Goal: Task Accomplishment & Management: Complete application form

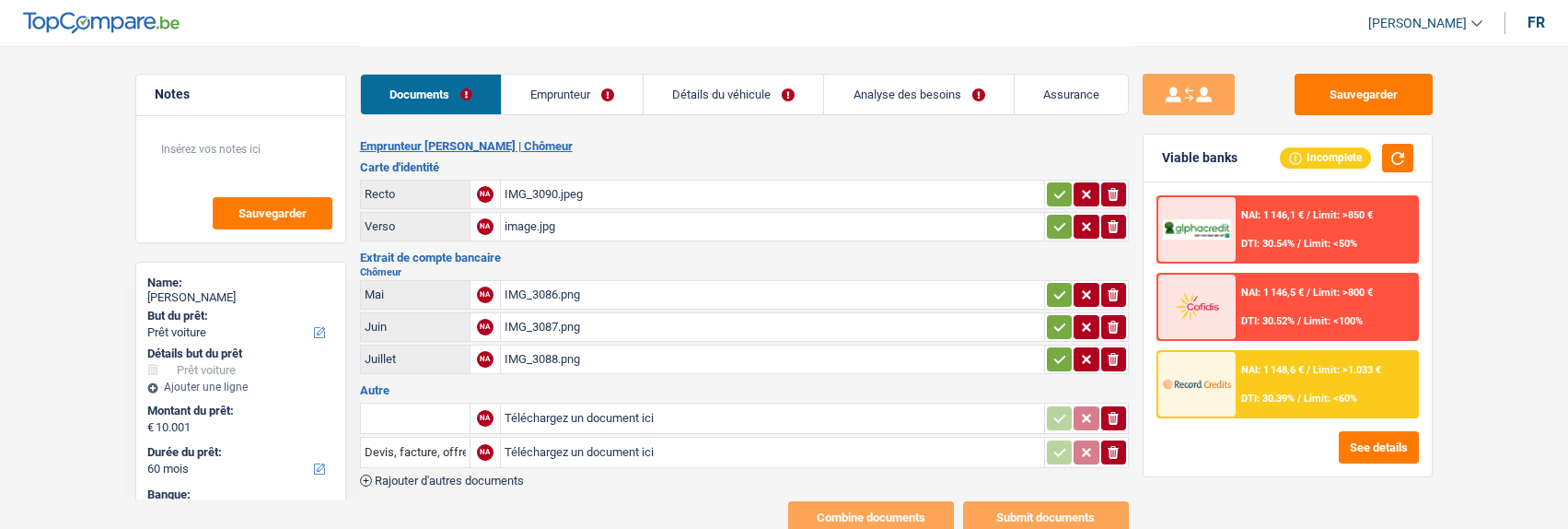
select select "car"
select select "60"
select select "record credits"
click at [580, 97] on link "Emprunteur" at bounding box center [572, 94] width 141 height 39
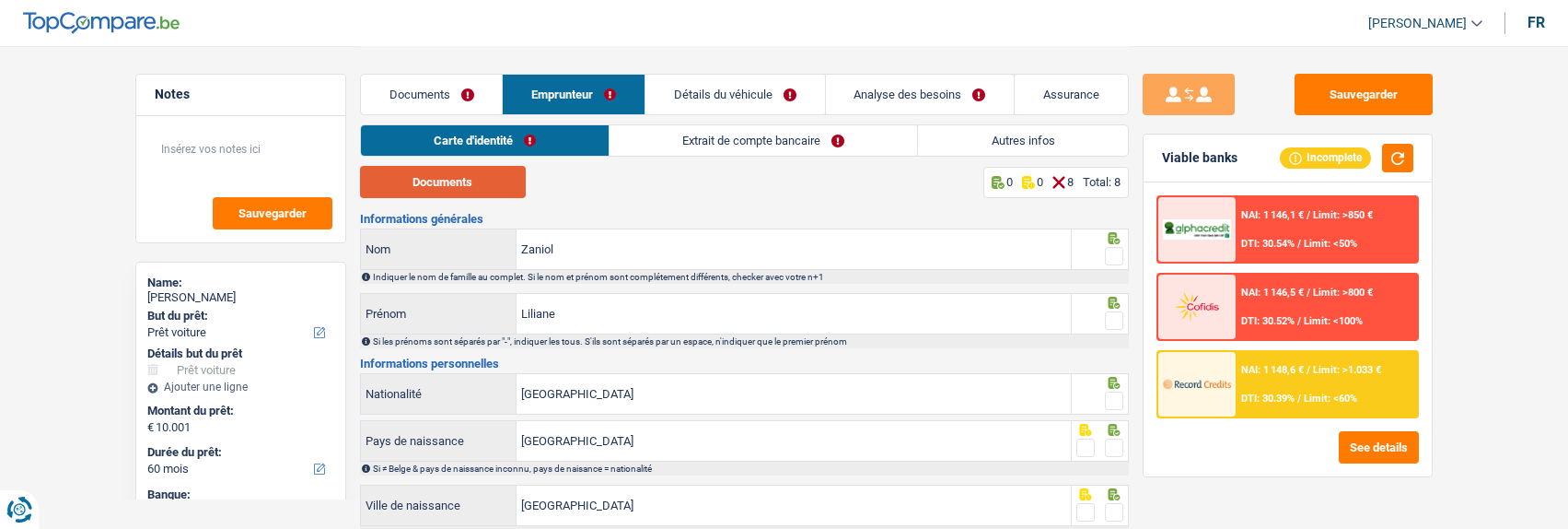
click at [498, 193] on button "Documents" at bounding box center [443, 182] width 166 height 33
click at [802, 100] on link "Détails du véhicule" at bounding box center [735, 94] width 179 height 39
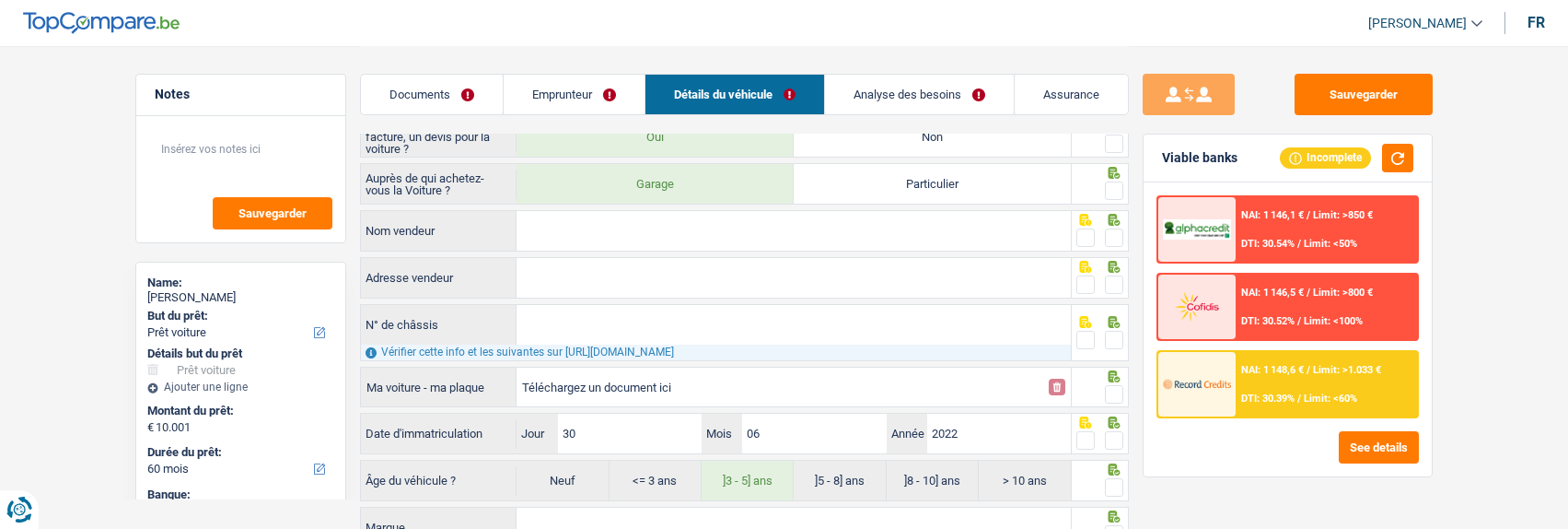
scroll to position [368, 0]
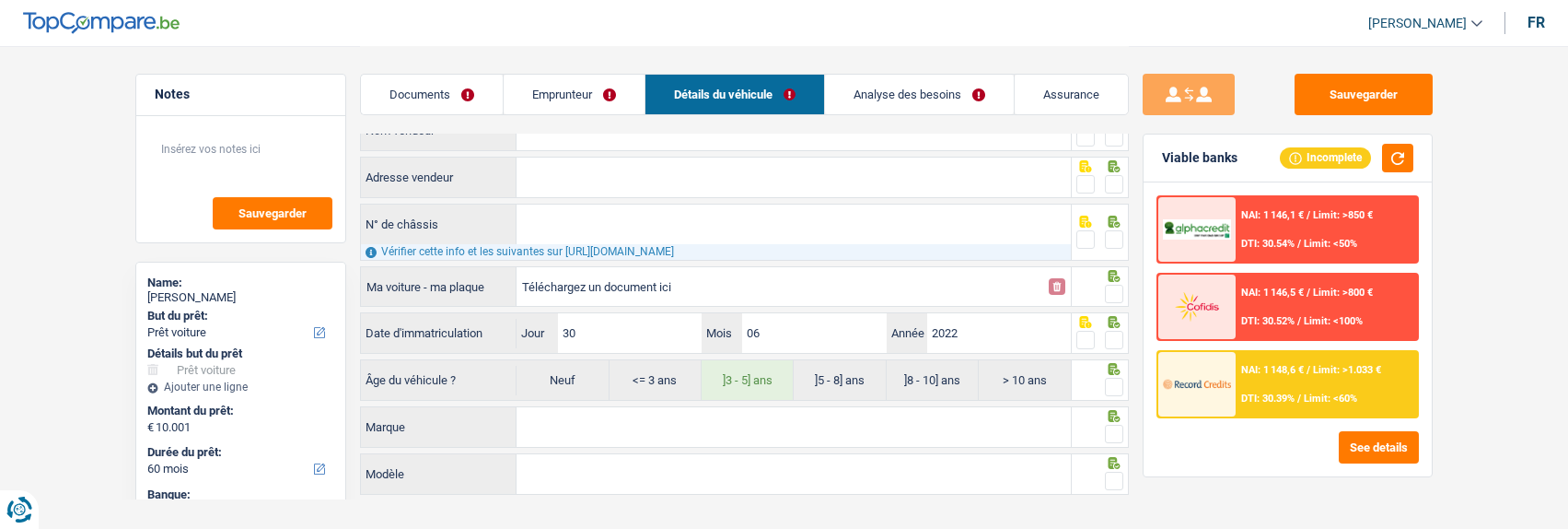
click at [920, 91] on link "Analyse des besoins" at bounding box center [919, 94] width 189 height 39
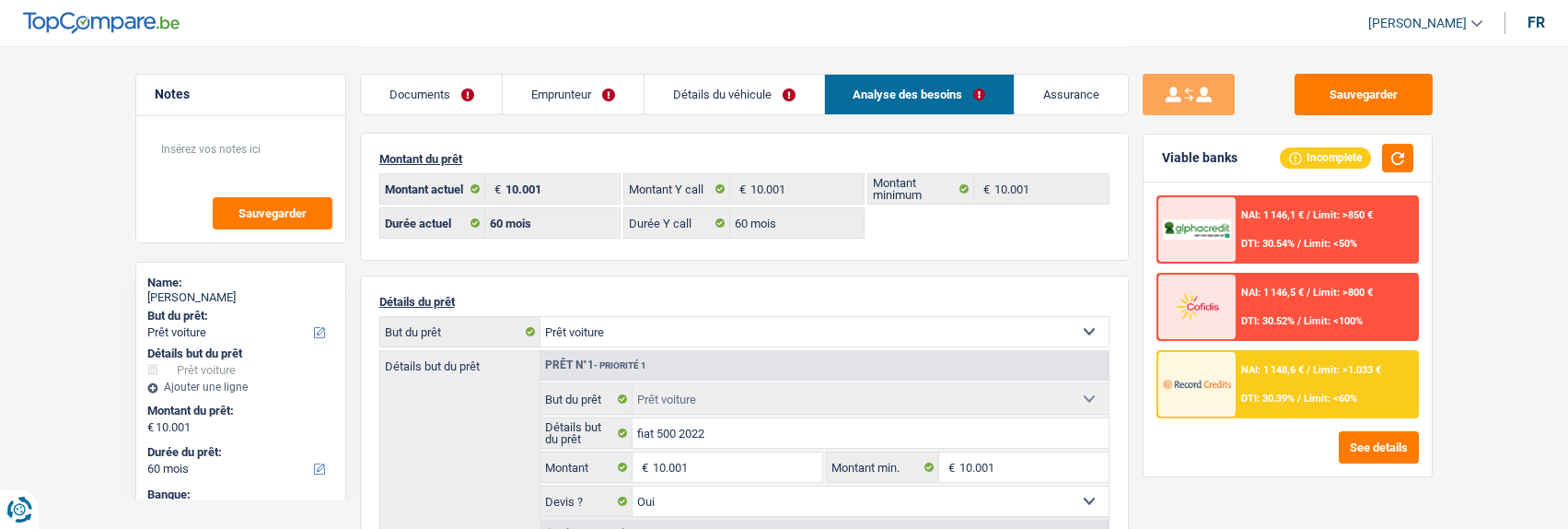
scroll to position [0, 0]
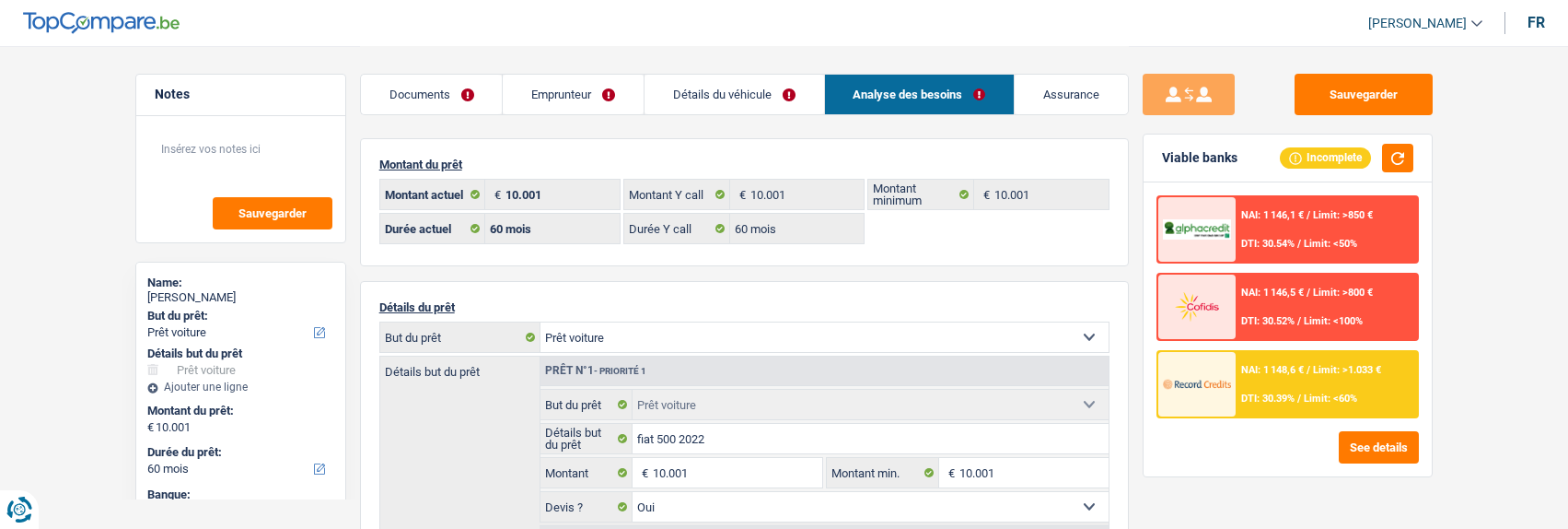
click at [556, 86] on link "Emprunteur" at bounding box center [573, 94] width 141 height 39
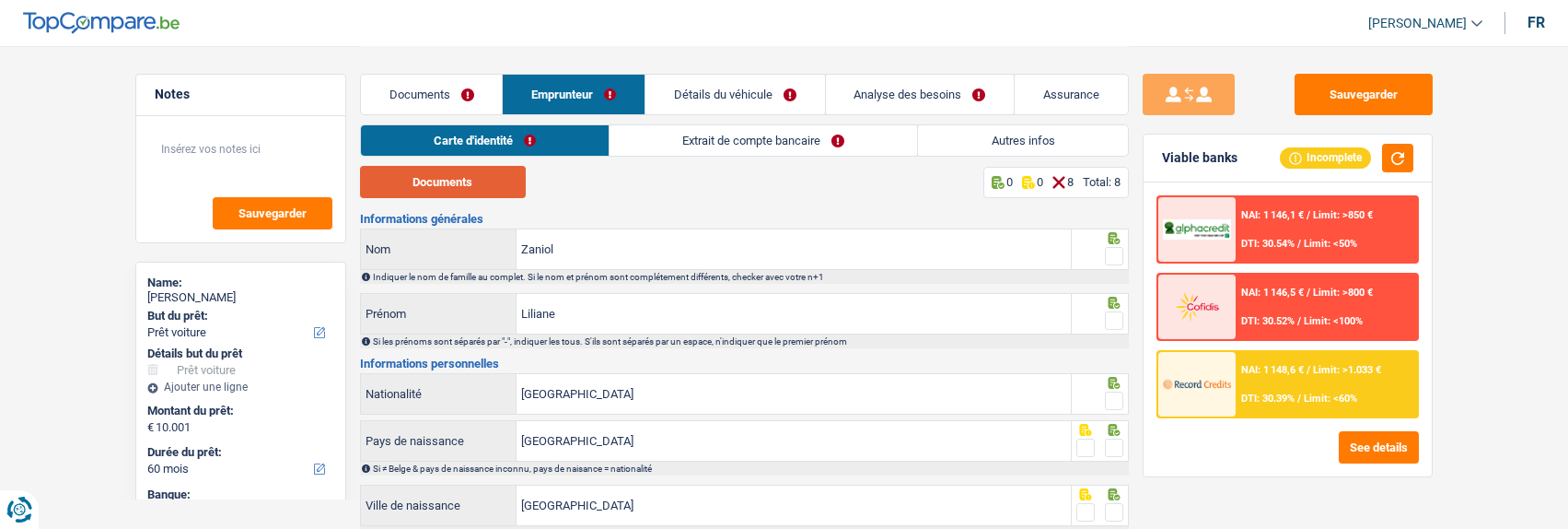
click at [423, 196] on button "Documents" at bounding box center [443, 182] width 166 height 33
click at [1115, 251] on span at bounding box center [1113, 256] width 18 height 18
click at [0, 0] on input "radio" at bounding box center [0, 0] width 0 height 0
drag, startPoint x: 1117, startPoint y: 310, endPoint x: 1116, endPoint y: 323, distance: 13.0
click at [1116, 314] on span at bounding box center [1113, 320] width 18 height 18
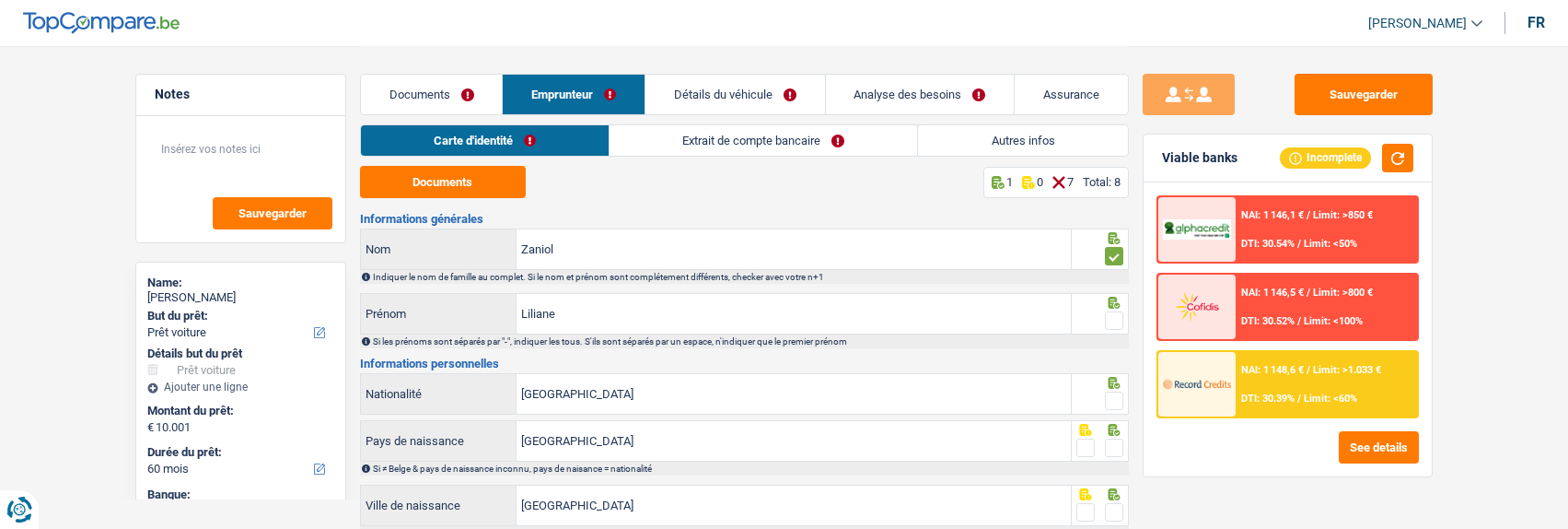
click at [0, 0] on input "radio" at bounding box center [0, 0] width 0 height 0
click at [1115, 398] on span at bounding box center [1113, 400] width 18 height 18
click at [0, 0] on input "radio" at bounding box center [0, 0] width 0 height 0
click at [1110, 443] on span at bounding box center [1113, 447] width 18 height 18
click at [0, 0] on input "radio" at bounding box center [0, 0] width 0 height 0
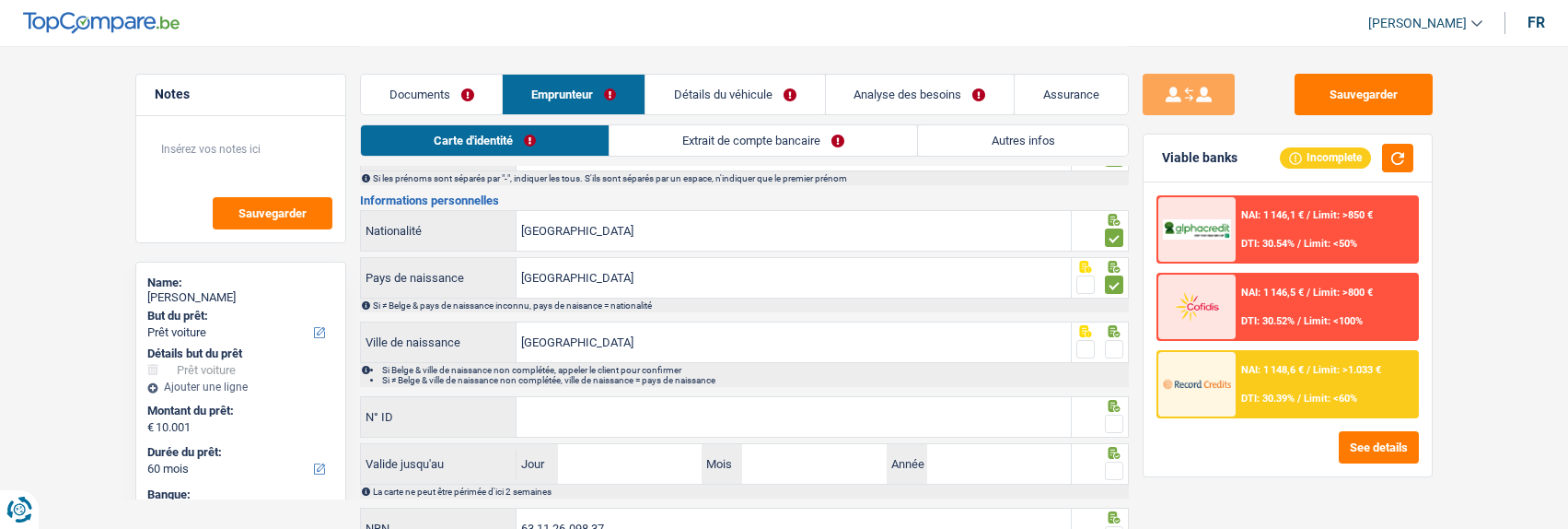
scroll to position [184, 0]
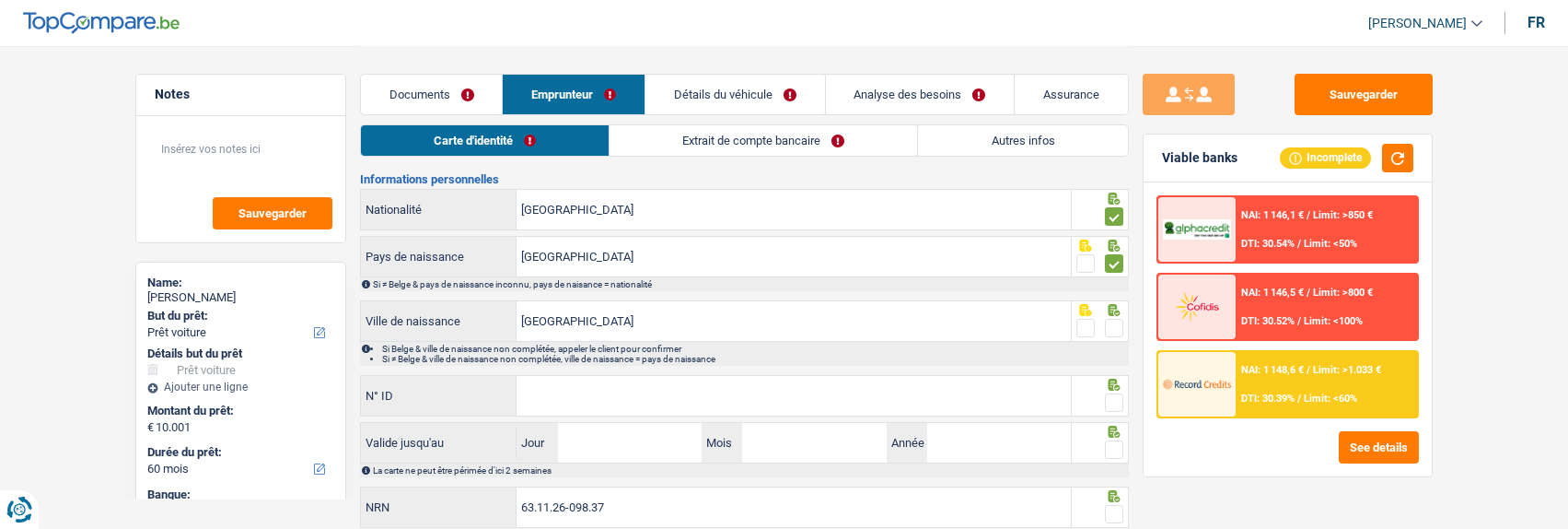
click at [1116, 322] on span at bounding box center [1113, 328] width 18 height 18
click at [0, 0] on input "radio" at bounding box center [0, 0] width 0 height 0
click at [892, 403] on input "N° ID" at bounding box center [793, 395] width 555 height 39
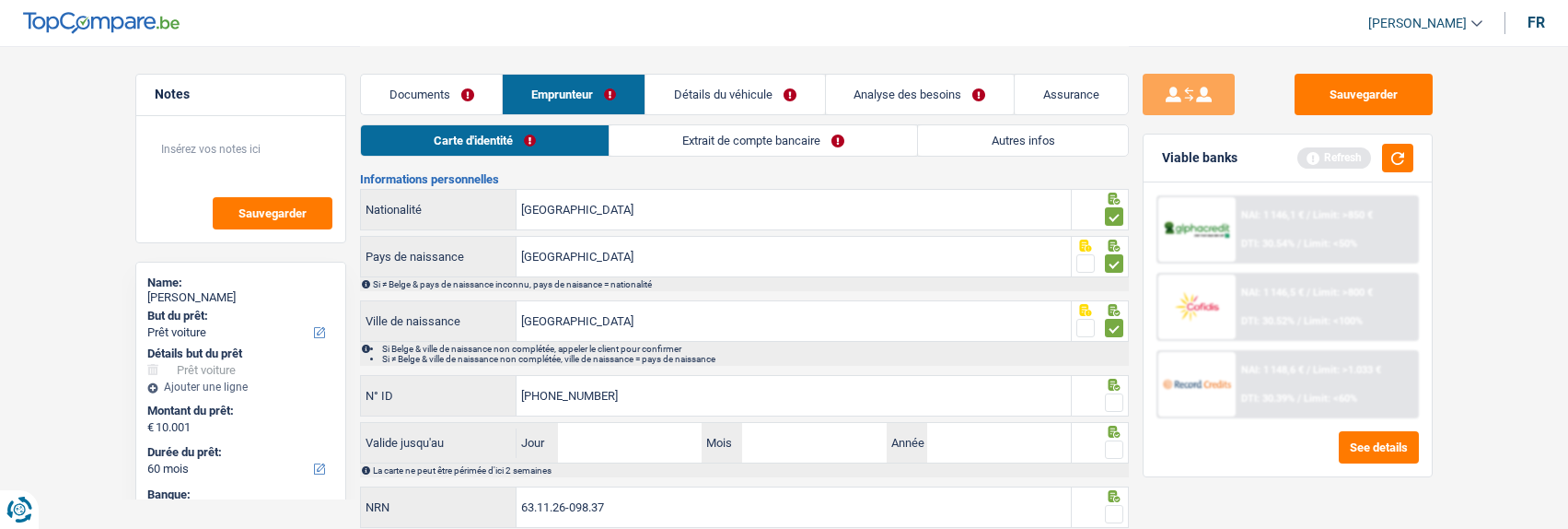
type input "592-9893461-27"
click at [1111, 393] on span at bounding box center [1113, 402] width 18 height 18
click at [0, 0] on input "radio" at bounding box center [0, 0] width 0 height 0
click at [654, 445] on input "Jour" at bounding box center [629, 442] width 144 height 39
type input "06"
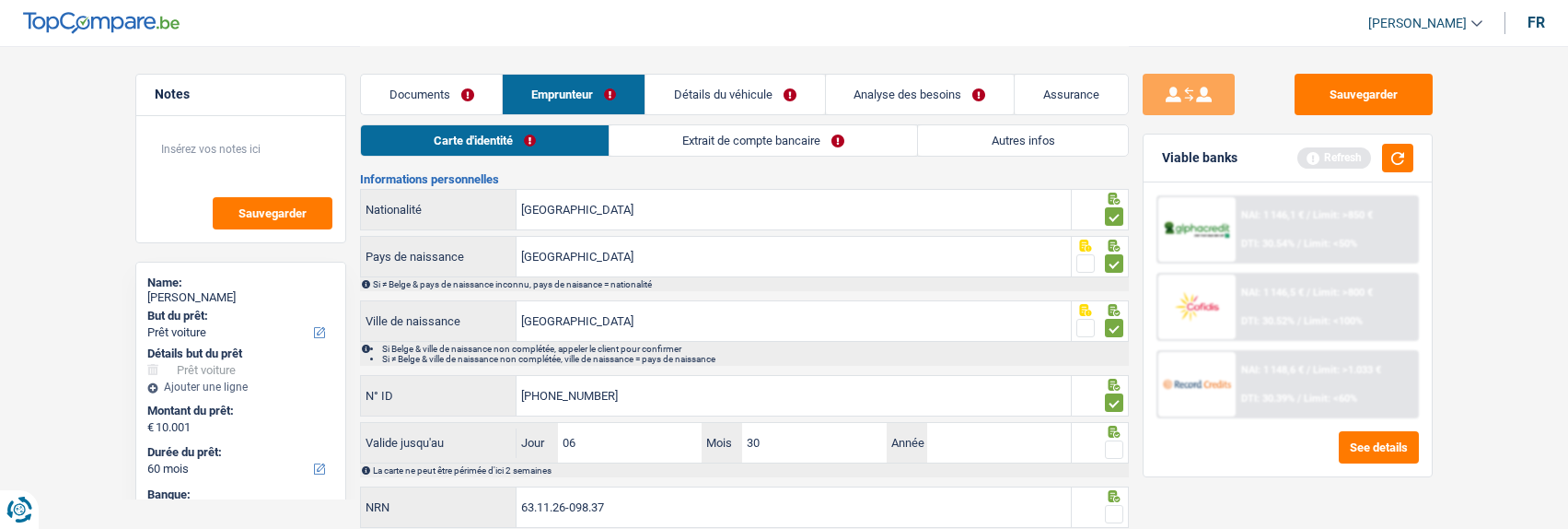
type input "30"
drag, startPoint x: 640, startPoint y: 446, endPoint x: 410, endPoint y: 441, distance: 230.1
click at [410, 441] on div "Valide jusqu'au 06 Jour / 30 Mois / Année Entrez une date valide" at bounding box center [716, 442] width 711 height 39
type input "03"
type input "3"
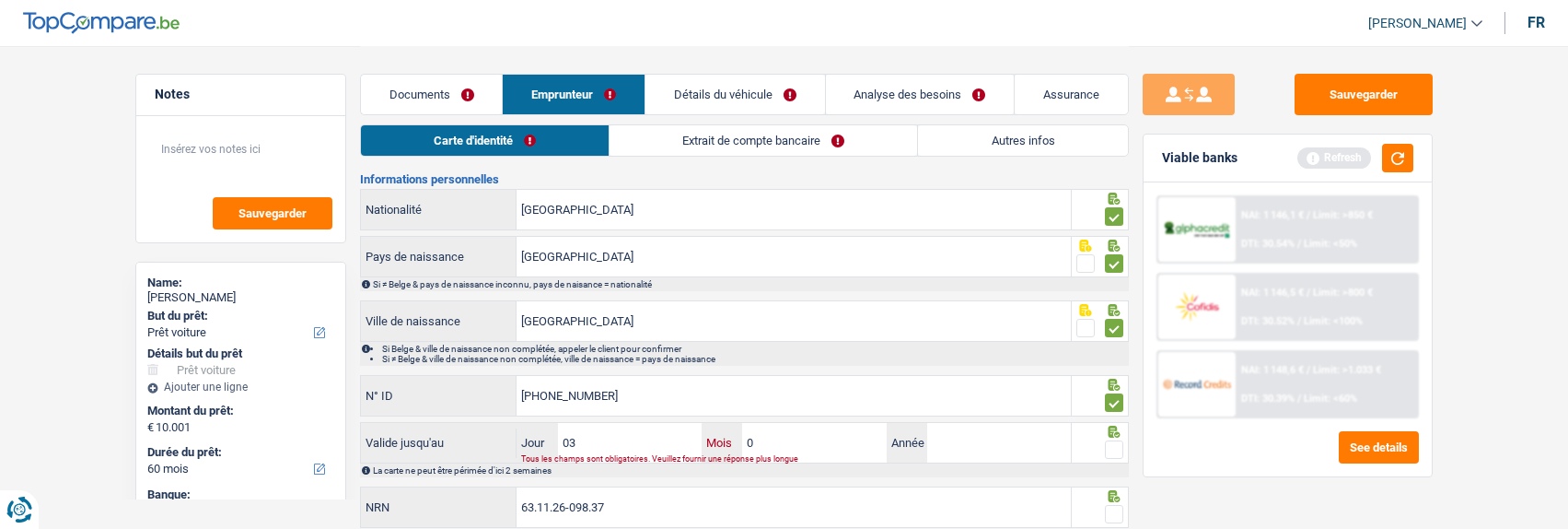
type input "06"
click at [951, 437] on input "Année" at bounding box center [999, 442] width 144 height 39
type input "2030"
click at [1116, 448] on span at bounding box center [1113, 448] width 18 height 18
click at [0, 0] on input "radio" at bounding box center [0, 0] width 0 height 0
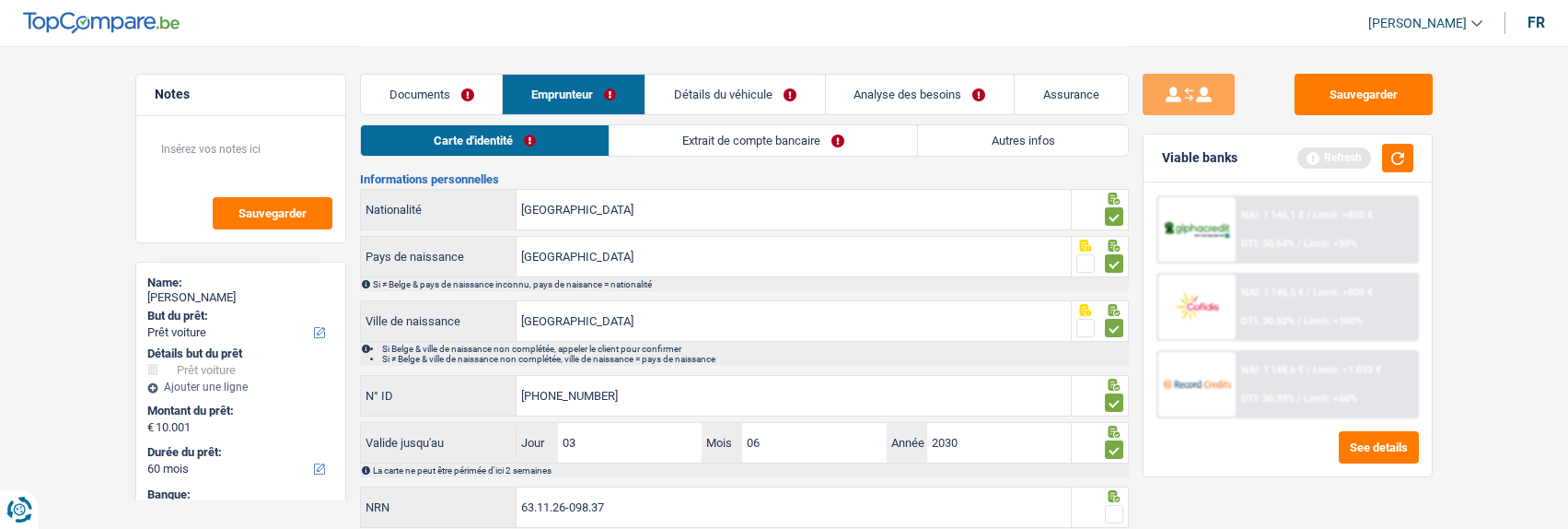
click at [1112, 506] on span at bounding box center [1113, 514] width 18 height 18
click at [0, 0] on input "radio" at bounding box center [0, 0] width 0 height 0
click at [1363, 104] on button "Sauvegarder" at bounding box center [1363, 94] width 138 height 41
click at [748, 139] on link "Extrait de compte bancaire" at bounding box center [763, 141] width 307 height 31
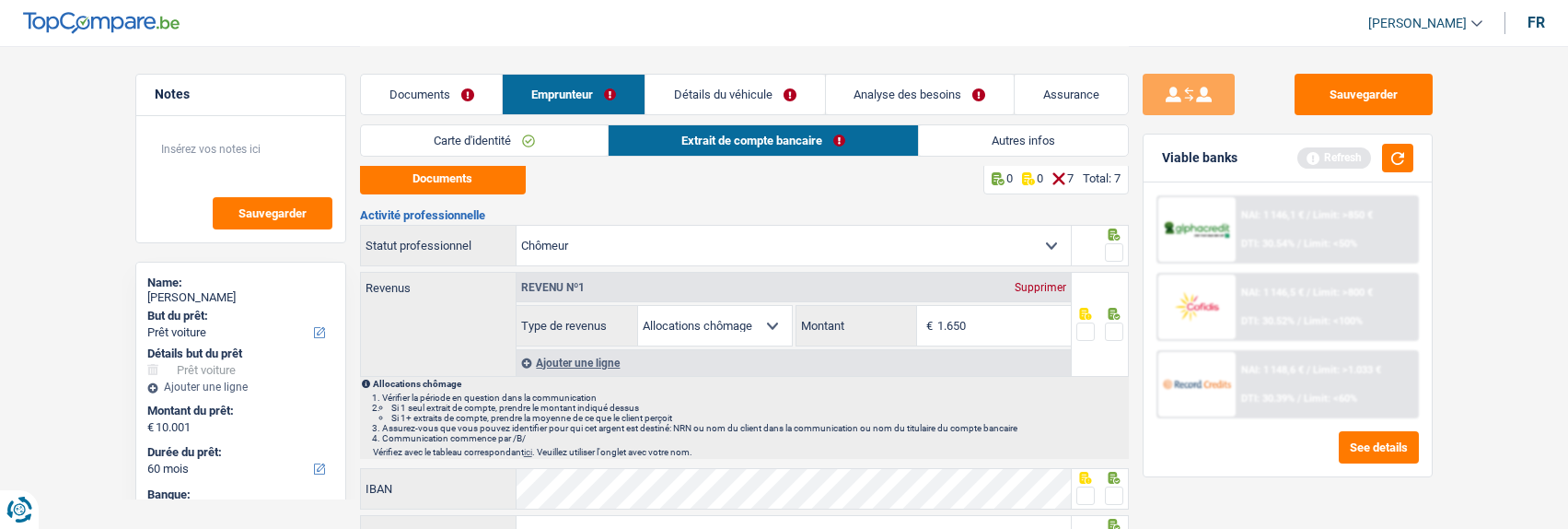
scroll to position [0, 0]
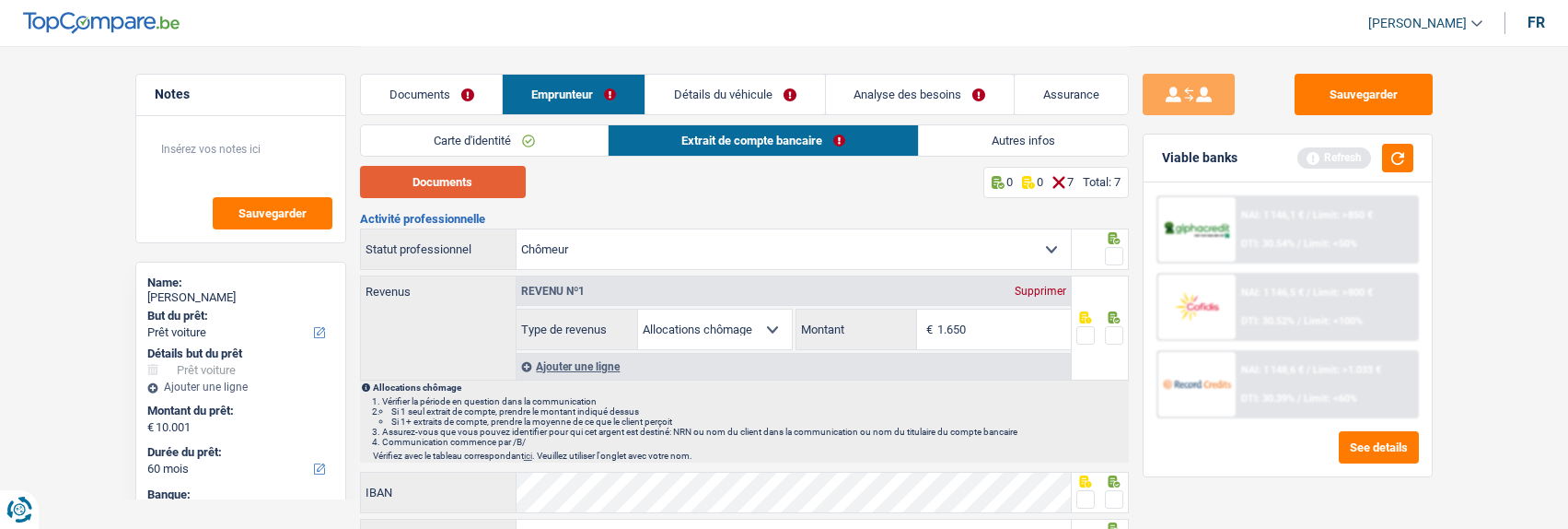
click at [479, 177] on button "Documents" at bounding box center [443, 182] width 166 height 33
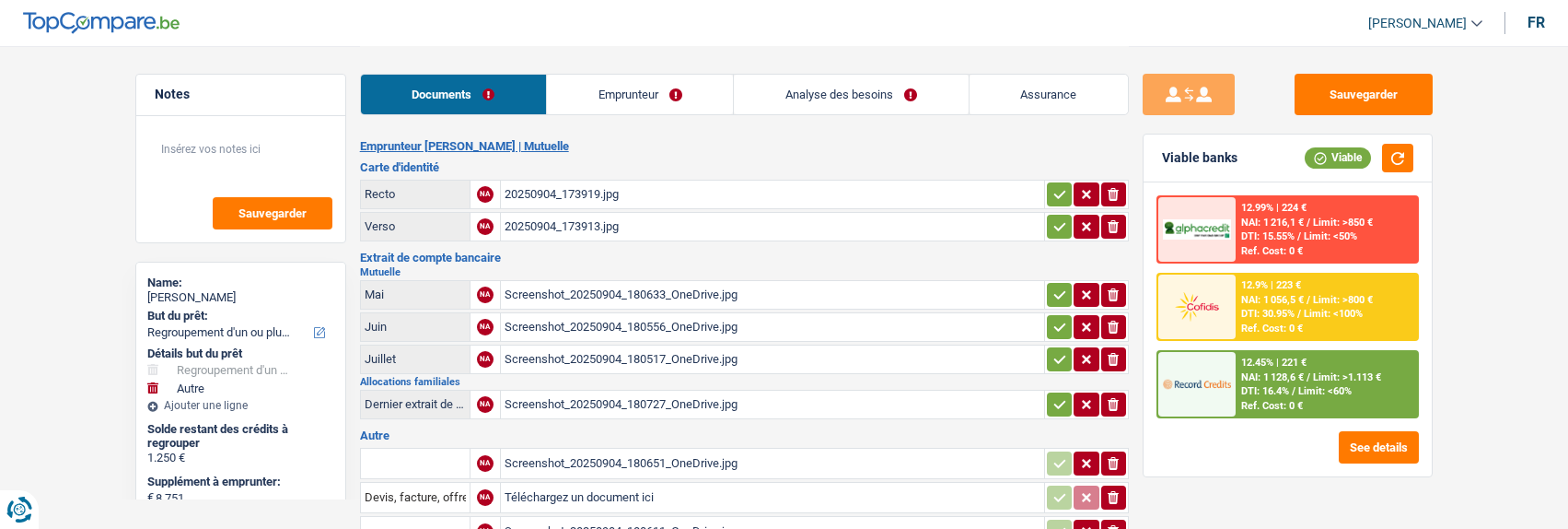
select select "refinancing"
select select "other"
select select "60"
click at [628, 106] on link "Emprunteur" at bounding box center [640, 94] width 186 height 39
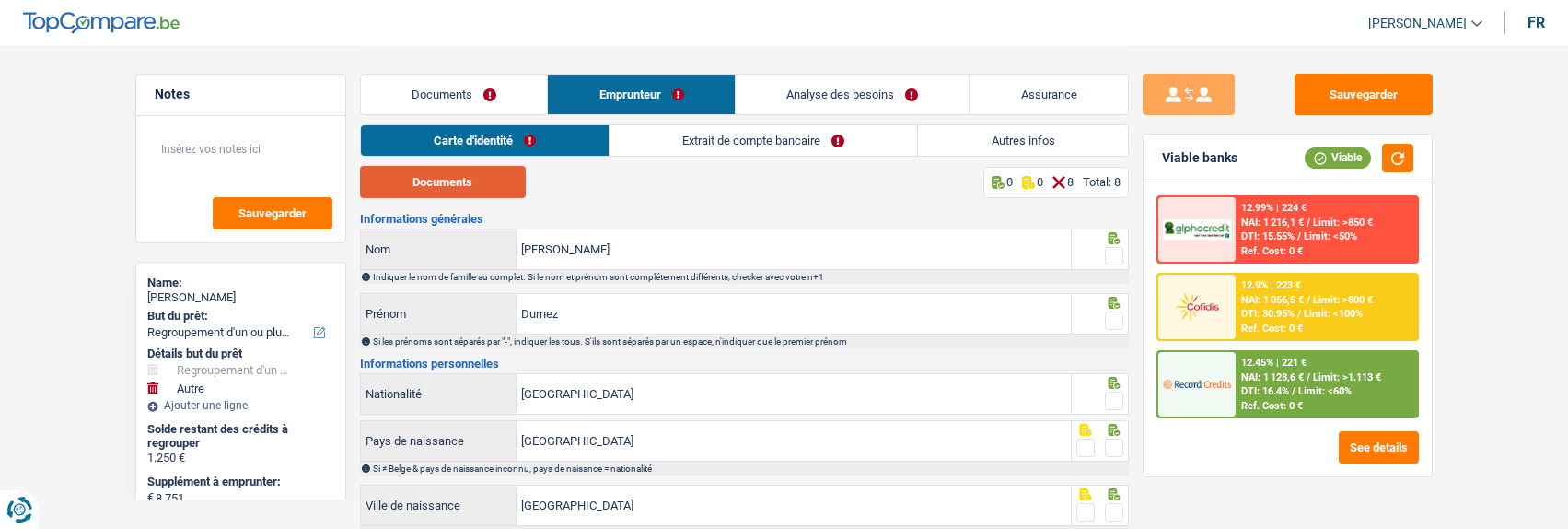
click at [482, 187] on button "Documents" at bounding box center [443, 182] width 166 height 33
drag, startPoint x: 727, startPoint y: 251, endPoint x: 706, endPoint y: 246, distance: 21.6
click at [707, 247] on input "Kimberly" at bounding box center [793, 248] width 555 height 39
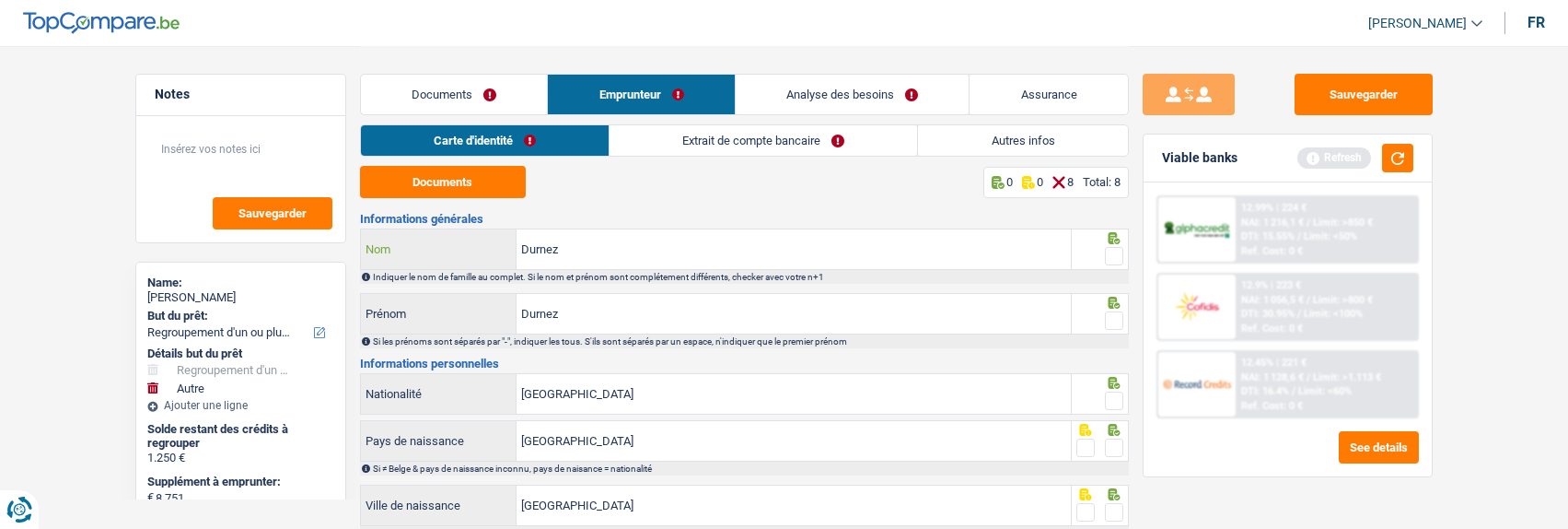
type input "Durnez"
type input "kimberly"
drag, startPoint x: 1109, startPoint y: 315, endPoint x: 1111, endPoint y: 292, distance: 23.1
click at [1110, 311] on span at bounding box center [1113, 320] width 18 height 18
click at [0, 0] on input "radio" at bounding box center [0, 0] width 0 height 0
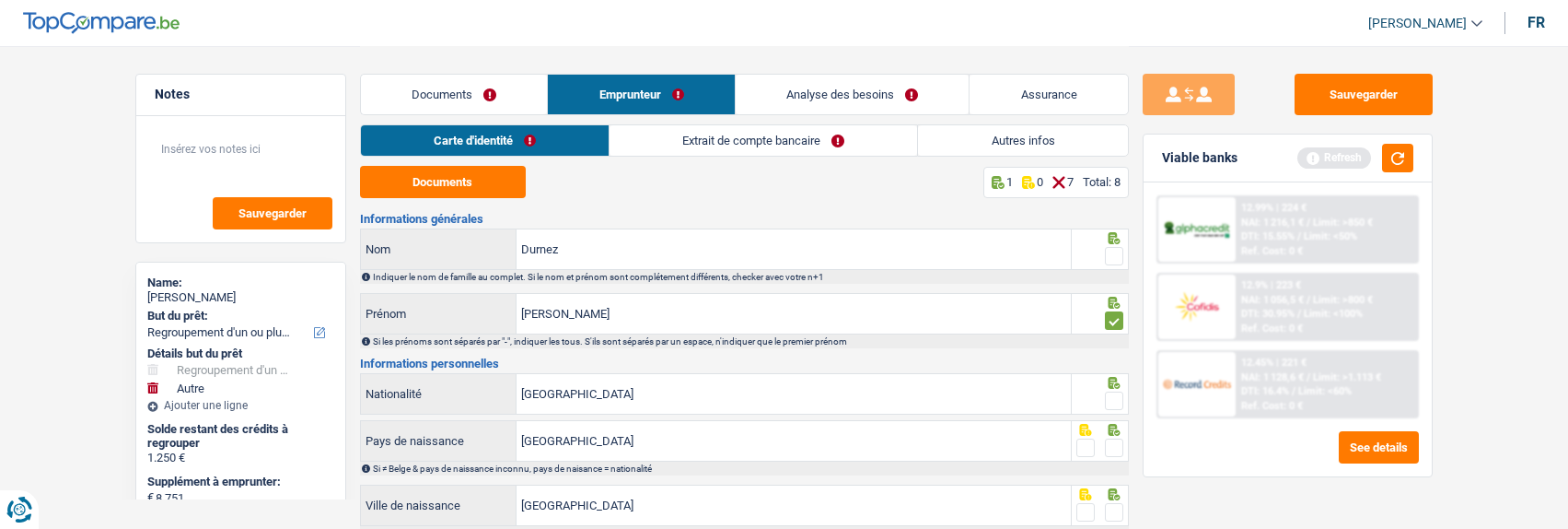
click at [1111, 255] on span at bounding box center [1113, 256] width 18 height 18
click at [0, 0] on input "radio" at bounding box center [0, 0] width 0 height 0
click at [1110, 390] on div at bounding box center [1113, 402] width 18 height 23
click at [1116, 441] on span at bounding box center [1113, 447] width 18 height 18
click at [0, 0] on input "radio" at bounding box center [0, 0] width 0 height 0
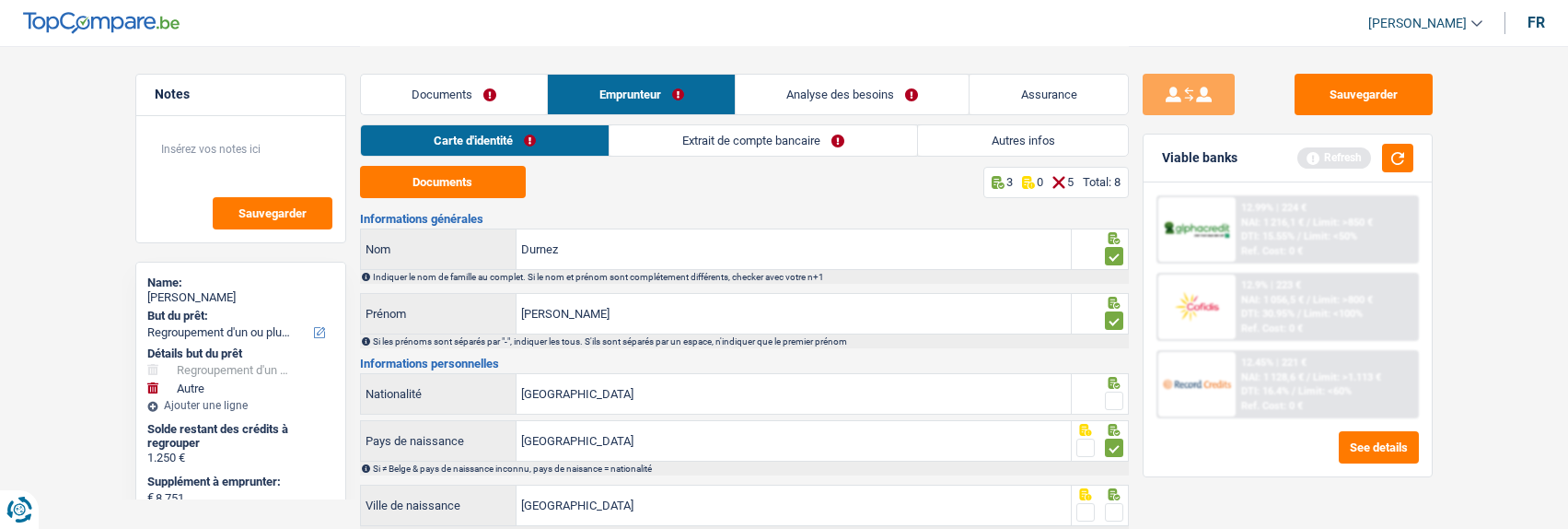
click at [1111, 391] on span at bounding box center [1113, 400] width 18 height 18
click at [0, 0] on input "radio" at bounding box center [0, 0] width 0 height 0
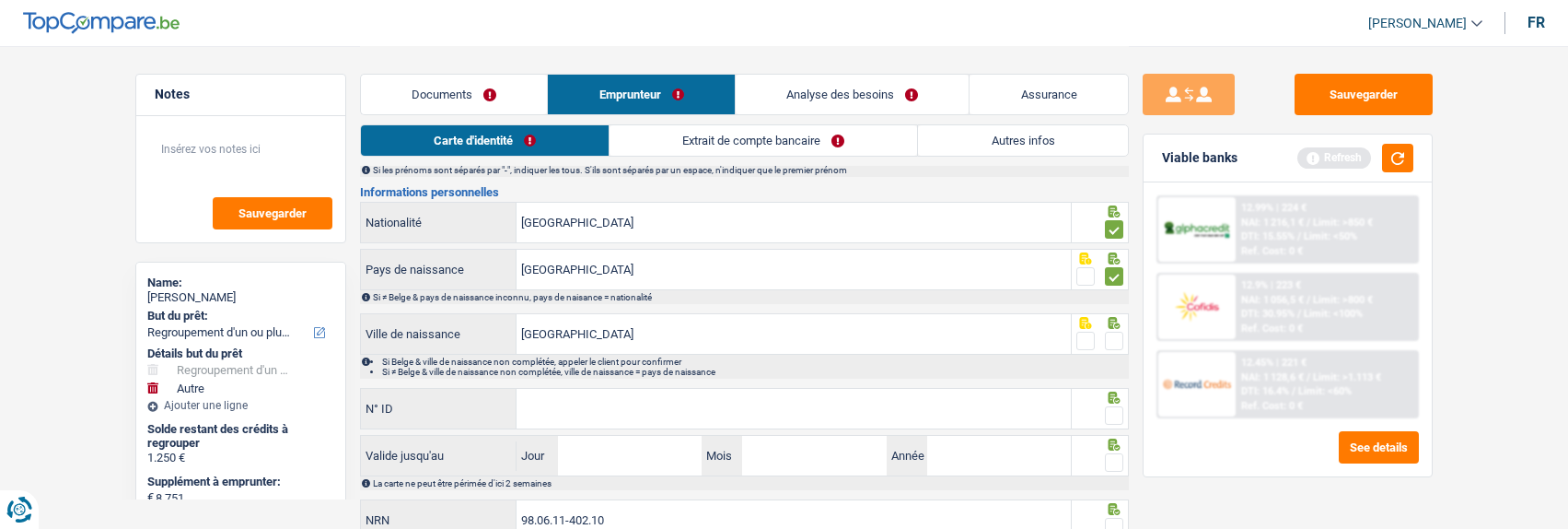
scroll to position [184, 0]
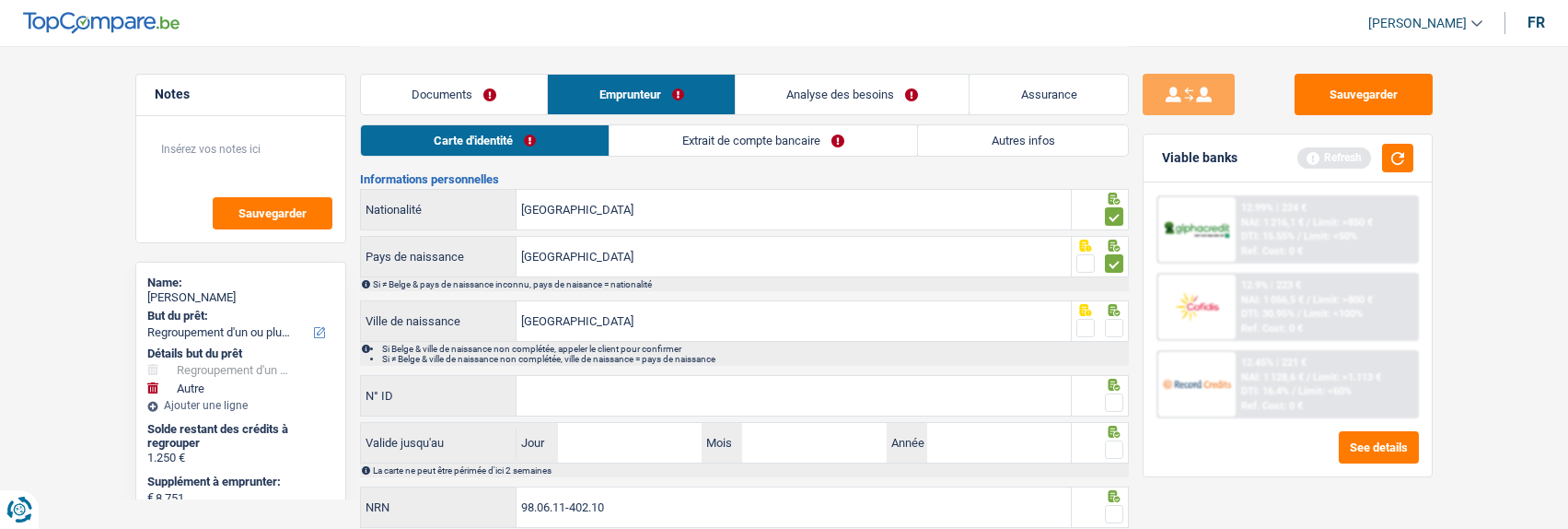
drag, startPoint x: 1113, startPoint y: 323, endPoint x: 1080, endPoint y: 343, distance: 38.6
click at [1112, 327] on span at bounding box center [1113, 328] width 18 height 18
click at [0, 0] on input "radio" at bounding box center [0, 0] width 0 height 0
click at [791, 393] on input "N° ID" at bounding box center [793, 395] width 555 height 39
type input "595-0246253-85"
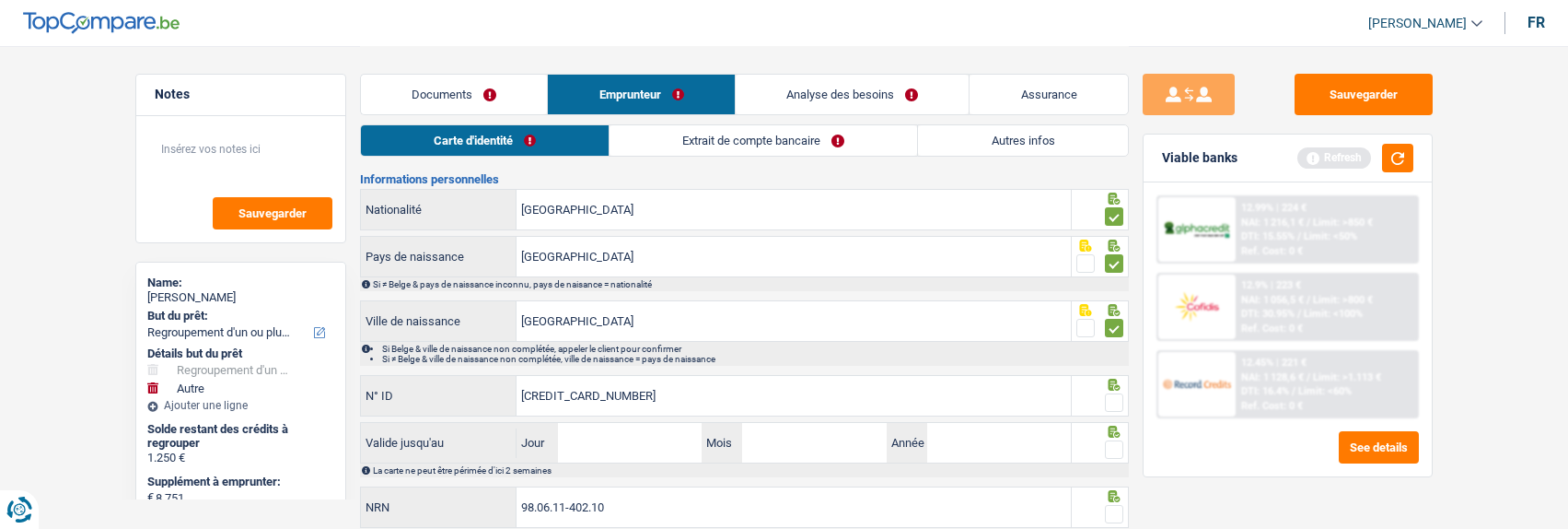
click at [1109, 399] on span at bounding box center [1113, 402] width 18 height 18
click at [0, 0] on input "radio" at bounding box center [0, 0] width 0 height 0
click at [659, 446] on input "Jour" at bounding box center [629, 442] width 144 height 39
type input "14"
type input "04"
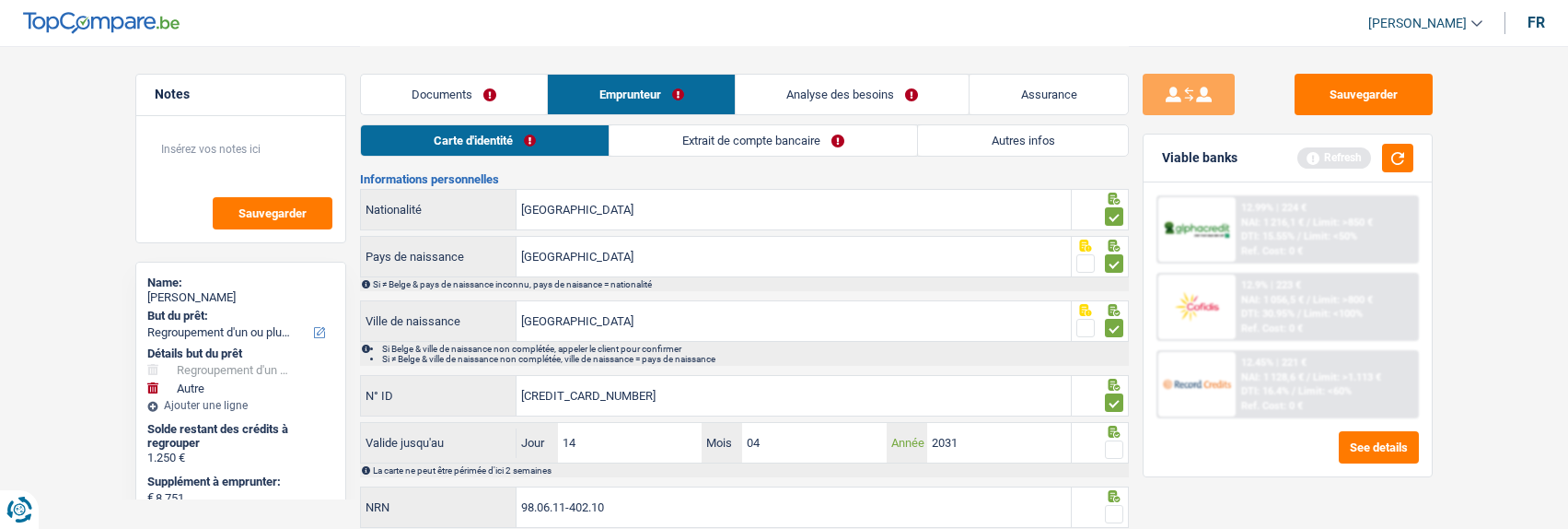
type input "2031"
click at [1119, 448] on span at bounding box center [1113, 448] width 18 height 18
click at [0, 0] on input "radio" at bounding box center [0, 0] width 0 height 0
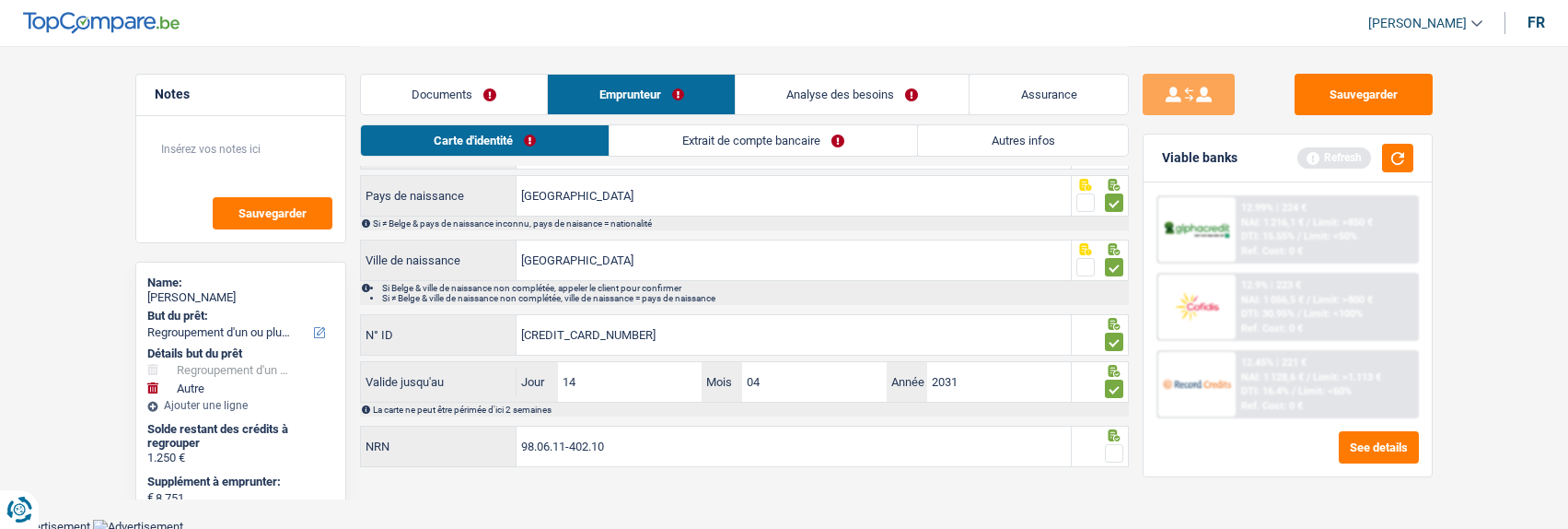
click at [1112, 445] on span at bounding box center [1113, 452] width 18 height 18
click at [0, 0] on input "radio" at bounding box center [0, 0] width 0 height 0
click at [751, 142] on link "Extrait de compte bancaire" at bounding box center [763, 141] width 307 height 31
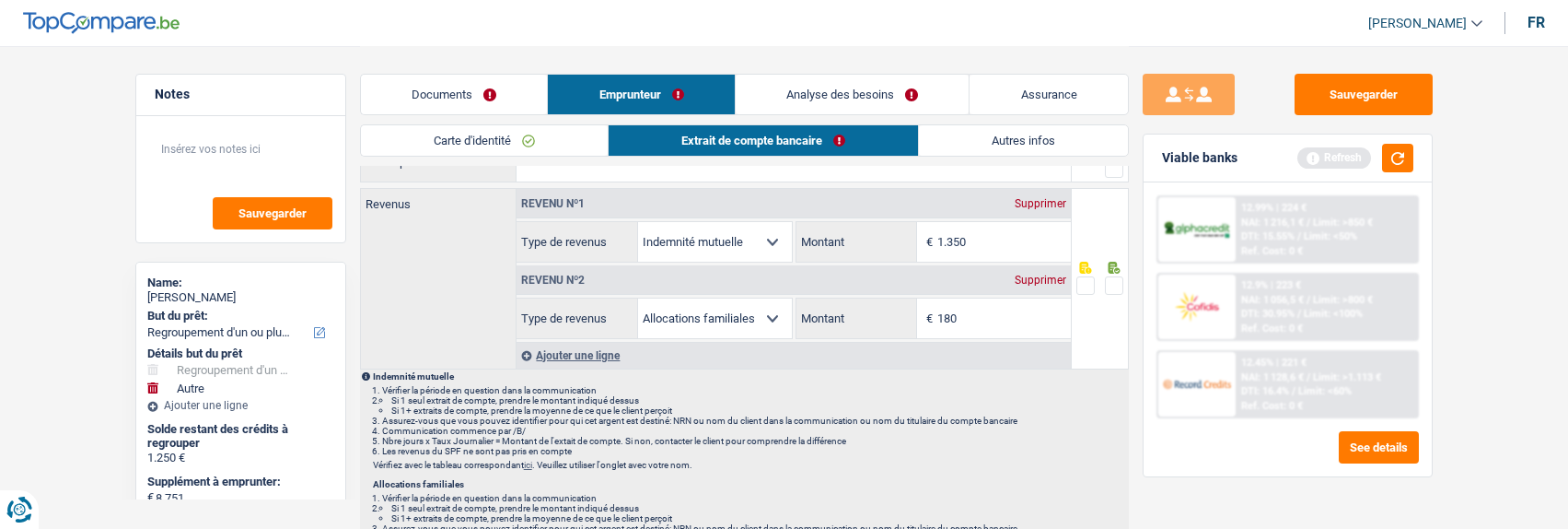
scroll to position [0, 0]
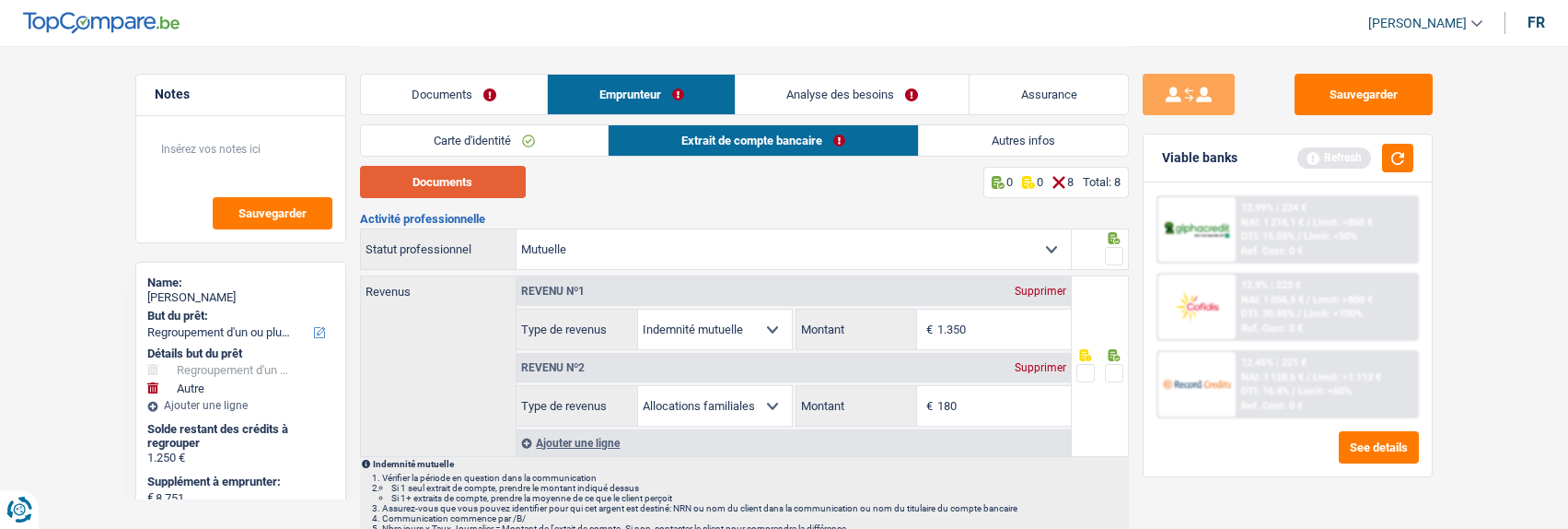
click at [451, 177] on button "Documents" at bounding box center [443, 182] width 166 height 33
click at [969, 399] on input "180" at bounding box center [1003, 405] width 133 height 39
drag, startPoint x: 978, startPoint y: 322, endPoint x: 858, endPoint y: 322, distance: 120.0
click at [858, 322] on div "1.350 € Montant" at bounding box center [933, 329] width 274 height 39
type input "676"
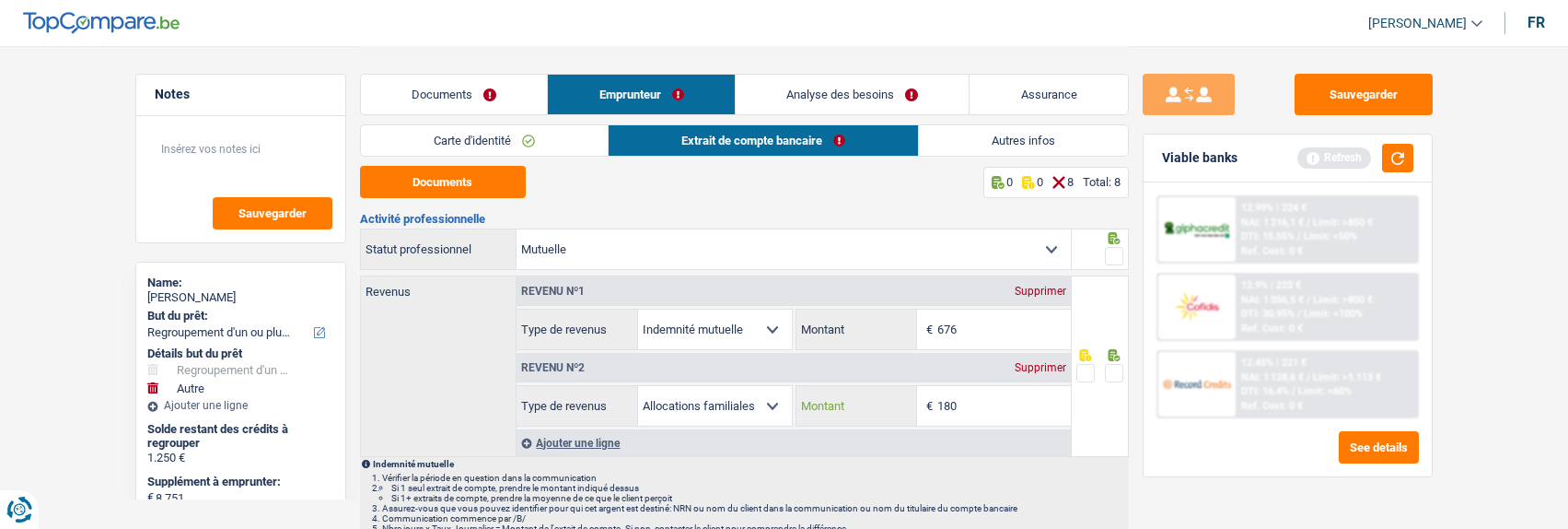
click at [971, 409] on input "180" at bounding box center [1003, 405] width 133 height 39
drag, startPoint x: 967, startPoint y: 400, endPoint x: 808, endPoint y: 377, distance: 160.7
click at [809, 378] on div "Revenu nº2 Supprimer Allocation d'handicap Allocations chômage Allocations fami…" at bounding box center [793, 388] width 555 height 77
type input "202"
drag, startPoint x: 1107, startPoint y: 367, endPoint x: 1108, endPoint y: 304, distance: 63.0
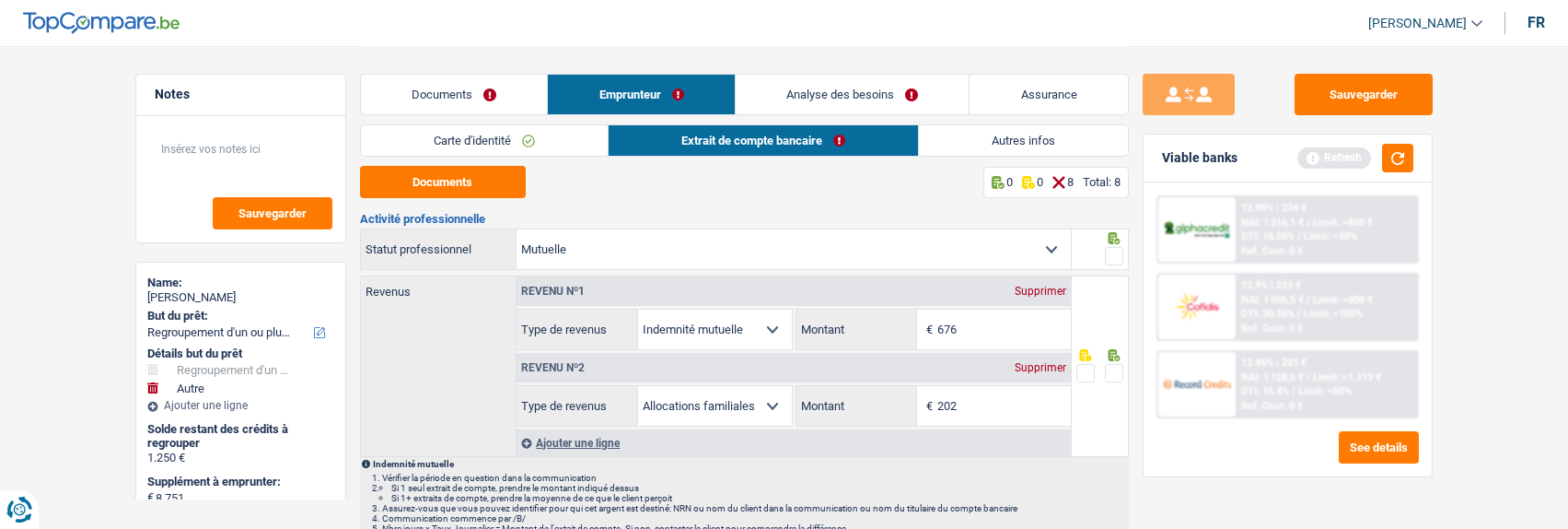
click at [1107, 365] on span at bounding box center [1113, 373] width 18 height 18
click at [0, 0] on input "radio" at bounding box center [0, 0] width 0 height 0
click at [1113, 255] on span at bounding box center [1113, 256] width 18 height 18
click at [0, 0] on input "radio" at bounding box center [0, 0] width 0 height 0
drag, startPoint x: 1388, startPoint y: 152, endPoint x: 1326, endPoint y: 193, distance: 74.3
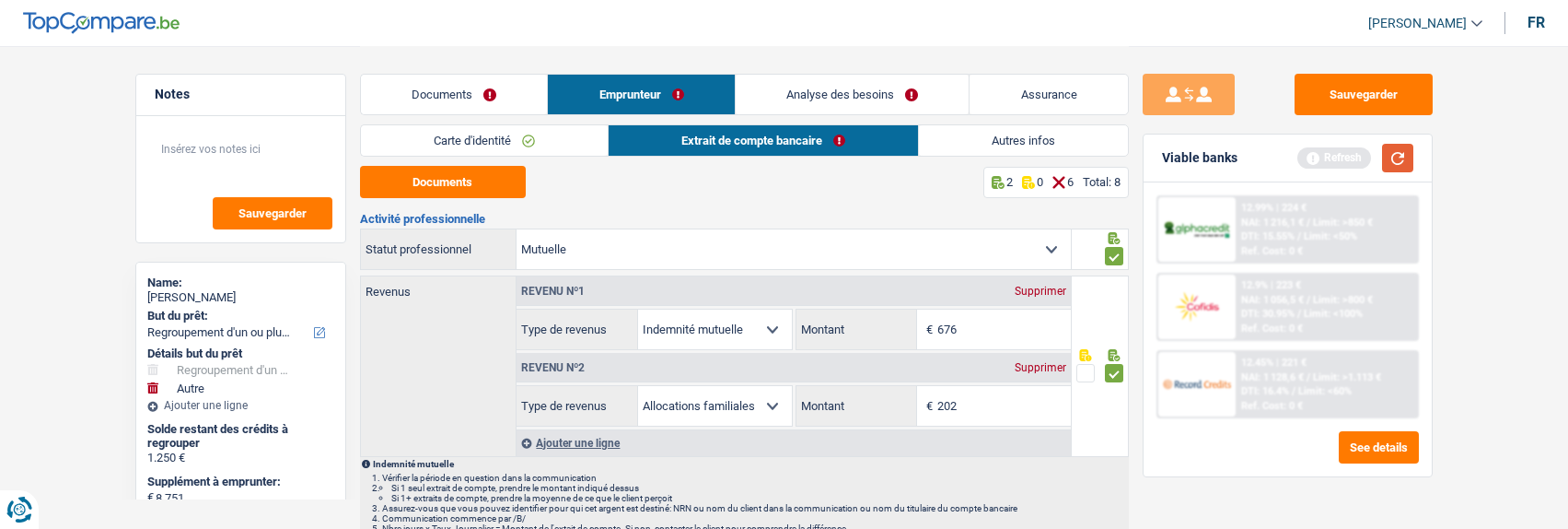
click at [1386, 156] on button "button" at bounding box center [1398, 158] width 32 height 29
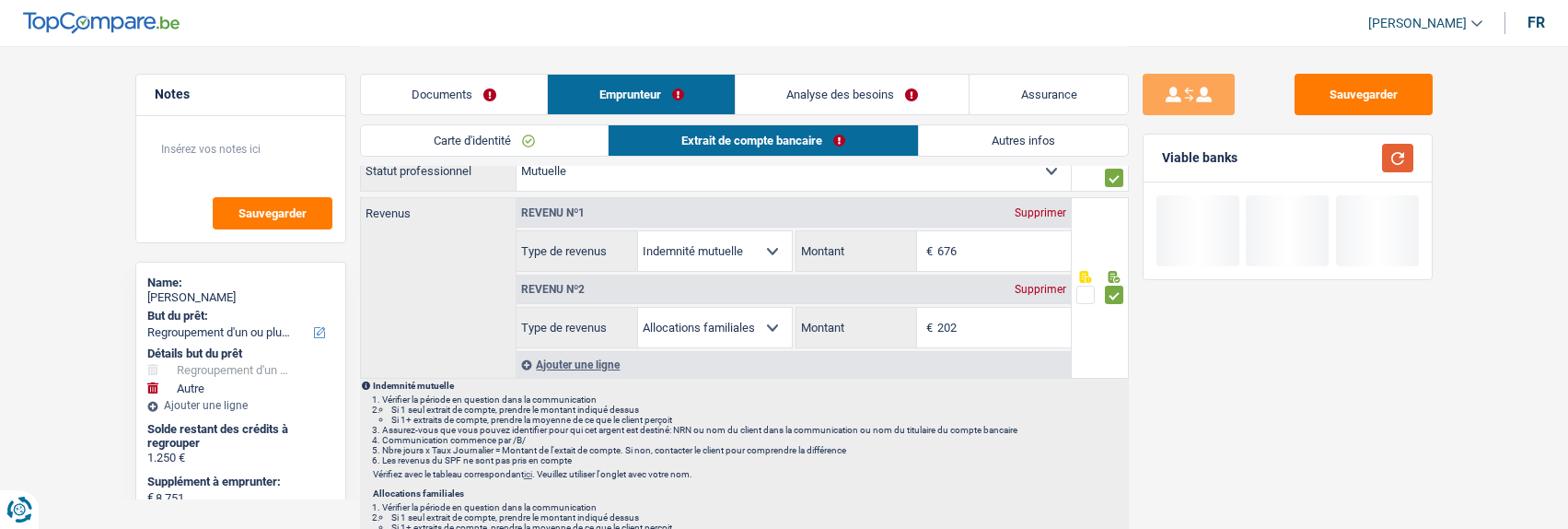
scroll to position [276, 0]
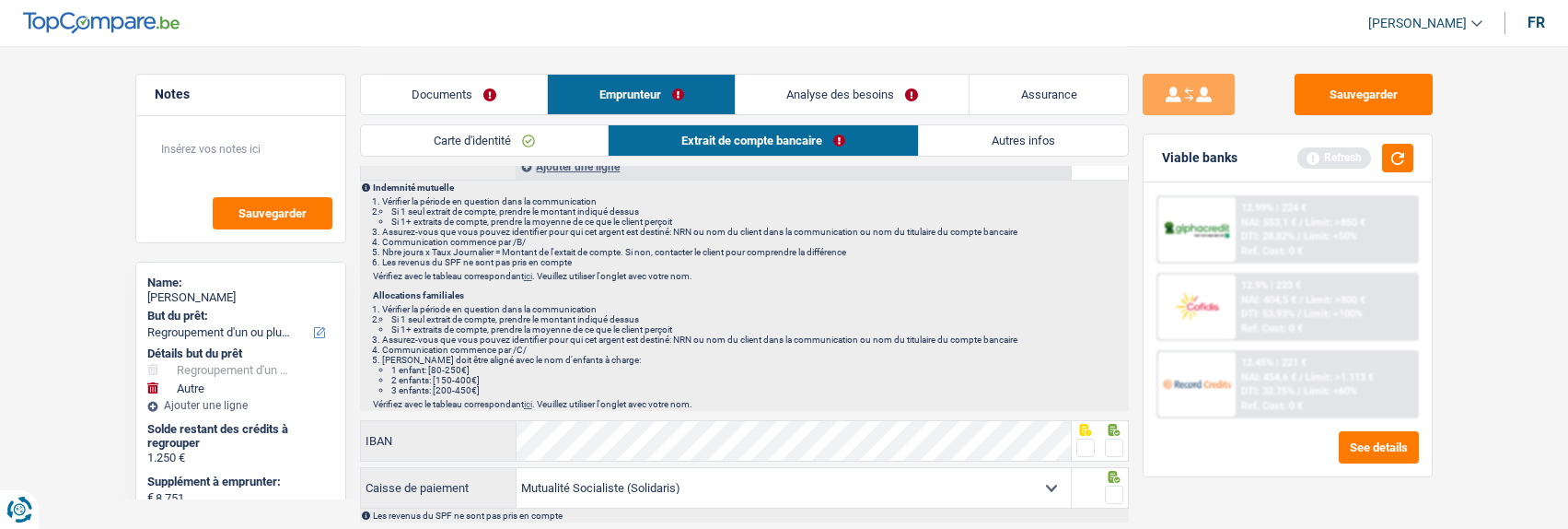
drag, startPoint x: 1115, startPoint y: 441, endPoint x: 1110, endPoint y: 467, distance: 26.5
click at [1114, 441] on span at bounding box center [1113, 447] width 18 height 18
click at [0, 0] on input "radio" at bounding box center [0, 0] width 0 height 0
click at [1110, 486] on span at bounding box center [1113, 494] width 18 height 18
click at [0, 0] on input "radio" at bounding box center [0, 0] width 0 height 0
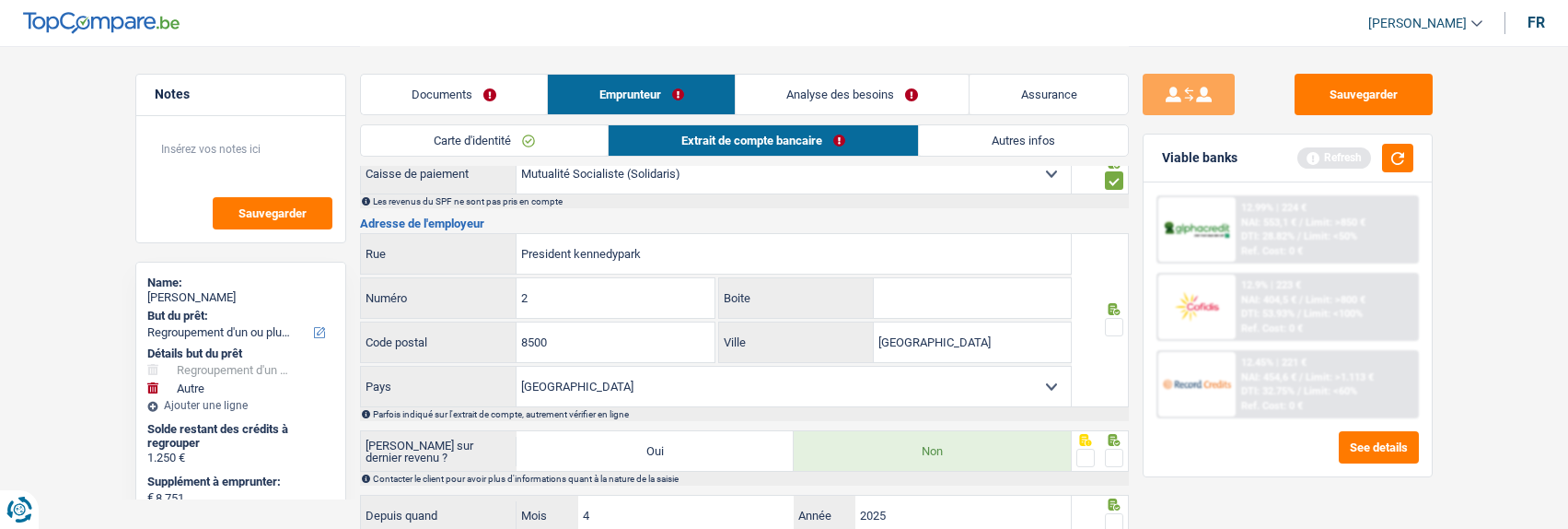
scroll to position [645, 0]
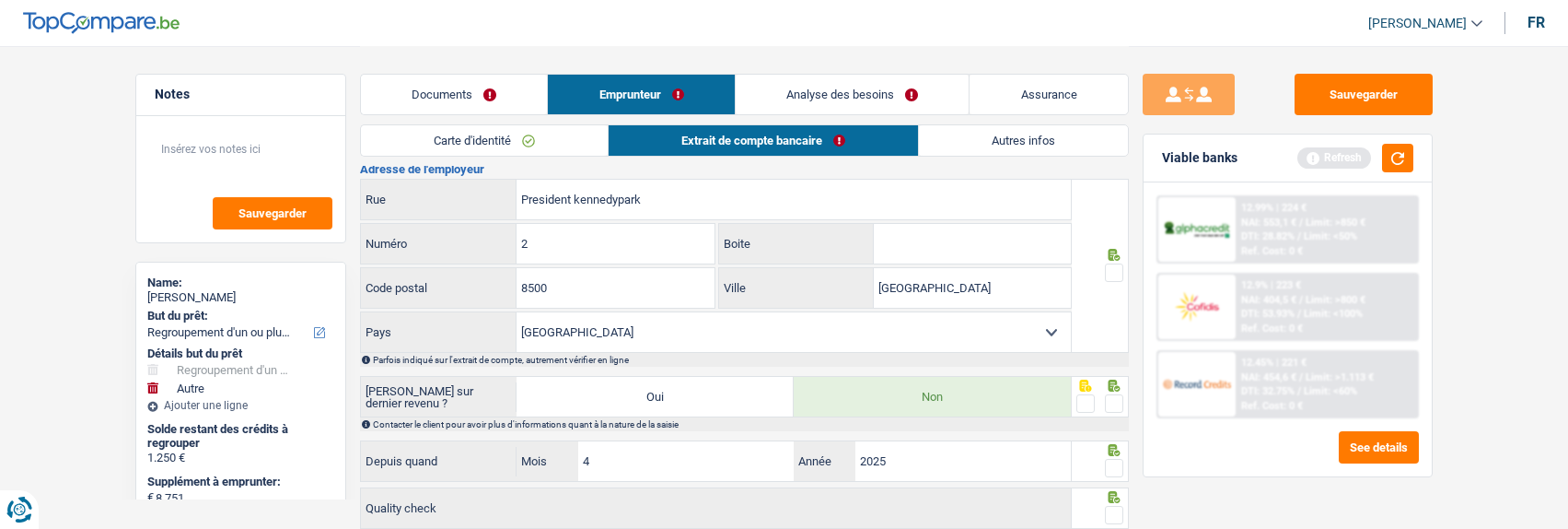
click at [1114, 268] on span at bounding box center [1113, 272] width 18 height 18
click at [0, 0] on input "radio" at bounding box center [0, 0] width 0 height 0
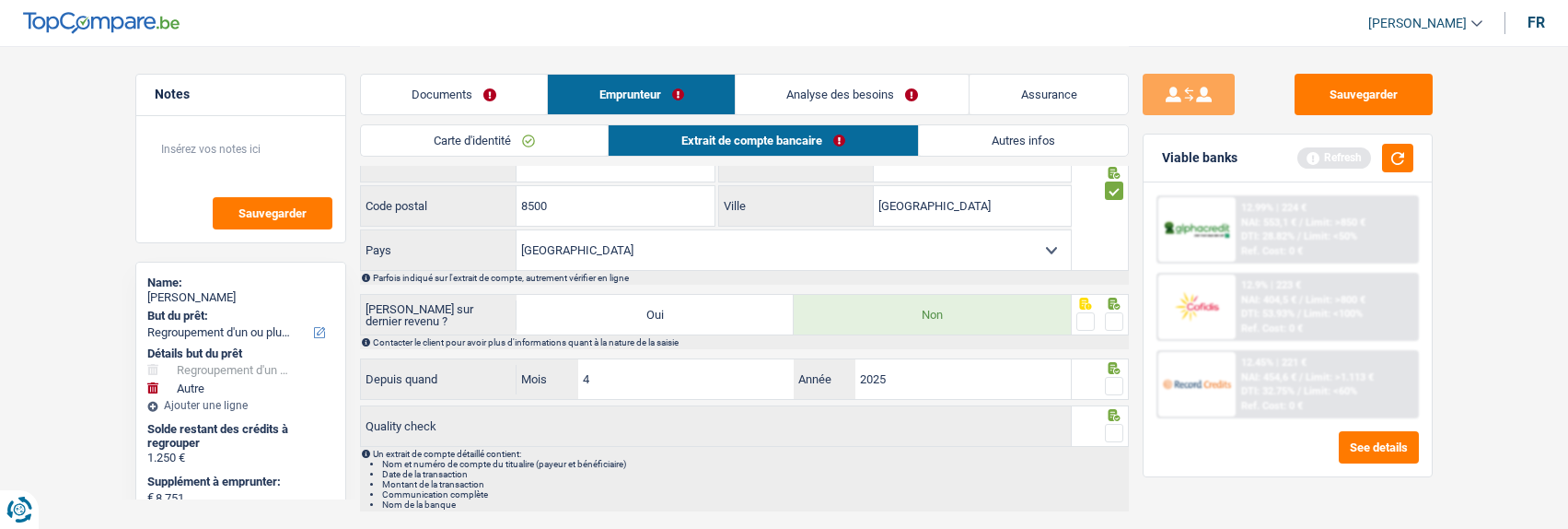
scroll to position [737, 0]
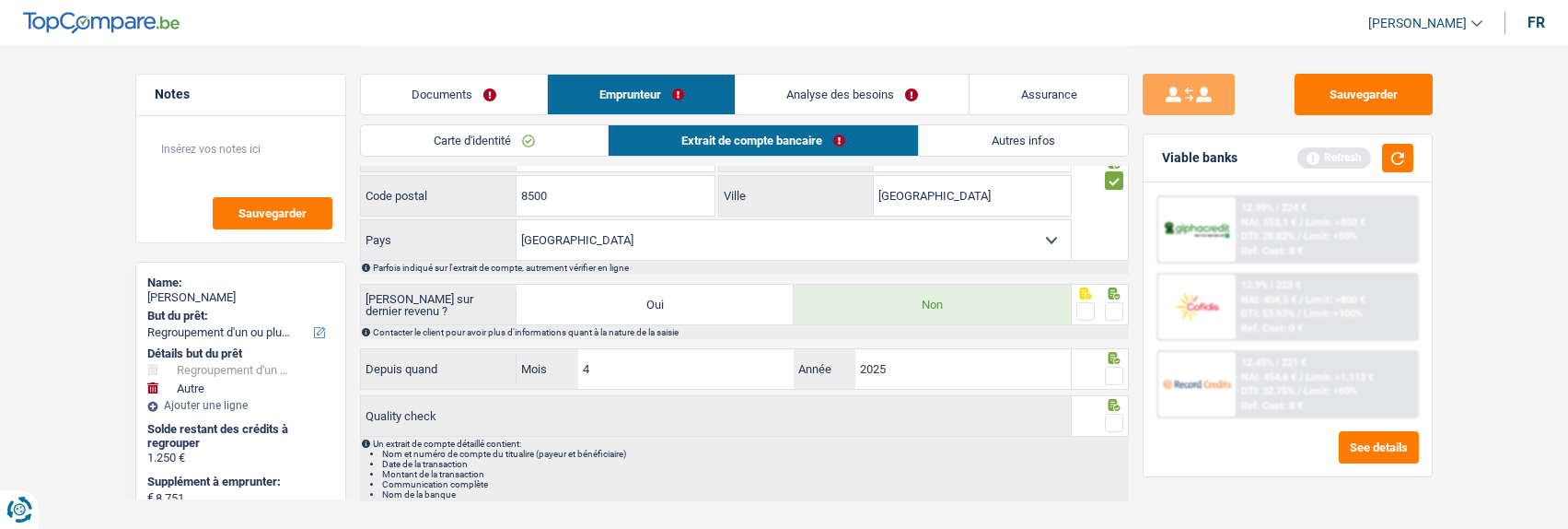
drag, startPoint x: 1117, startPoint y: 310, endPoint x: 1115, endPoint y: 328, distance: 18.1
click at [1117, 311] on span at bounding box center [1113, 310] width 18 height 18
click at [0, 0] on input "radio" at bounding box center [0, 0] width 0 height 0
click at [1113, 374] on span at bounding box center [1113, 376] width 18 height 18
click at [0, 0] on input "radio" at bounding box center [0, 0] width 0 height 0
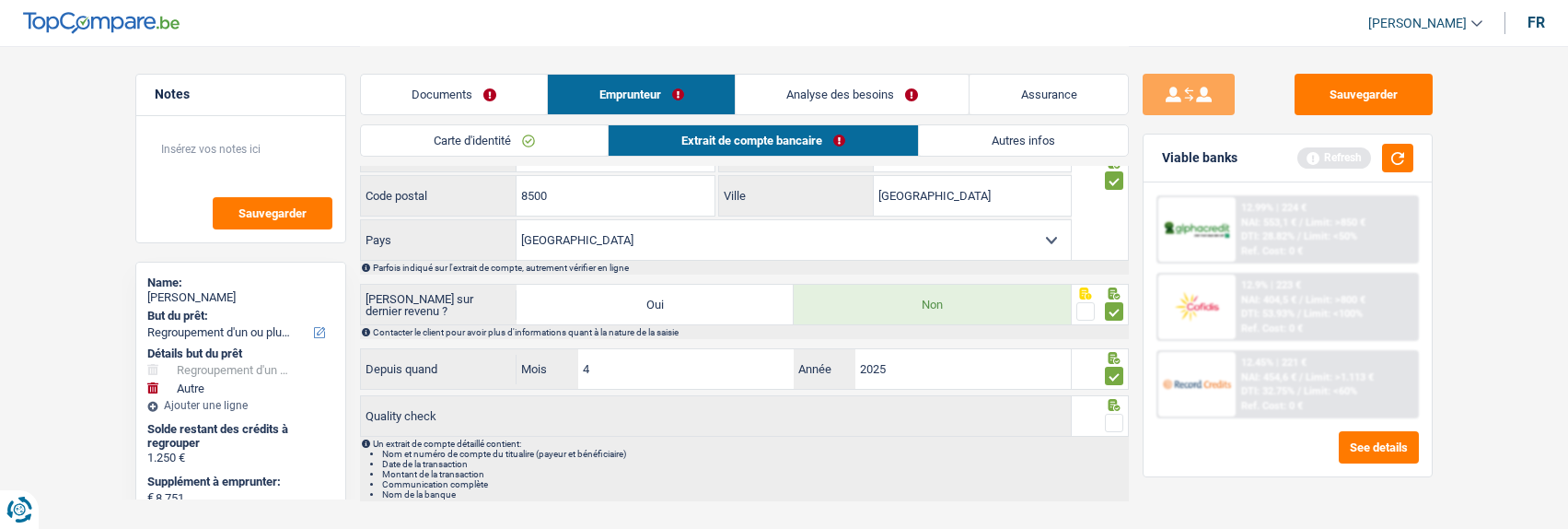
click at [1116, 423] on span at bounding box center [1113, 423] width 18 height 18
click at [0, 0] on input "radio" at bounding box center [0, 0] width 0 height 0
click at [1032, 141] on link "Autres infos" at bounding box center [1023, 141] width 209 height 31
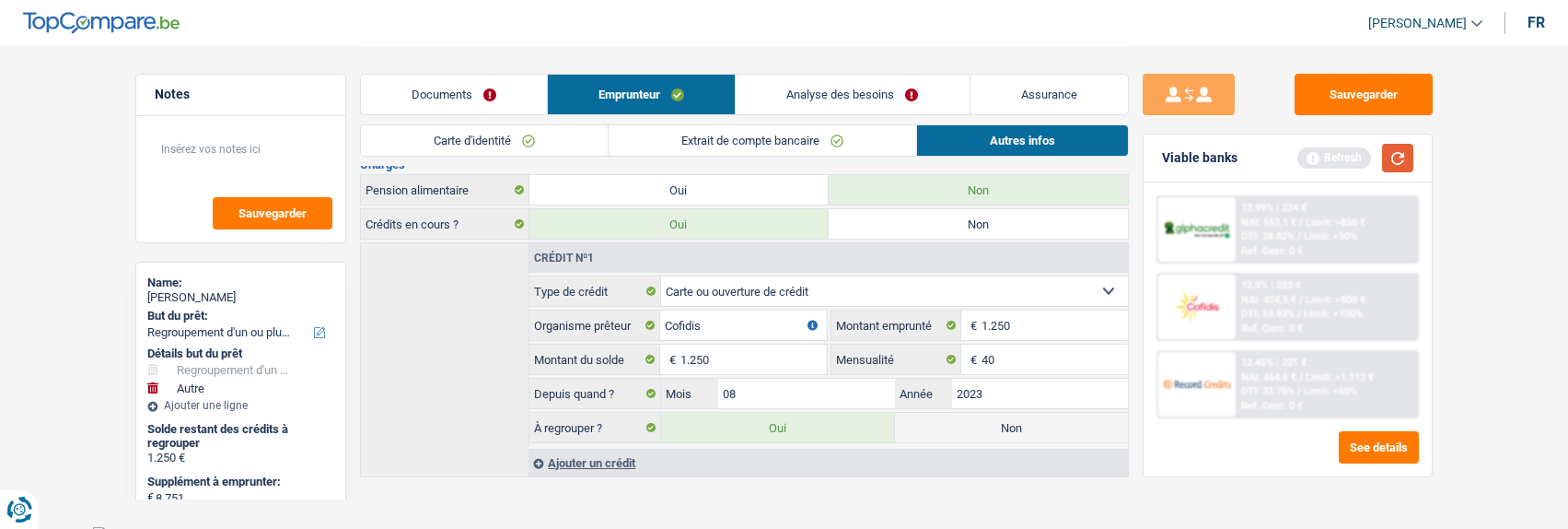
click at [1398, 157] on button "button" at bounding box center [1398, 158] width 32 height 29
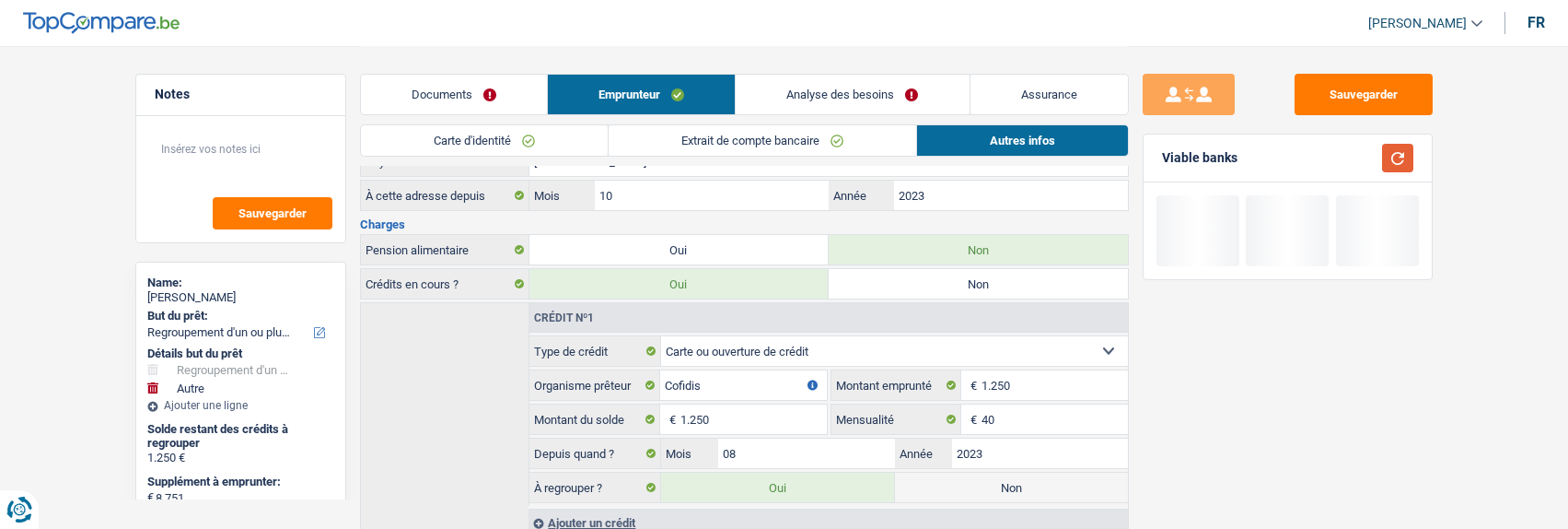
scroll to position [538, 0]
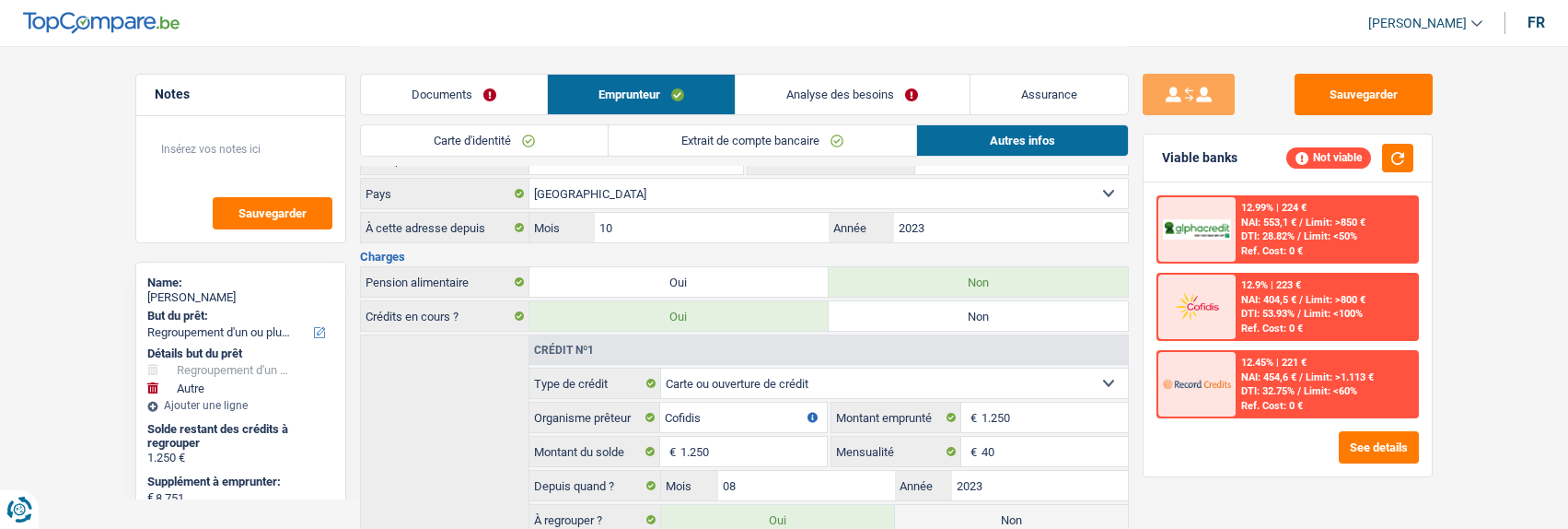
click at [880, 102] on link "Analyse des besoins" at bounding box center [852, 94] width 233 height 39
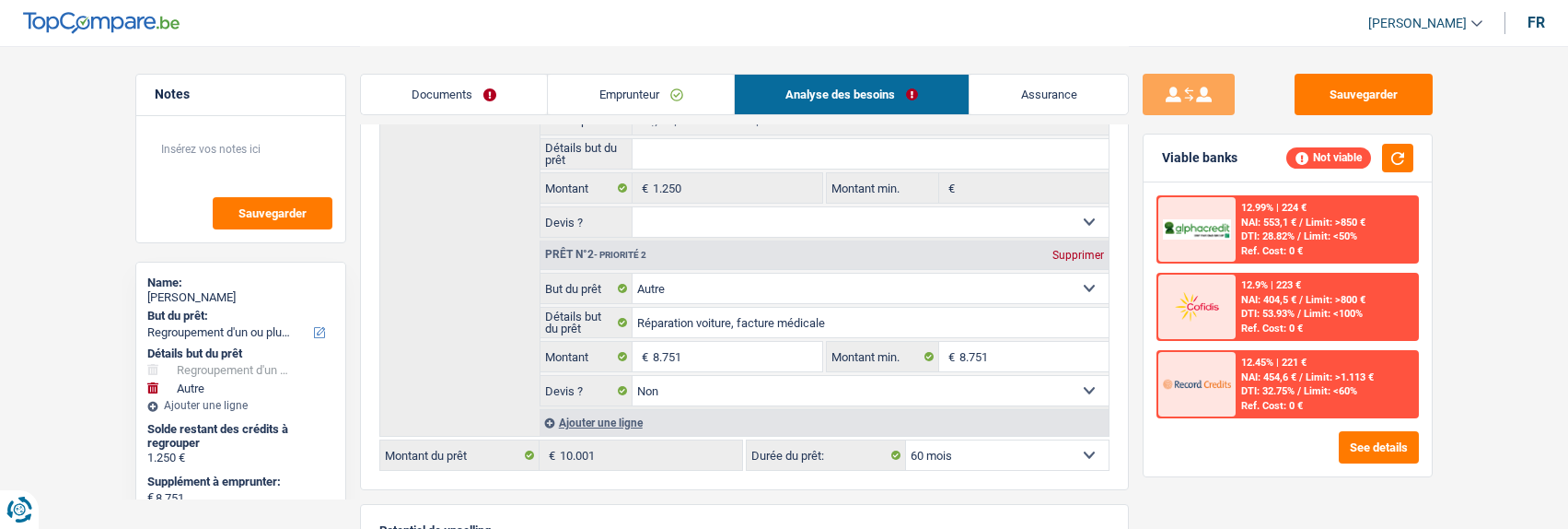
scroll to position [0, 0]
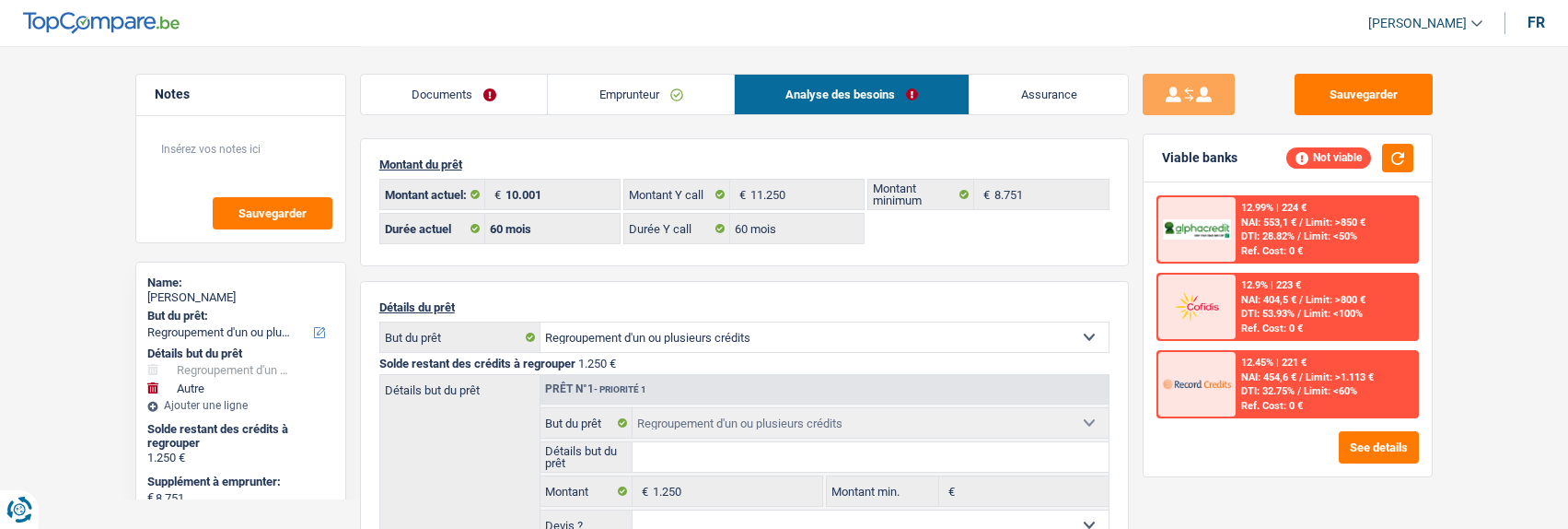
click at [444, 91] on link "Documents" at bounding box center [454, 94] width 187 height 39
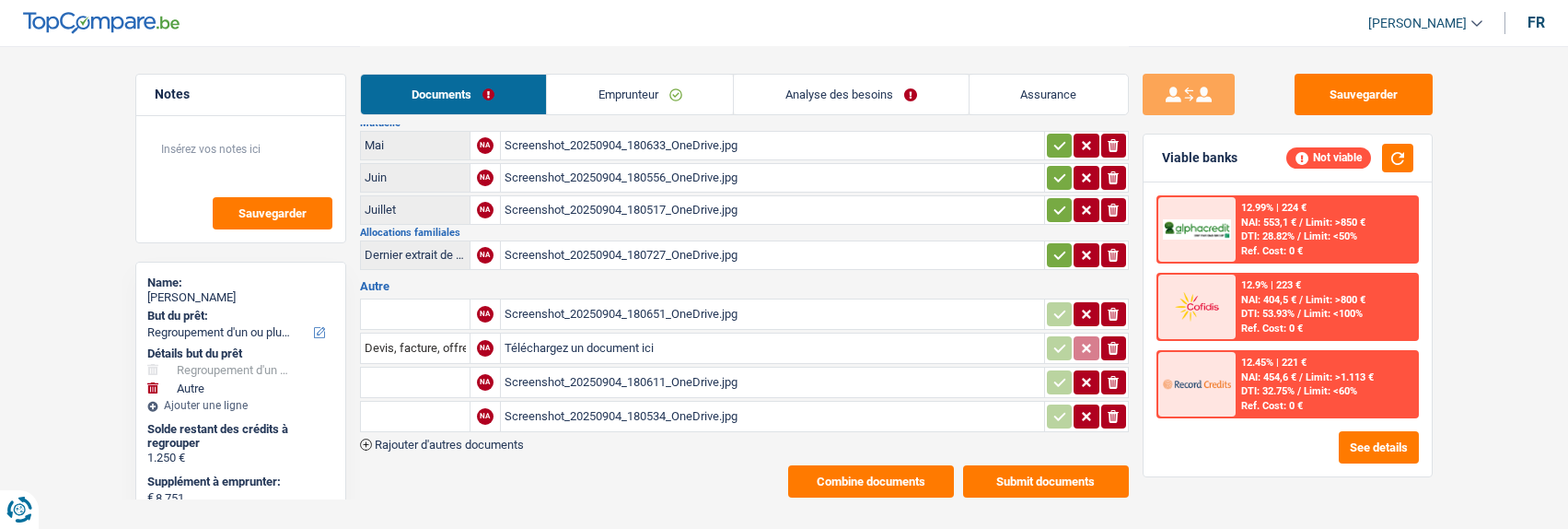
scroll to position [165, 0]
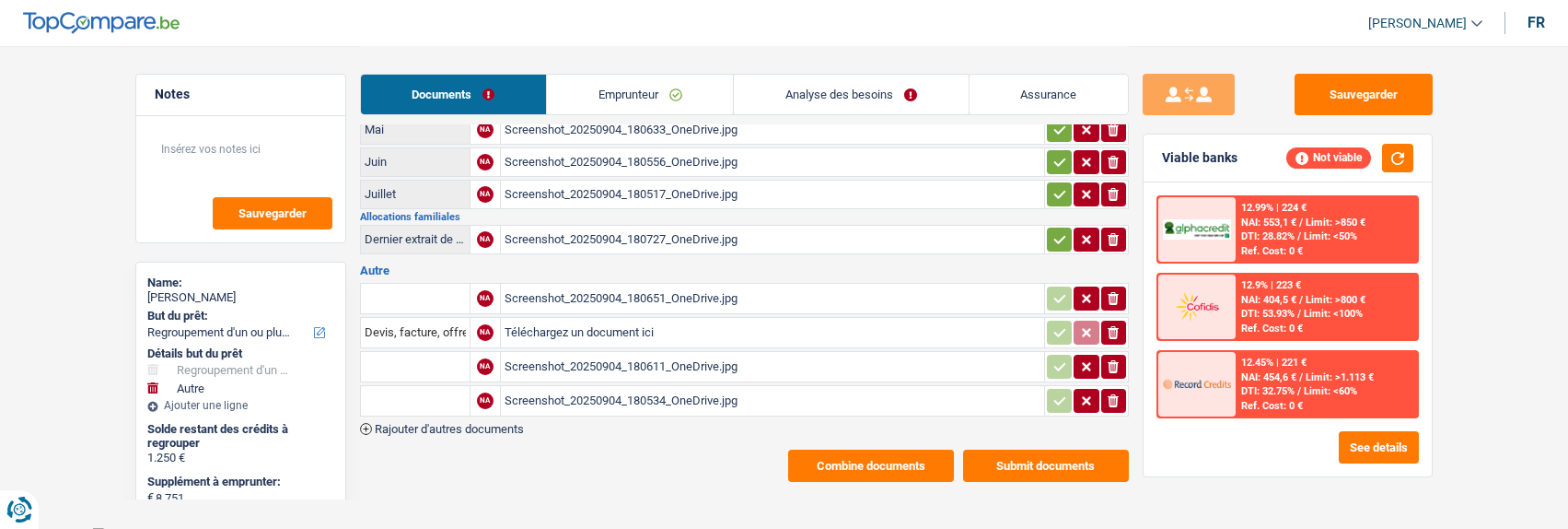
click at [575, 364] on div "Screenshot_20250904_180611_OneDrive.jpg" at bounding box center [772, 366] width 535 height 28
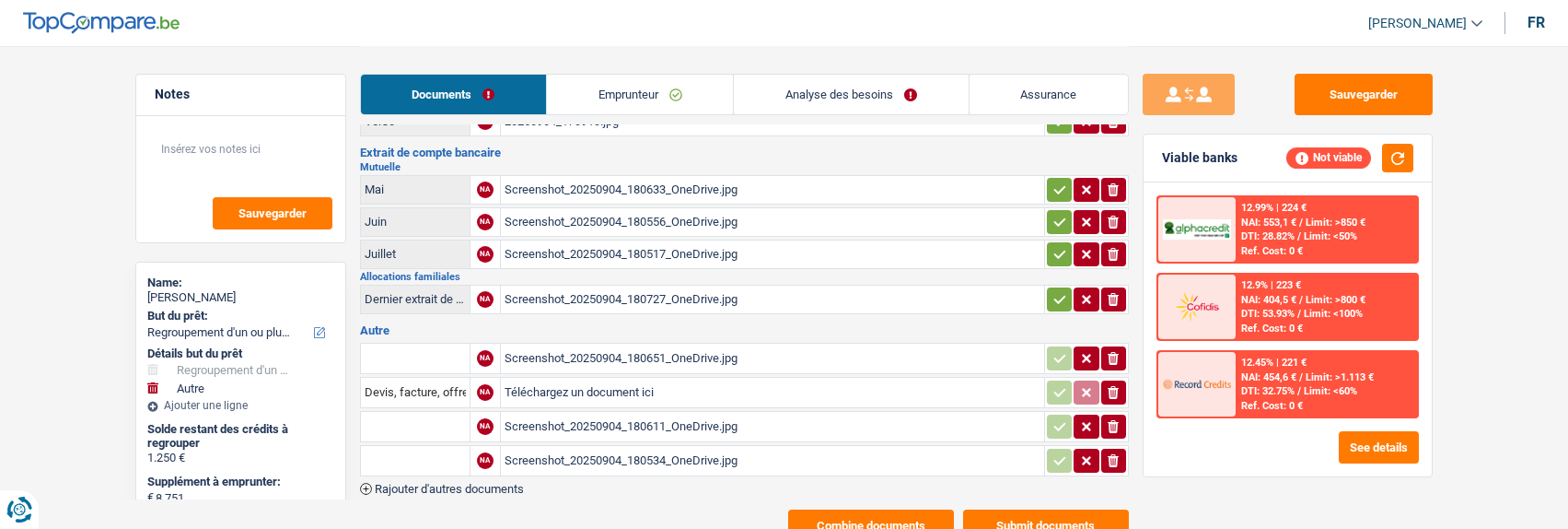
scroll to position [73, 0]
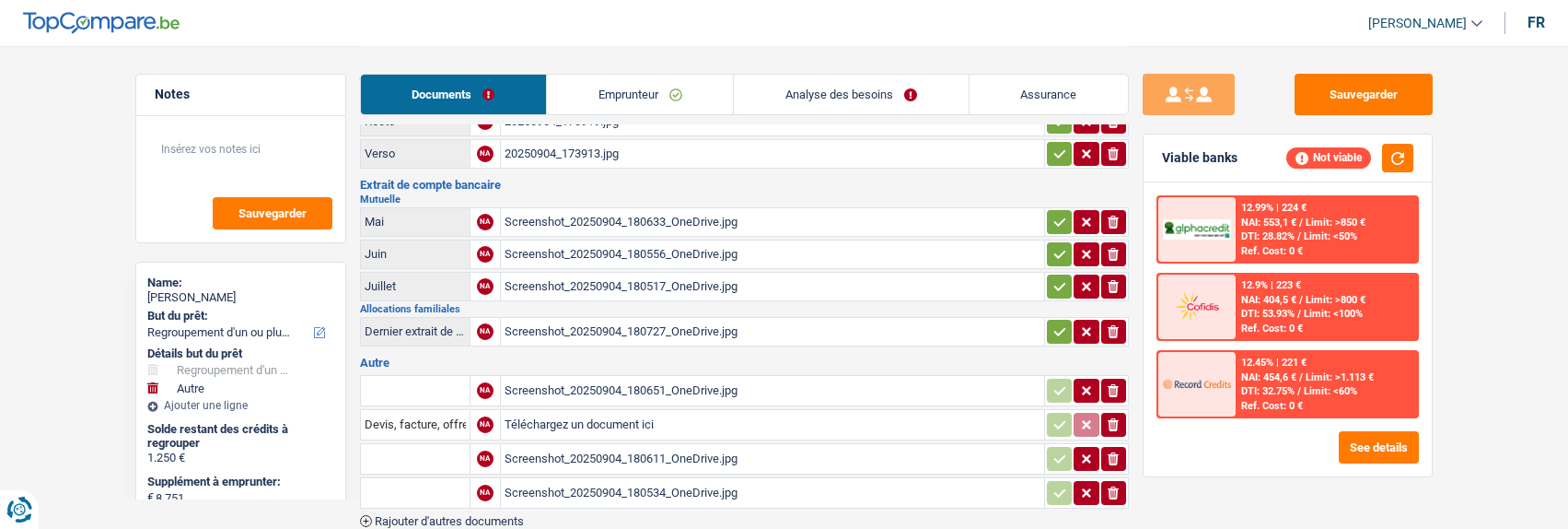
click at [423, 385] on input "text" at bounding box center [416, 390] width 102 height 30
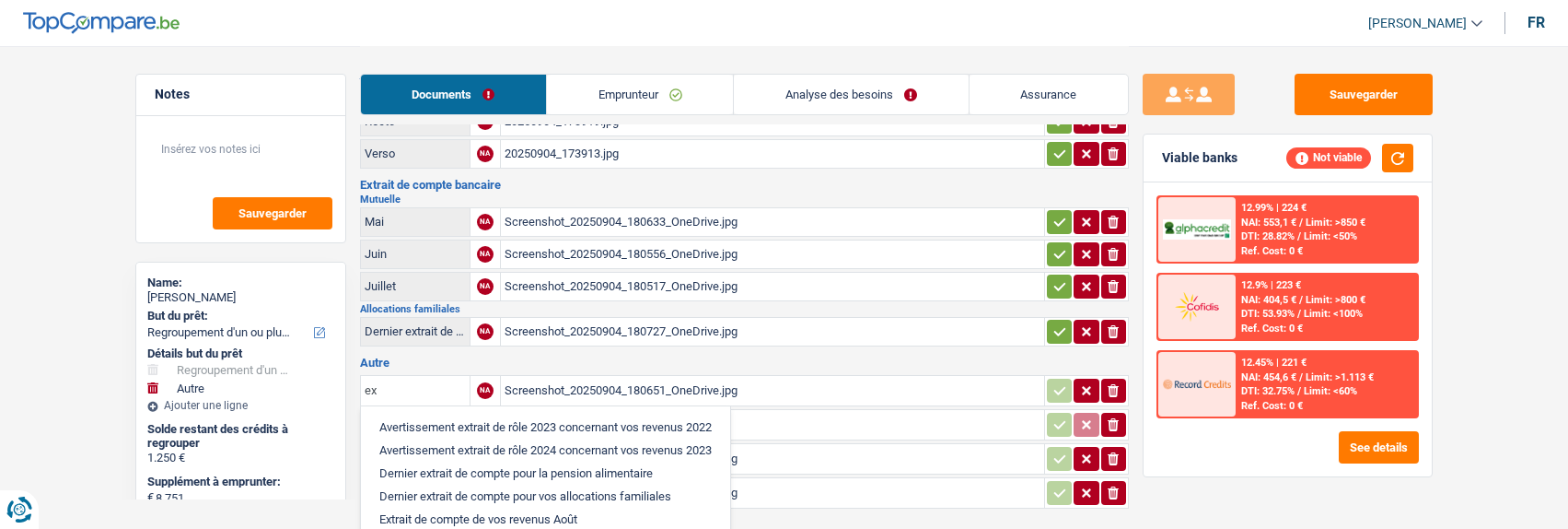
type input "e"
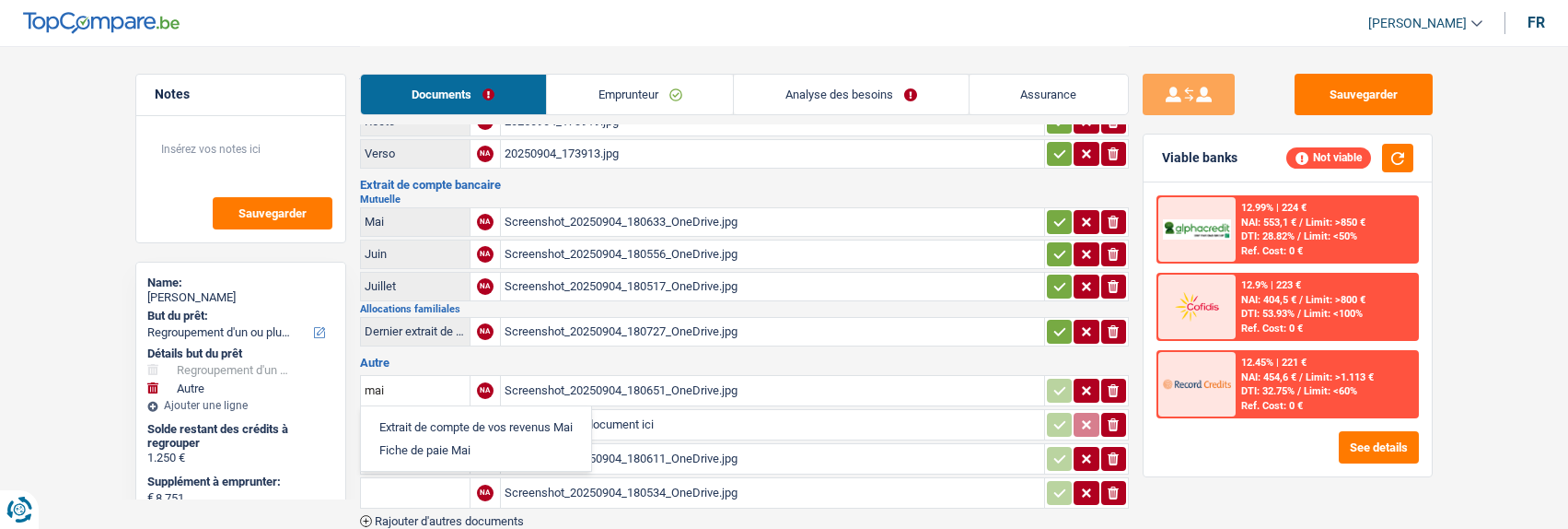
click at [475, 415] on li "Extrait de compte de vos revenus Mai" at bounding box center [475, 426] width 212 height 23
type input "Extrait de compte de vos revenus Mai"
click at [407, 453] on input "text" at bounding box center [416, 458] width 102 height 30
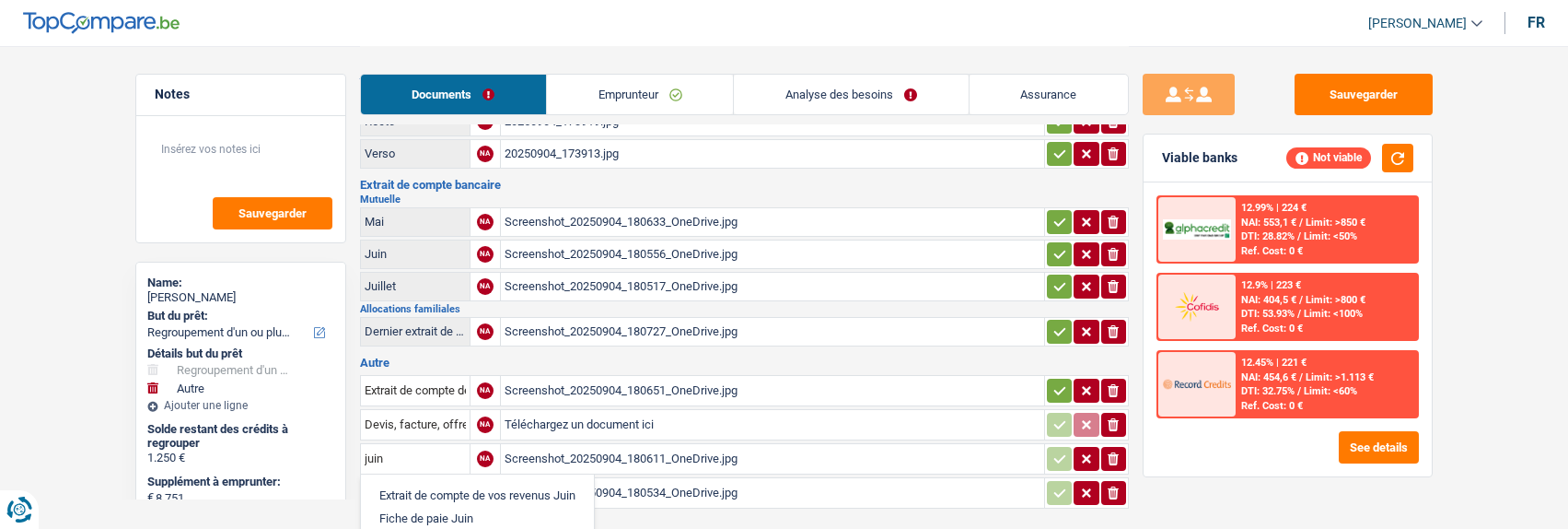
click at [392, 484] on li "Extrait de compte de vos revenus Juin" at bounding box center [477, 495] width 215 height 23
type input "Extrait de compte de vos revenus Juin"
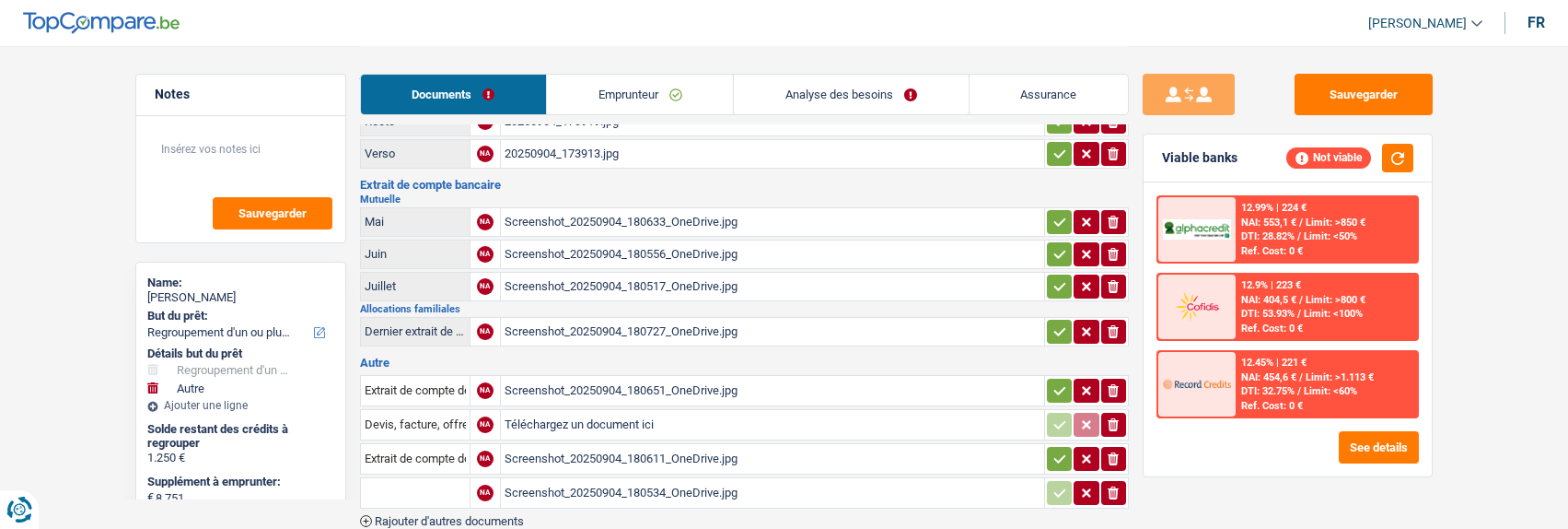
click at [392, 481] on input "text" at bounding box center [416, 493] width 102 height 30
click at [552, 518] on li "Extrait de compte de vos revenus Juillet" at bounding box center [482, 529] width 224 height 23
type input "Extrait de compte de vos revenus Juillet"
click at [1120, 415] on icon "ionicons-v5-e" at bounding box center [1112, 424] width 14 height 18
drag, startPoint x: 1120, startPoint y: 411, endPoint x: 1108, endPoint y: 409, distance: 12.2
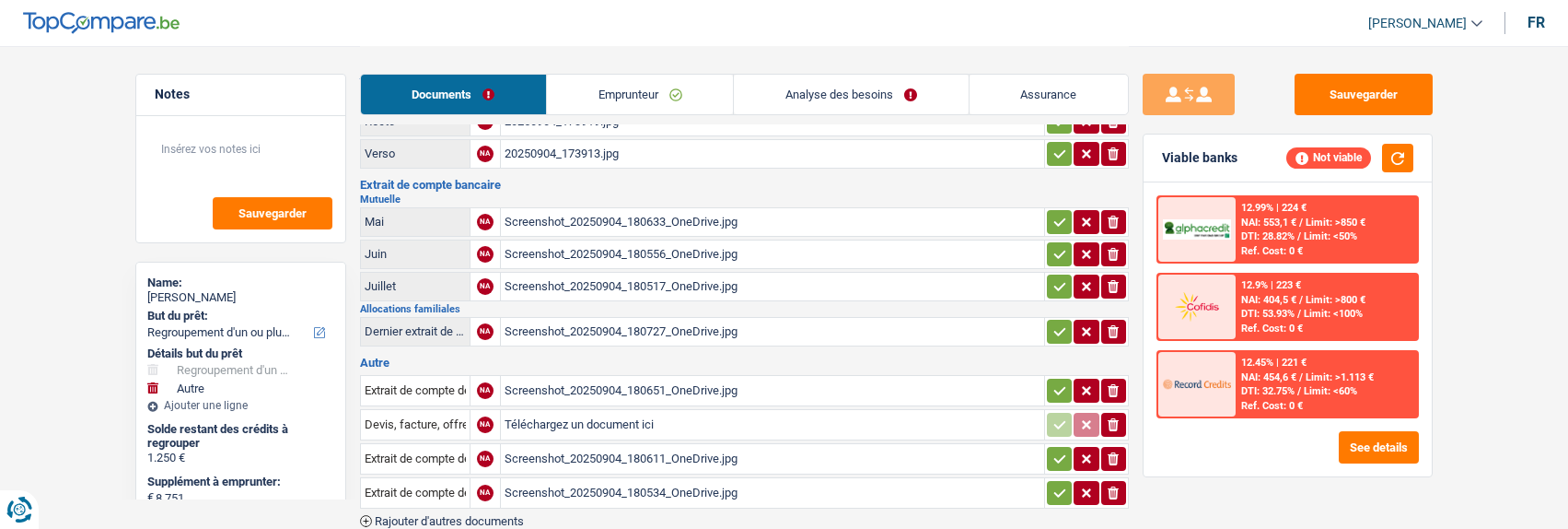
click at [1119, 415] on icon "ionicons-v5-e" at bounding box center [1112, 424] width 14 height 18
click at [1107, 415] on icon "ionicons-v5-e" at bounding box center [1112, 424] width 14 height 18
click at [1115, 415] on icon "ionicons-v5-e" at bounding box center [1112, 424] width 14 height 18
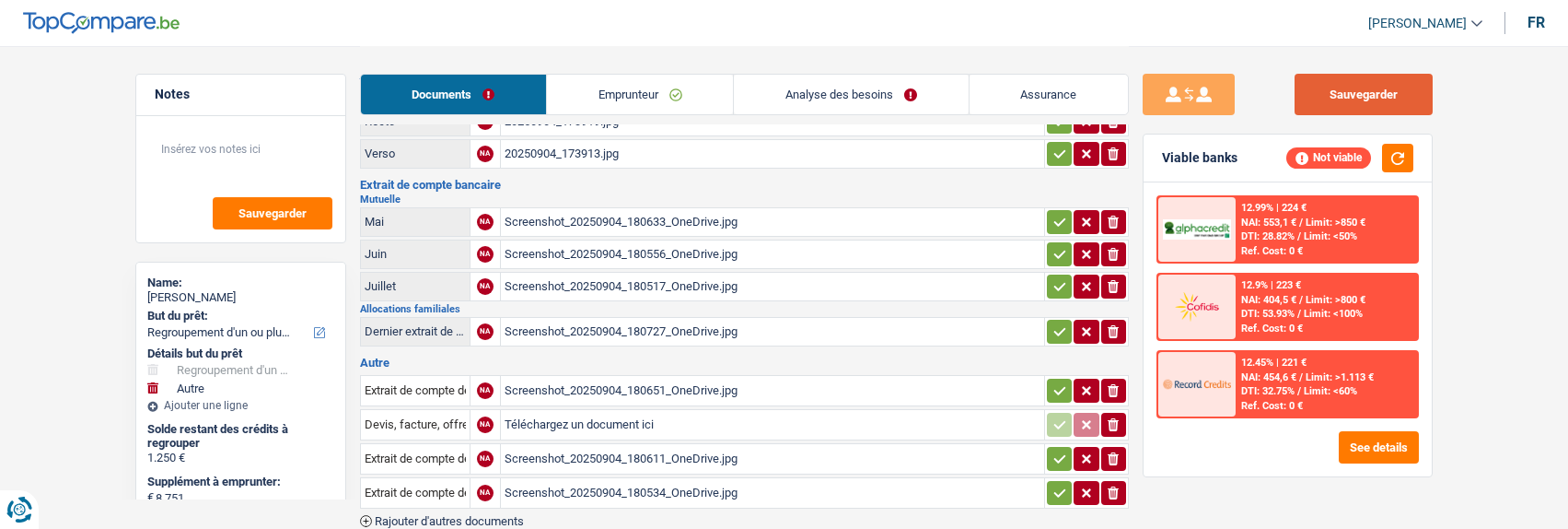
click at [1362, 86] on button "Sauvegarder" at bounding box center [1363, 94] width 138 height 41
click at [635, 101] on link "Emprunteur" at bounding box center [640, 94] width 186 height 39
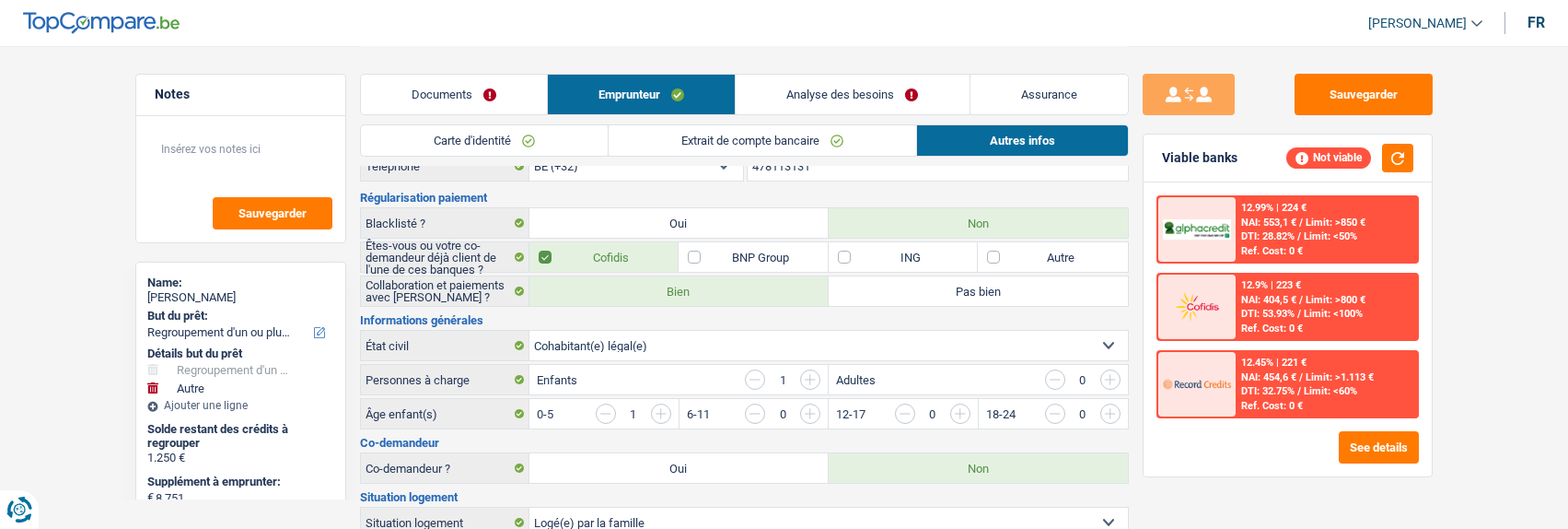
click at [778, 143] on link "Extrait de compte bancaire" at bounding box center [761, 141] width 307 height 31
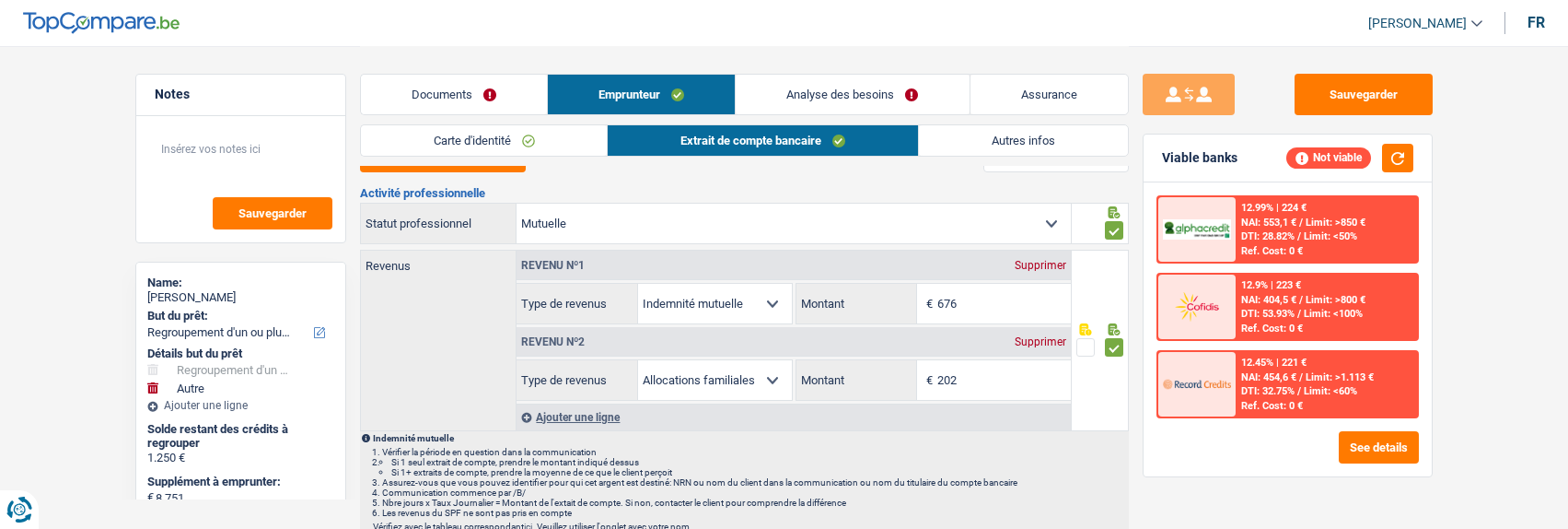
scroll to position [0, 0]
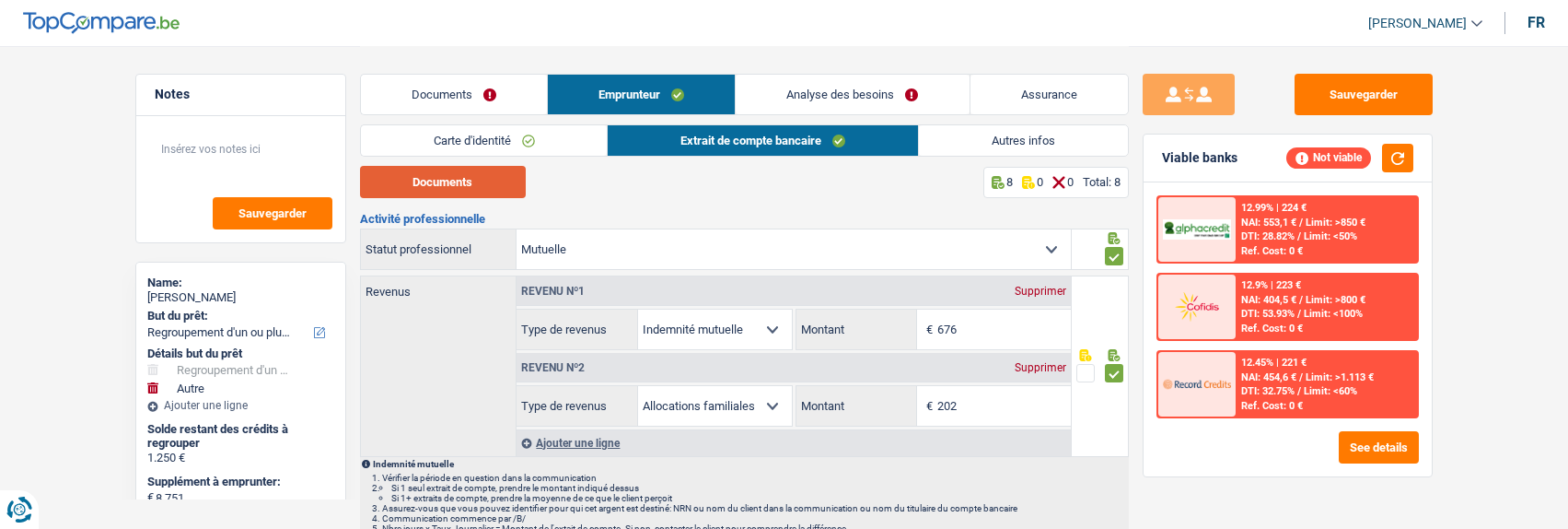
click at [462, 177] on button "Documents" at bounding box center [443, 182] width 166 height 33
drag, startPoint x: 985, startPoint y: 320, endPoint x: 860, endPoint y: 328, distance: 125.3
click at [860, 328] on div "676 € Montant" at bounding box center [933, 329] width 274 height 39
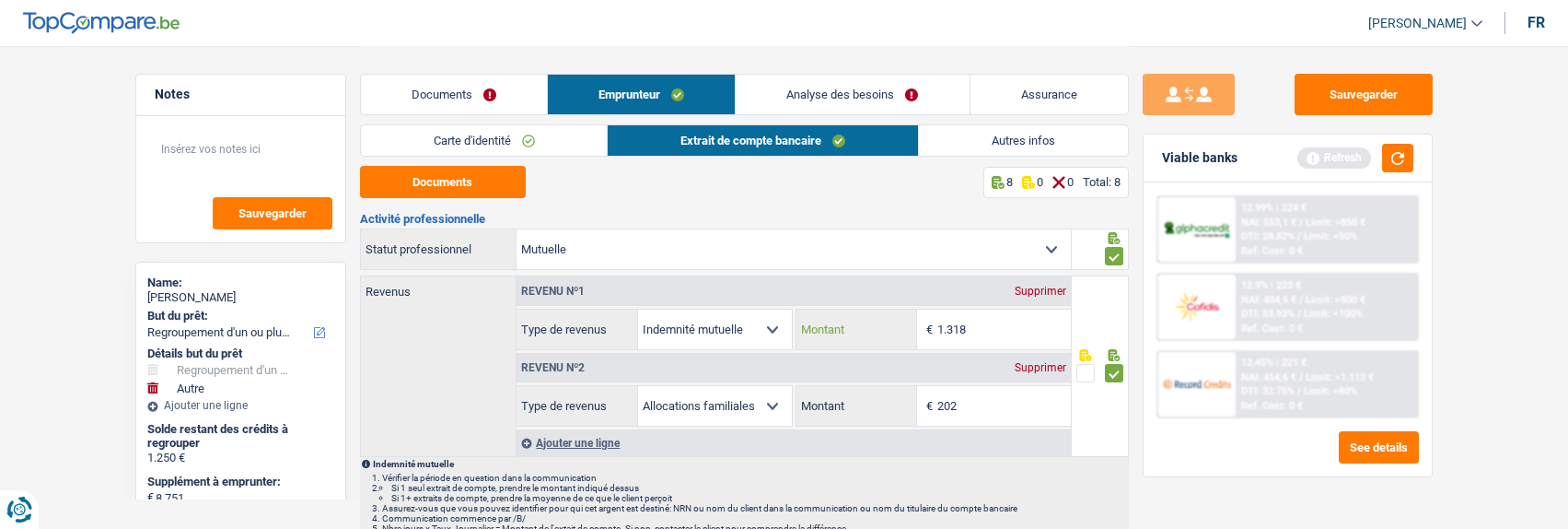
type input "1.318"
click at [961, 404] on input "202" at bounding box center [1003, 405] width 133 height 39
click at [1409, 165] on button "button" at bounding box center [1398, 158] width 32 height 29
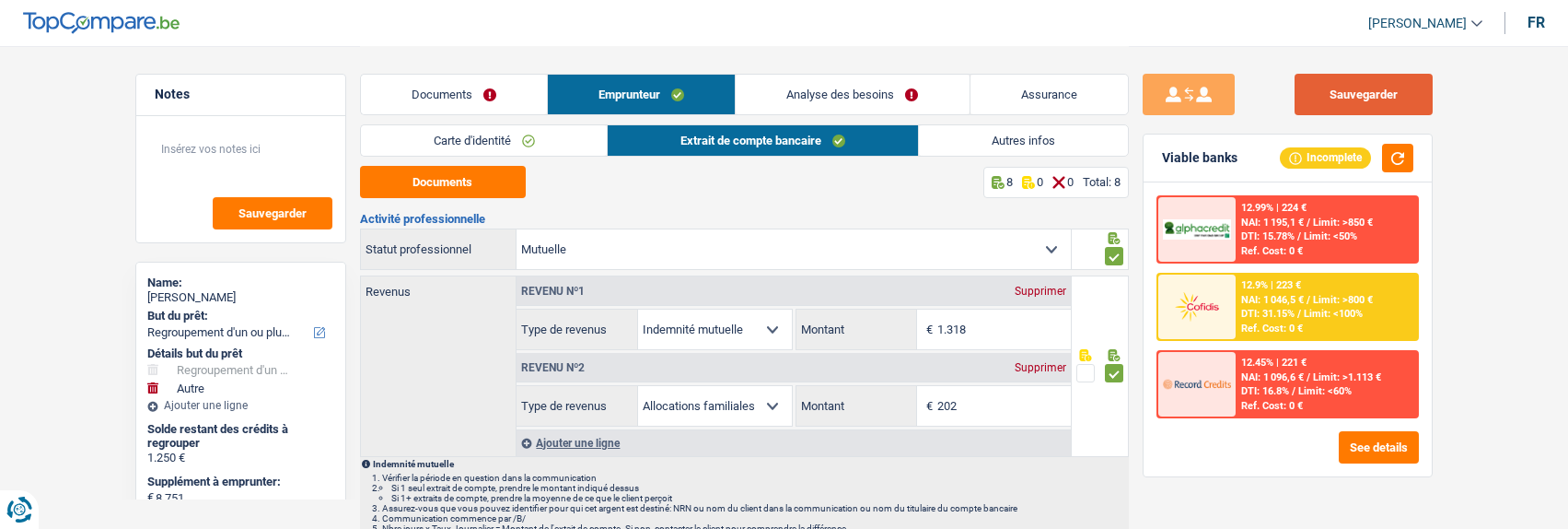
click at [1363, 84] on button "Sauvegarder" at bounding box center [1363, 94] width 138 height 41
click at [974, 133] on link "Autres infos" at bounding box center [1023, 141] width 209 height 31
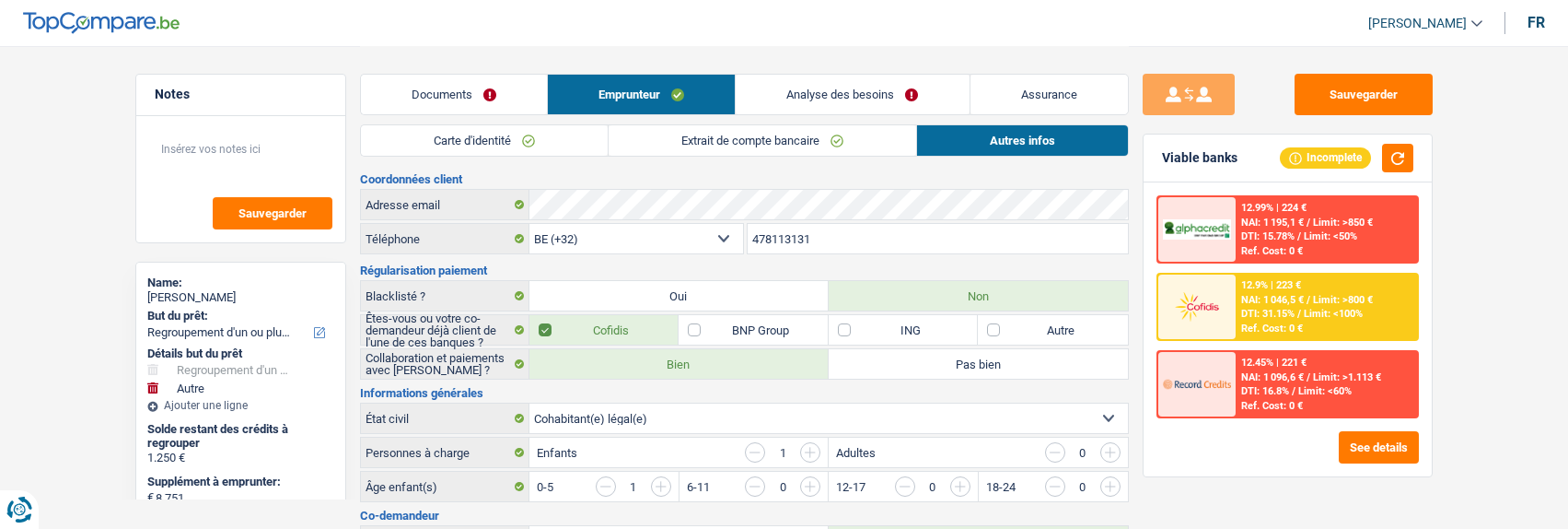
click at [861, 88] on link "Analyse des besoins" at bounding box center [852, 94] width 233 height 39
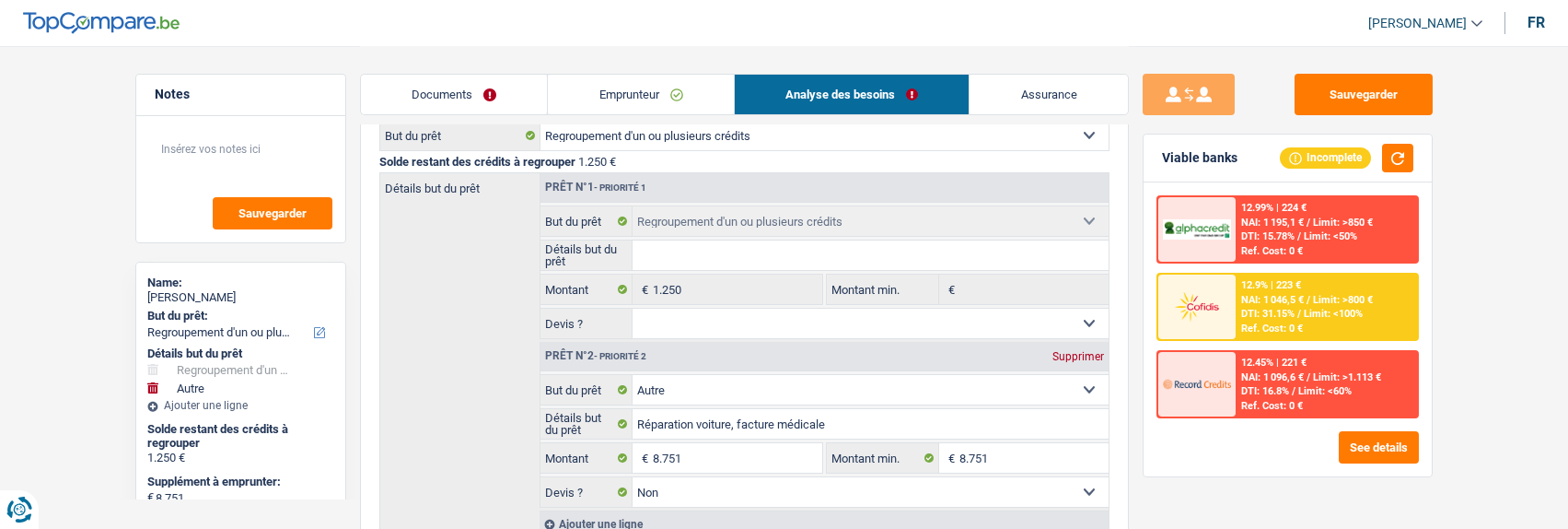
scroll to position [276, 0]
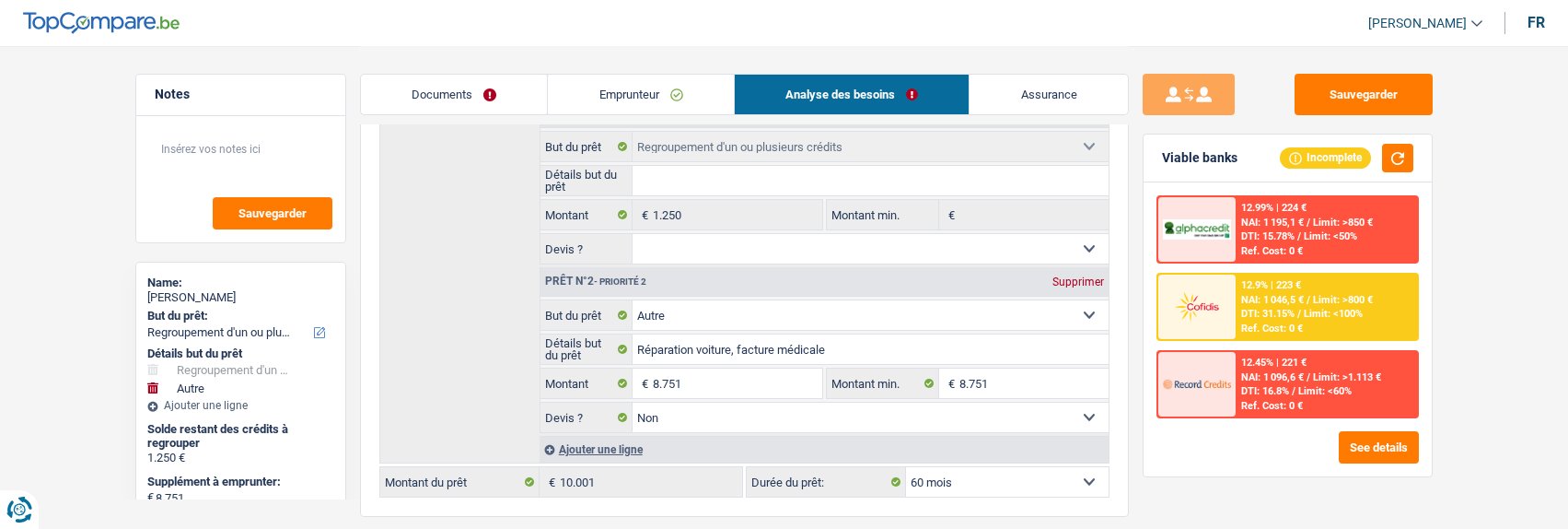
click at [1316, 311] on span "Limit: <100%" at bounding box center [1333, 313] width 59 height 12
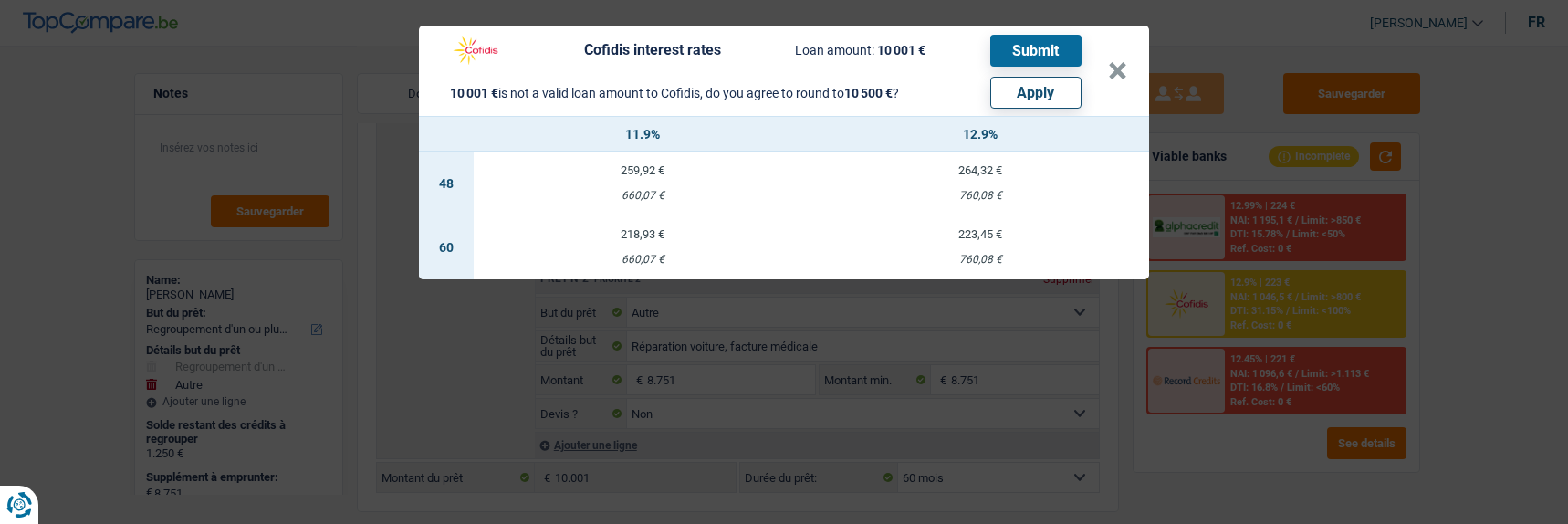
click at [1034, 77] on button "Apply" at bounding box center [1036, 93] width 91 height 32
type input "9.250"
type input "10.500"
type input "9.250"
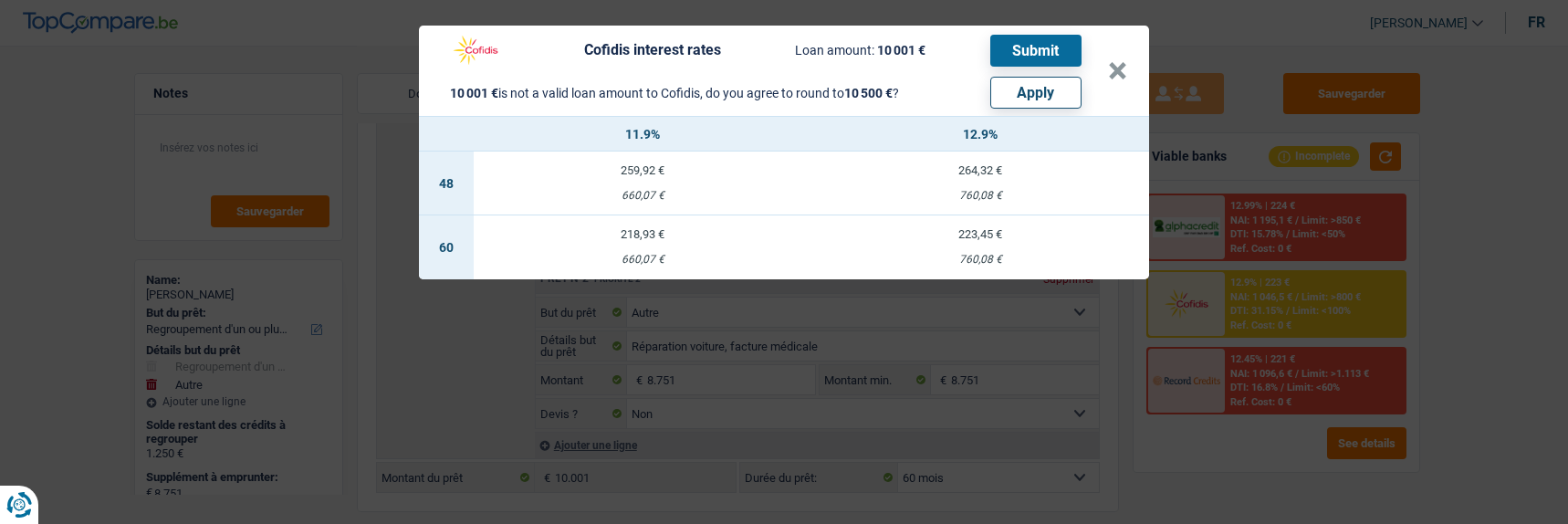
type input "10.500"
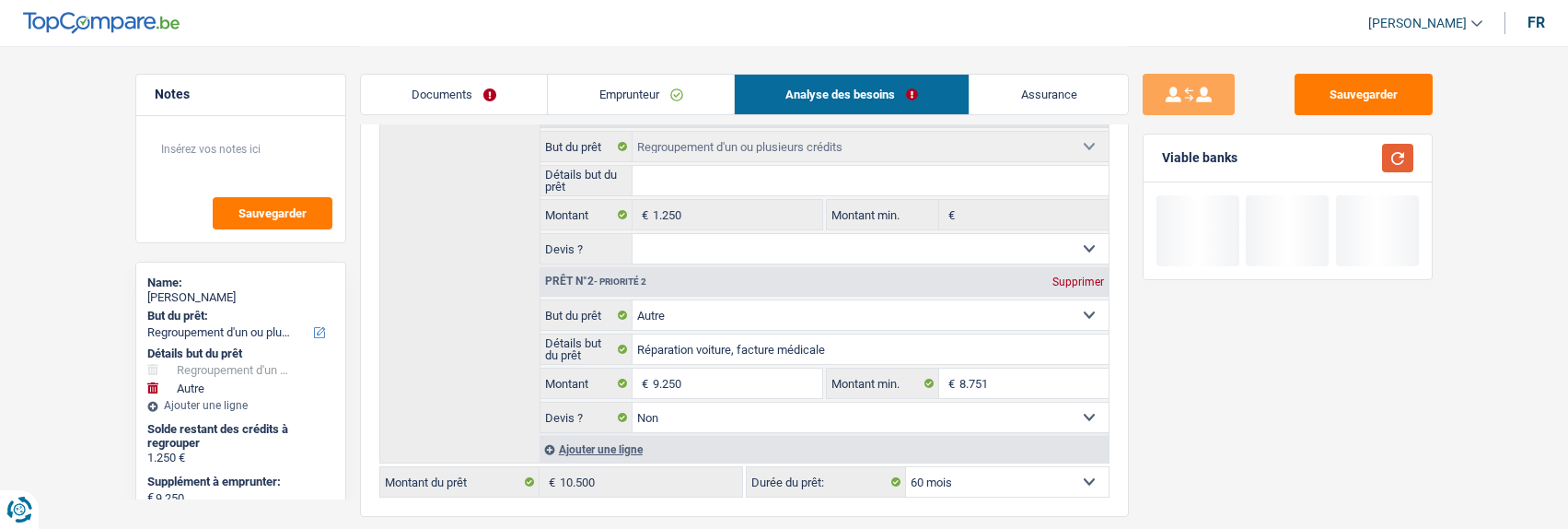
click at [1396, 153] on button "button" at bounding box center [1398, 158] width 32 height 29
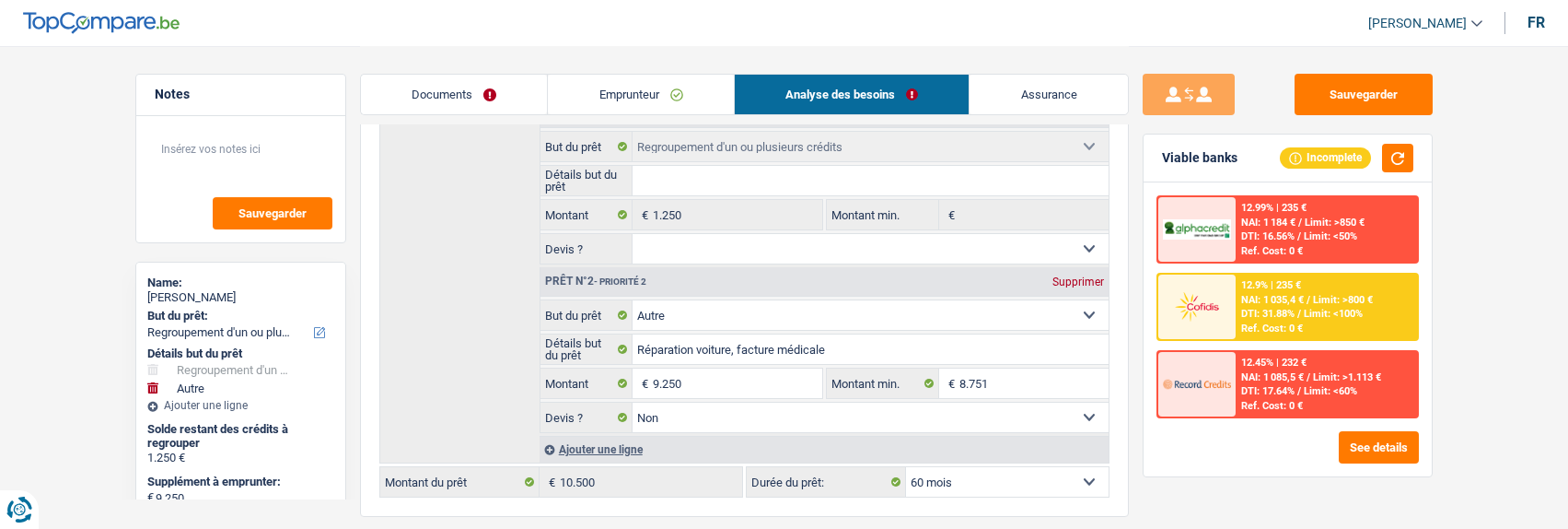
click at [1241, 307] on div "12.9% | 235 € NAI: 1 035,4 € / Limit: >800 € DTI: 31.88% / Limit: <100% Ref. Co…" at bounding box center [1326, 306] width 181 height 64
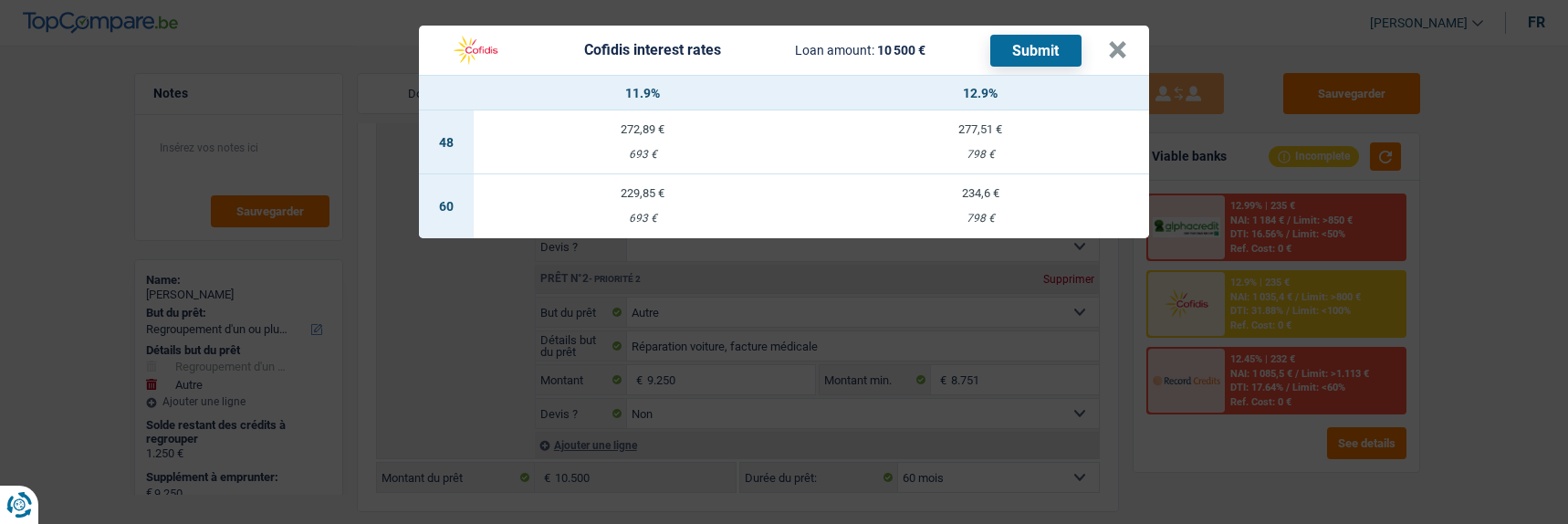
click at [660, 213] on div "693 €" at bounding box center [643, 218] width 338 height 11
select select "cofidis"
type input "11,90"
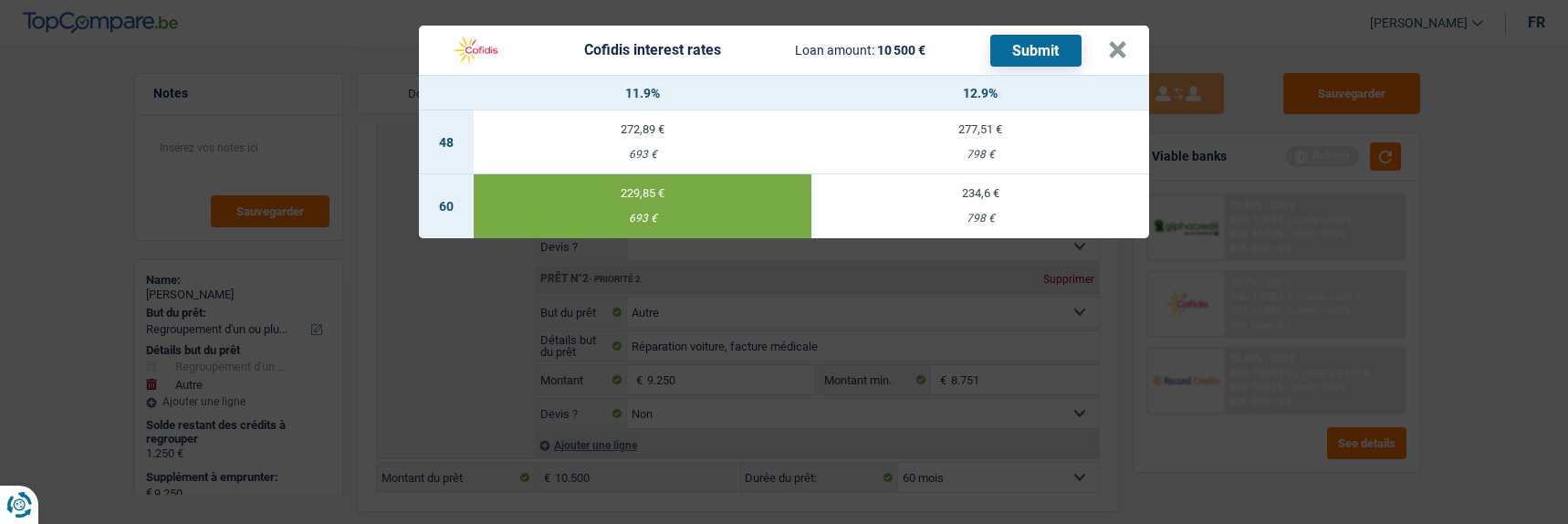
click at [1036, 35] on button "Submit" at bounding box center [1036, 51] width 91 height 32
click at [1115, 44] on button "×" at bounding box center [1118, 49] width 19 height 18
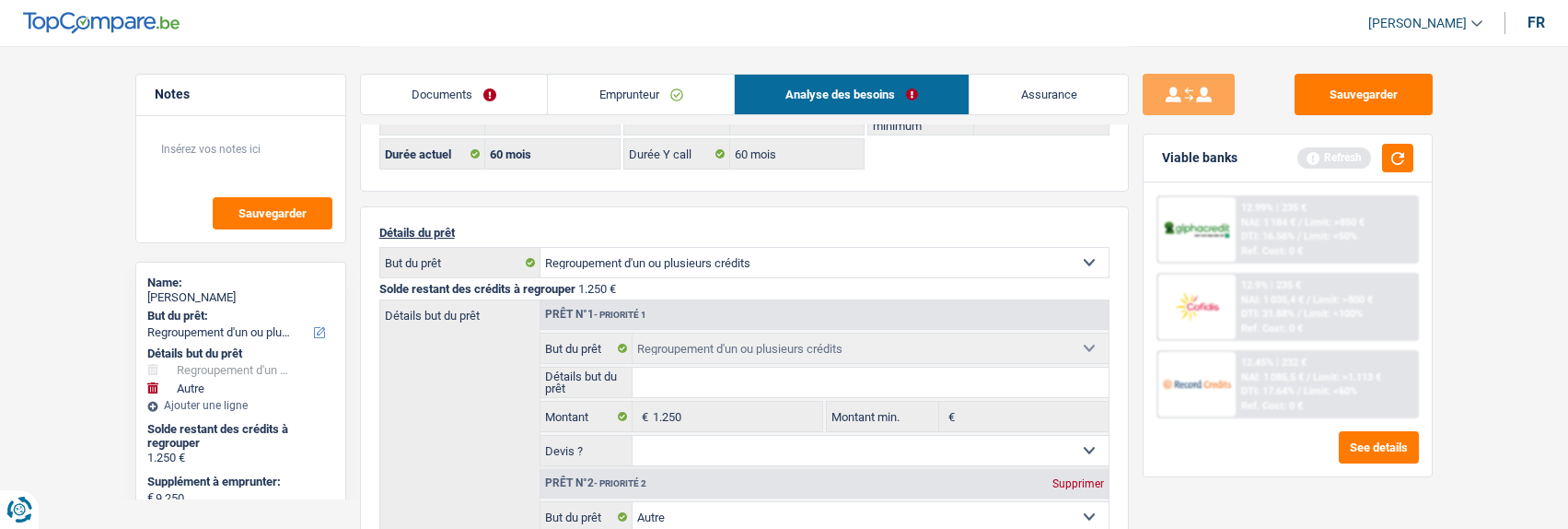
scroll to position [0, 0]
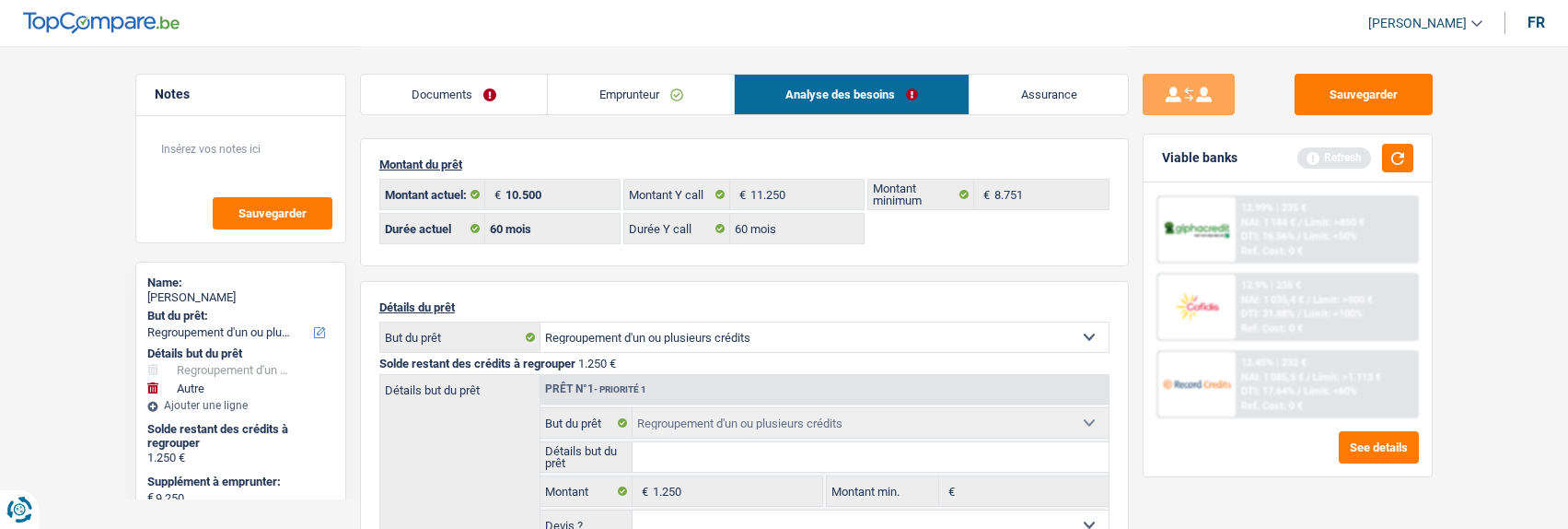
click at [489, 89] on link "Documents" at bounding box center [454, 94] width 187 height 39
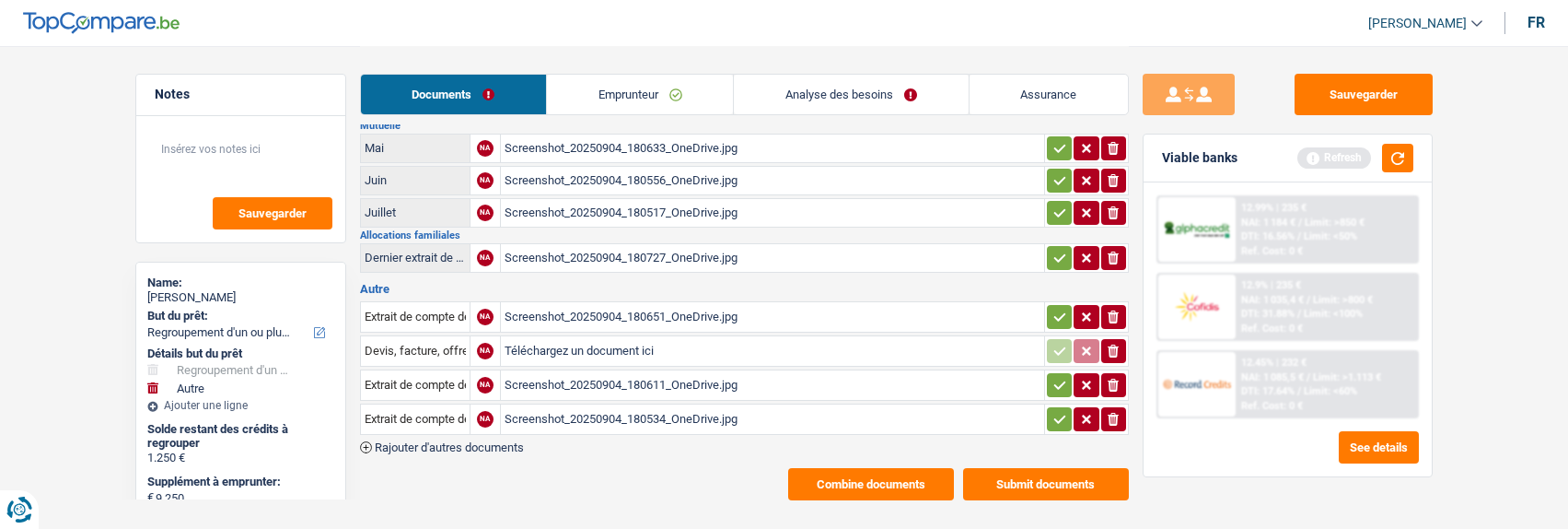
scroll to position [165, 0]
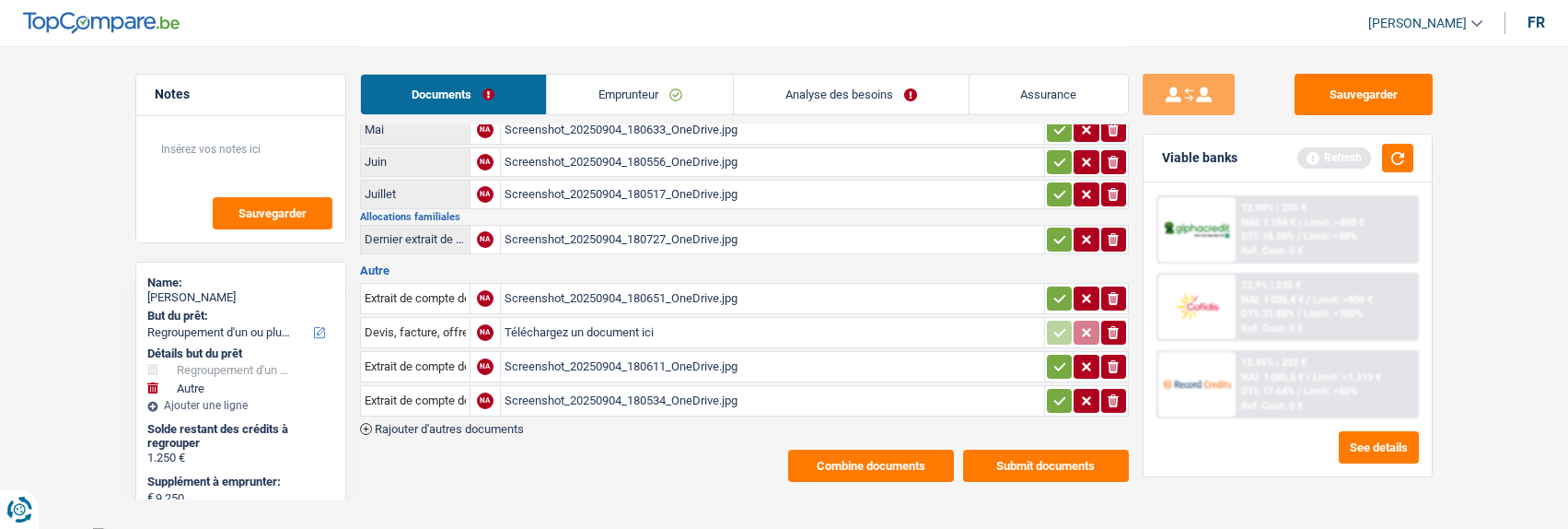
click at [1044, 449] on button "Submit documents" at bounding box center [1045, 466] width 166 height 33
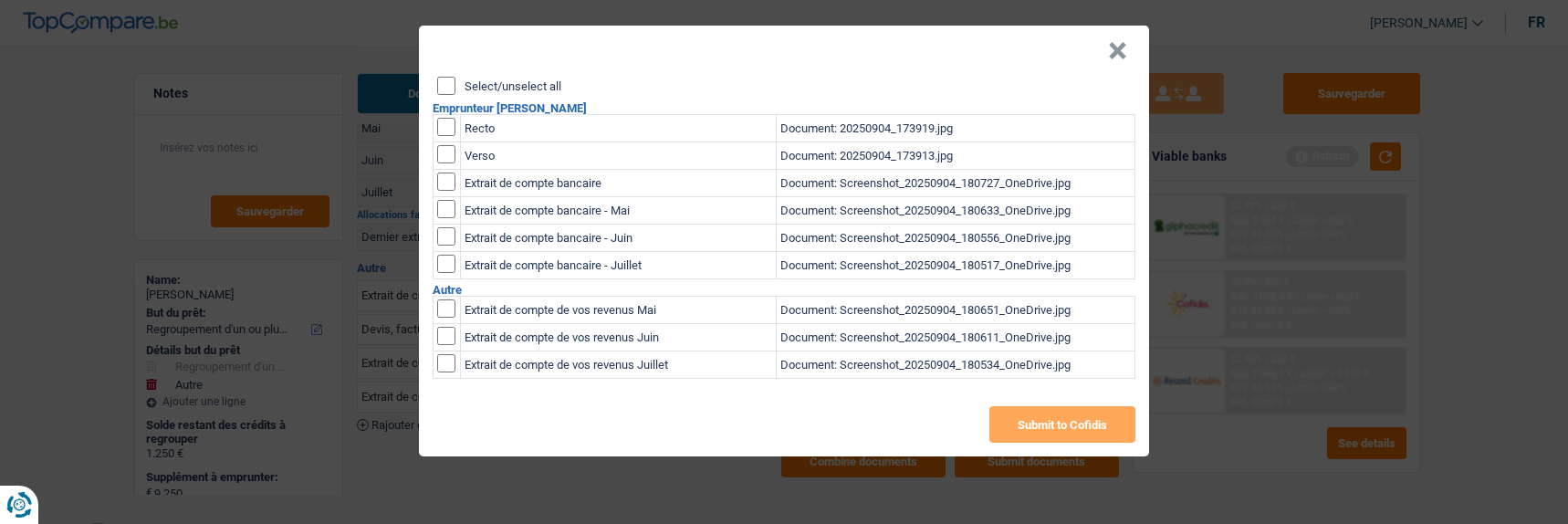
click at [443, 86] on input "Select/unselect all" at bounding box center [445, 85] width 18 height 18
checkbox input "true"
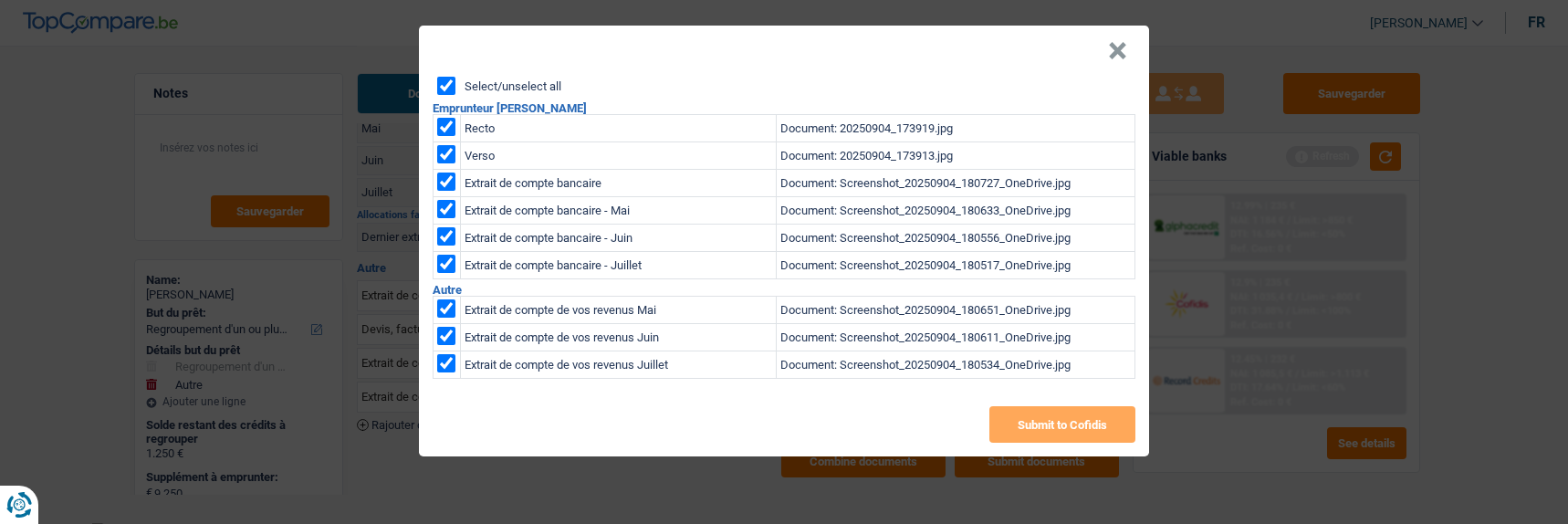
checkbox input "true"
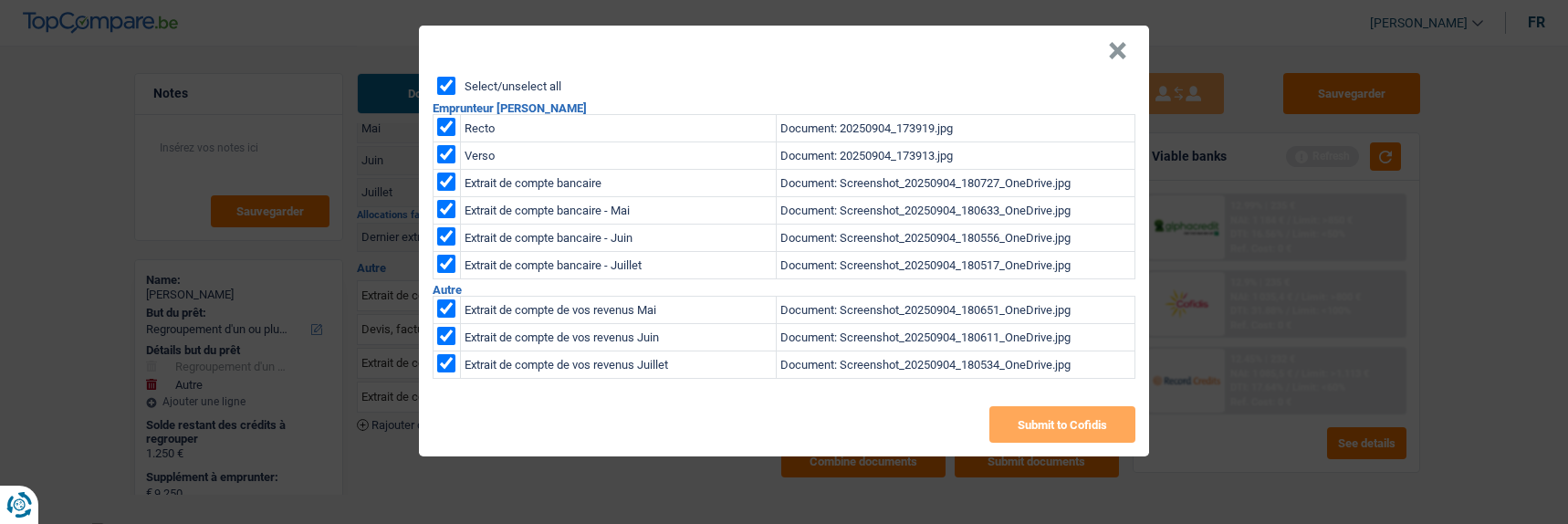
checkbox input "true"
click at [1071, 426] on button "Submit to Cofidis" at bounding box center [1063, 424] width 146 height 36
click at [1118, 44] on button "×" at bounding box center [1118, 50] width 19 height 18
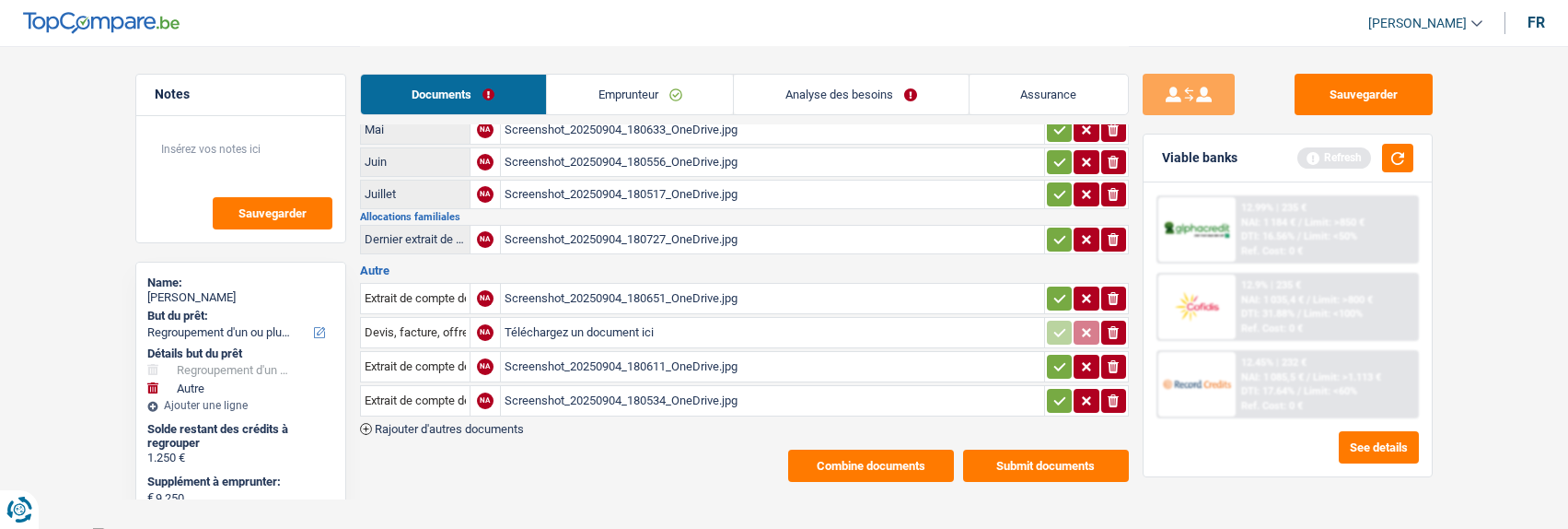
click at [865, 449] on button "Combine documents" at bounding box center [871, 466] width 166 height 33
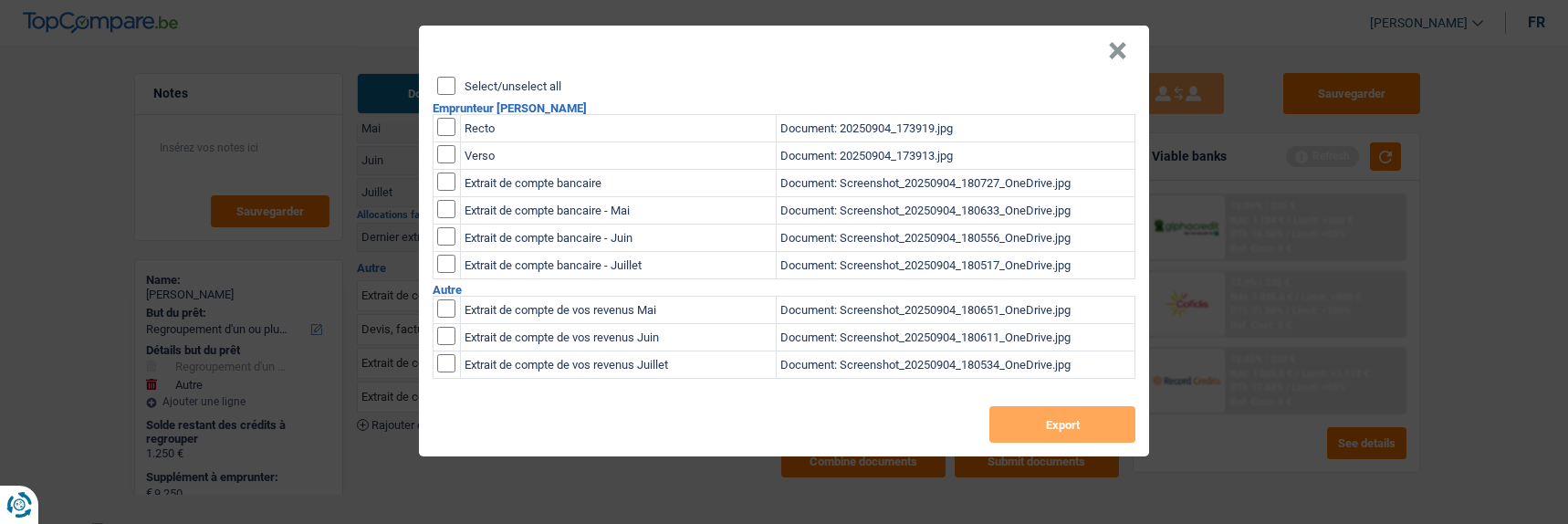
click at [447, 77] on input "Select/unselect all" at bounding box center [445, 85] width 18 height 18
checkbox input "true"
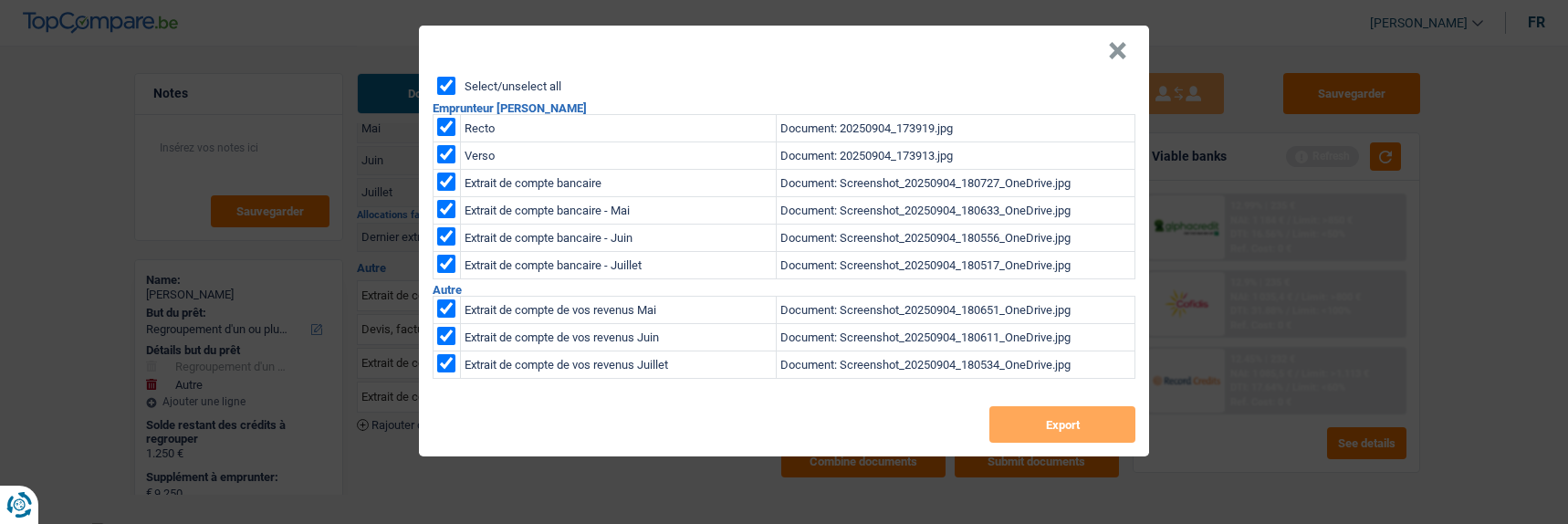
checkbox input "true"
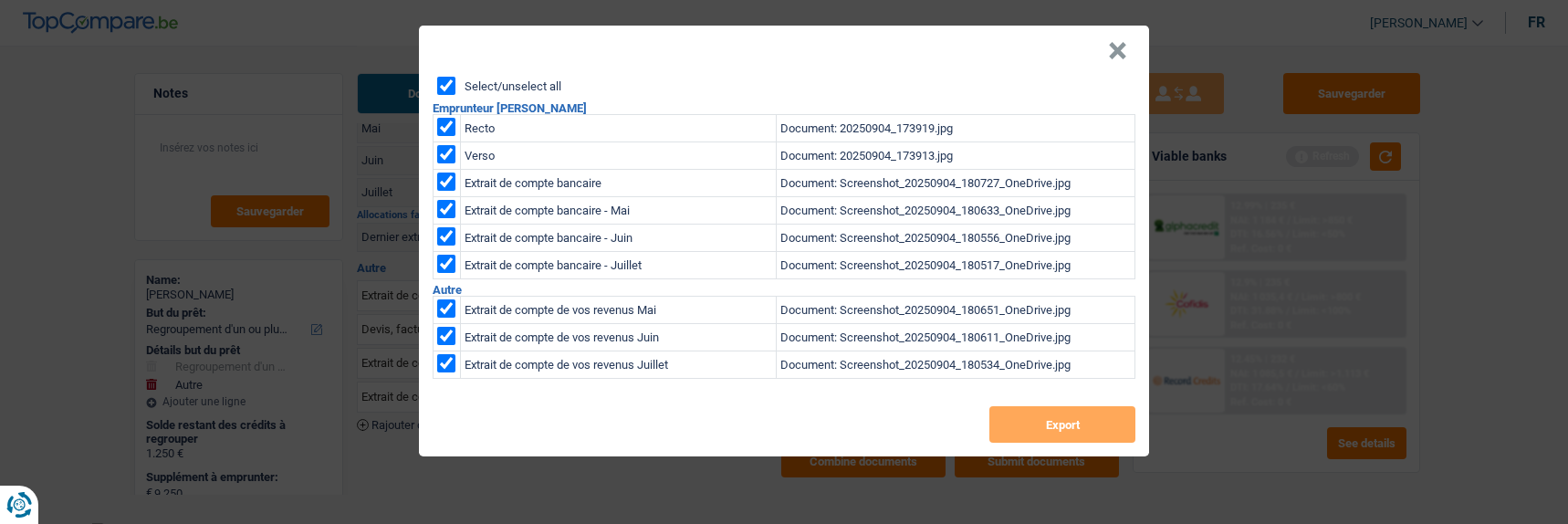
checkbox input "true"
click at [1070, 406] on button "Export" at bounding box center [1063, 424] width 146 height 36
click at [1134, 42] on header "×" at bounding box center [784, 51] width 730 height 51
click at [1125, 44] on button "×" at bounding box center [1118, 50] width 19 height 18
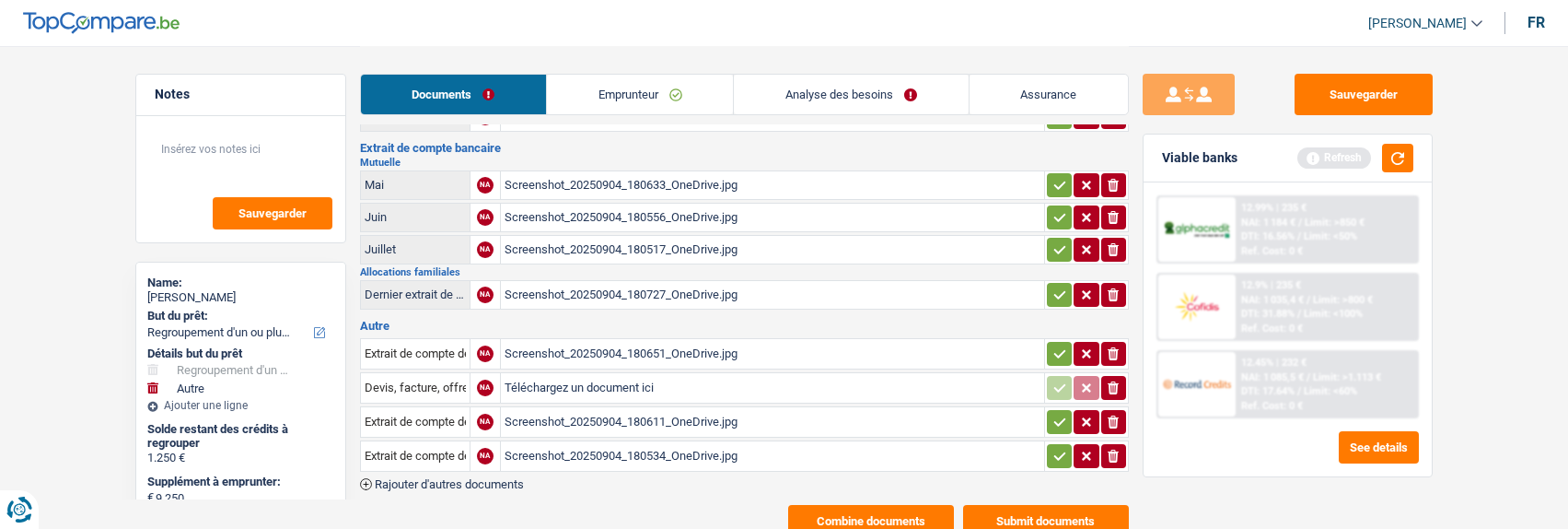
scroll to position [0, 0]
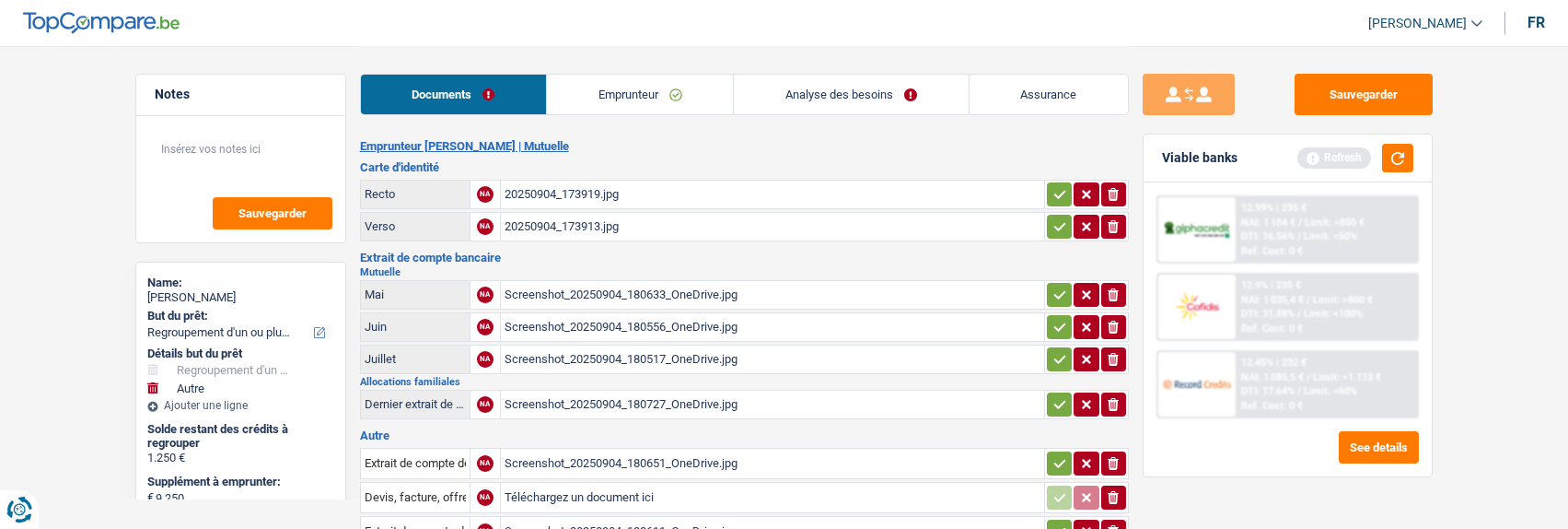
click at [1056, 194] on icon "button" at bounding box center [1059, 194] width 14 height 18
click at [1057, 220] on icon "button" at bounding box center [1059, 226] width 14 height 18
click at [1053, 286] on icon "button" at bounding box center [1059, 294] width 14 height 18
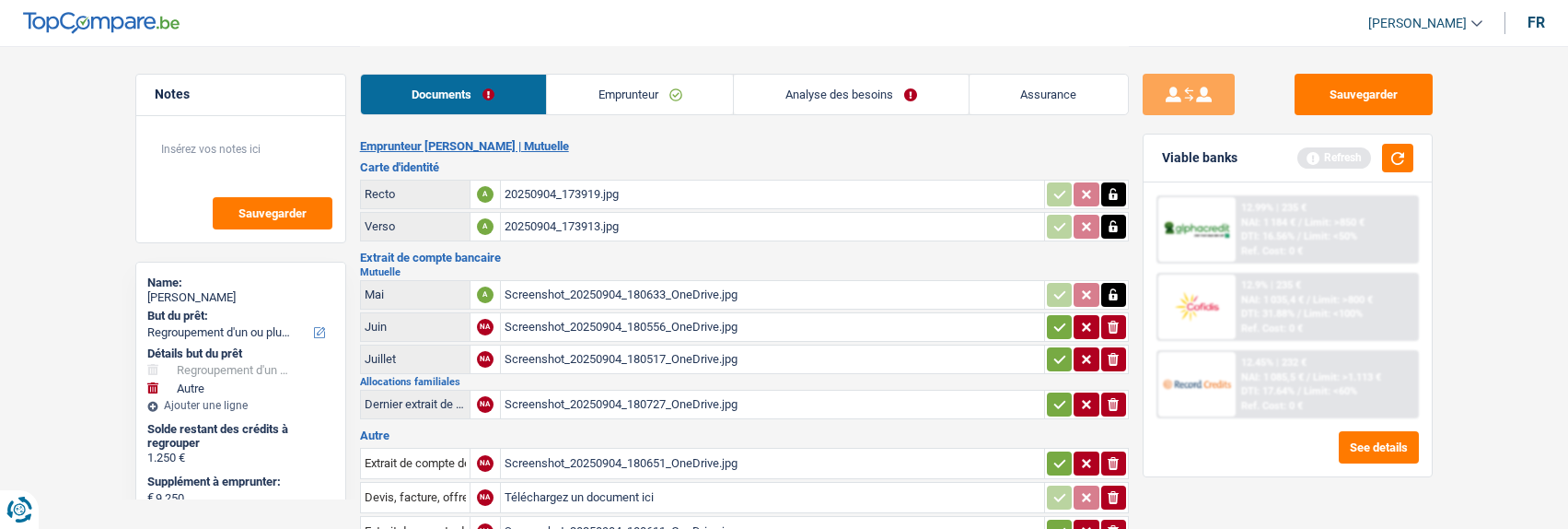
click at [1059, 322] on icon "button" at bounding box center [1059, 326] width 11 height 9
click at [1057, 350] on icon "button" at bounding box center [1059, 358] width 14 height 18
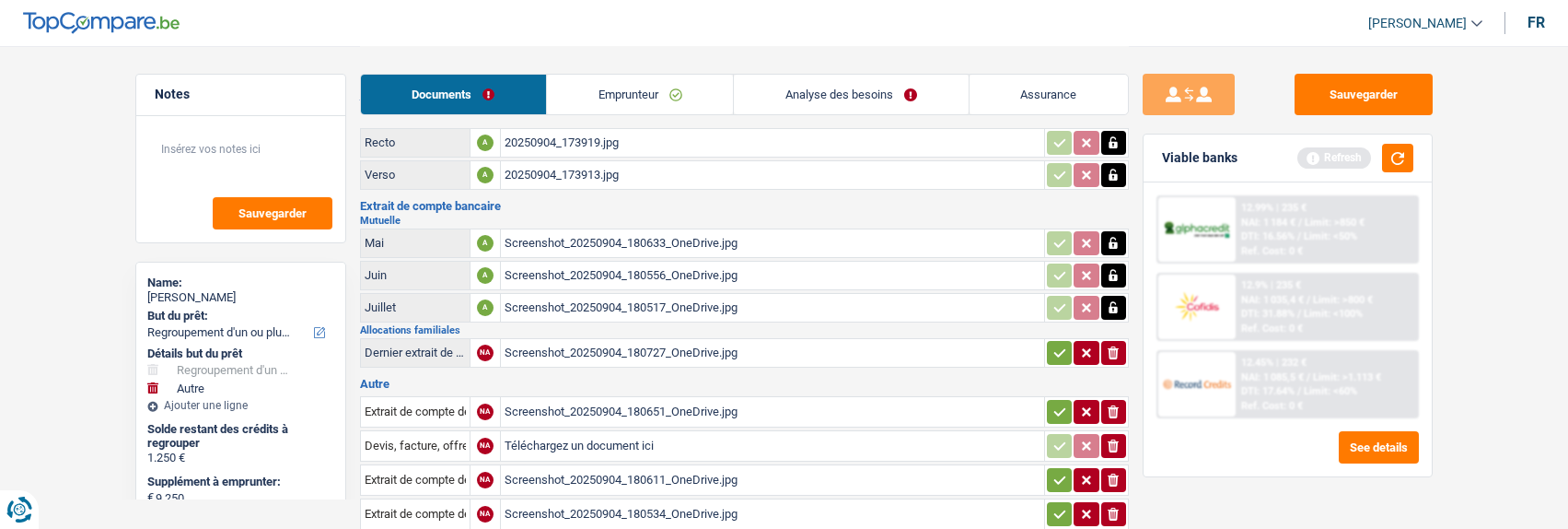
scroll to position [92, 0]
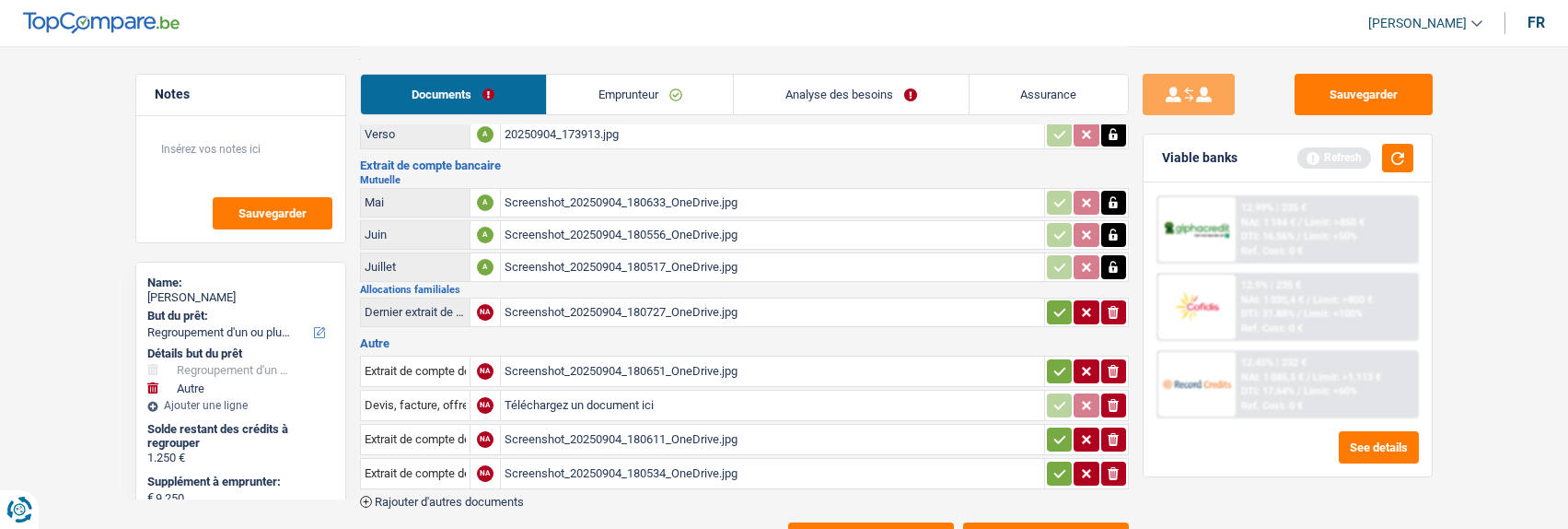
click at [1053, 310] on icon "button" at bounding box center [1059, 311] width 14 height 18
click at [1055, 362] on icon "button" at bounding box center [1059, 371] width 14 height 18
click at [1059, 430] on icon "button" at bounding box center [1059, 439] width 14 height 18
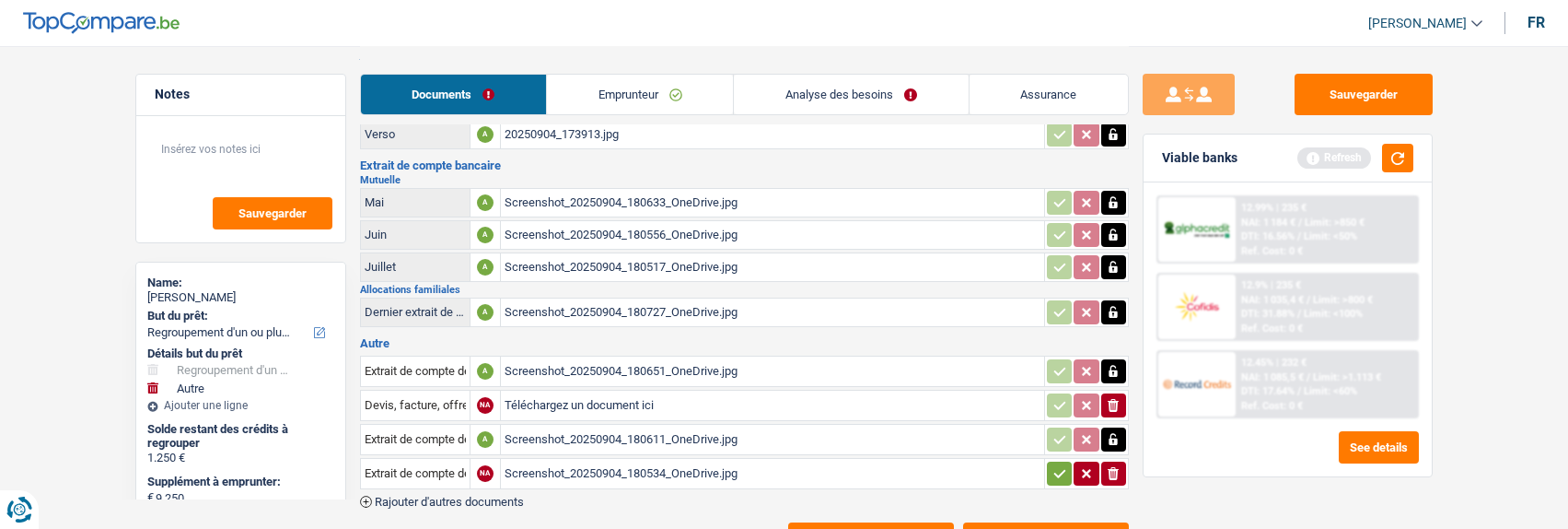
click at [1057, 464] on icon "button" at bounding box center [1059, 472] width 14 height 18
click at [1103, 393] on button "ionicons-v5-e" at bounding box center [1113, 404] width 25 height 24
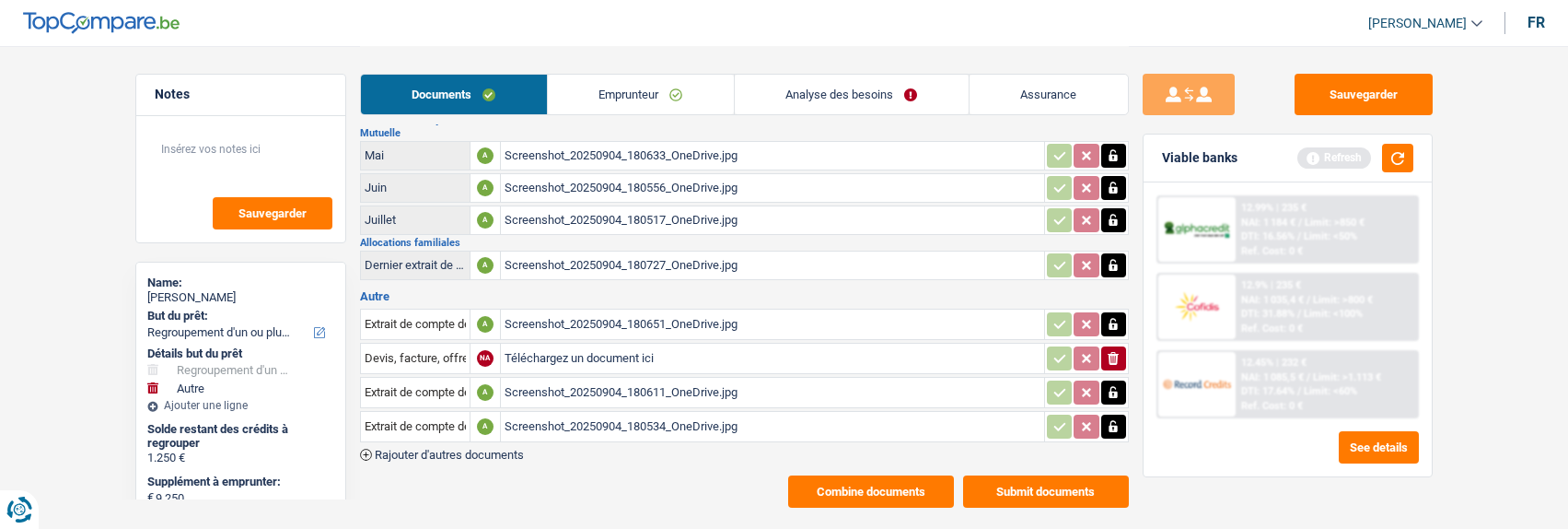
scroll to position [165, 0]
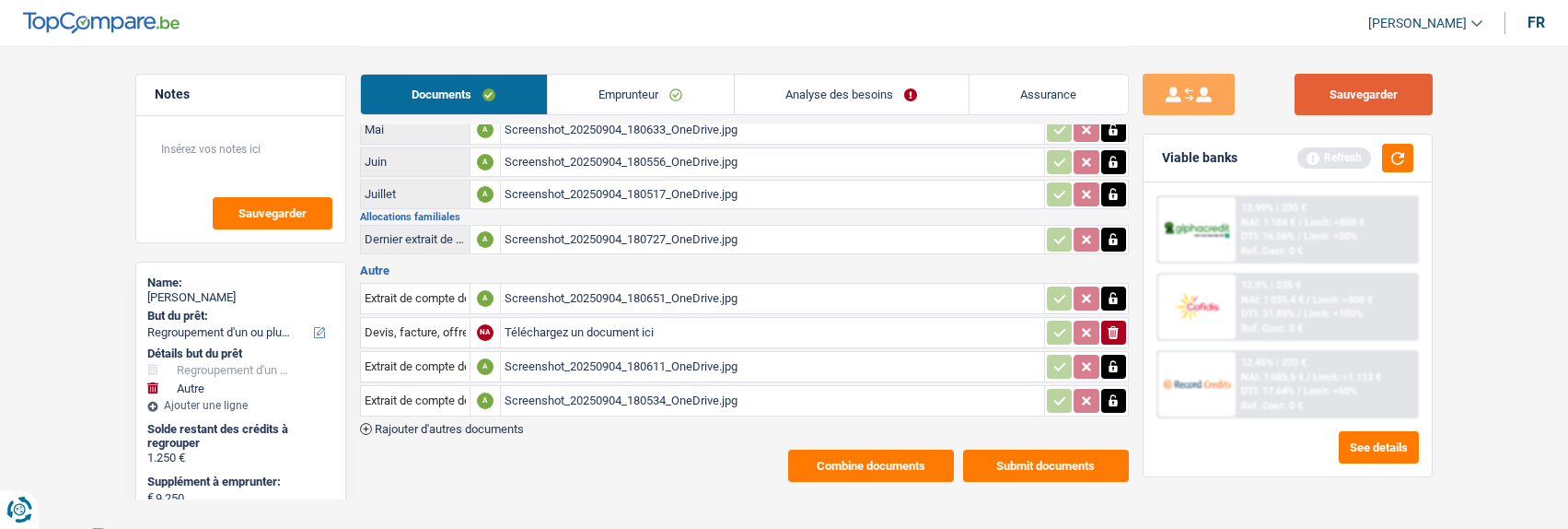
click at [1362, 80] on button "Sauvegarder" at bounding box center [1363, 94] width 138 height 41
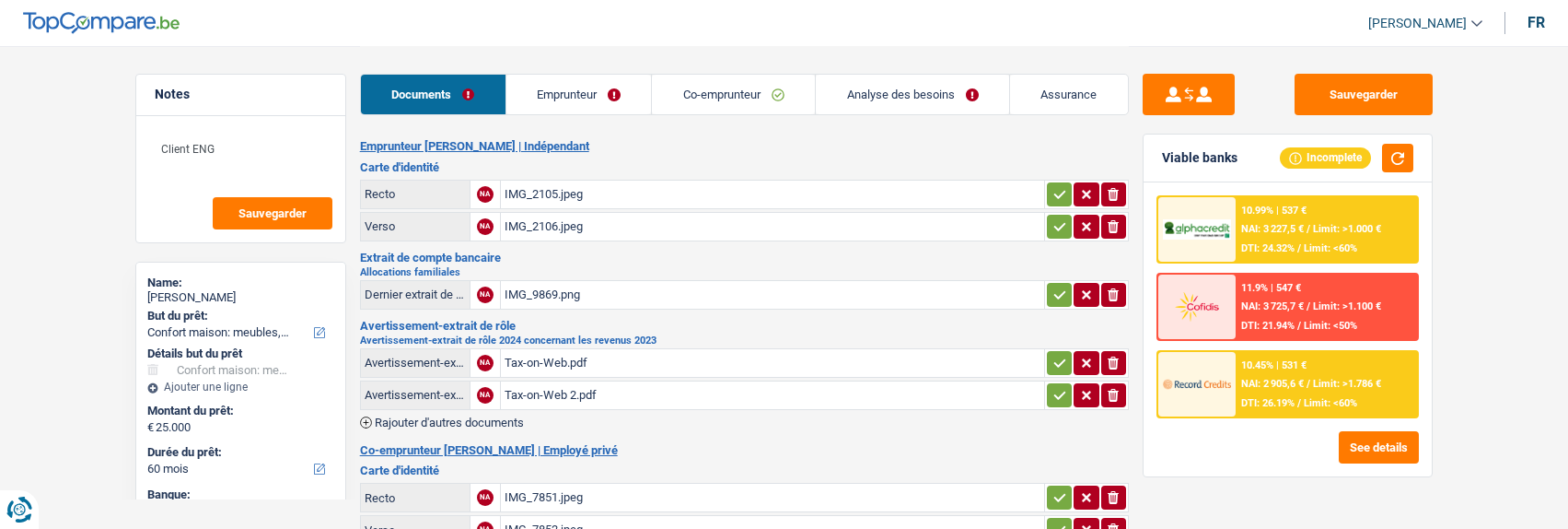
select select "household"
select select "60"
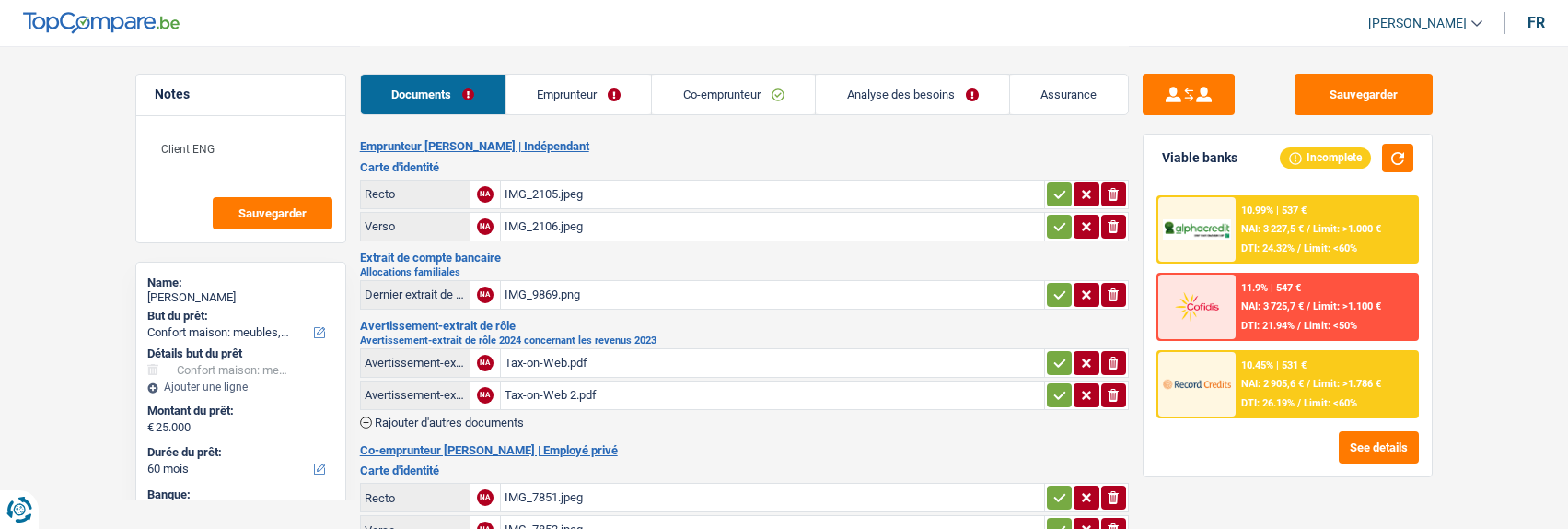
select select "household"
select select "yes"
select select "60"
click at [918, 96] on link "Analyse des besoins" at bounding box center [913, 94] width 193 height 39
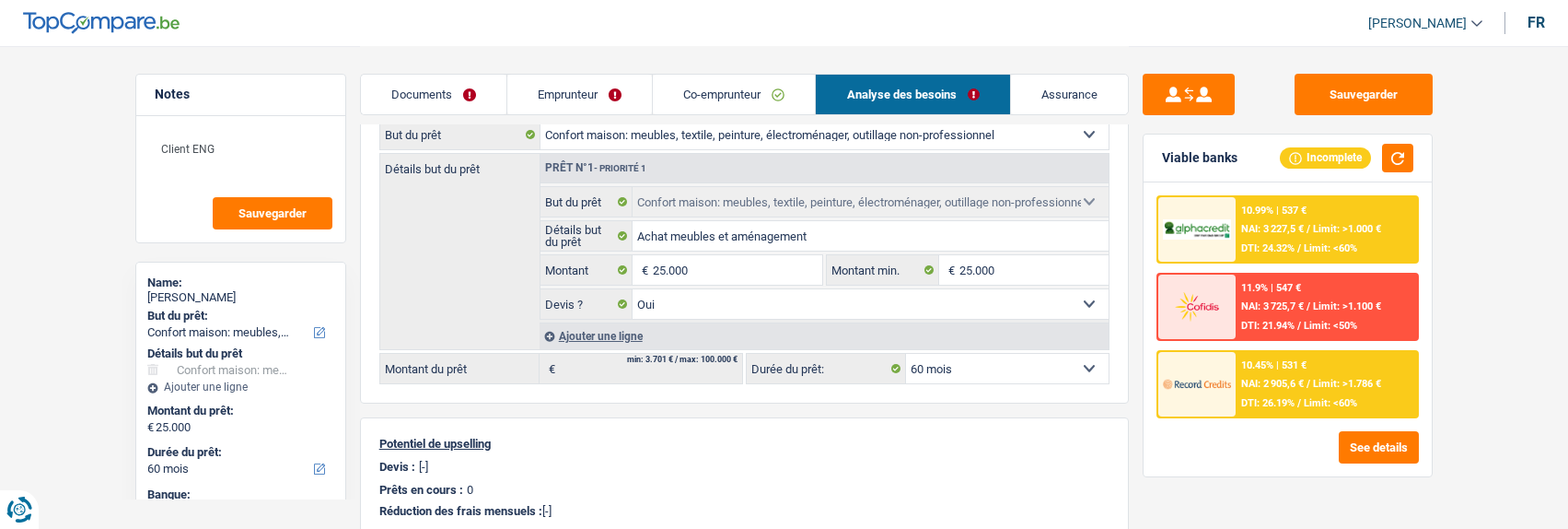
scroll to position [171, 0]
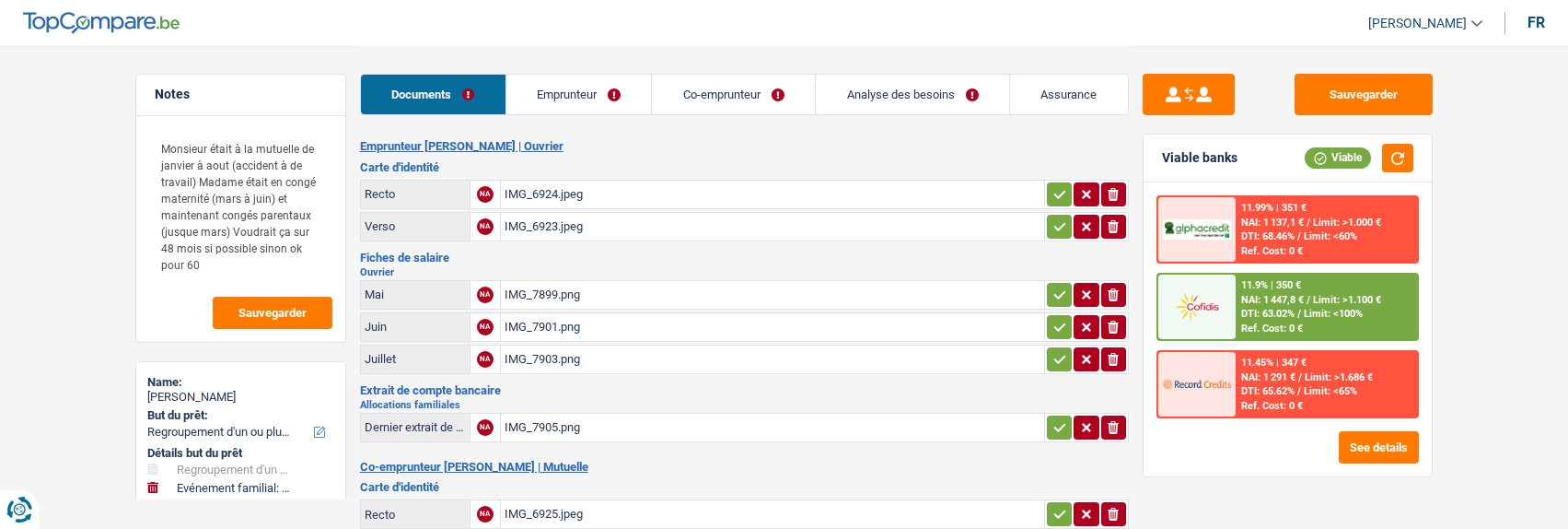
select select "refinancing"
select select "familyEvent"
select select "60"
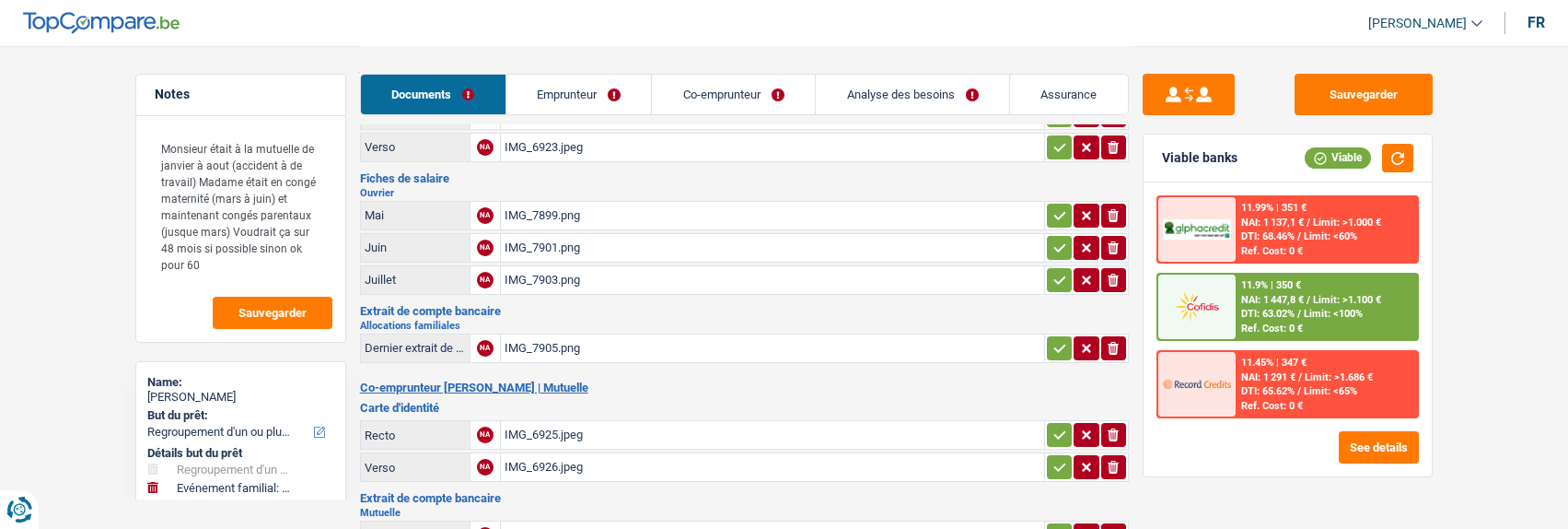
scroll to position [276, 0]
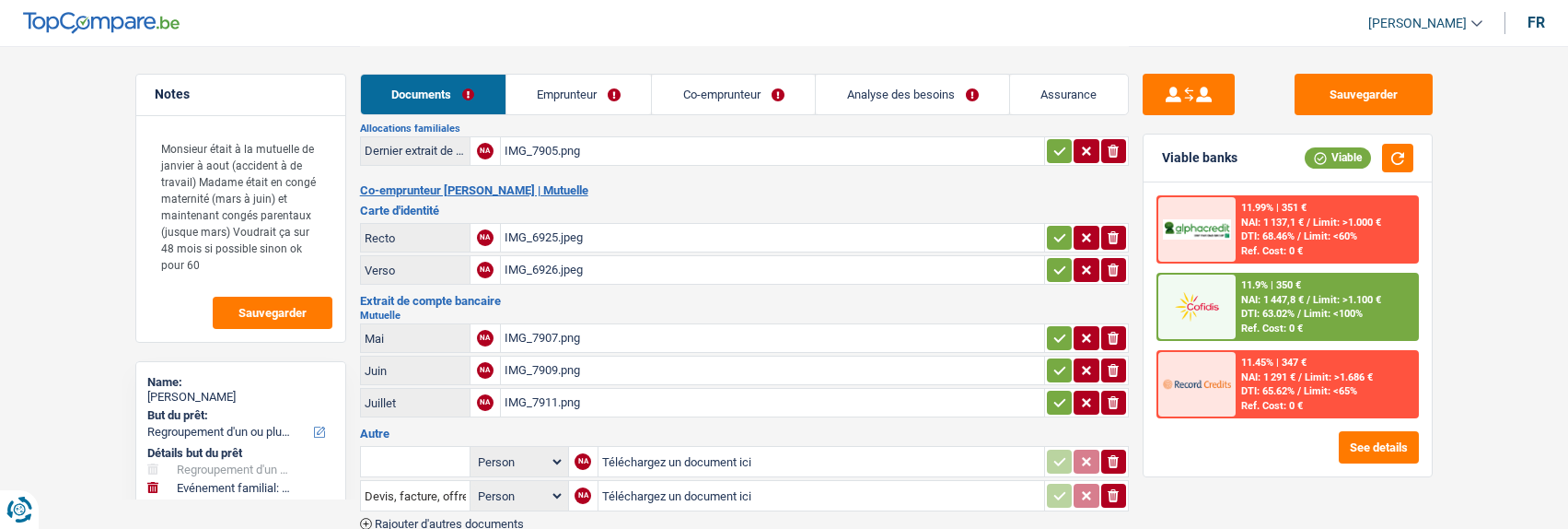
click at [548, 389] on div "IMG_7911.png" at bounding box center [772, 402] width 535 height 28
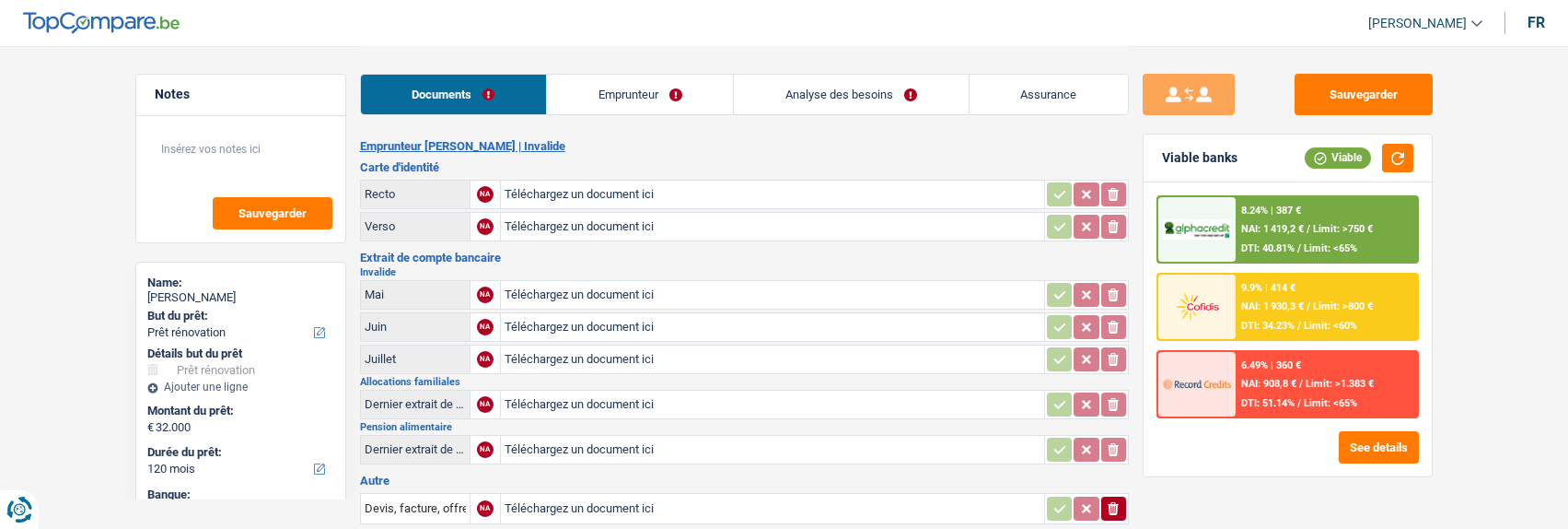
select select "renovation"
select select "120"
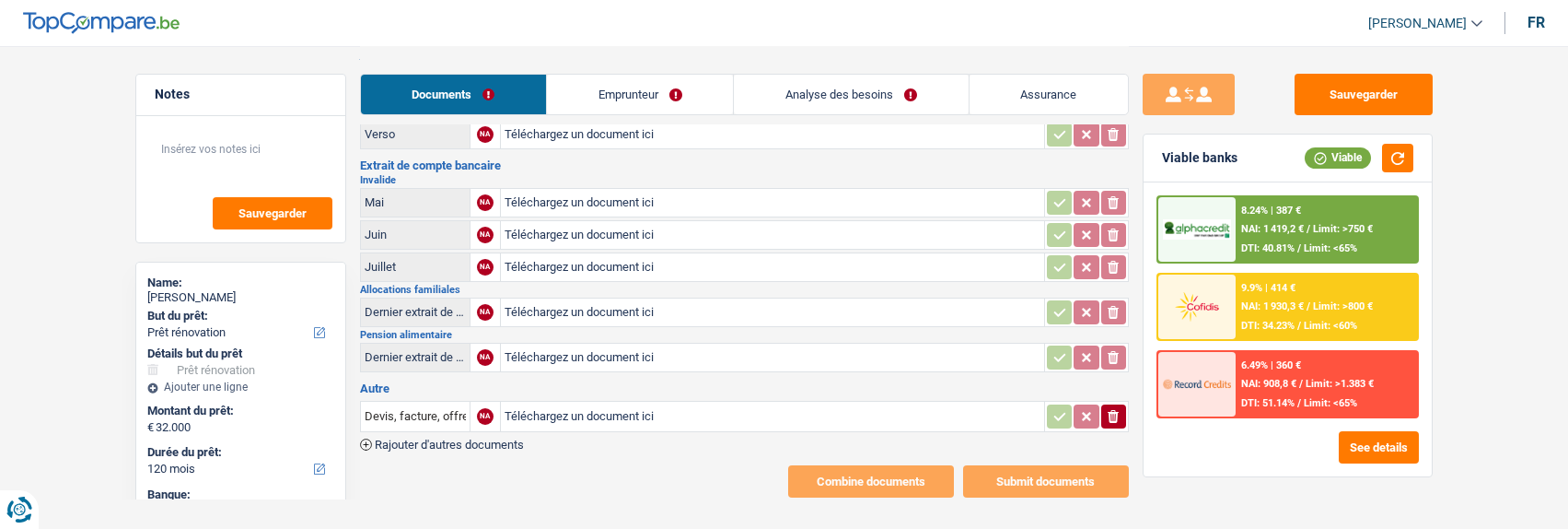
type input "C:\fakepath\Mut06.jpg"
type input "C:\fakepath\Mut07.jpg"
type input "C:\fakepath\Mut08.jpg"
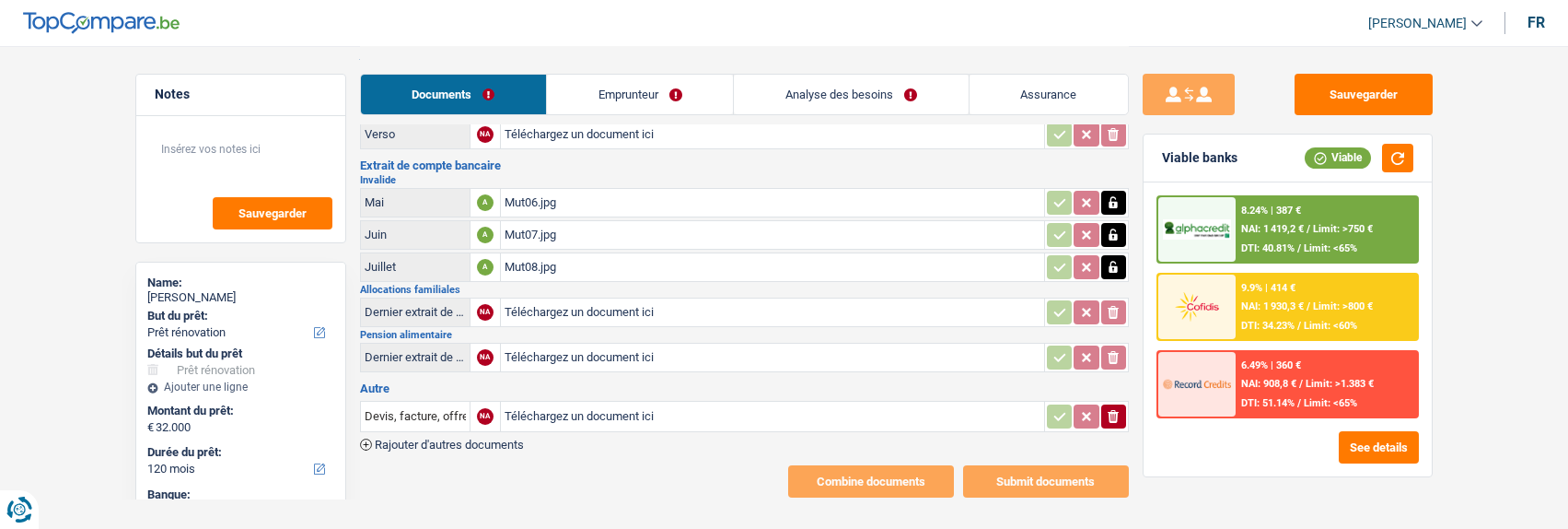
type input "C:\fakepath\Alloc07.jpg"
type input "C:\fakepath\Pension alimentaire.jpg"
click at [560, 404] on input "Téléchargez un document ici" at bounding box center [772, 416] width 535 height 28
type input "C:\fakepath\combinepdf.pdf"
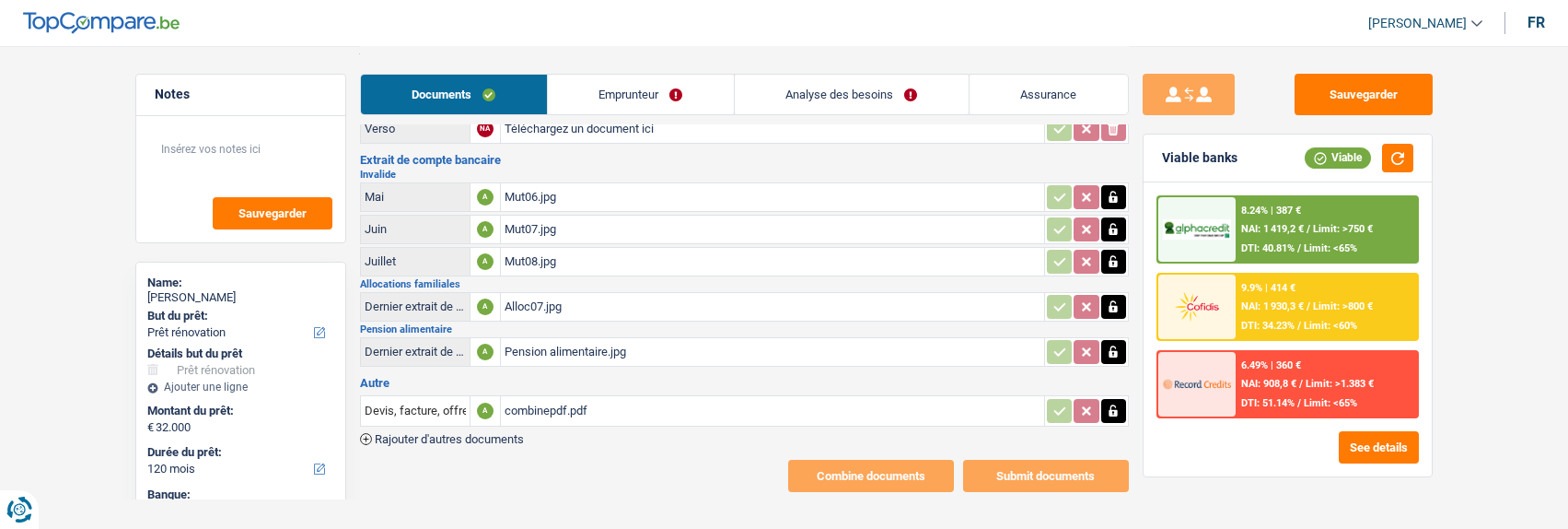
scroll to position [107, 0]
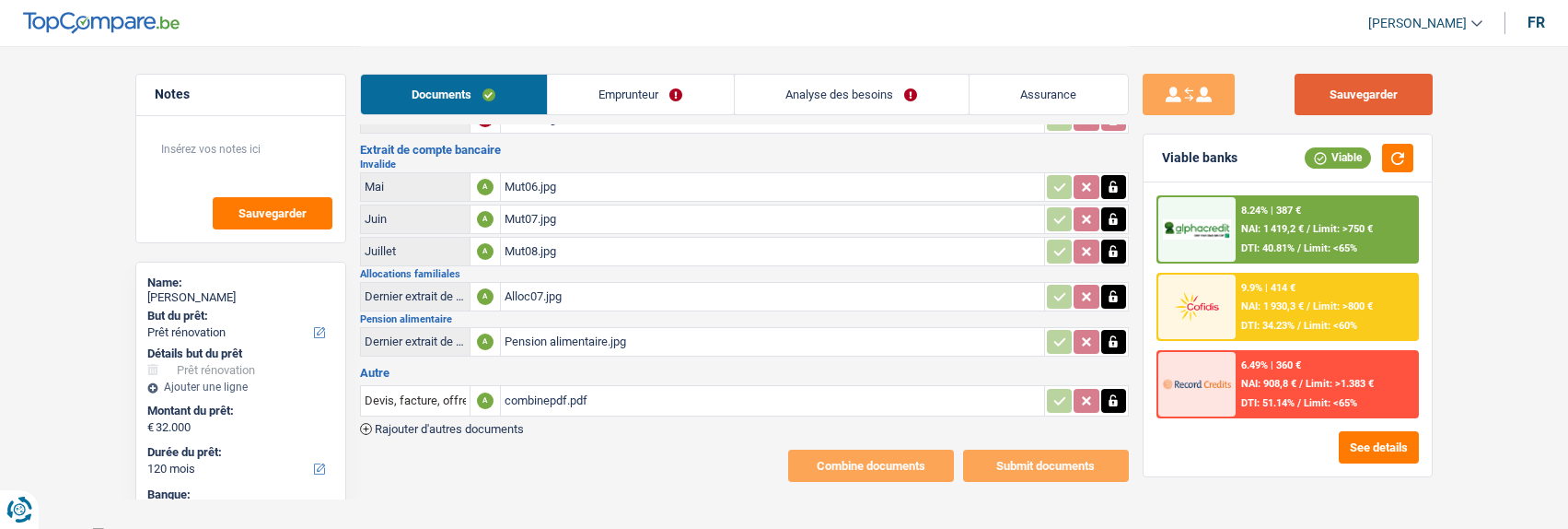
click at [1365, 95] on button "Sauvegarder" at bounding box center [1363, 94] width 138 height 41
click at [848, 94] on link "Analyse des besoins" at bounding box center [852, 94] width 234 height 39
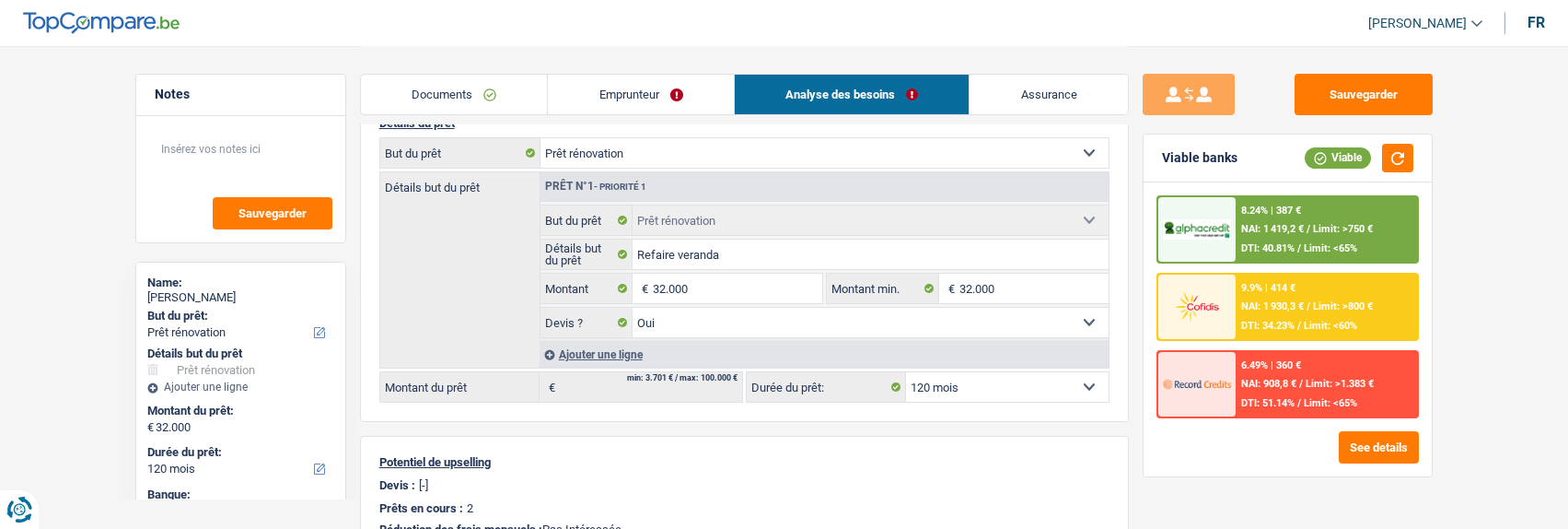
scroll to position [0, 0]
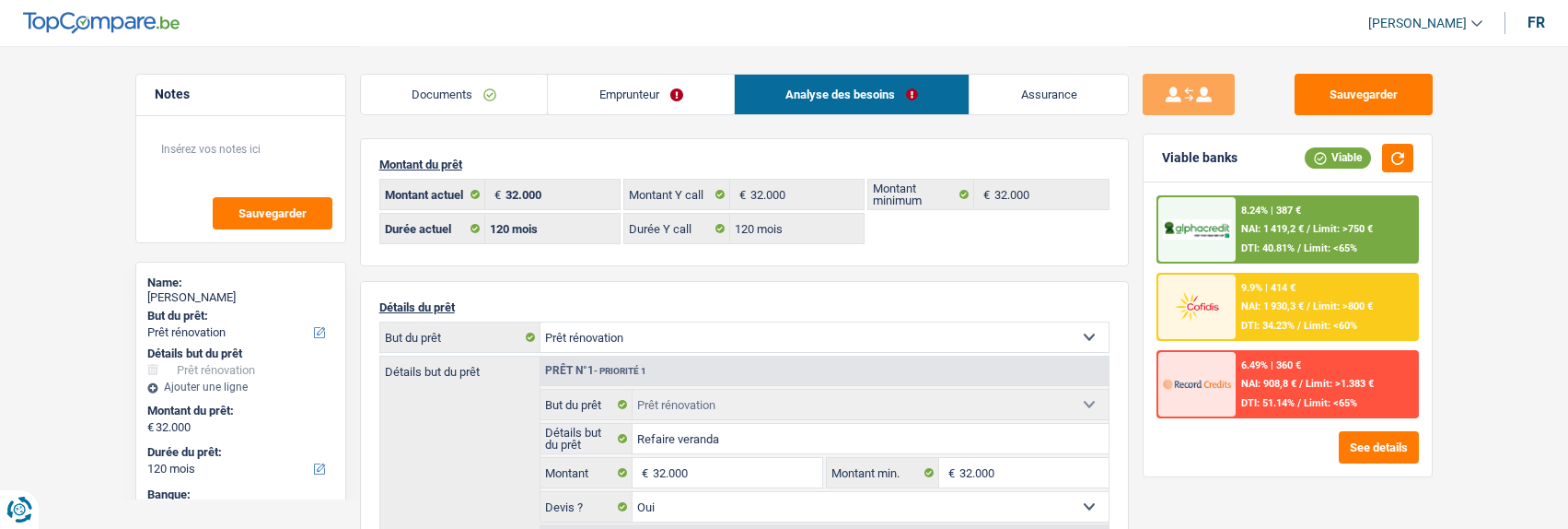
click at [670, 90] on link "Emprunteur" at bounding box center [641, 94] width 186 height 39
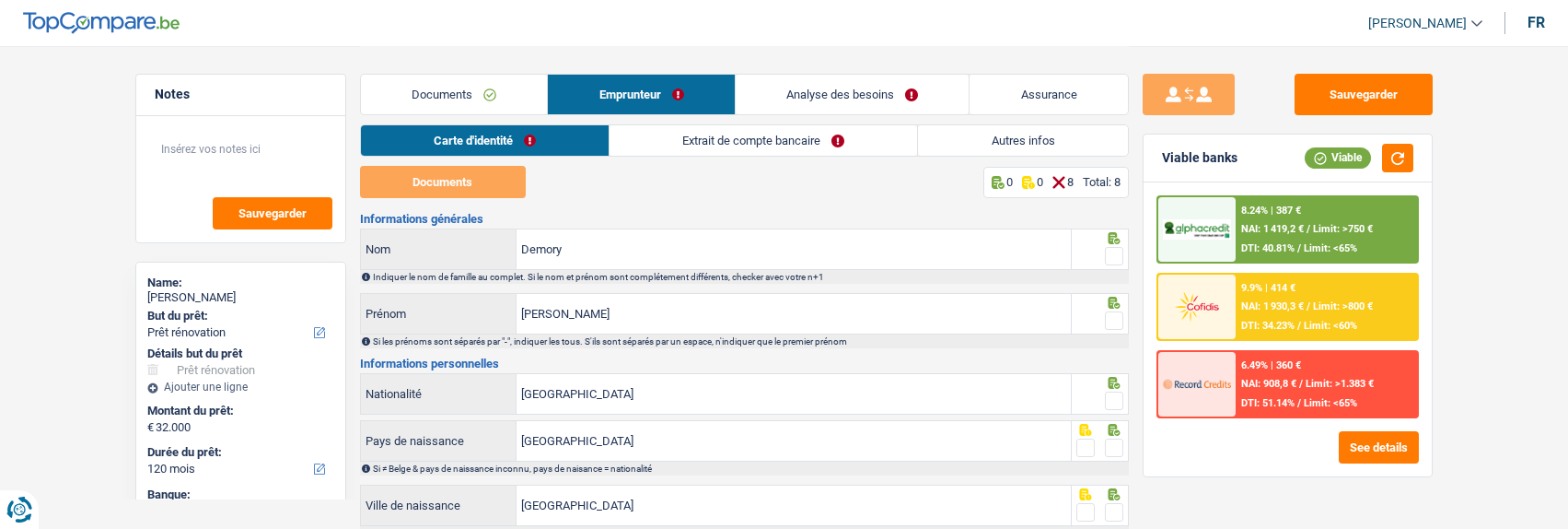
click at [796, 147] on link "Extrait de compte bancaire" at bounding box center [762, 141] width 307 height 31
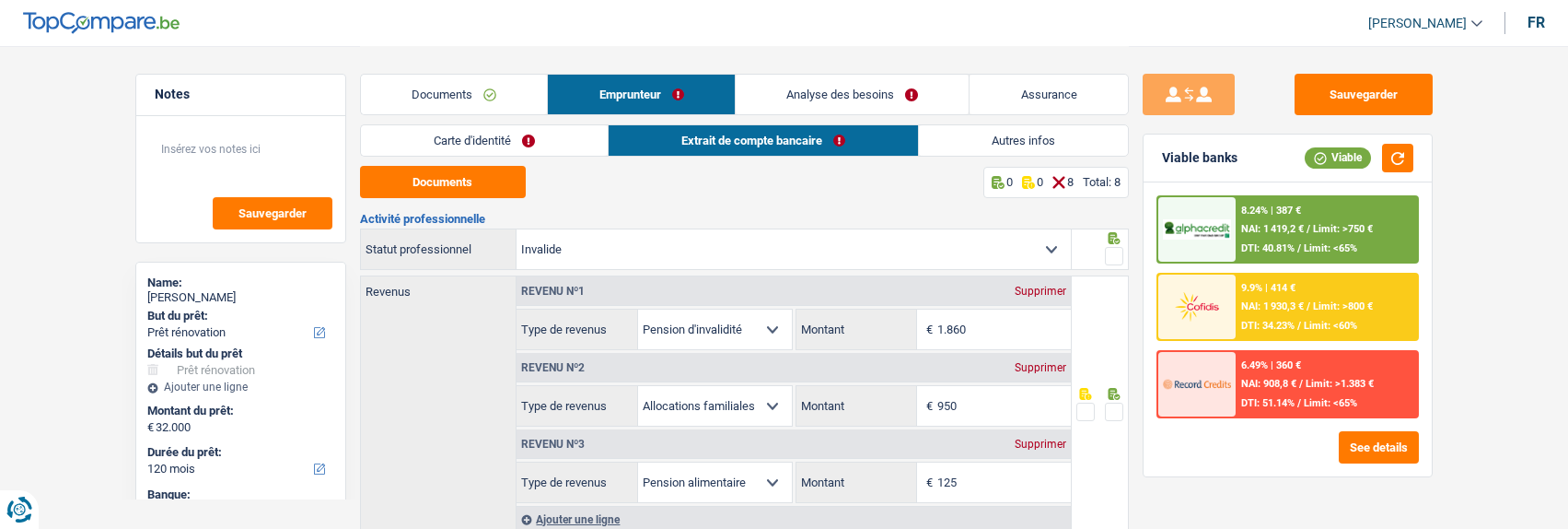
click at [1104, 253] on span at bounding box center [1113, 256] width 18 height 18
click at [0, 0] on input "radio" at bounding box center [0, 0] width 0 height 0
click at [441, 184] on button "Documents" at bounding box center [443, 182] width 166 height 33
click at [468, 98] on link "Documents" at bounding box center [454, 94] width 187 height 39
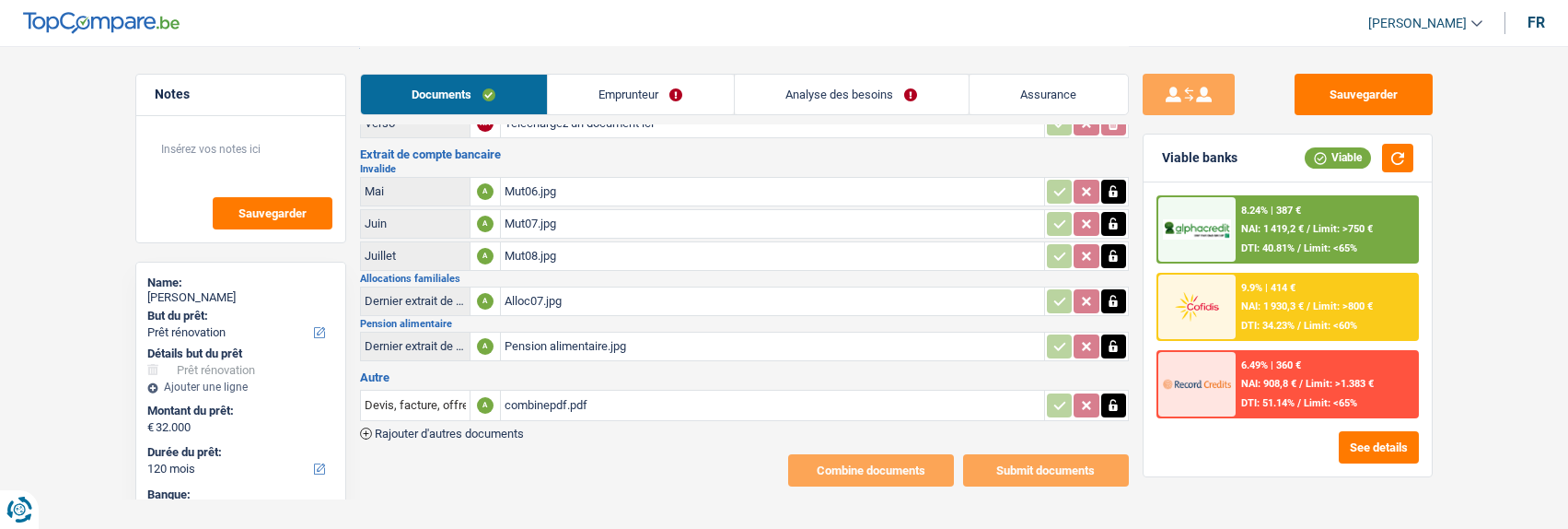
scroll to position [107, 0]
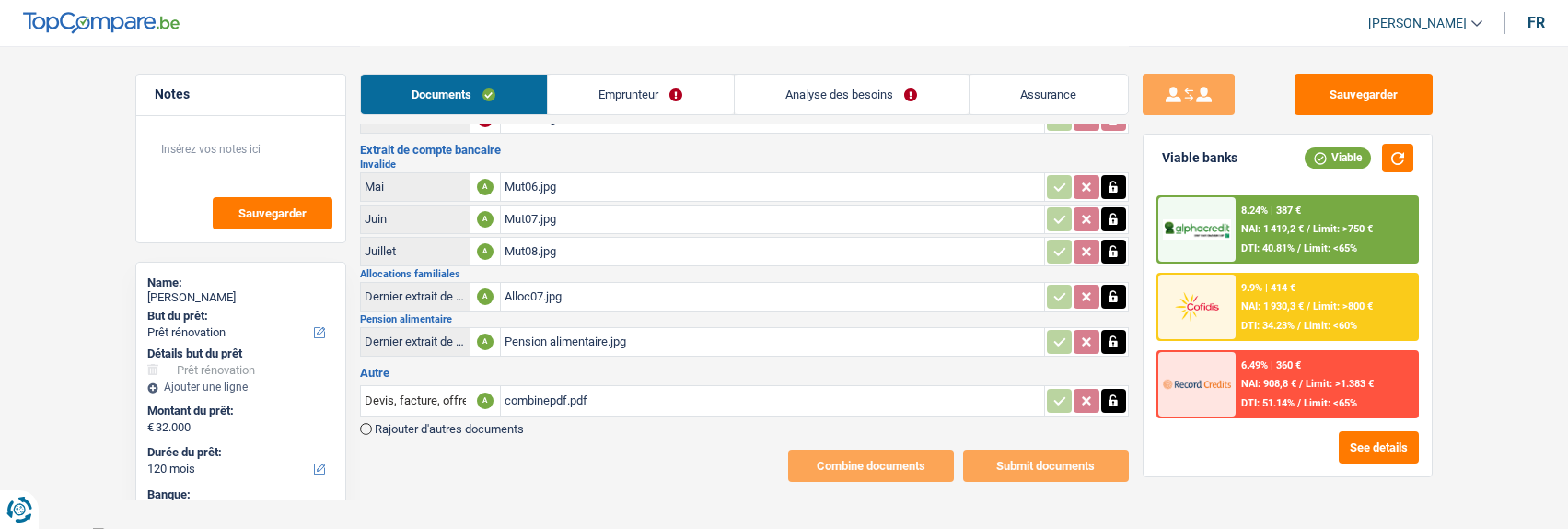
click at [746, 173] on div "Mut06.jpg" at bounding box center [772, 187] width 535 height 28
click at [672, 91] on link "Emprunteur" at bounding box center [641, 94] width 186 height 39
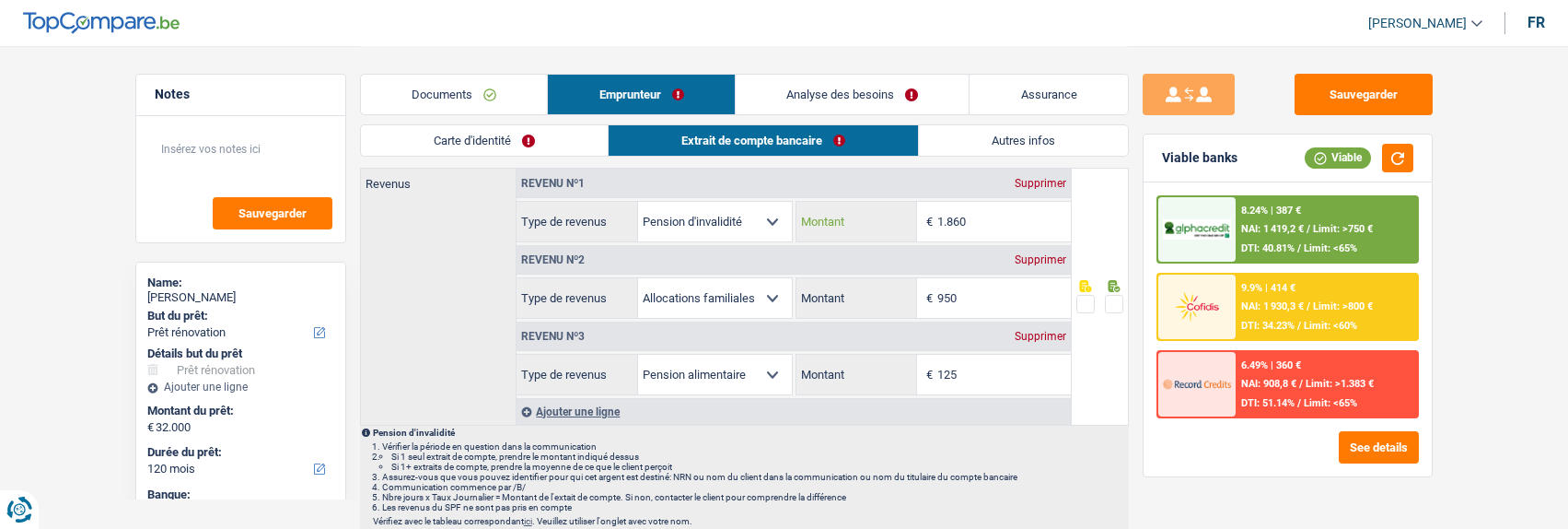
click at [998, 216] on input "1.860" at bounding box center [1003, 220] width 133 height 39
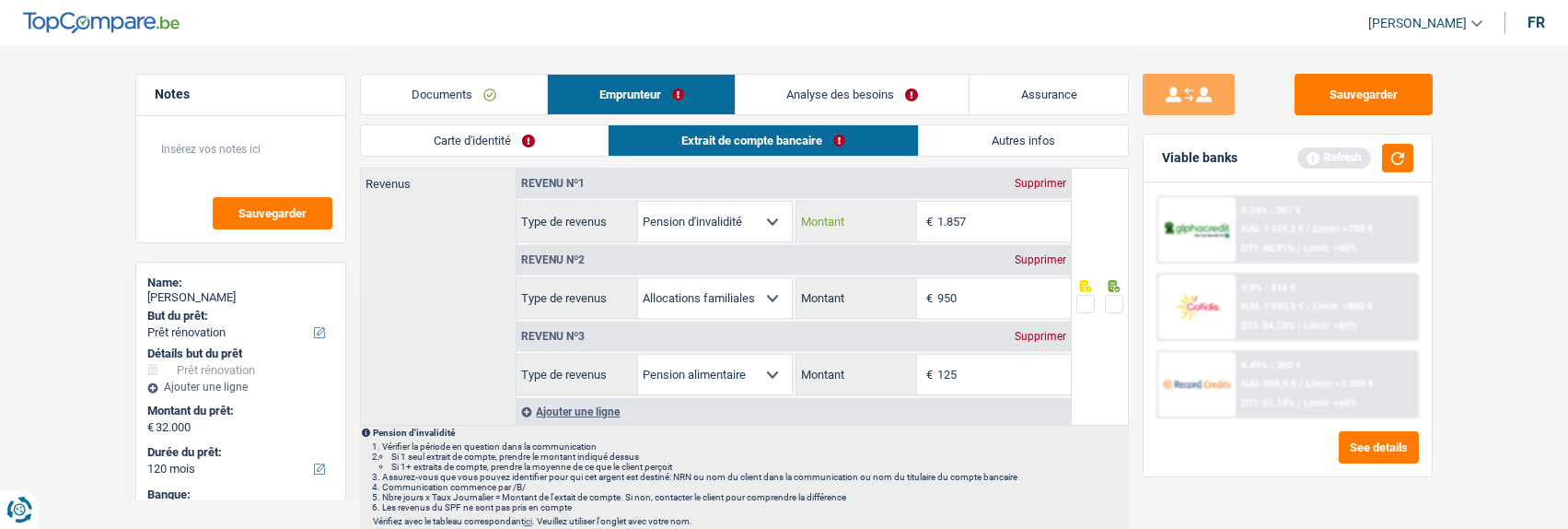
type input "1.857"
click at [988, 303] on input "950" at bounding box center [1003, 297] width 133 height 39
click at [1119, 304] on span at bounding box center [1113, 304] width 18 height 18
click at [0, 0] on input "radio" at bounding box center [0, 0] width 0 height 0
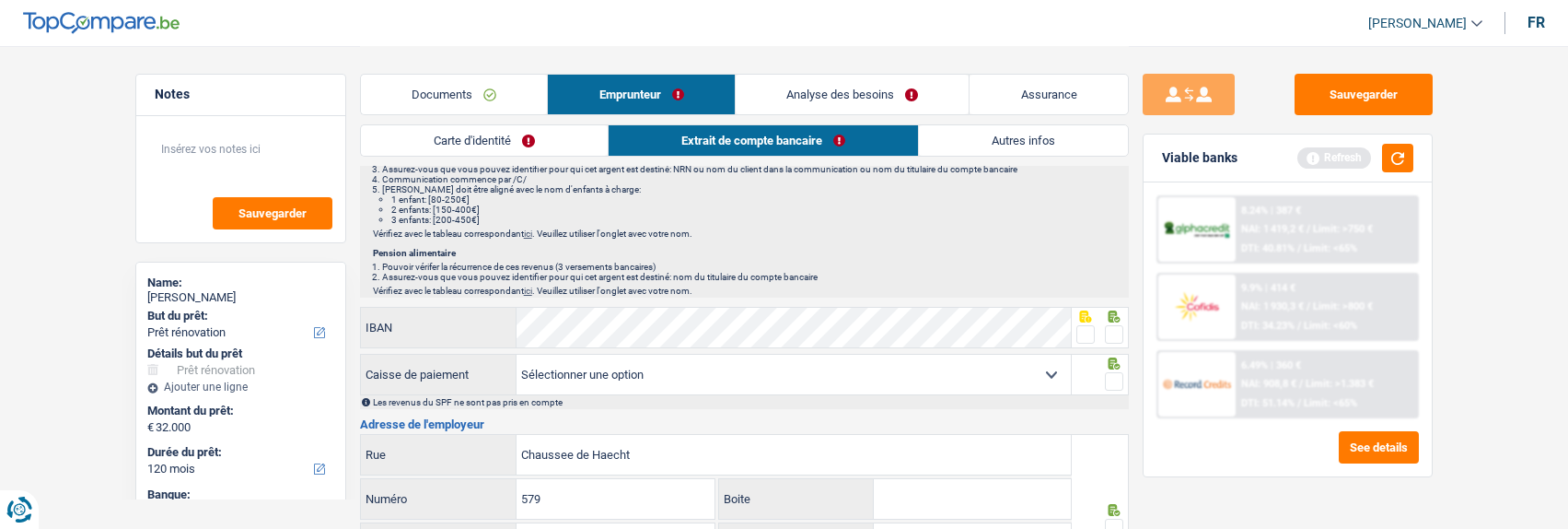
scroll to position [553, 0]
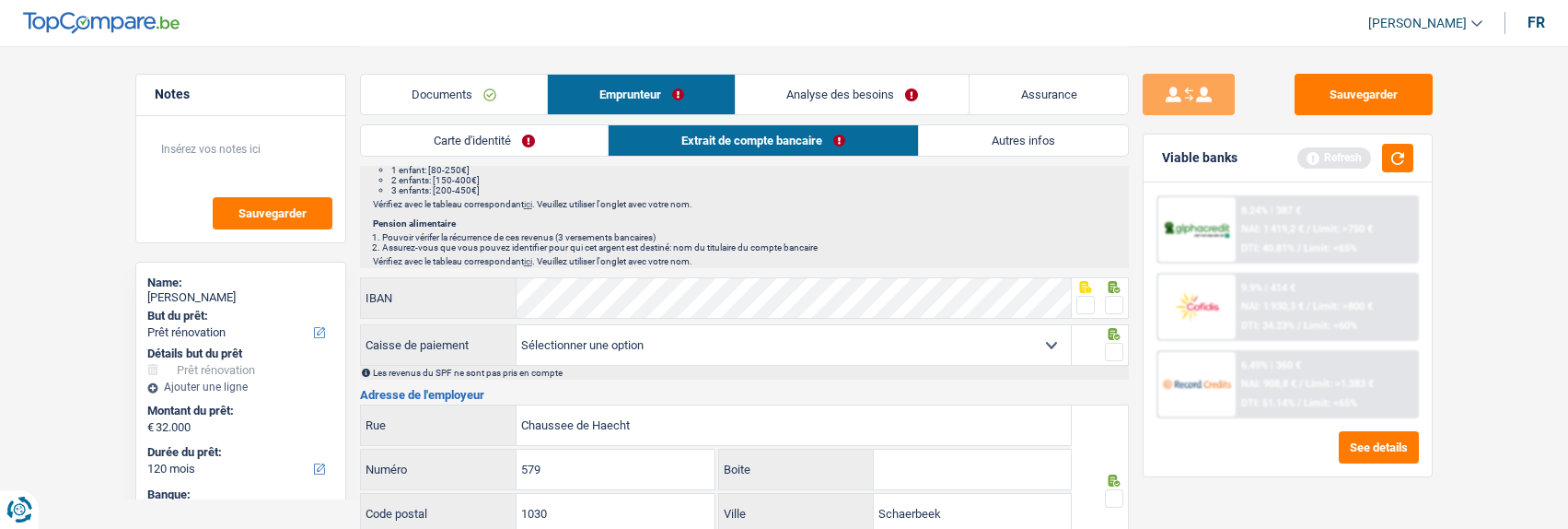
drag, startPoint x: 1109, startPoint y: 297, endPoint x: 1111, endPoint y: 320, distance: 23.1
click at [1110, 302] on span at bounding box center [1113, 305] width 18 height 18
click at [0, 0] on input "radio" at bounding box center [0, 0] width 0 height 0
click at [1113, 352] on span at bounding box center [1113, 352] width 18 height 18
click at [0, 0] on input "radio" at bounding box center [0, 0] width 0 height 0
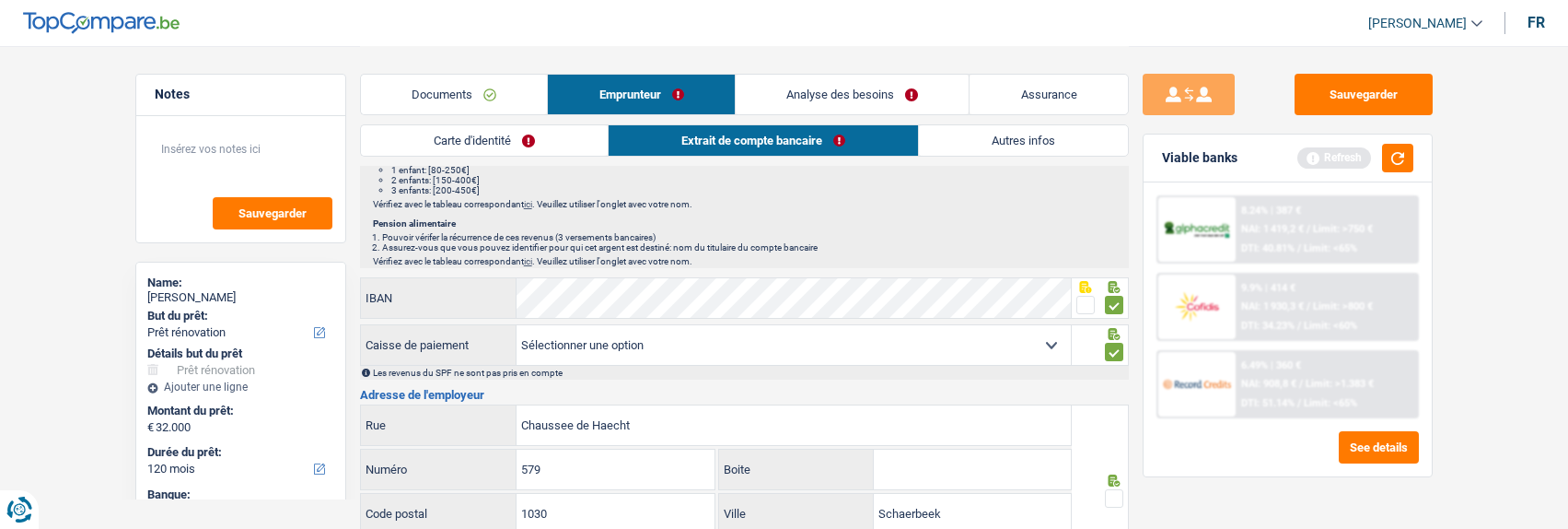
scroll to position [645, 0]
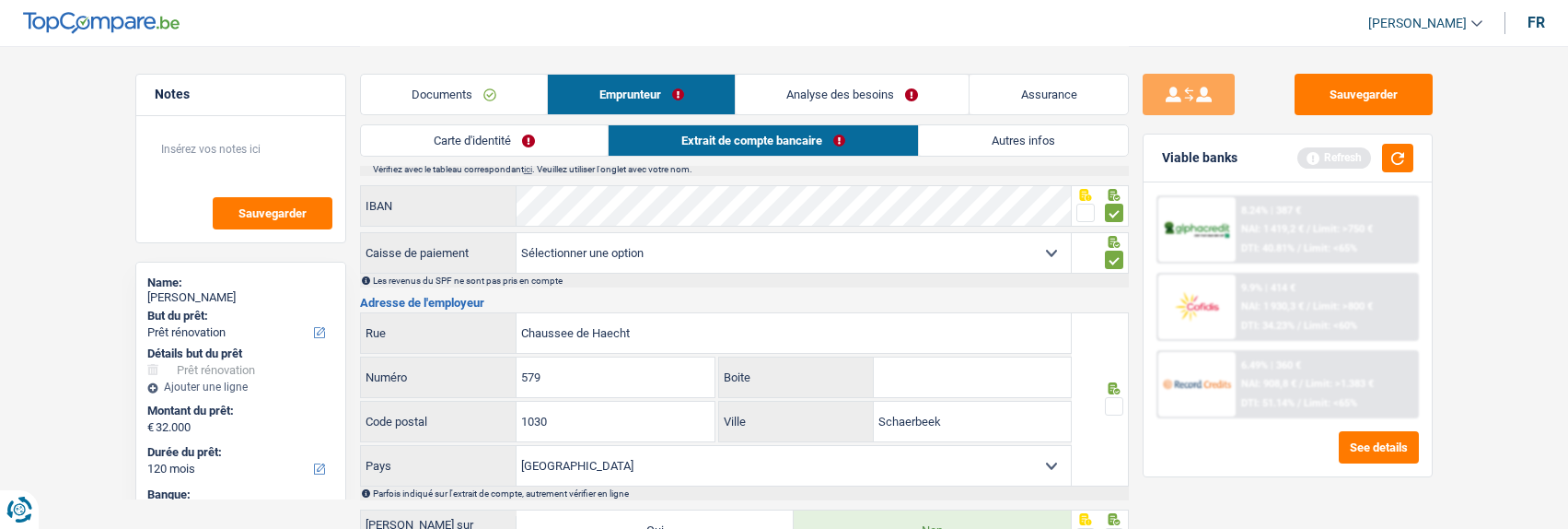
click at [1118, 406] on span at bounding box center [1113, 405] width 18 height 18
click at [0, 0] on input "radio" at bounding box center [0, 0] width 0 height 0
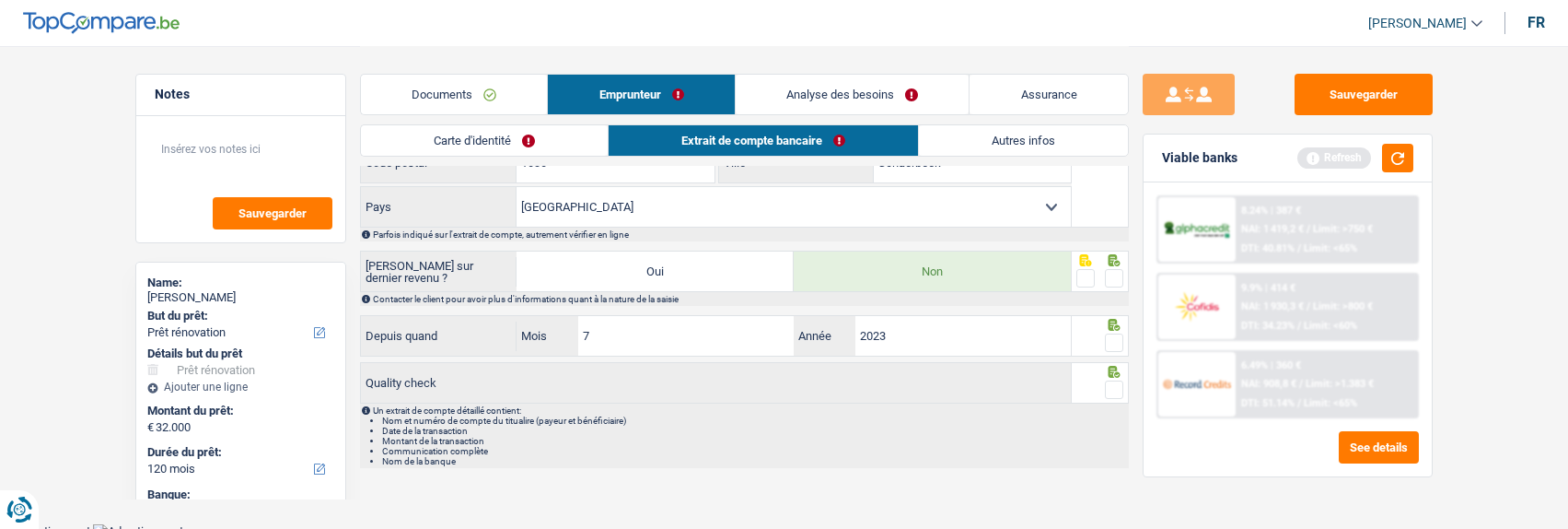
scroll to position [908, 0]
click at [1107, 273] on span at bounding box center [1113, 273] width 18 height 18
click at [0, 0] on input "radio" at bounding box center [0, 0] width 0 height 0
click at [1110, 338] on span at bounding box center [1113, 337] width 18 height 18
click at [0, 0] on input "radio" at bounding box center [0, 0] width 0 height 0
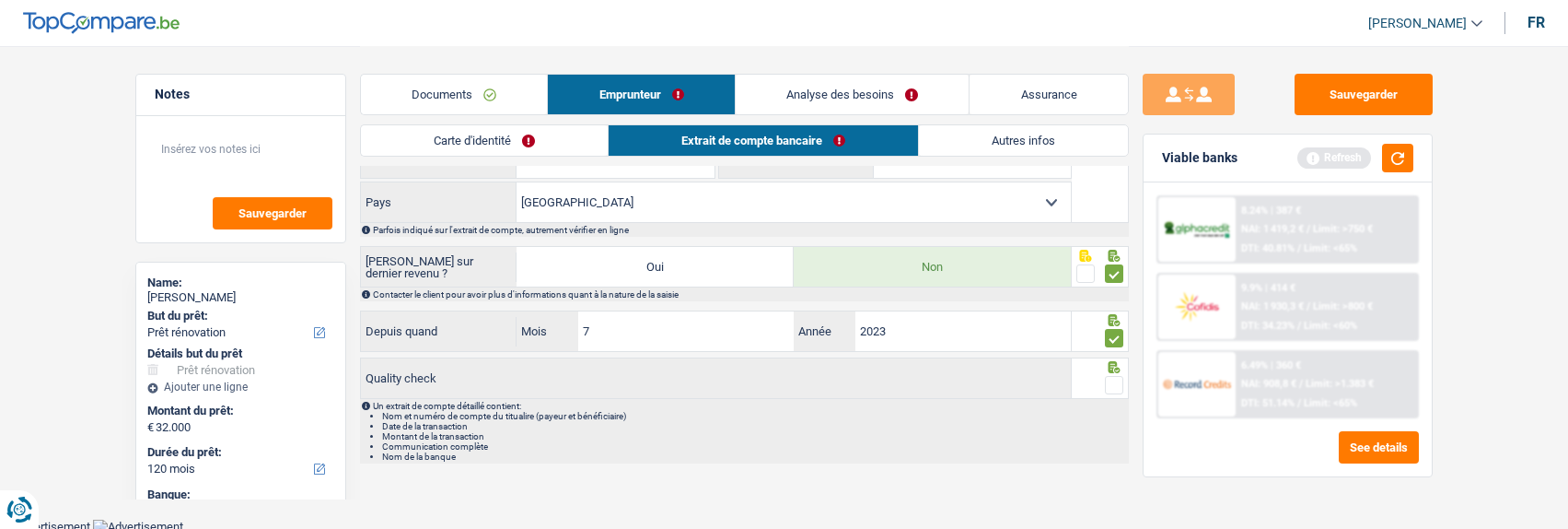
drag, startPoint x: 1120, startPoint y: 380, endPoint x: 1114, endPoint y: 372, distance: 10.0
click at [1119, 380] on span at bounding box center [1113, 384] width 18 height 18
click at [0, 0] on input "radio" at bounding box center [0, 0] width 0 height 0
click at [1032, 140] on link "Autres infos" at bounding box center [1023, 141] width 209 height 31
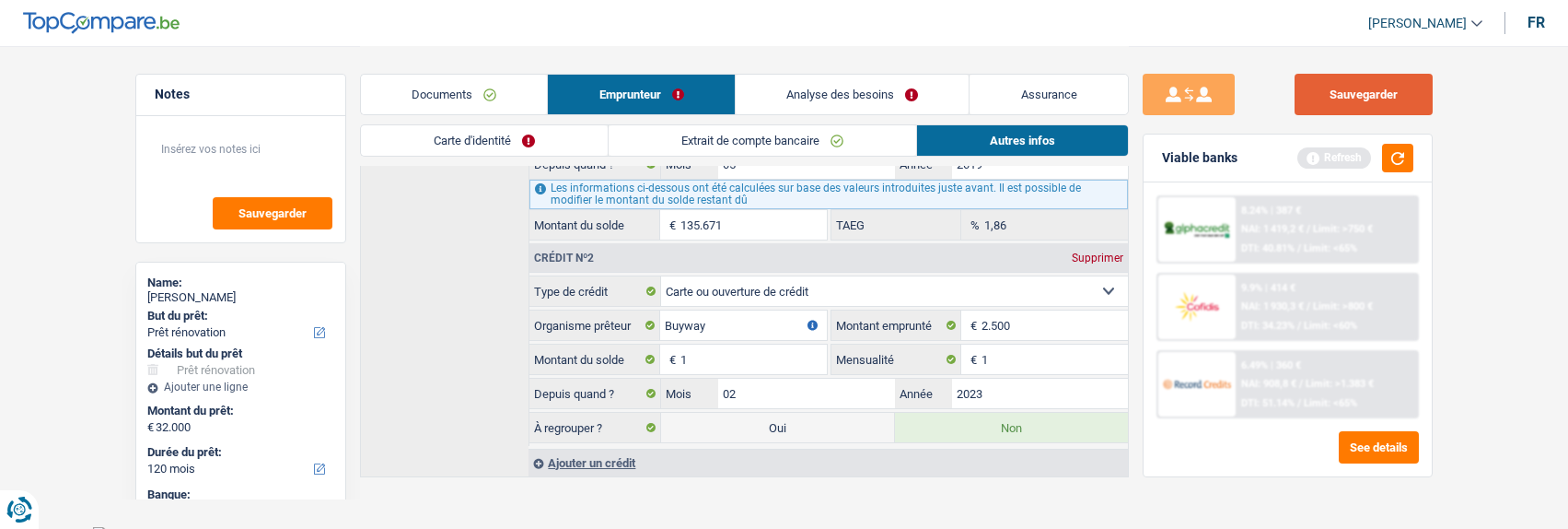
drag, startPoint x: 1346, startPoint y: 85, endPoint x: 1116, endPoint y: 240, distance: 277.4
click at [1346, 86] on button "Sauvegarder" at bounding box center [1363, 94] width 138 height 41
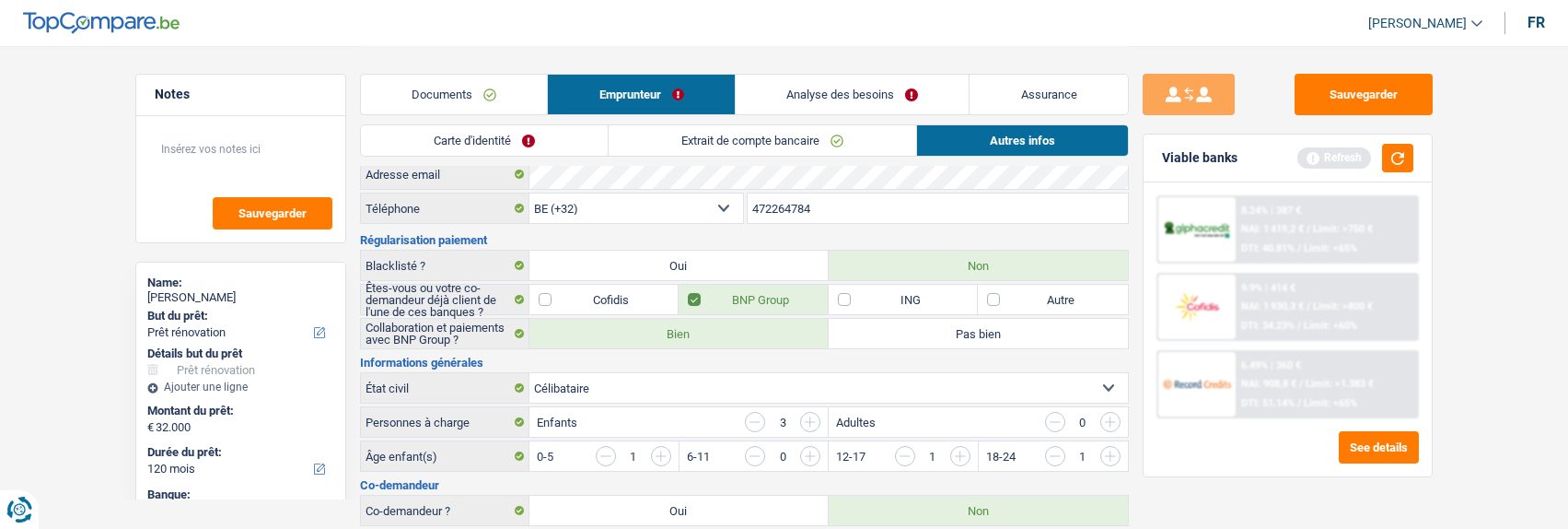
scroll to position [0, 0]
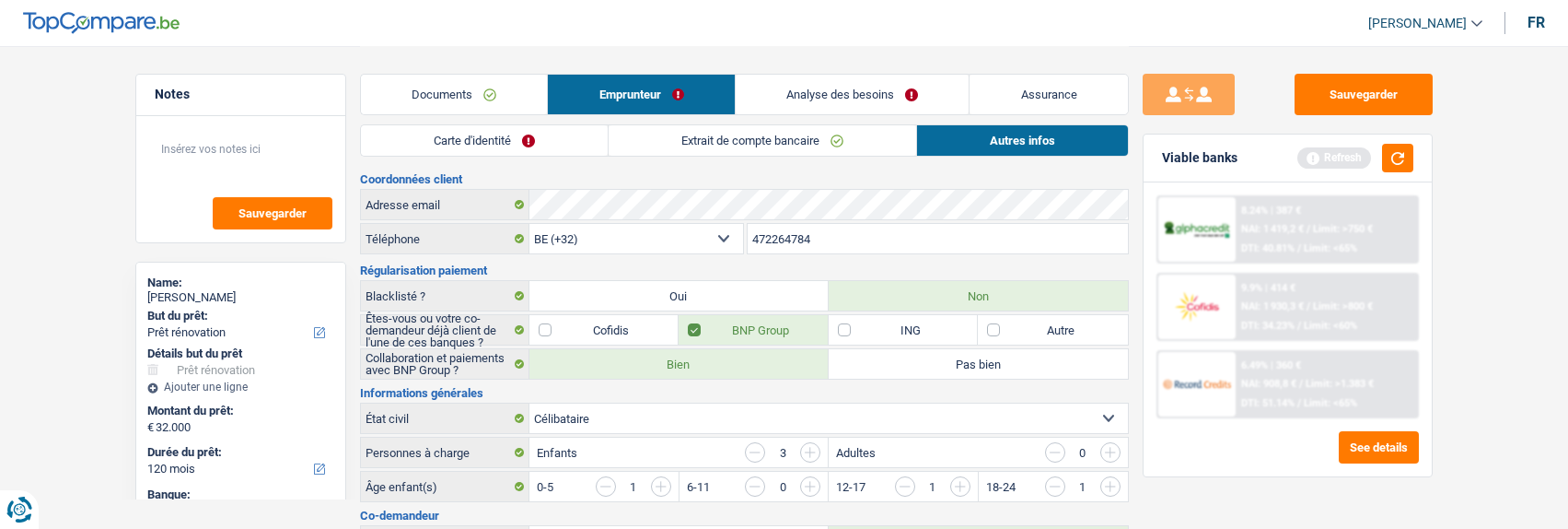
click at [886, 91] on link "Analyse des besoins" at bounding box center [852, 94] width 234 height 39
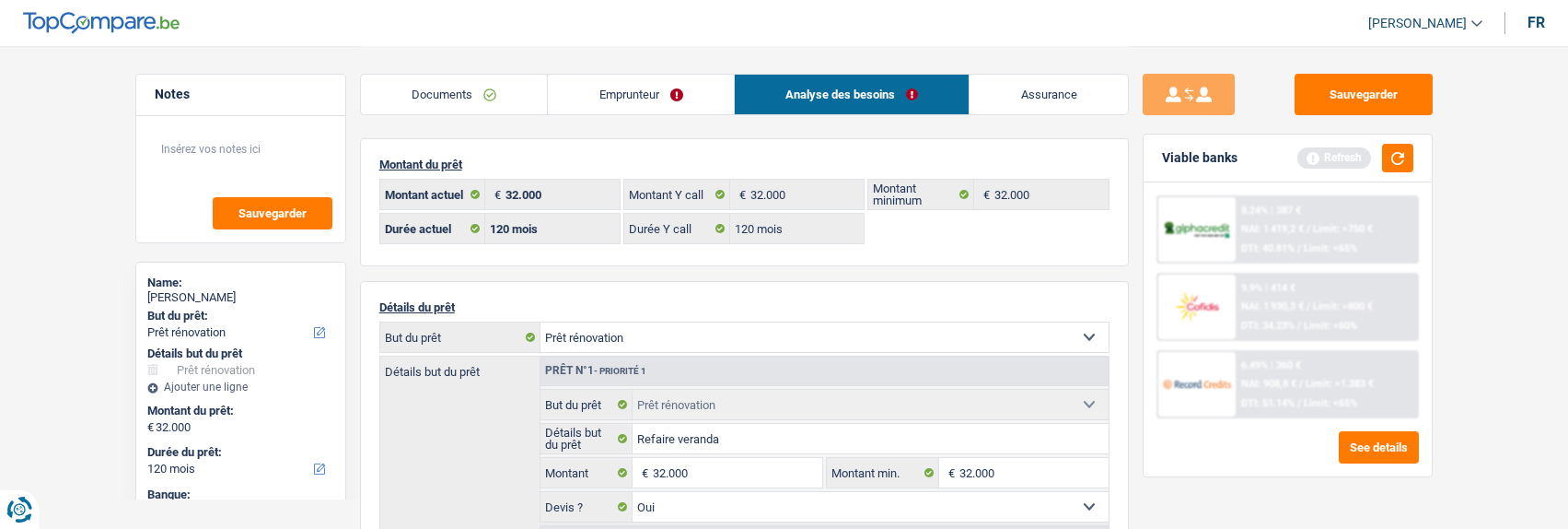
click at [655, 103] on link "Emprunteur" at bounding box center [641, 94] width 186 height 39
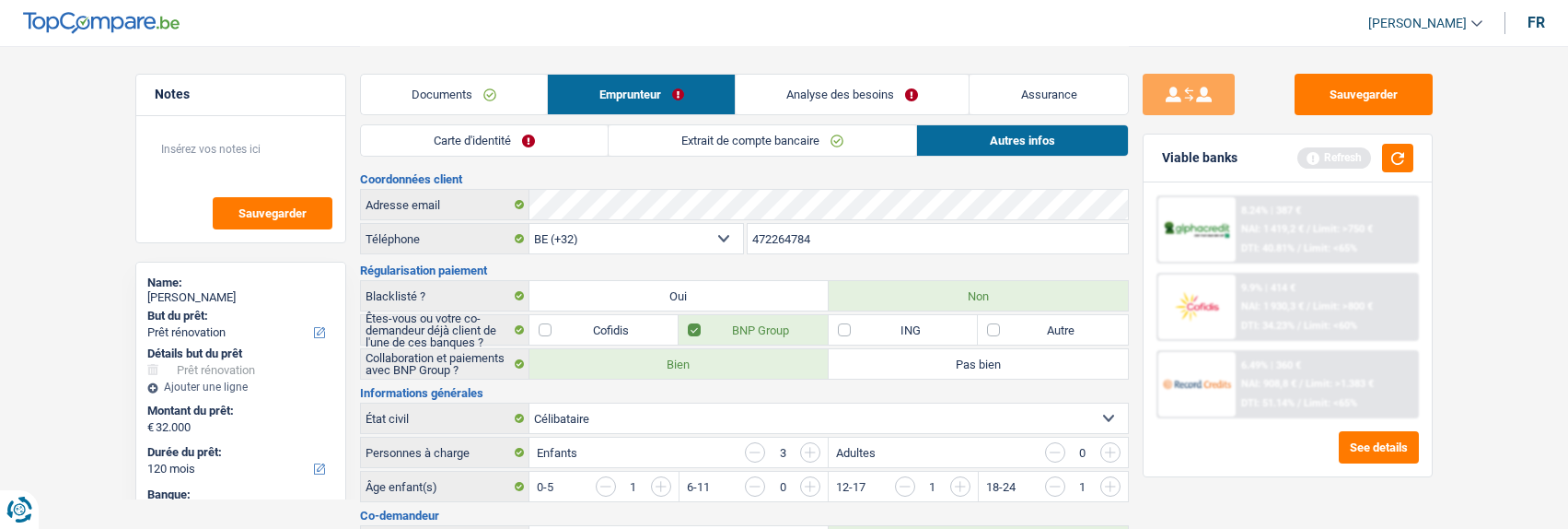
click at [559, 138] on link "Carte d'identité" at bounding box center [485, 141] width 247 height 31
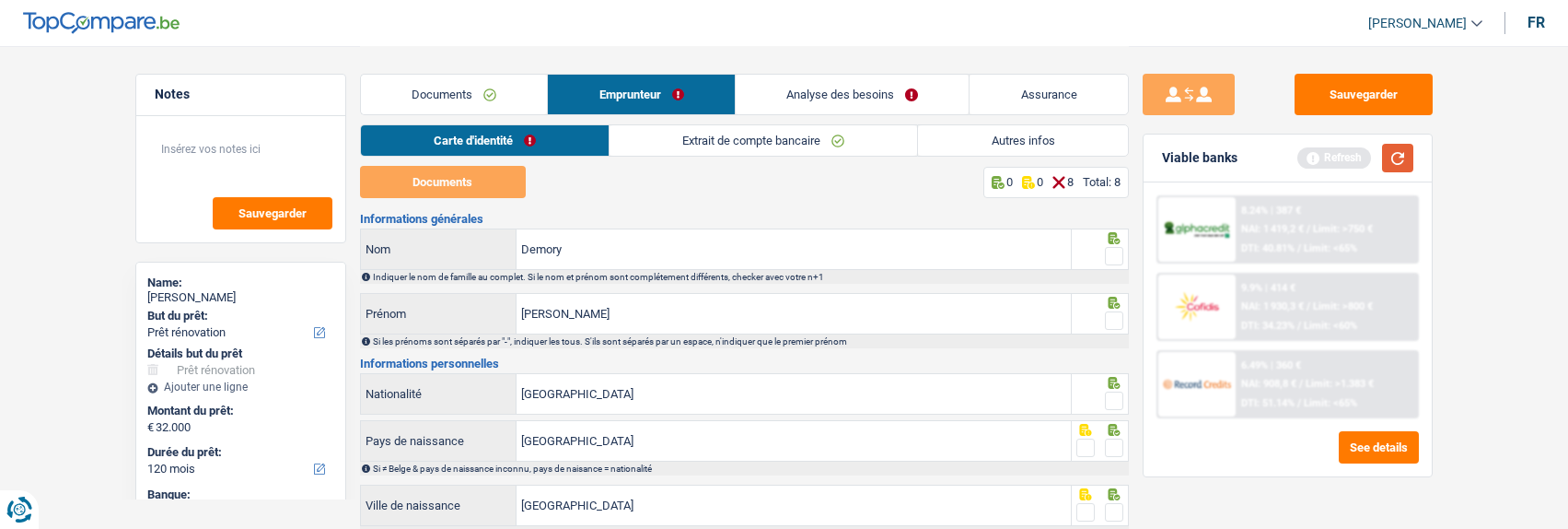
click at [1391, 151] on button "button" at bounding box center [1398, 158] width 32 height 29
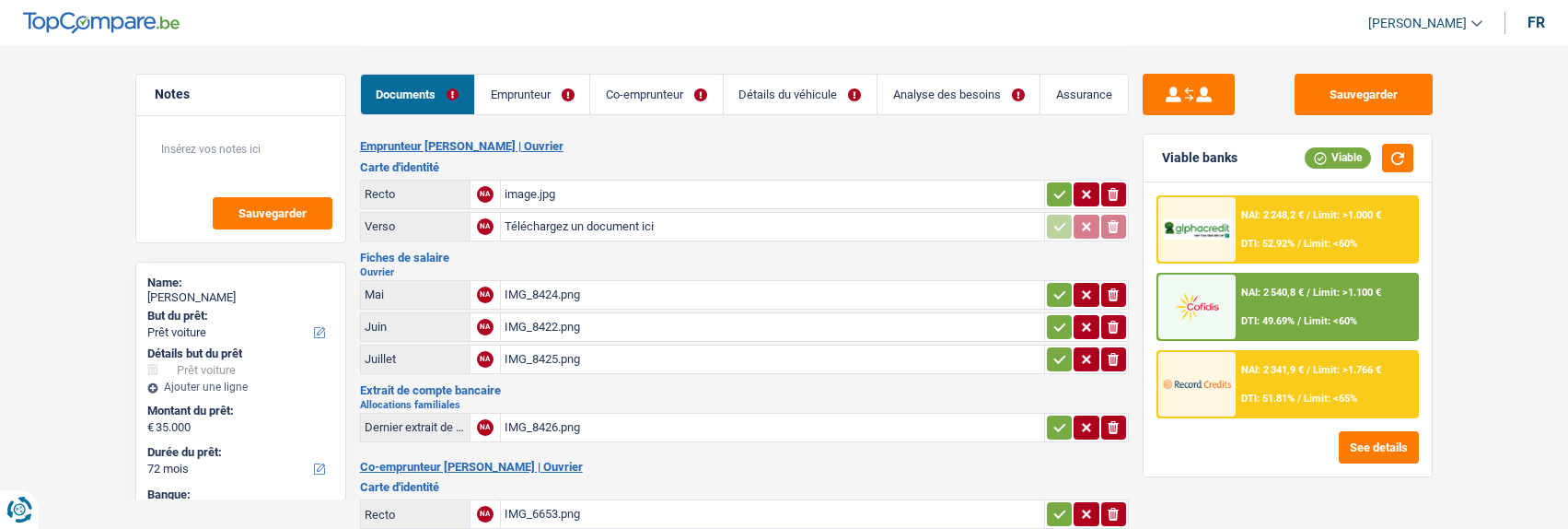
select select "car"
select select "72"
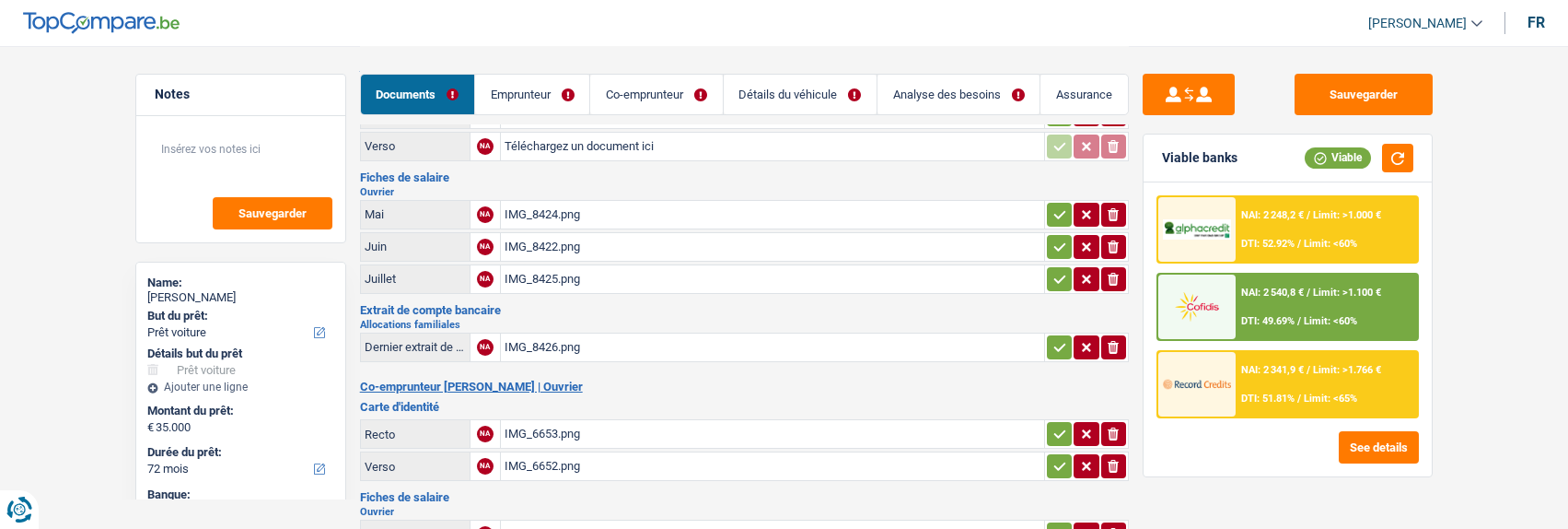
scroll to position [276, 0]
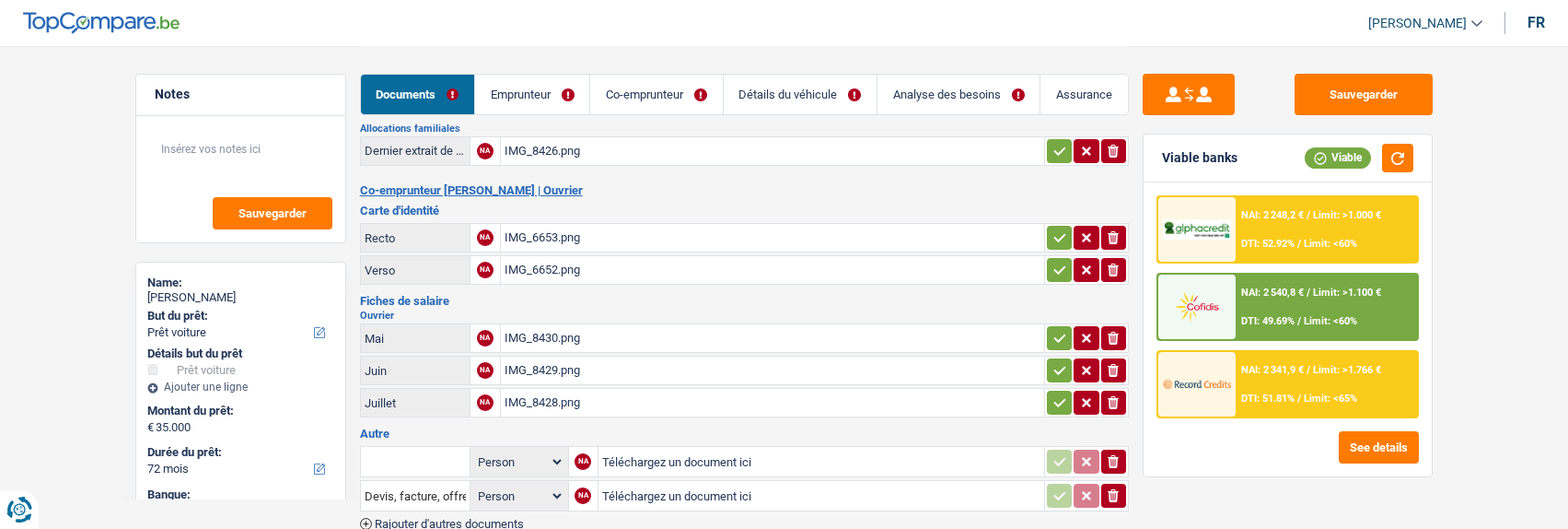
click at [557, 99] on link "Emprunteur" at bounding box center [532, 94] width 114 height 39
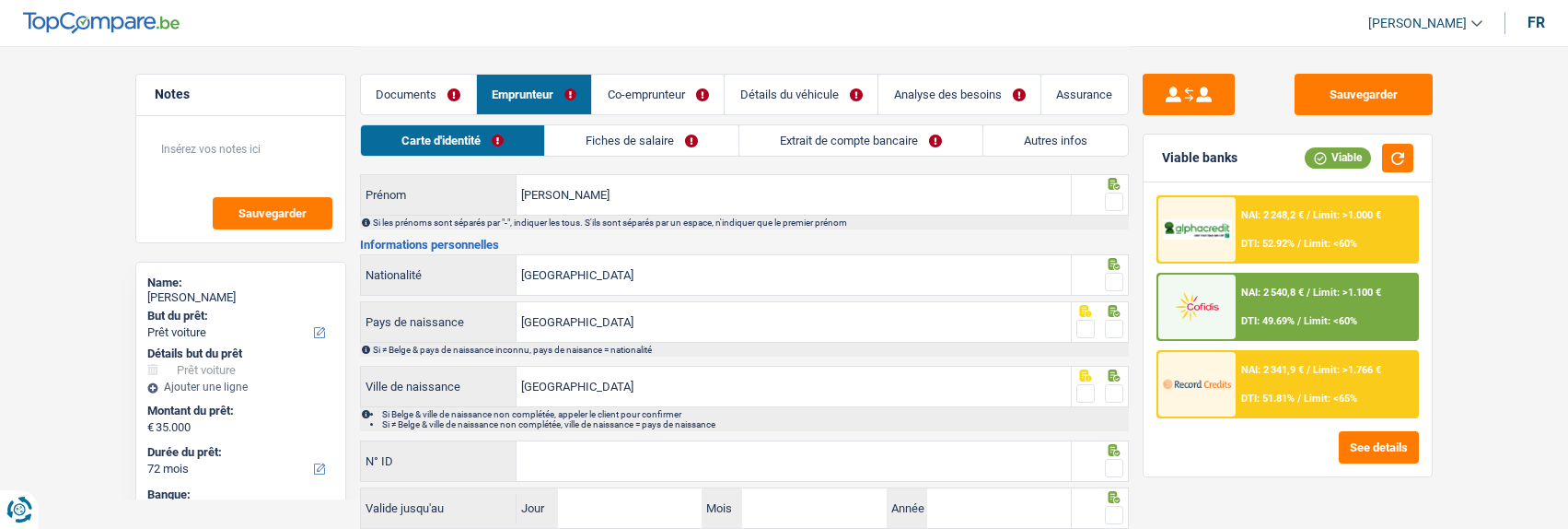
scroll to position [0, 0]
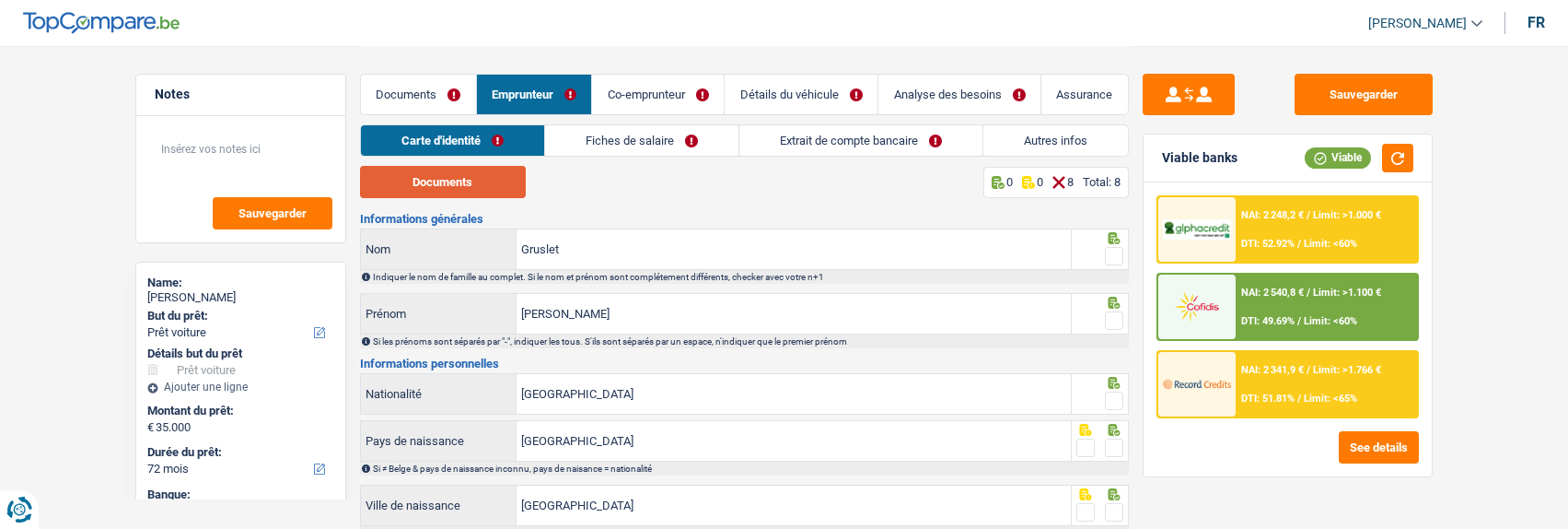
click at [472, 188] on button "Documents" at bounding box center [443, 182] width 166 height 33
drag, startPoint x: 1110, startPoint y: 250, endPoint x: 1107, endPoint y: 272, distance: 22.2
click at [1110, 254] on span at bounding box center [1113, 256] width 18 height 18
click at [0, 0] on input "radio" at bounding box center [0, 0] width 0 height 0
click at [1105, 311] on span at bounding box center [1113, 320] width 18 height 18
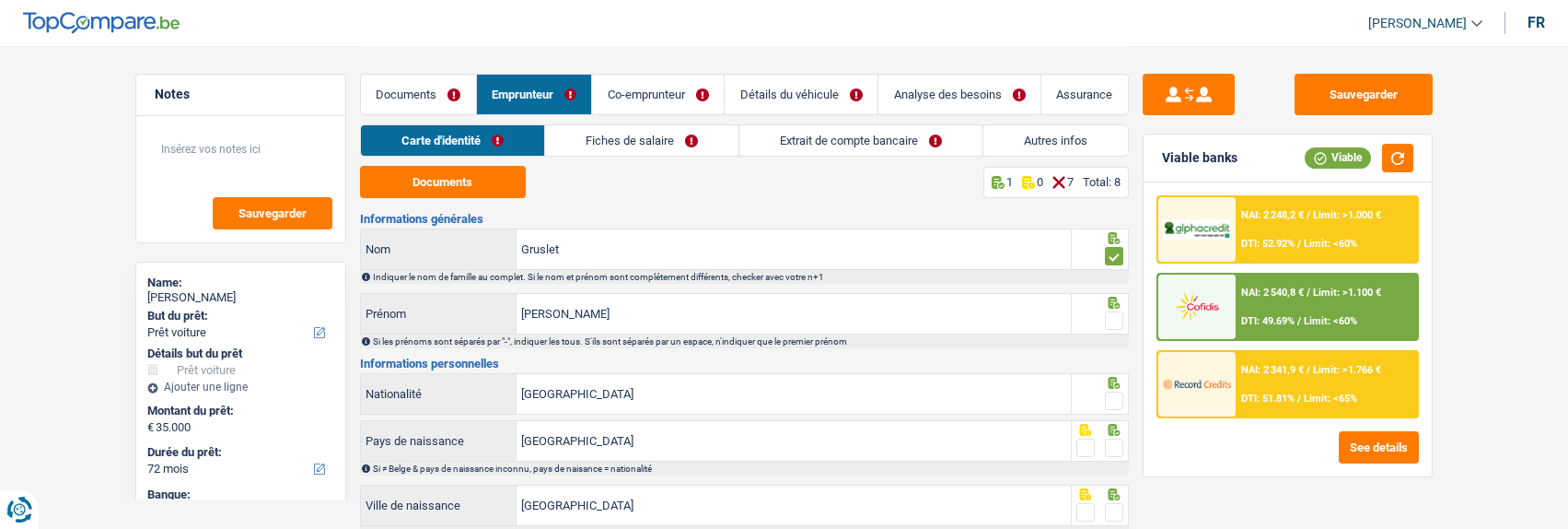
click at [0, 0] on input "radio" at bounding box center [0, 0] width 0 height 0
click at [1115, 390] on div at bounding box center [1113, 402] width 18 height 23
click at [1113, 438] on span at bounding box center [1113, 447] width 18 height 18
click at [0, 0] on input "radio" at bounding box center [0, 0] width 0 height 0
click at [1109, 394] on span at bounding box center [1113, 400] width 18 height 18
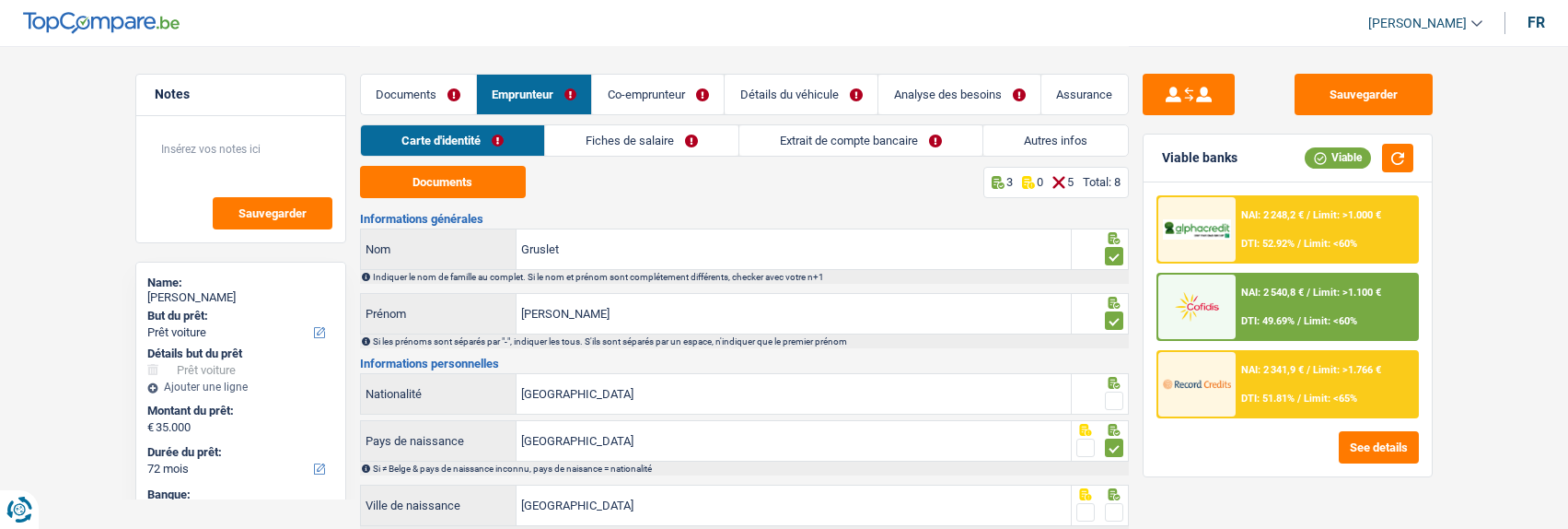
click at [0, 0] on input "radio" at bounding box center [0, 0] width 0 height 0
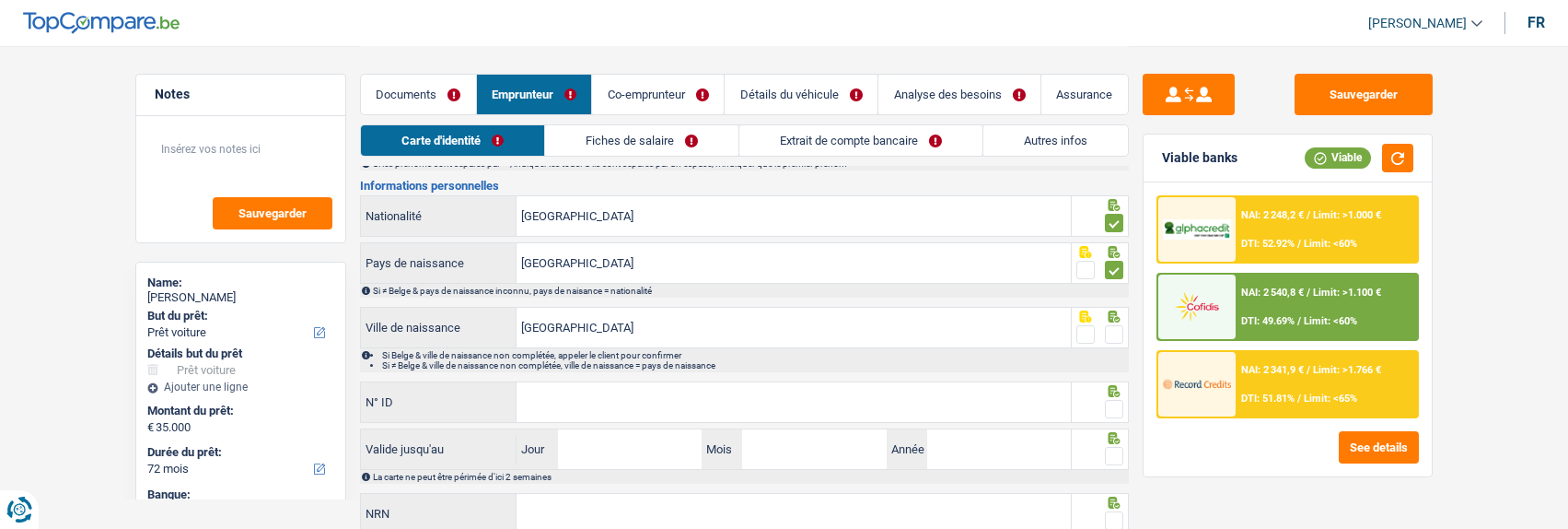
scroll to position [184, 0]
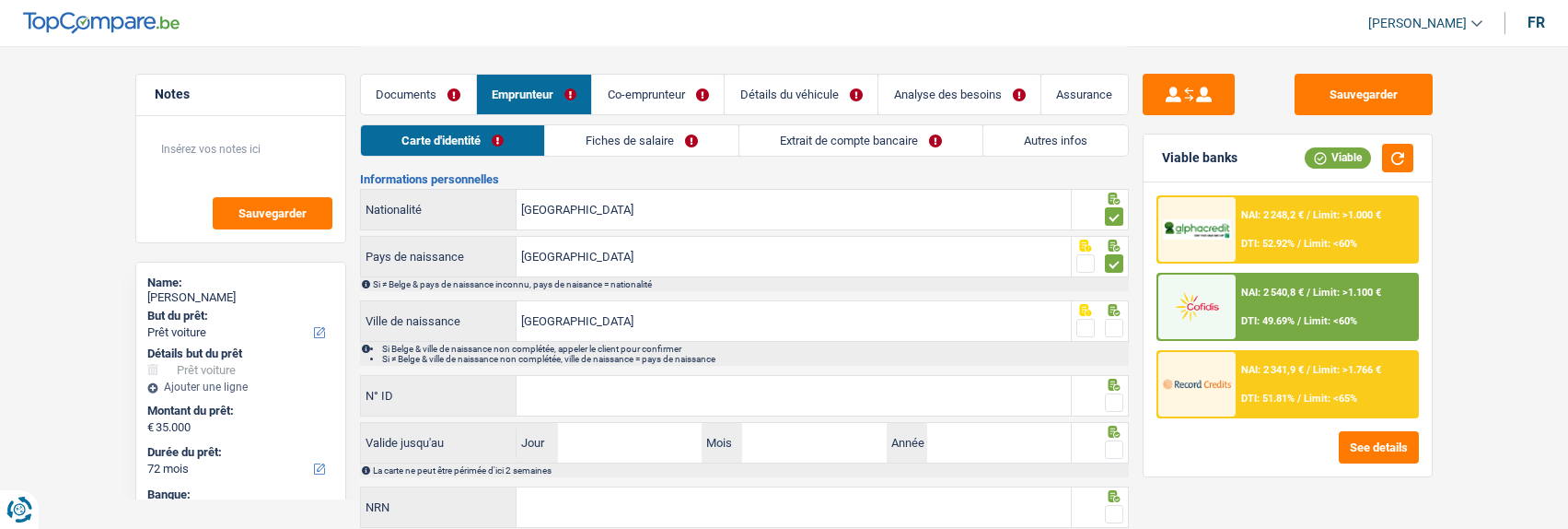
drag, startPoint x: 1118, startPoint y: 320, endPoint x: 1105, endPoint y: 343, distance: 26.4
click at [1117, 322] on span at bounding box center [1113, 328] width 18 height 18
click at [0, 0] on input "radio" at bounding box center [0, 0] width 0 height 0
click at [947, 398] on input "N° ID" at bounding box center [793, 395] width 555 height 39
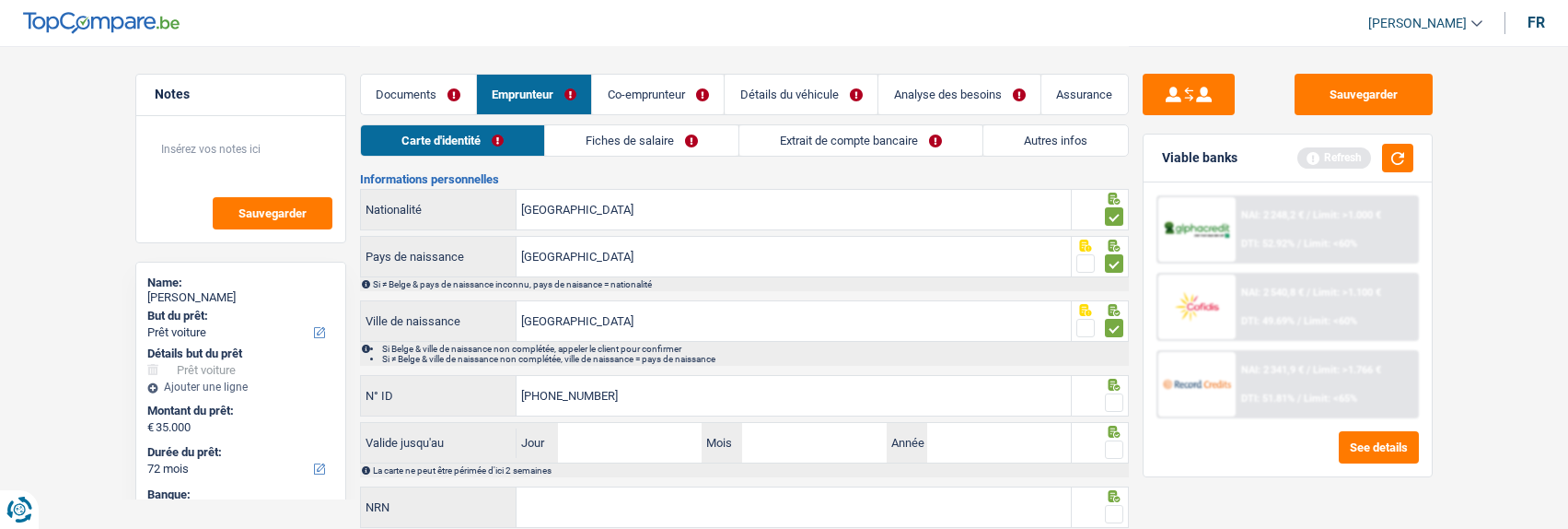
type input "595-3040234-78"
click at [1110, 396] on span at bounding box center [1113, 402] width 18 height 18
click at [0, 0] on input "radio" at bounding box center [0, 0] width 0 height 0
click at [662, 446] on input "Jour" at bounding box center [629, 442] width 144 height 39
click at [662, 442] on input "11" at bounding box center [629, 442] width 144 height 39
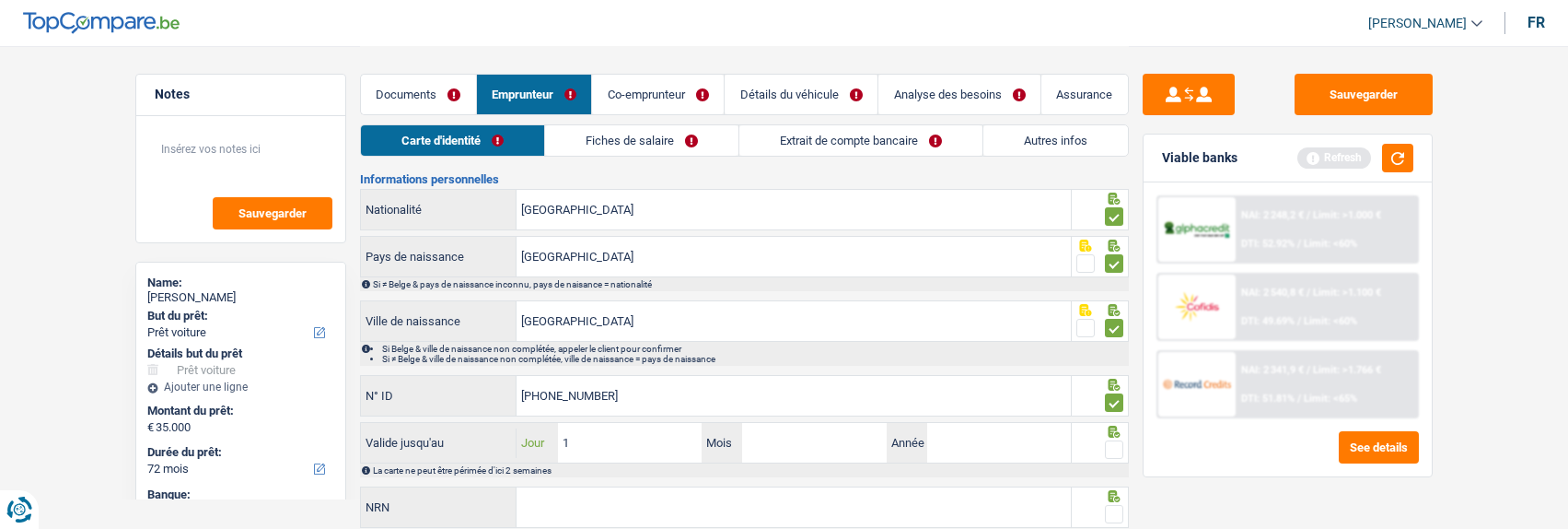
type input "19"
type input "11"
type input "2034"
click at [1118, 440] on span at bounding box center [1113, 448] width 18 height 18
click at [0, 0] on input "radio" at bounding box center [0, 0] width 0 height 0
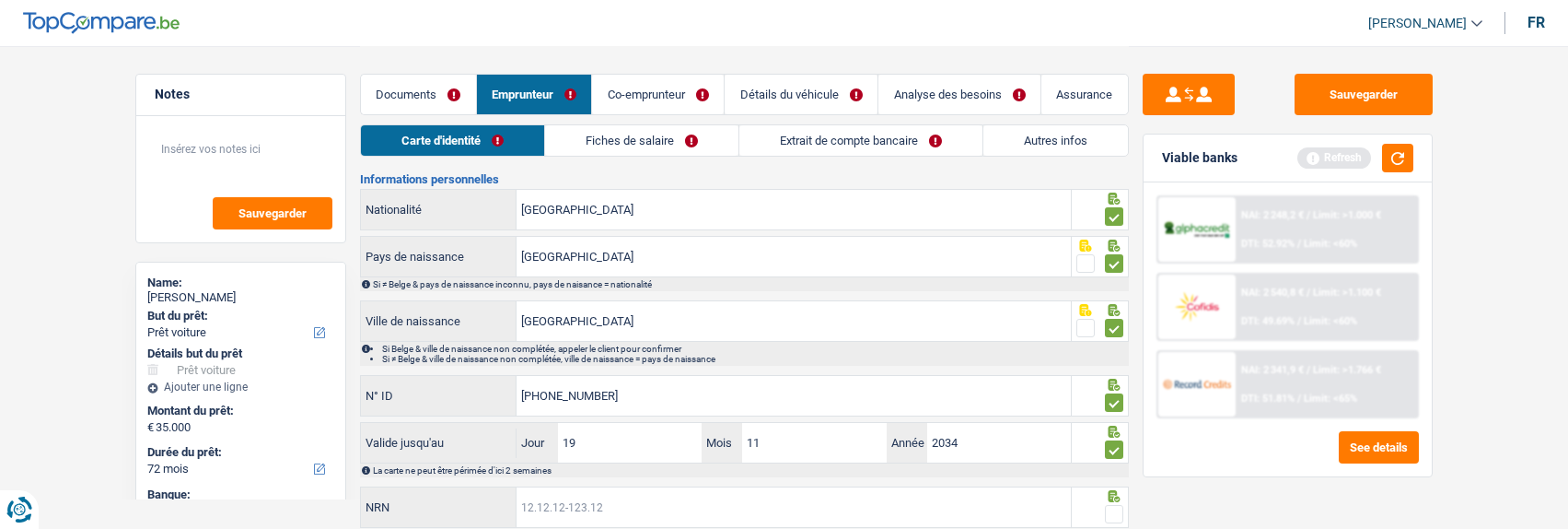
click at [769, 498] on input "NRN" at bounding box center [793, 506] width 555 height 39
type input "5"
type input "88.08.22-177.97"
drag, startPoint x: 1109, startPoint y: 506, endPoint x: 1102, endPoint y: 515, distance: 11.4
click at [1107, 509] on span at bounding box center [1113, 514] width 18 height 18
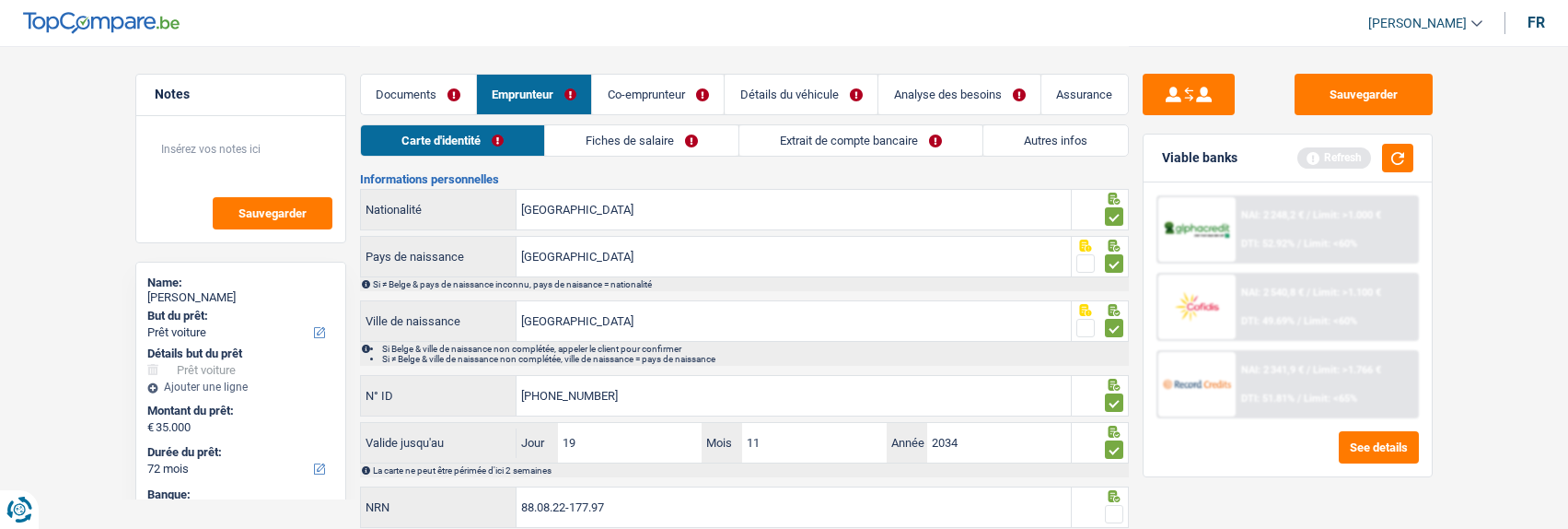
click at [0, 0] on input "radio" at bounding box center [0, 0] width 0 height 0
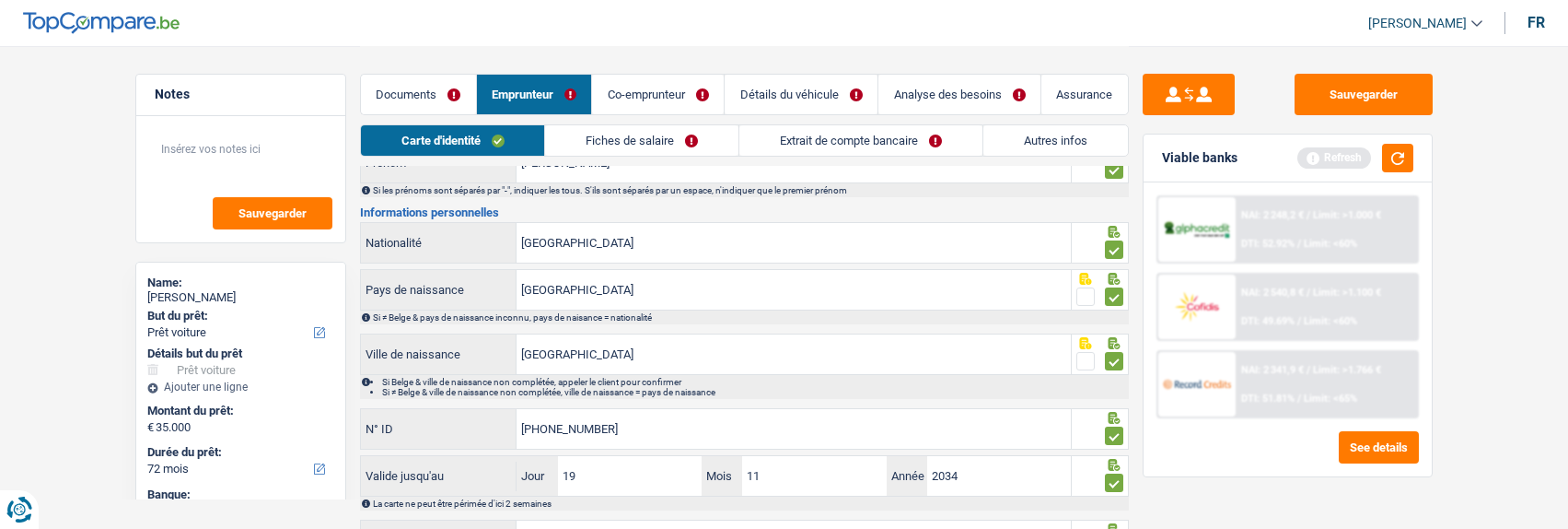
scroll to position [0, 0]
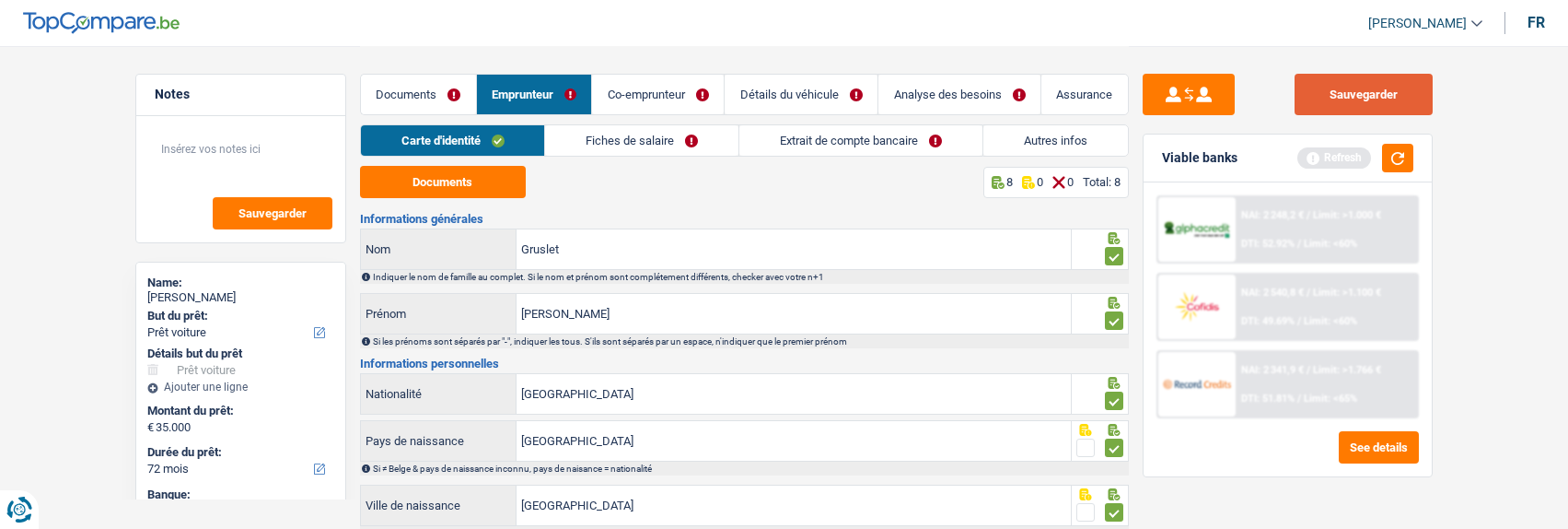
click at [1391, 101] on button "Sauvegarder" at bounding box center [1363, 94] width 138 height 41
click at [669, 145] on link "Fiches de salaire" at bounding box center [642, 141] width 193 height 31
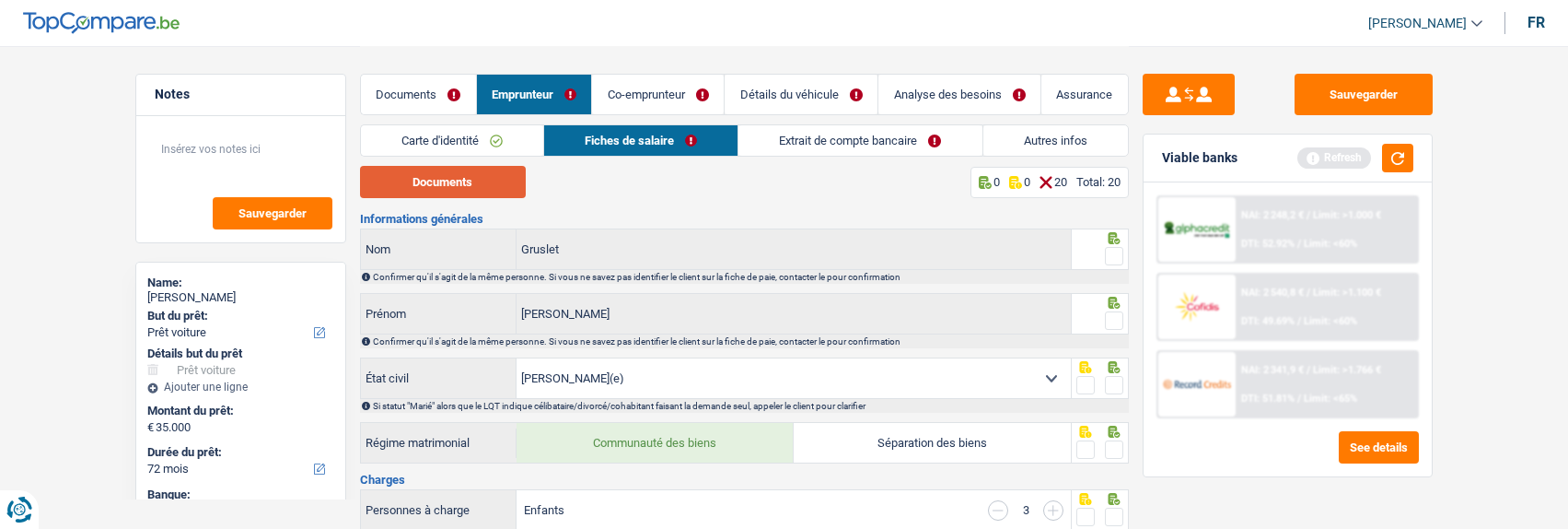
click at [451, 185] on button "Documents" at bounding box center [443, 182] width 166 height 33
click at [1113, 250] on span at bounding box center [1113, 256] width 18 height 18
click at [0, 0] on input "radio" at bounding box center [0, 0] width 0 height 0
click at [1120, 315] on span at bounding box center [1113, 320] width 18 height 18
click at [0, 0] on input "radio" at bounding box center [0, 0] width 0 height 0
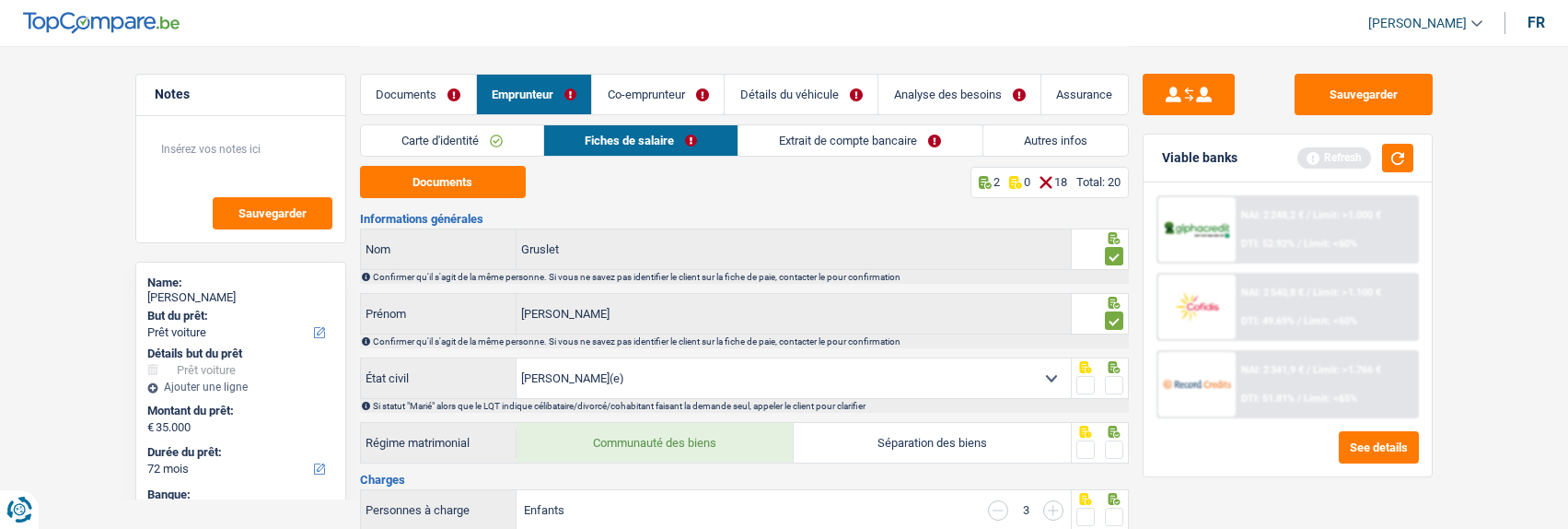
drag, startPoint x: 1109, startPoint y: 380, endPoint x: 1110, endPoint y: 409, distance: 29.0
click at [1111, 386] on span at bounding box center [1113, 384] width 18 height 18
click at [0, 0] on input "radio" at bounding box center [0, 0] width 0 height 0
click at [1105, 440] on span at bounding box center [1113, 448] width 18 height 18
click at [0, 0] on input "radio" at bounding box center [0, 0] width 0 height 0
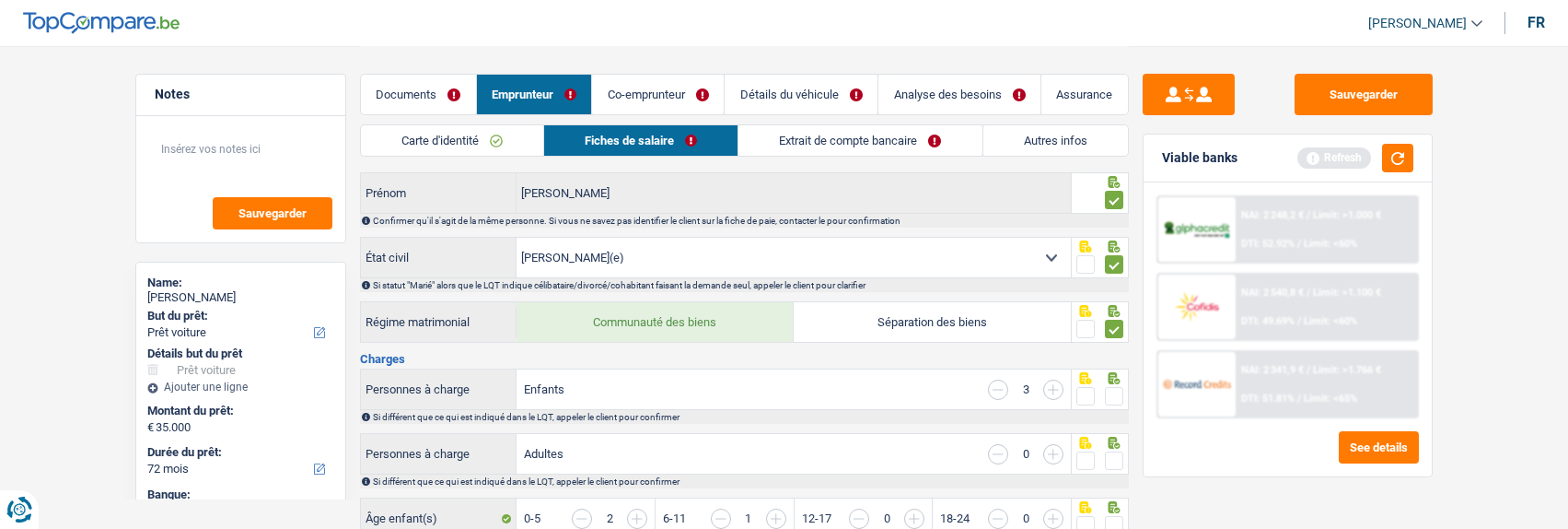
scroll to position [184, 0]
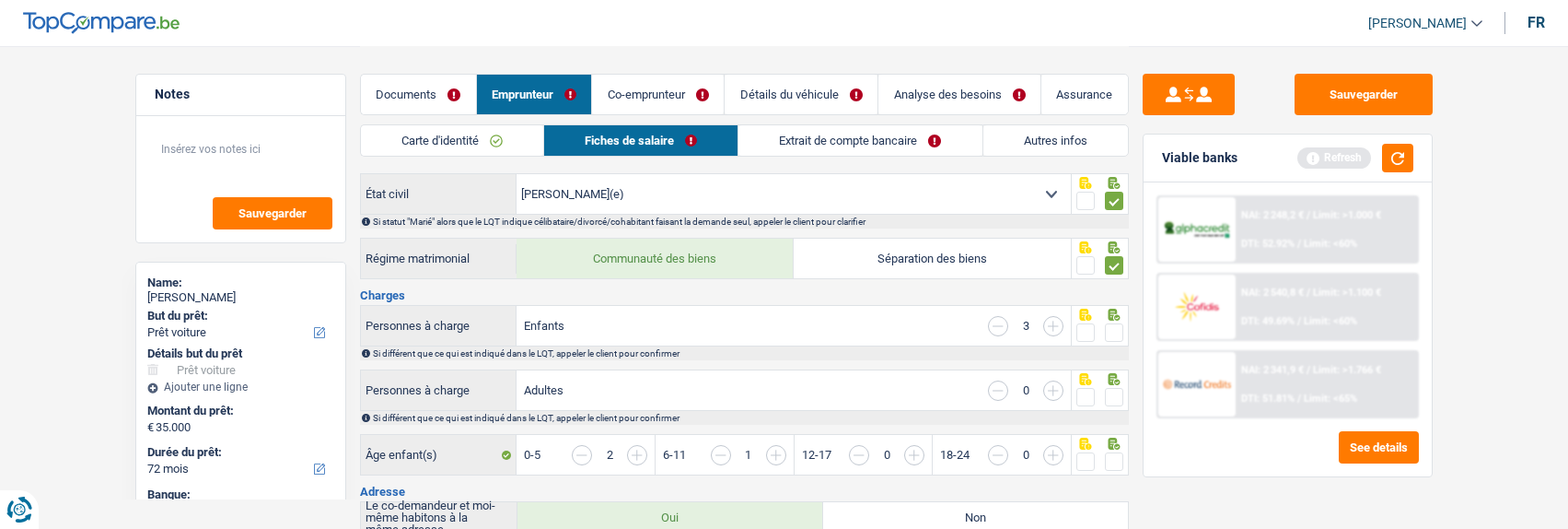
click at [1114, 323] on span at bounding box center [1113, 332] width 18 height 18
click at [0, 0] on input "radio" at bounding box center [0, 0] width 0 height 0
drag, startPoint x: 1112, startPoint y: 446, endPoint x: 1120, endPoint y: 424, distance: 23.4
click at [1112, 445] on input "button" at bounding box center [1398, 464] width 711 height 39
click at [1116, 389] on span at bounding box center [1113, 397] width 18 height 18
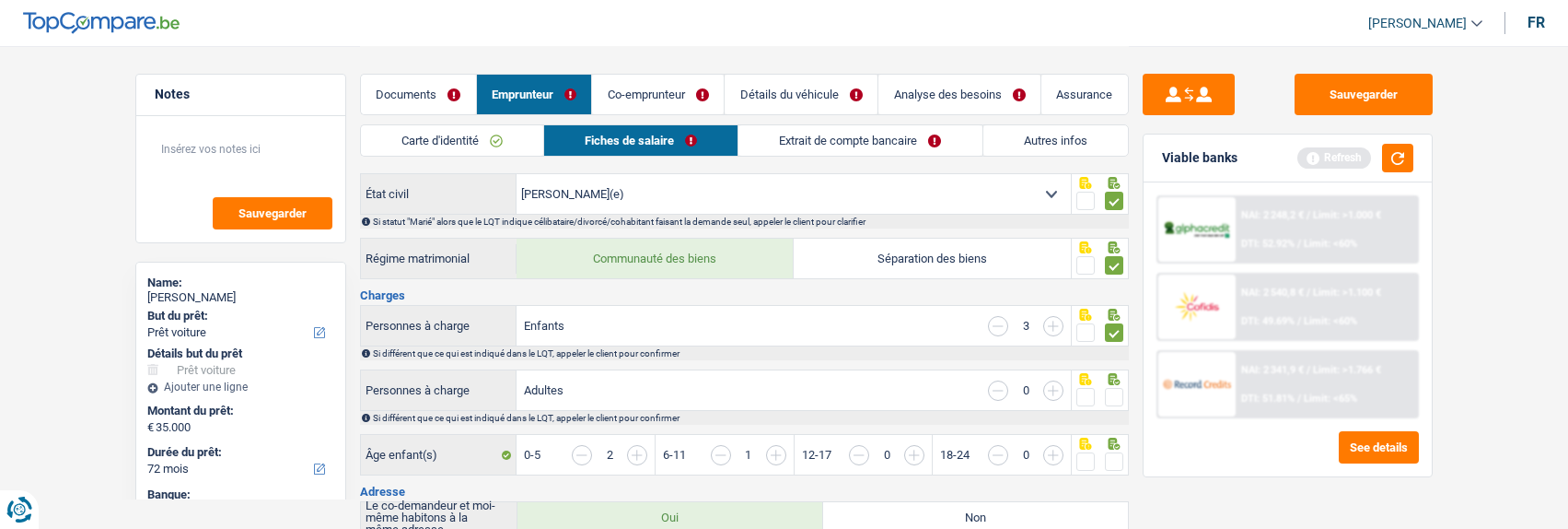
click at [0, 0] on input "radio" at bounding box center [0, 0] width 0 height 0
click at [1118, 462] on span at bounding box center [1113, 461] width 18 height 18
click at [0, 0] on input "radio" at bounding box center [0, 0] width 0 height 0
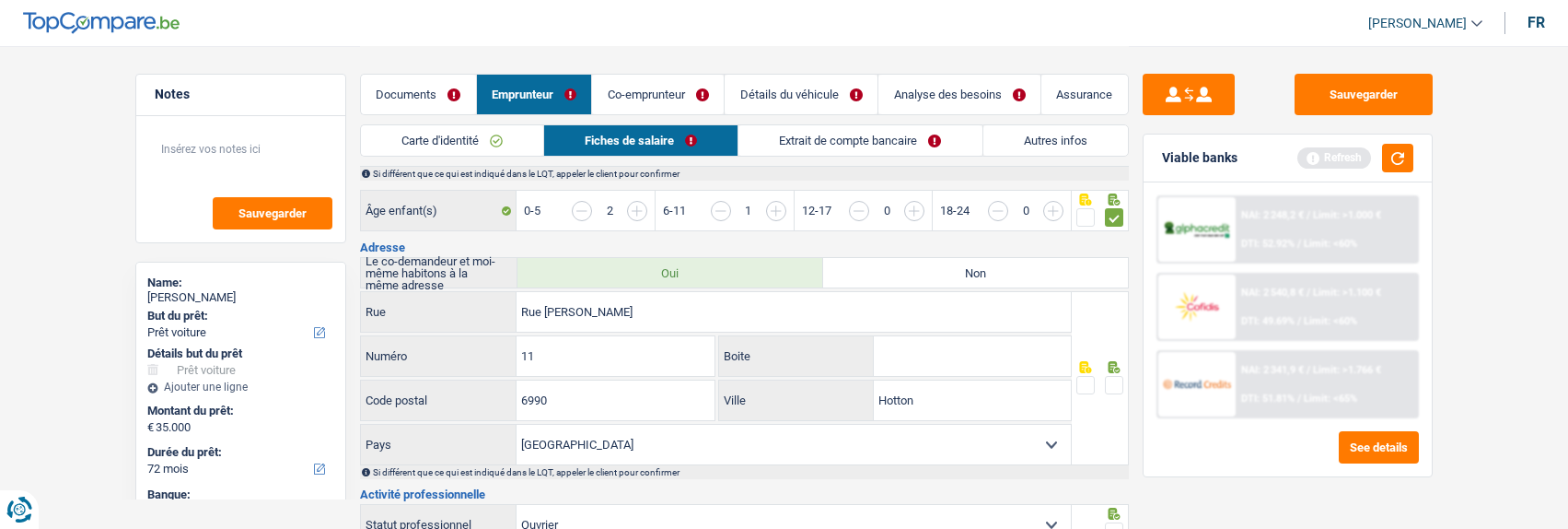
scroll to position [461, 0]
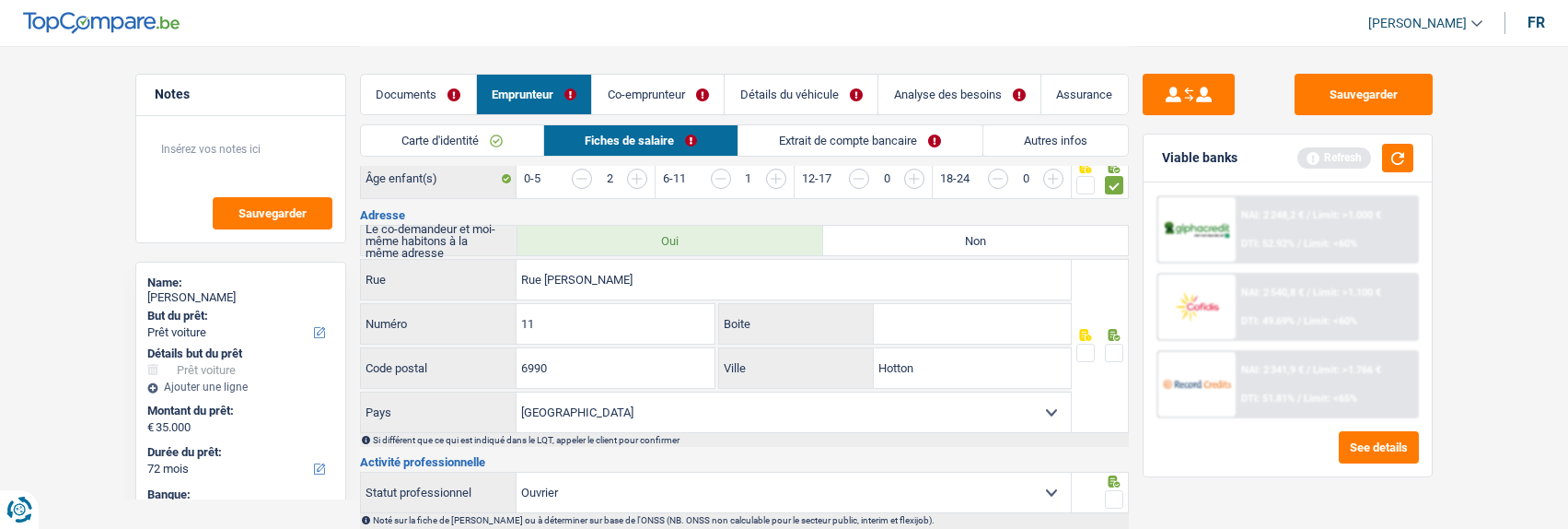
click at [1111, 346] on span at bounding box center [1113, 352] width 18 height 18
click at [0, 0] on input "radio" at bounding box center [0, 0] width 0 height 0
click at [1113, 497] on span at bounding box center [1113, 498] width 18 height 18
click at [0, 0] on input "radio" at bounding box center [0, 0] width 0 height 0
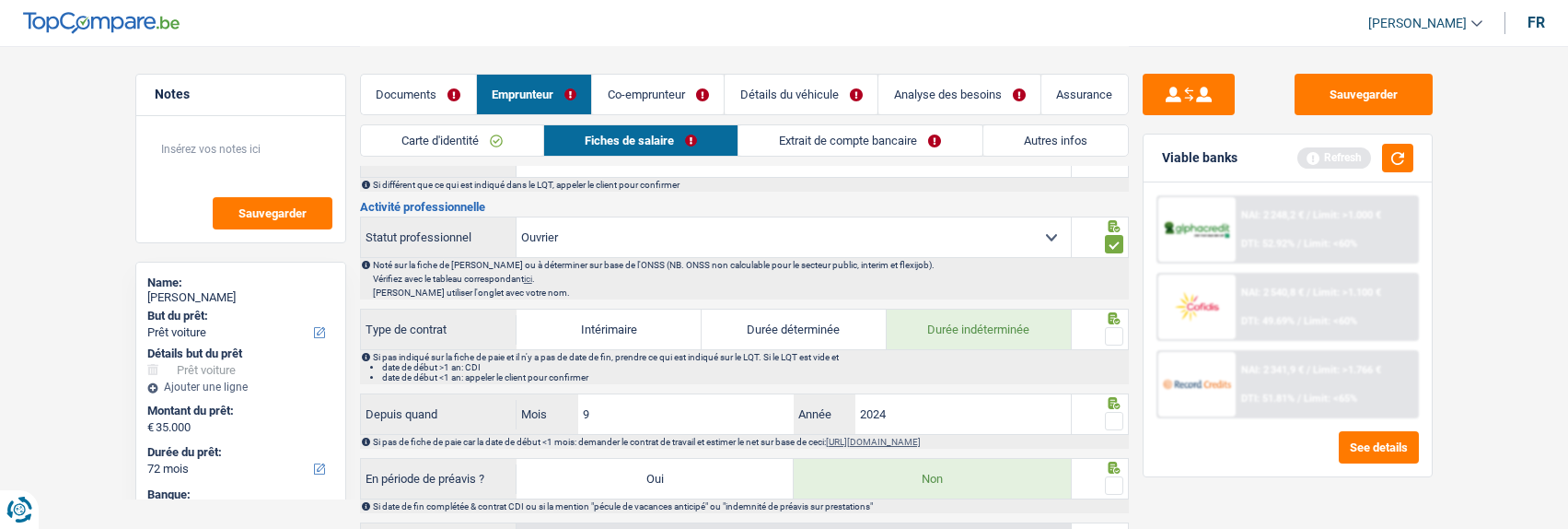
scroll to position [737, 0]
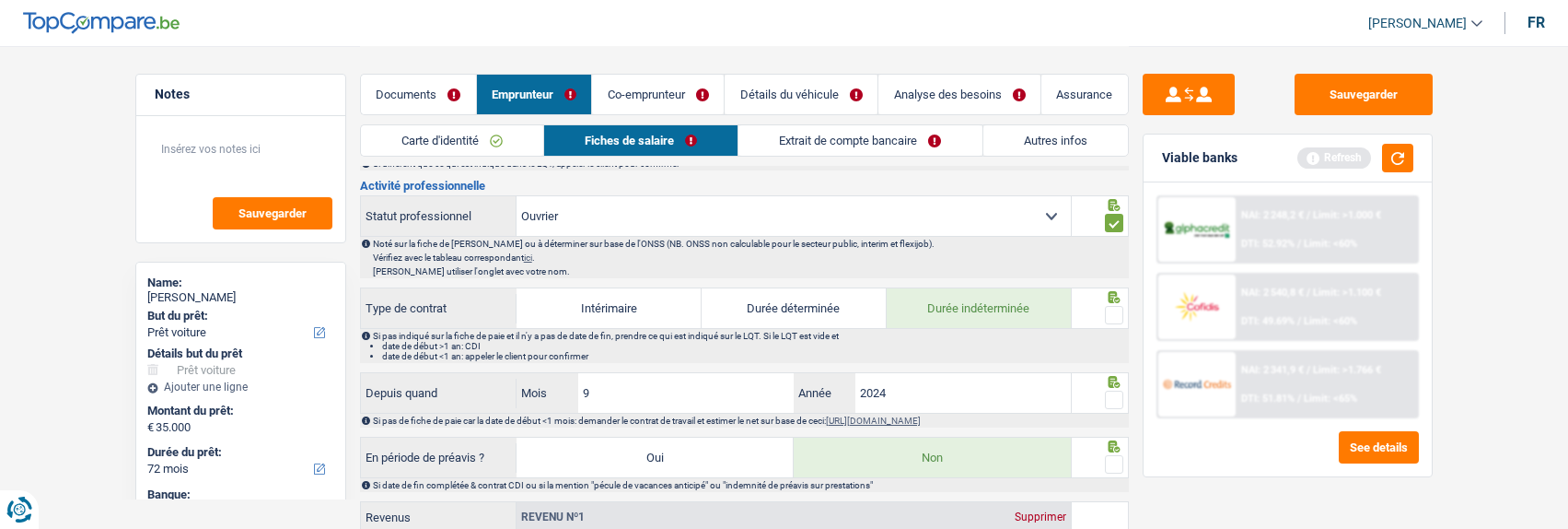
click at [1108, 310] on span at bounding box center [1113, 314] width 18 height 18
click at [0, 0] on input "radio" at bounding box center [0, 0] width 0 height 0
click at [1115, 391] on span at bounding box center [1113, 400] width 18 height 18
click at [0, 0] on input "radio" at bounding box center [0, 0] width 0 height 0
click at [1113, 455] on span at bounding box center [1113, 464] width 18 height 18
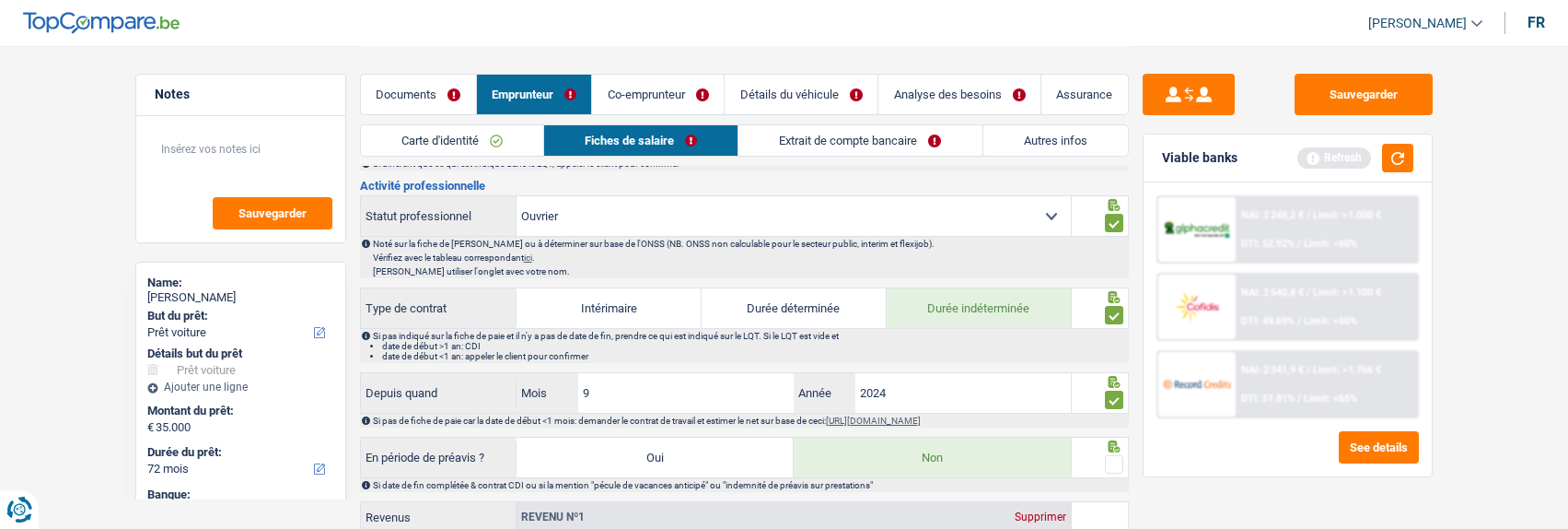
click at [0, 0] on input "radio" at bounding box center [0, 0] width 0 height 0
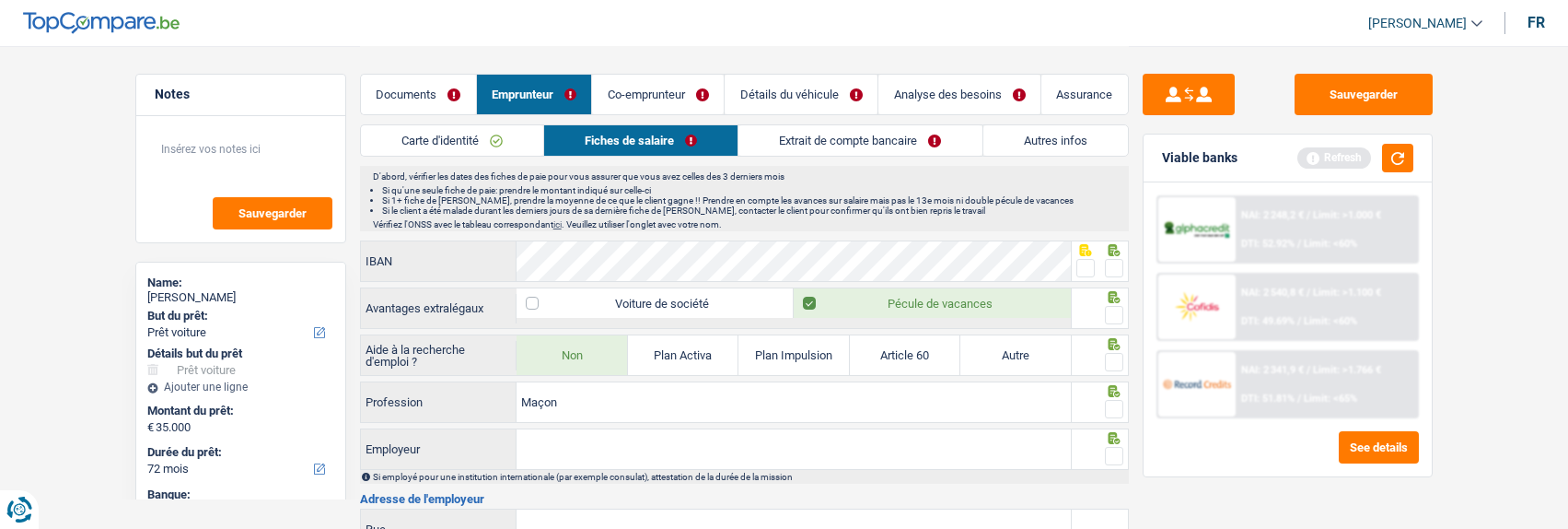
scroll to position [1290, 0]
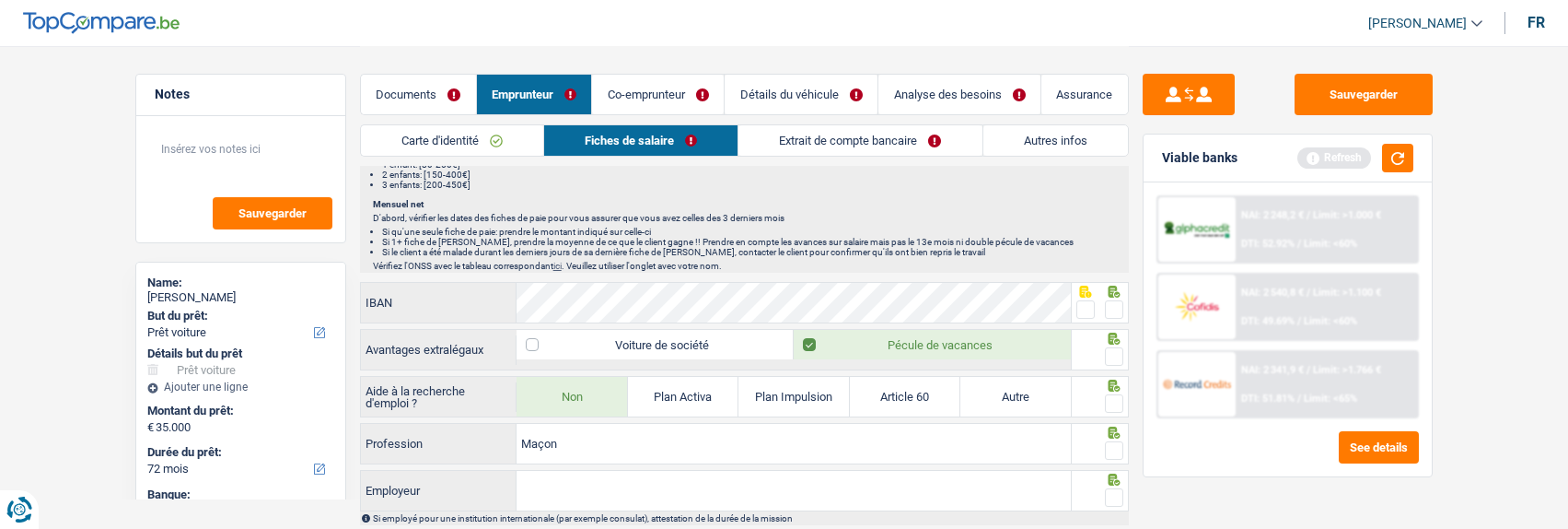
click at [1112, 303] on span at bounding box center [1113, 309] width 18 height 18
click at [0, 0] on input "radio" at bounding box center [0, 0] width 0 height 0
drag, startPoint x: 1108, startPoint y: 349, endPoint x: 1107, endPoint y: 358, distance: 9.1
click at [1108, 352] on span at bounding box center [1113, 356] width 18 height 18
click at [0, 0] on input "radio" at bounding box center [0, 0] width 0 height 0
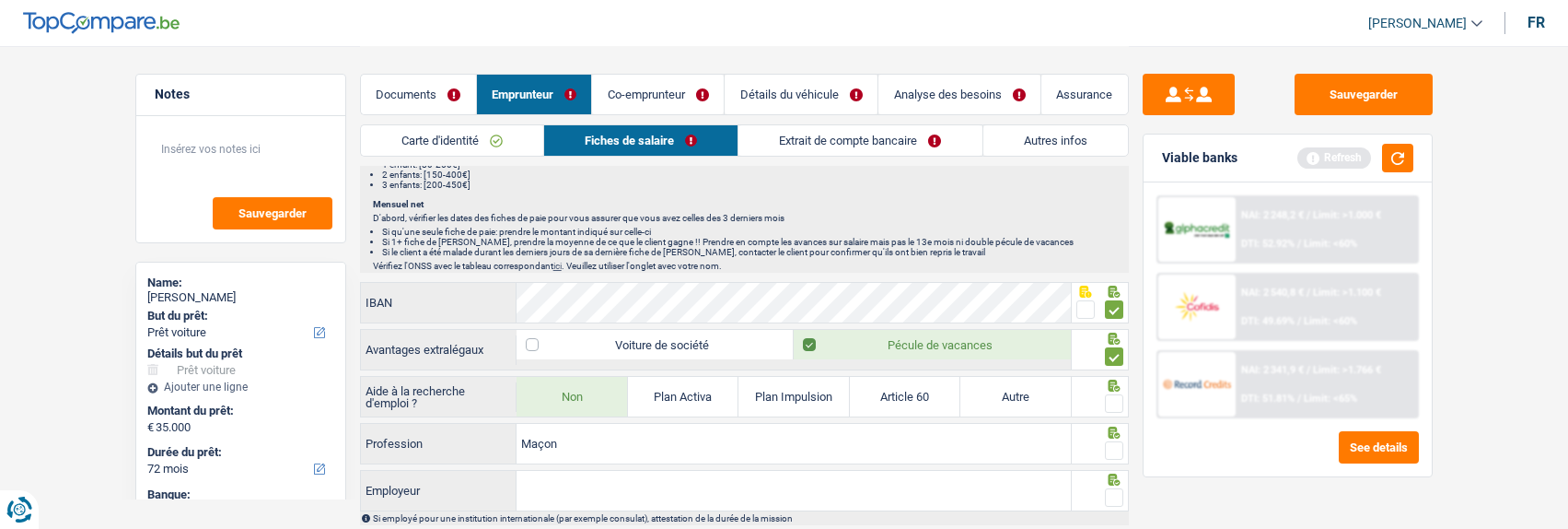
drag, startPoint x: 1116, startPoint y: 397, endPoint x: 1112, endPoint y: 414, distance: 17.5
click at [1114, 402] on span at bounding box center [1113, 402] width 18 height 18
click at [0, 0] on input "radio" at bounding box center [0, 0] width 0 height 0
click at [1108, 441] on span at bounding box center [1113, 449] width 18 height 18
click at [0, 0] on input "radio" at bounding box center [0, 0] width 0 height 0
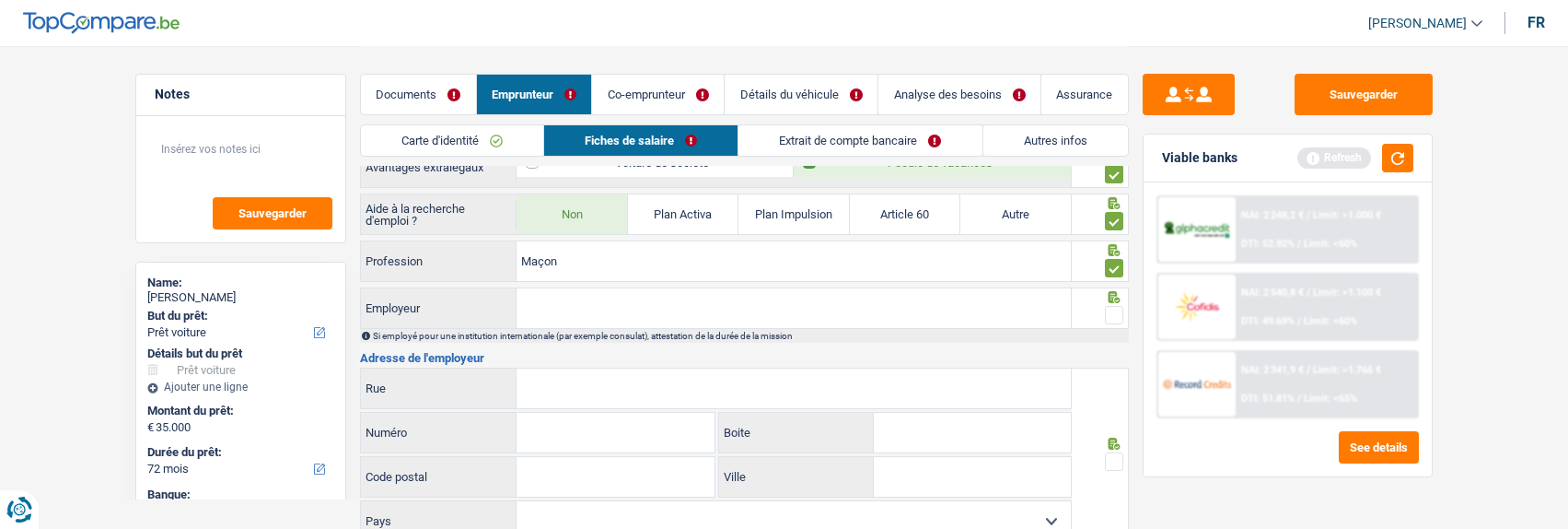
scroll to position [1474, 0]
click at [739, 294] on input "Employeur" at bounding box center [793, 306] width 555 height 39
click at [592, 296] on input "Entreprise E; Devillers" at bounding box center [793, 306] width 555 height 39
type input "Entreprise E. Devillers"
click at [1111, 304] on span at bounding box center [1113, 312] width 18 height 18
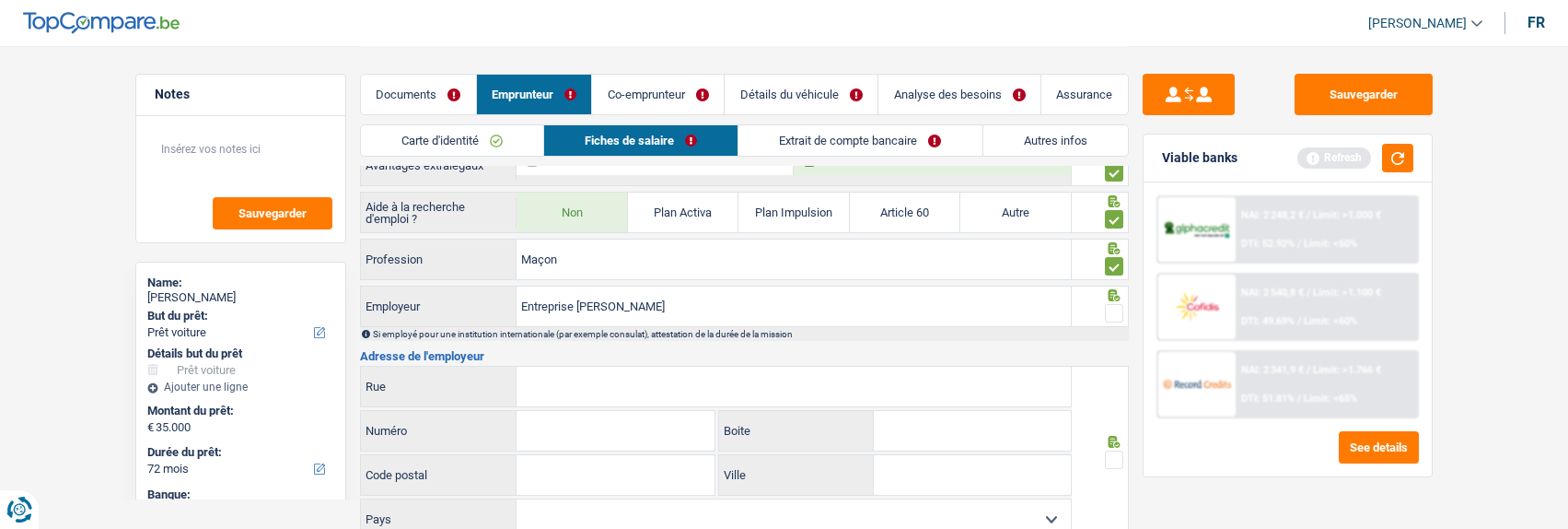
click at [0, 0] on input "radio" at bounding box center [0, 0] width 0 height 0
click at [589, 377] on input "Rue" at bounding box center [793, 386] width 555 height 39
type input "Route de maffe"
click at [577, 427] on input "Numéro" at bounding box center [615, 430] width 198 height 39
type input "5"
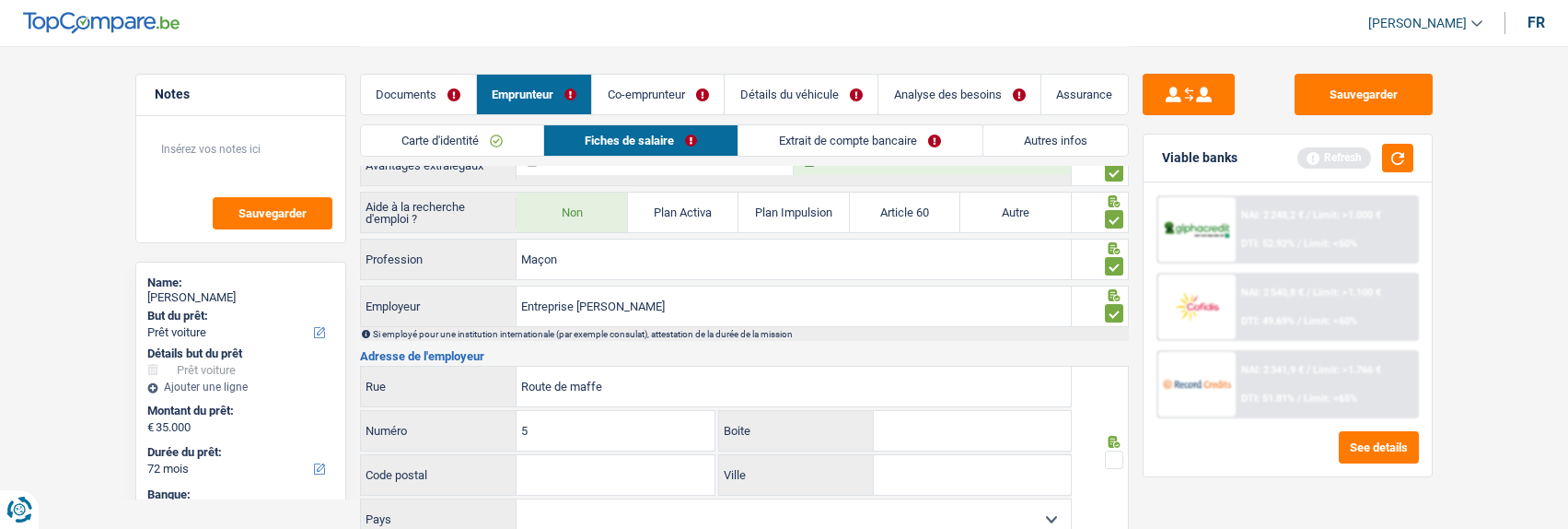
click at [583, 456] on input "Code postal" at bounding box center [615, 474] width 198 height 39
type input "5372"
click at [912, 474] on input "Ville" at bounding box center [972, 474] width 197 height 39
type input "Mean"
drag, startPoint x: 1108, startPoint y: 446, endPoint x: 1049, endPoint y: 466, distance: 62.3
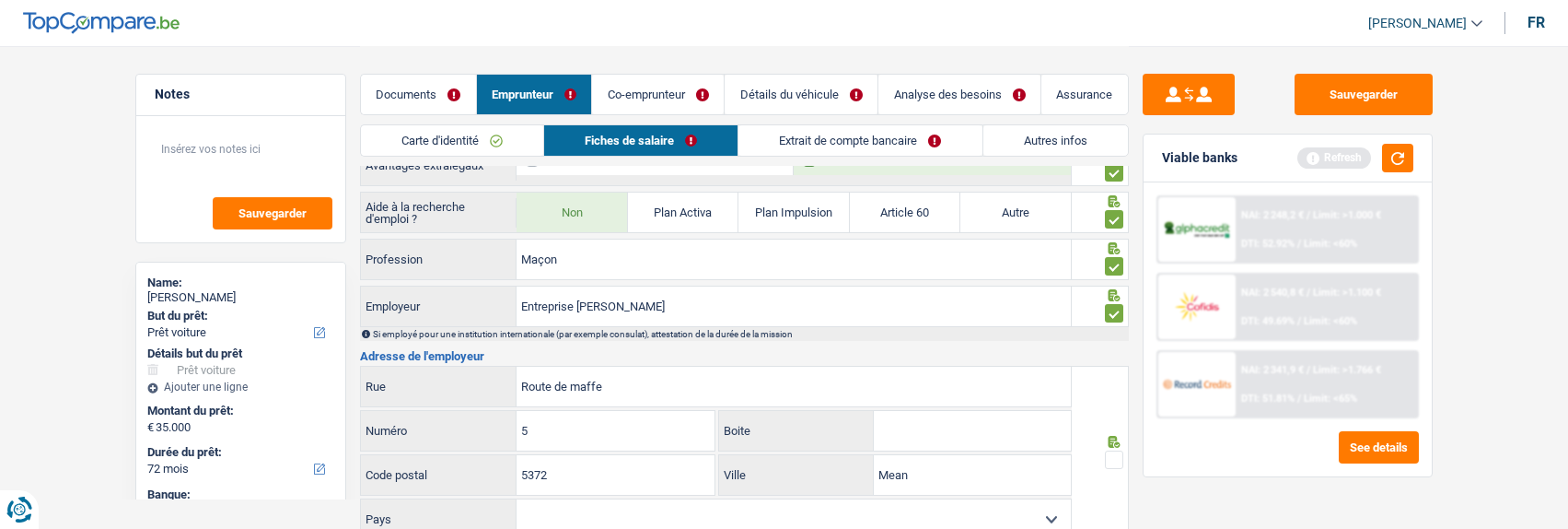
click at [1107, 450] on span at bounding box center [1113, 459] width 18 height 18
click at [0, 0] on input "radio" at bounding box center [0, 0] width 0 height 0
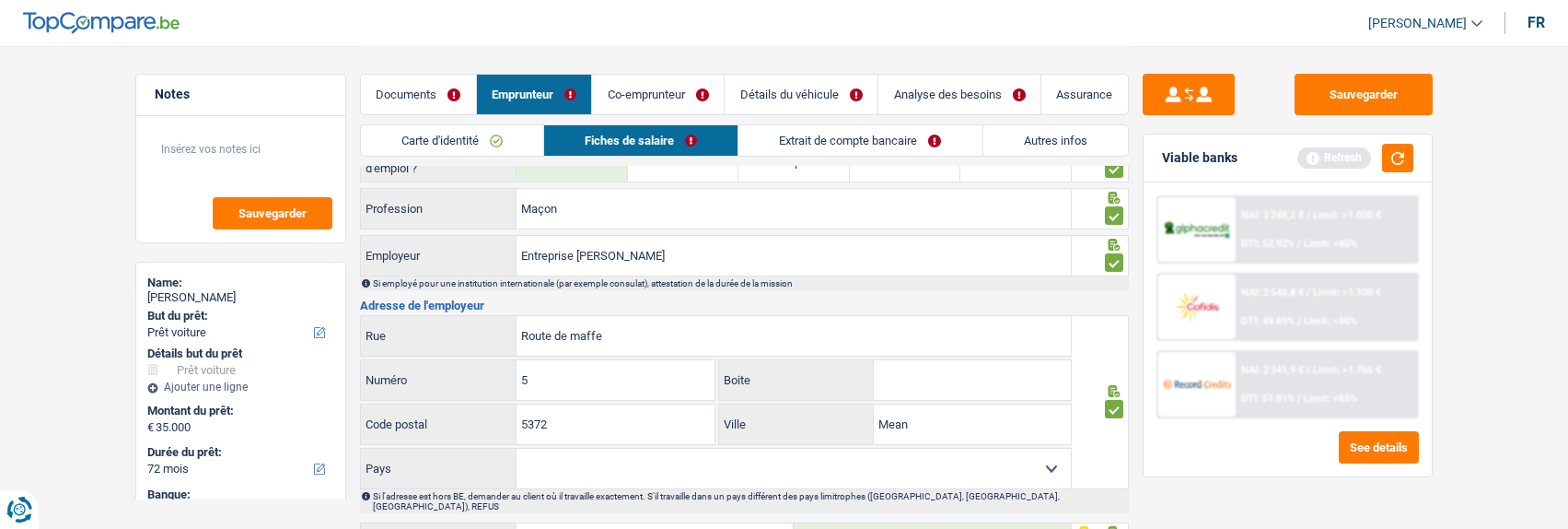
scroll to position [1566, 0]
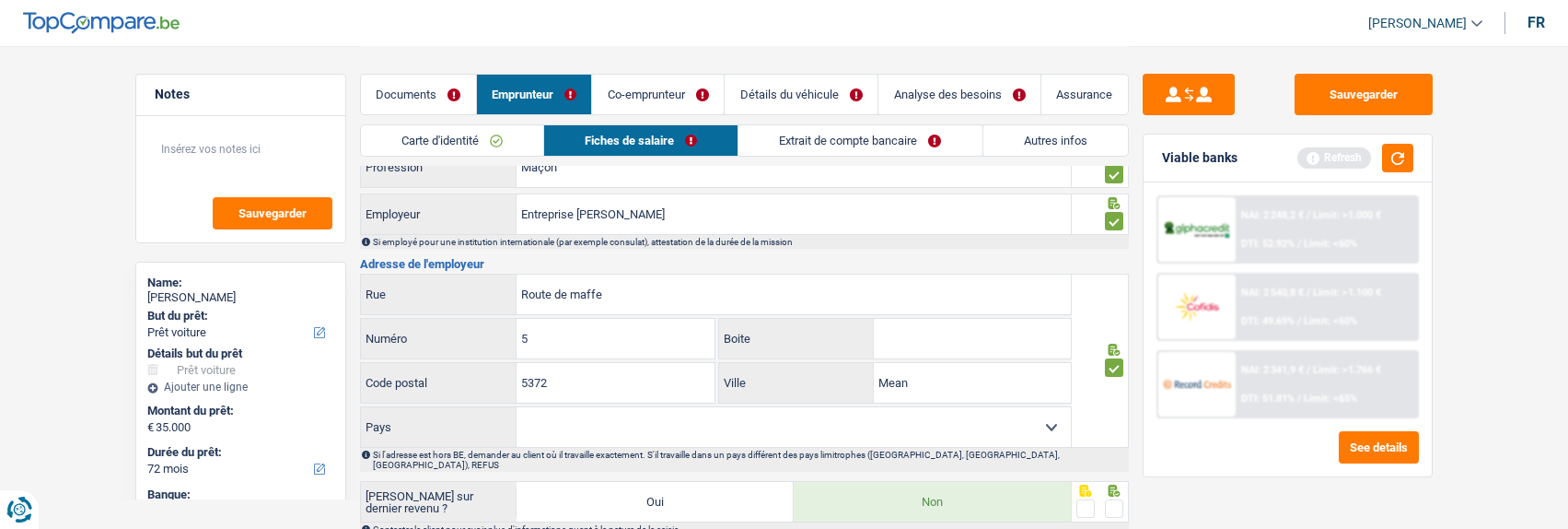
click at [977, 426] on select "Belgique France Allemagne Italie Luxembourg Pays-Bas Espagne Suisse Sélectionne…" at bounding box center [793, 426] width 555 height 39
select select "BE"
click at [516, 407] on select "Belgique France Allemagne Italie Luxembourg Pays-Bas Espagne Suisse Sélectionne…" at bounding box center [793, 426] width 555 height 39
click at [1102, 497] on fieldset at bounding box center [1100, 509] width 47 height 23
click at [1107, 499] on span at bounding box center [1113, 508] width 18 height 18
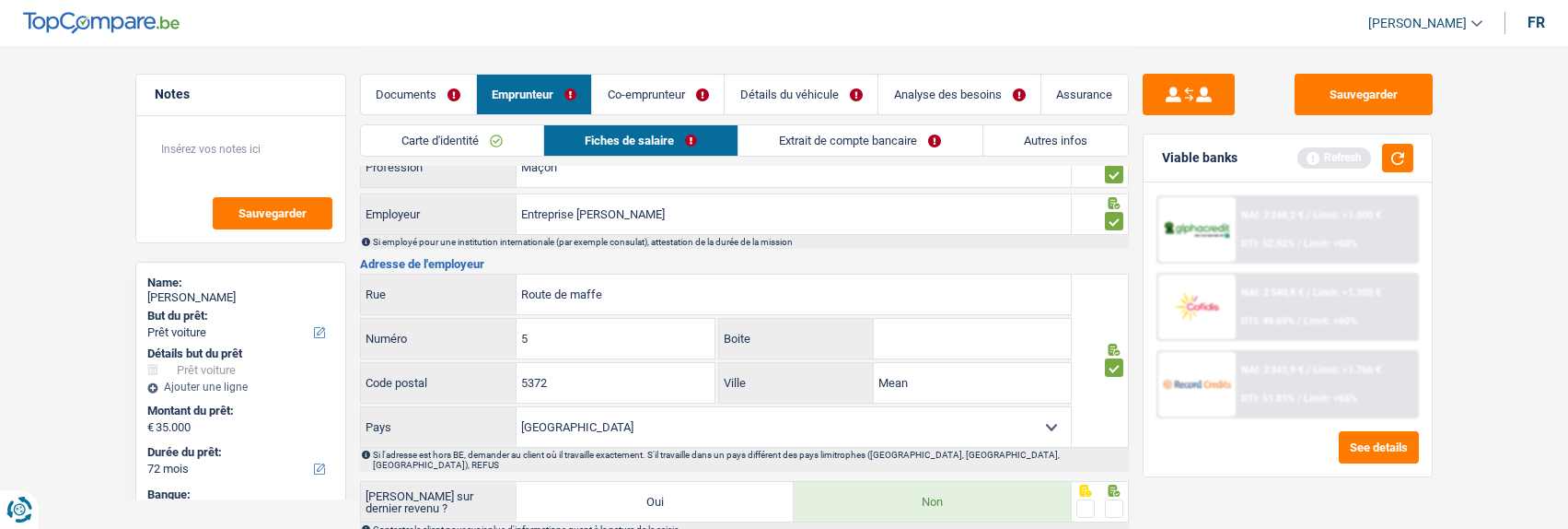
click at [0, 0] on input "radio" at bounding box center [0, 0] width 0 height 0
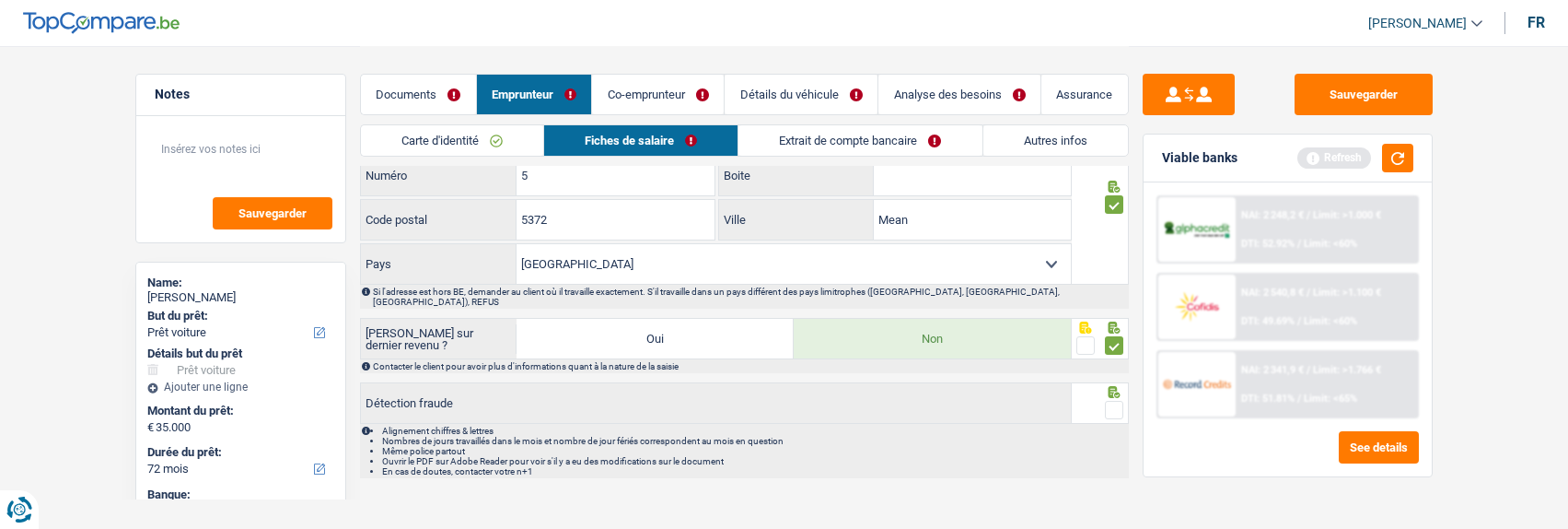
scroll to position [1730, 0]
click at [1106, 398] on div at bounding box center [1113, 409] width 18 height 23
click at [1120, 400] on span at bounding box center [1113, 408] width 18 height 18
click at [0, 0] on input "radio" at bounding box center [0, 0] width 0 height 0
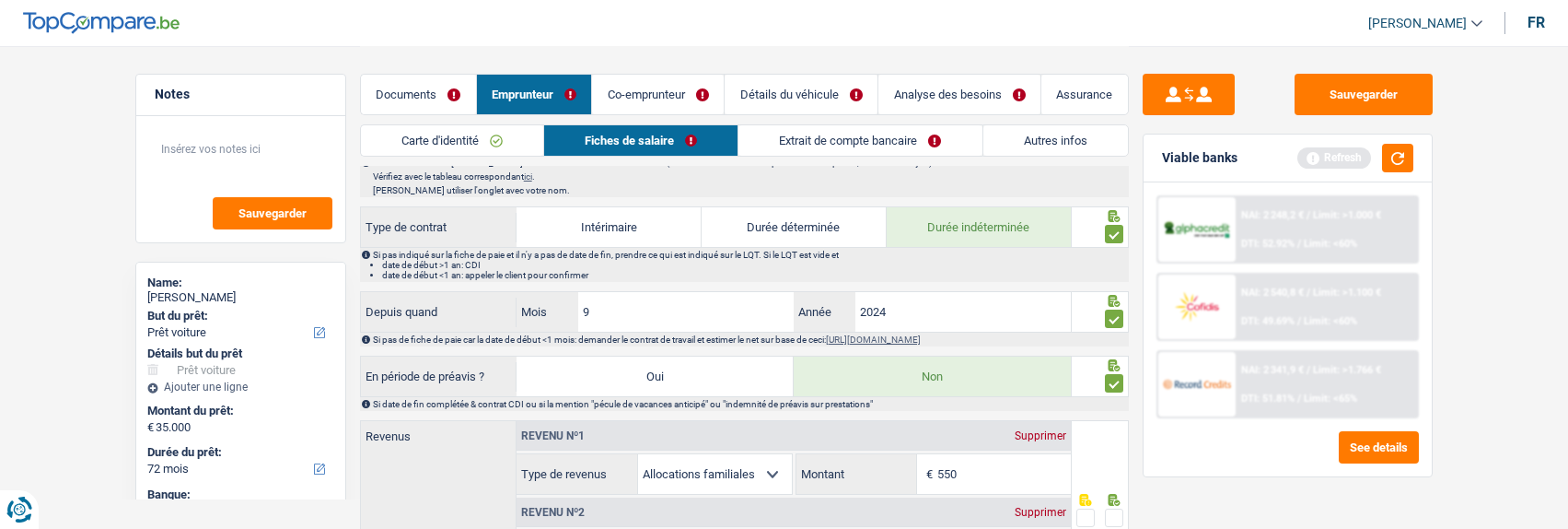
scroll to position [809, 0]
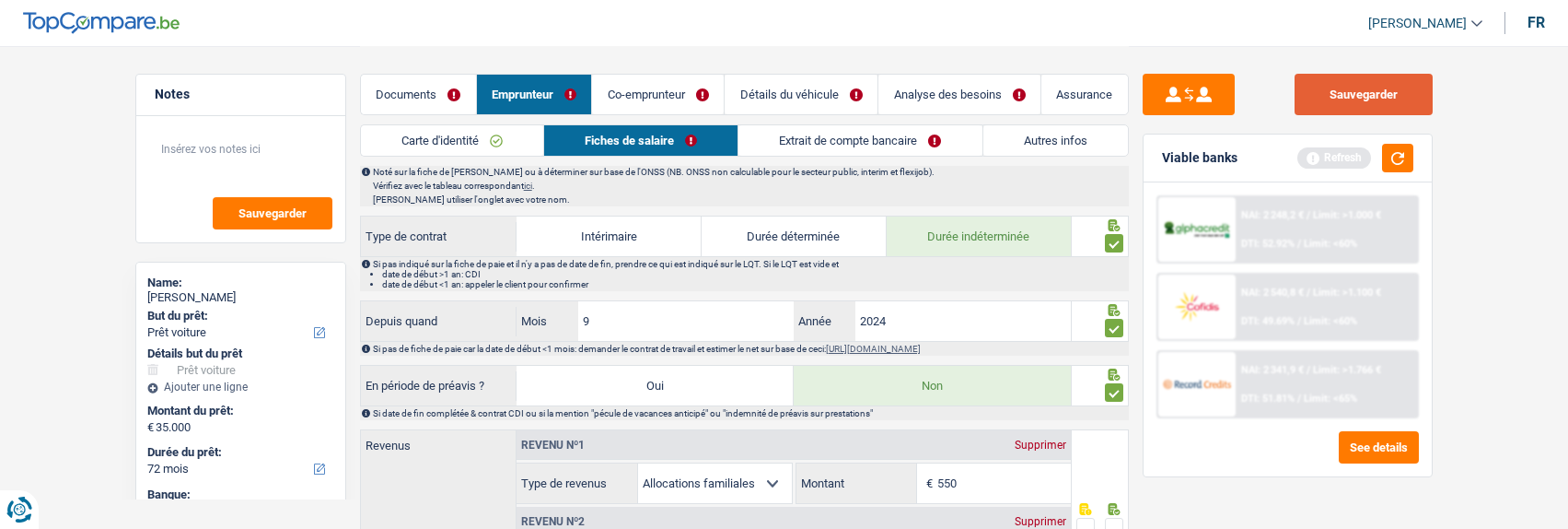
click at [1365, 107] on button "Sauvegarder" at bounding box center [1363, 94] width 138 height 41
click at [845, 144] on link "Extrait de compte bancaire" at bounding box center [860, 141] width 243 height 31
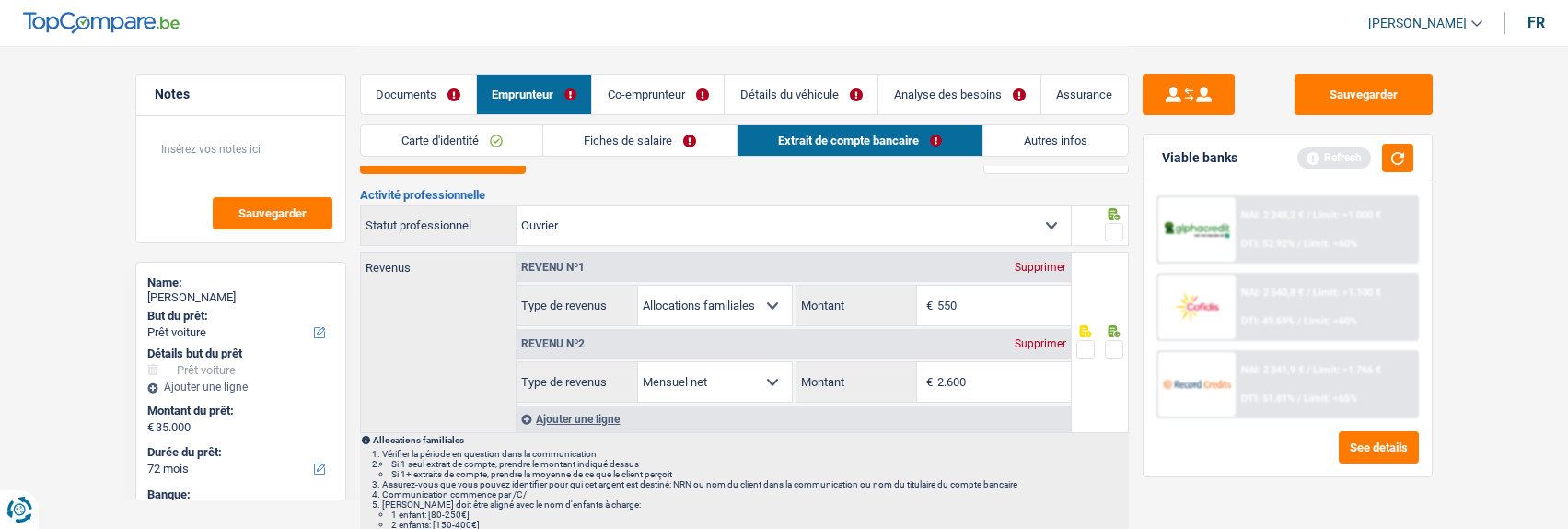
scroll to position [0, 0]
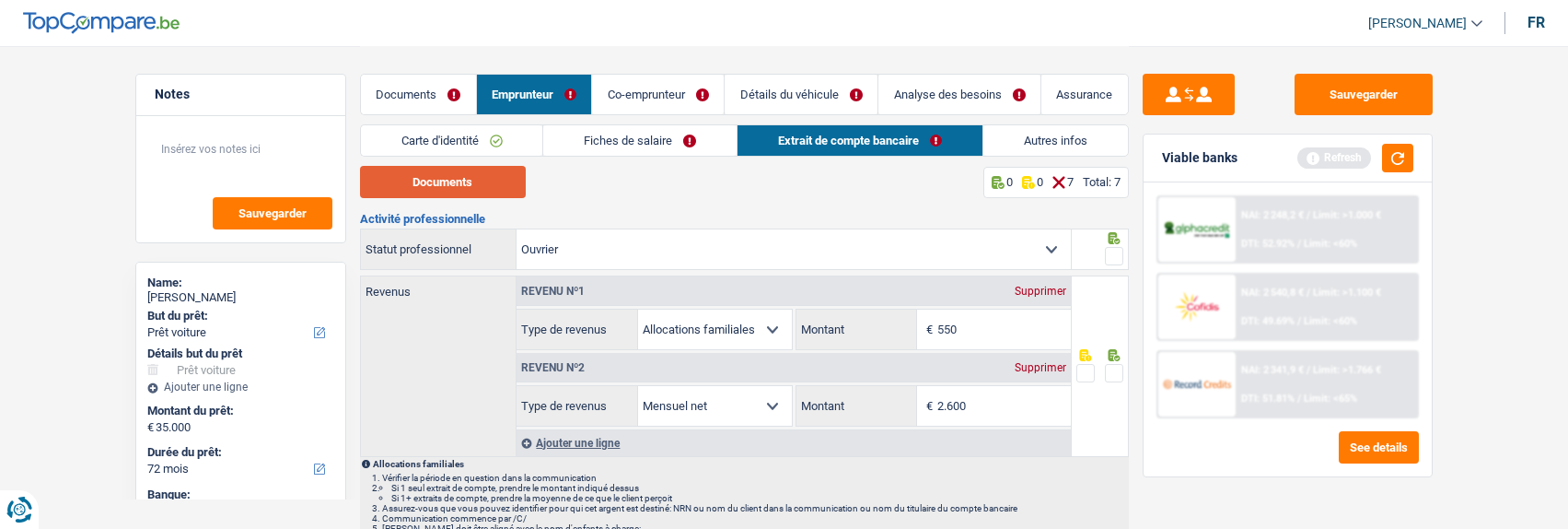
click at [474, 176] on button "Documents" at bounding box center [443, 182] width 166 height 33
click at [668, 98] on link "Co-emprunteur" at bounding box center [657, 94] width 131 height 39
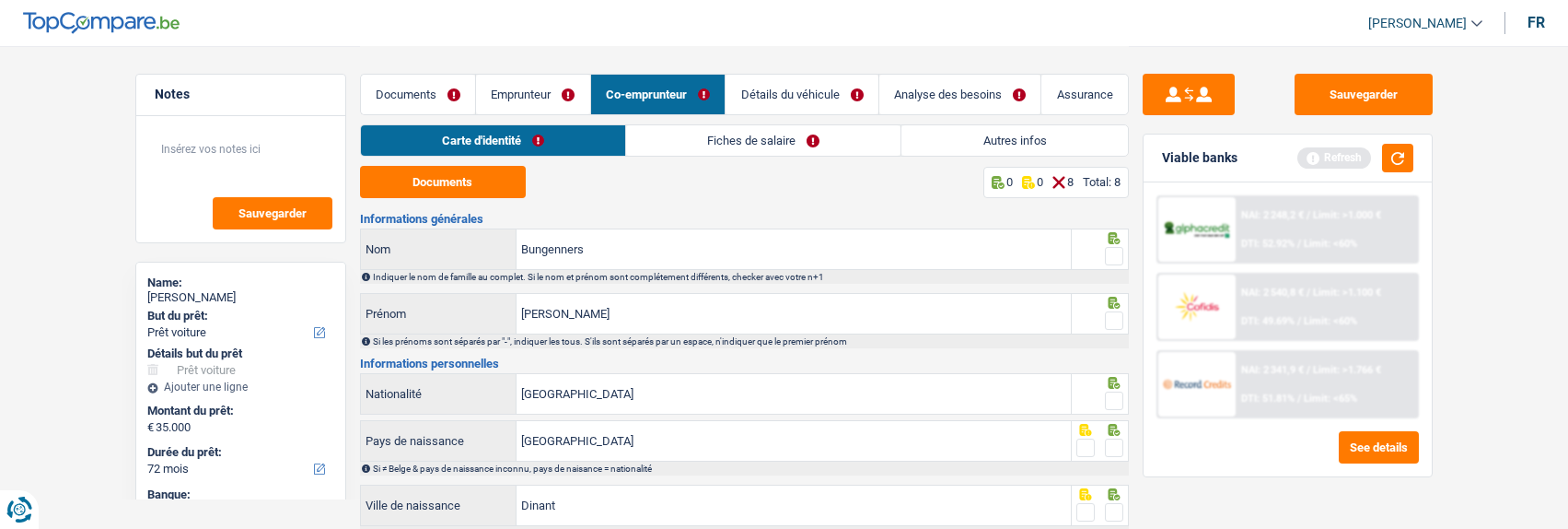
click at [551, 92] on link "Emprunteur" at bounding box center [533, 94] width 114 height 39
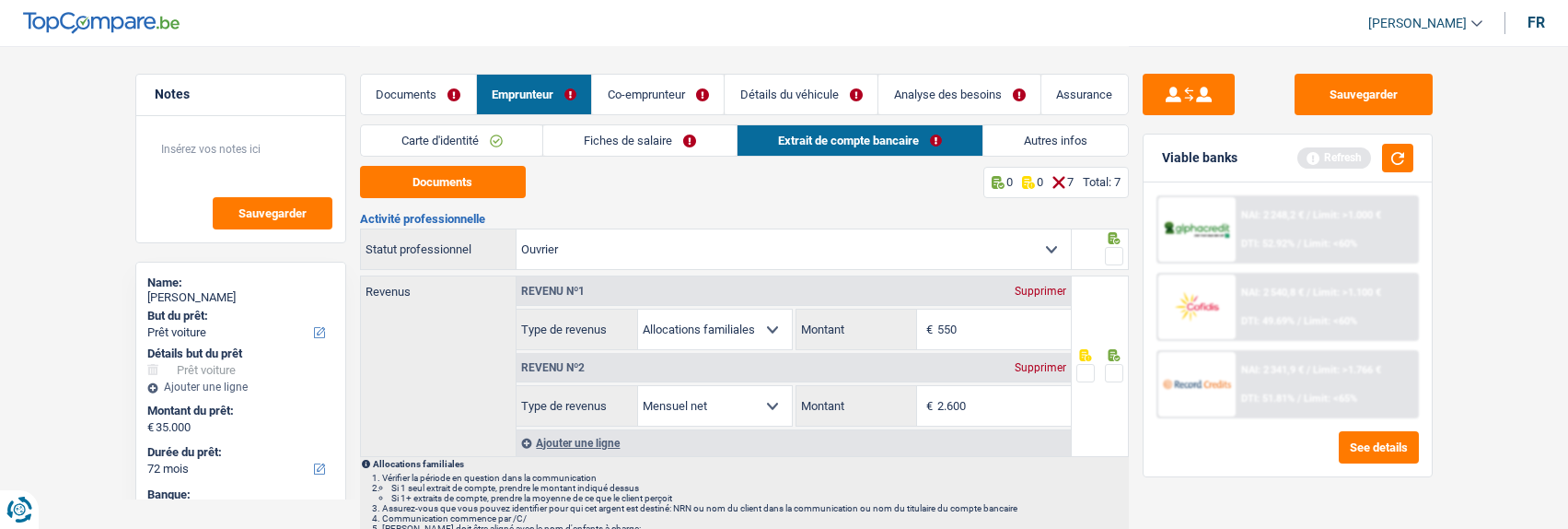
click at [680, 90] on link "Co-emprunteur" at bounding box center [657, 94] width 131 height 39
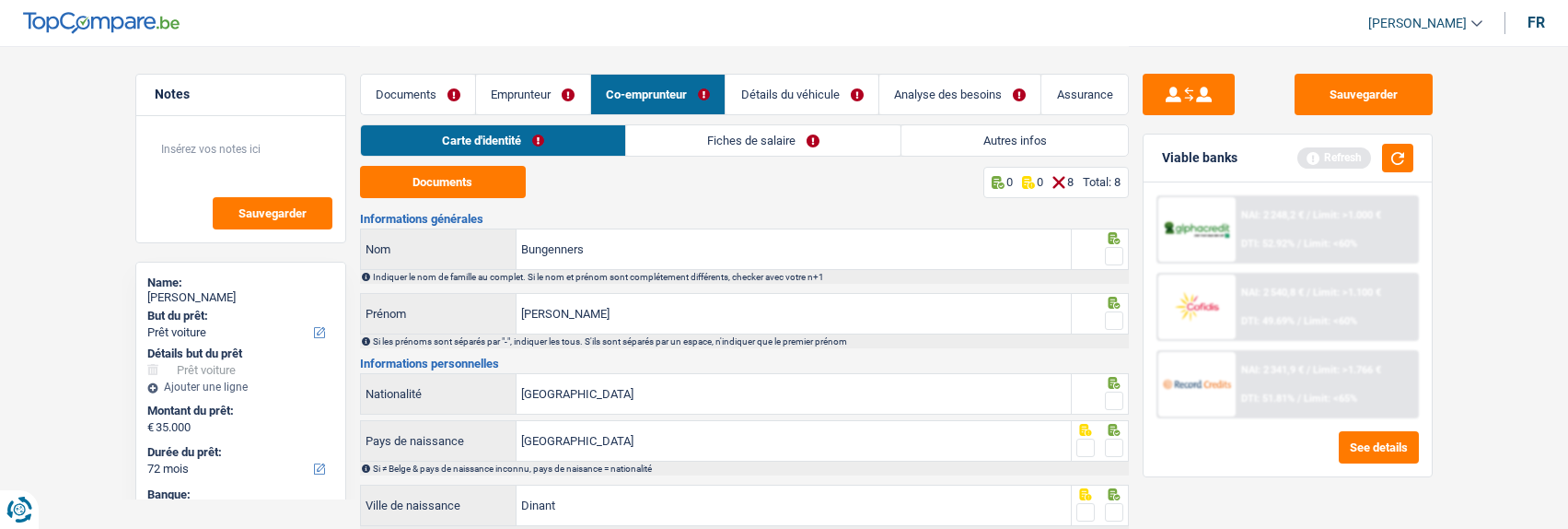
click at [814, 130] on link "Fiches de salaire" at bounding box center [763, 141] width 274 height 31
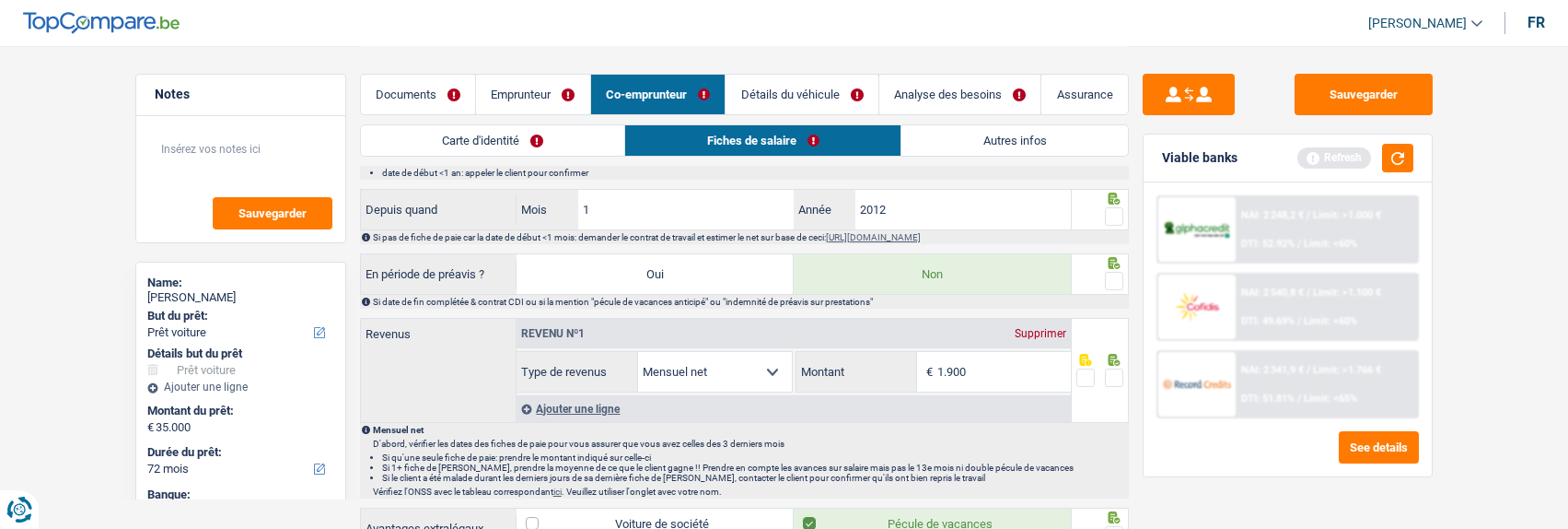
scroll to position [746, 0]
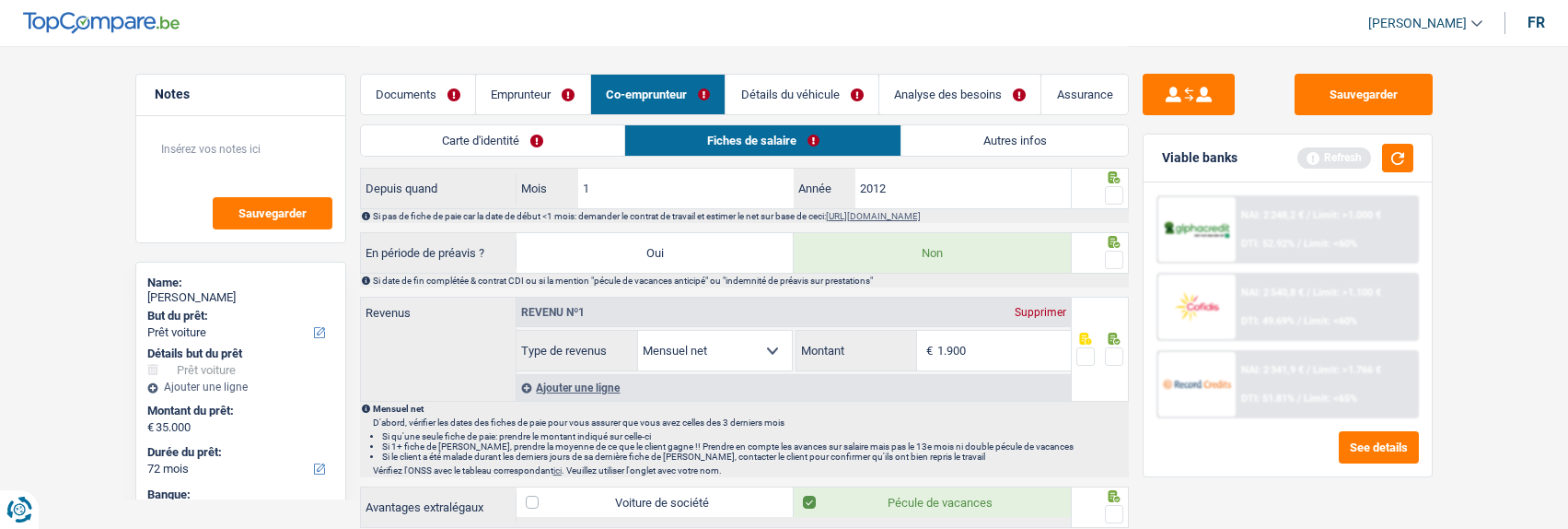
click at [616, 383] on div "Ajouter une ligne" at bounding box center [793, 387] width 555 height 27
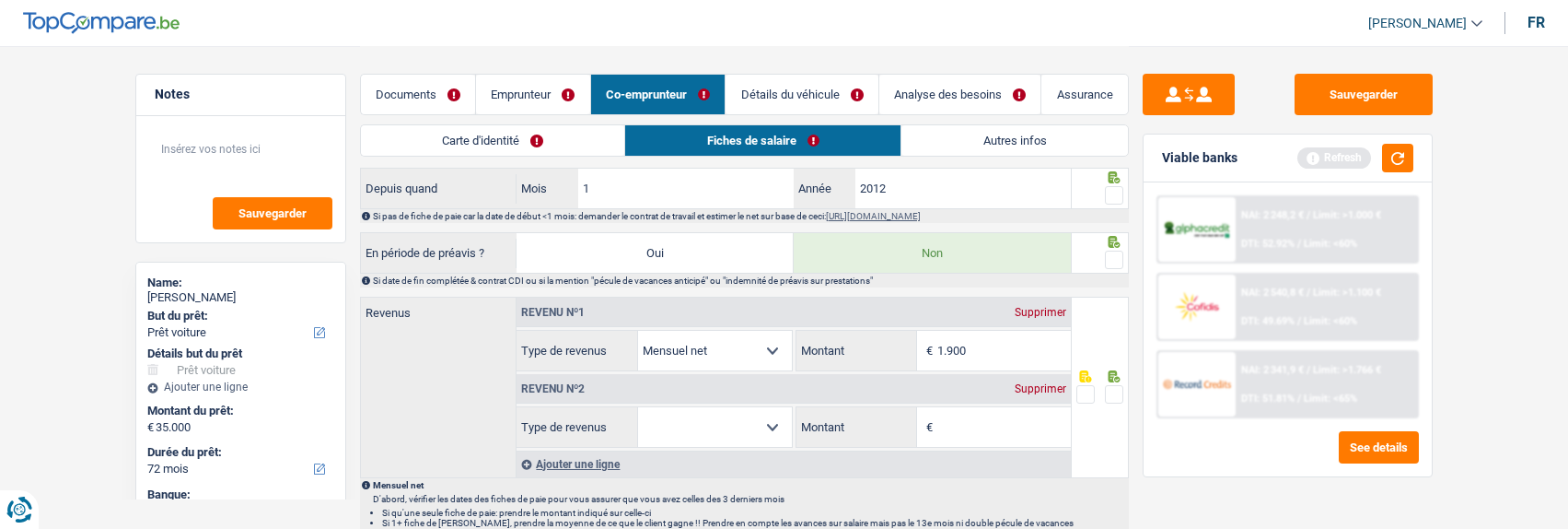
click at [723, 417] on select "Allocation d'handicap Allocations chômage Allocations familiales Chèques repas …" at bounding box center [715, 426] width 154 height 39
select select "familyAllowances"
click at [638, 407] on select "Allocation d'handicap Allocations chômage Allocations familiales Chèques repas …" at bounding box center [715, 426] width 154 height 39
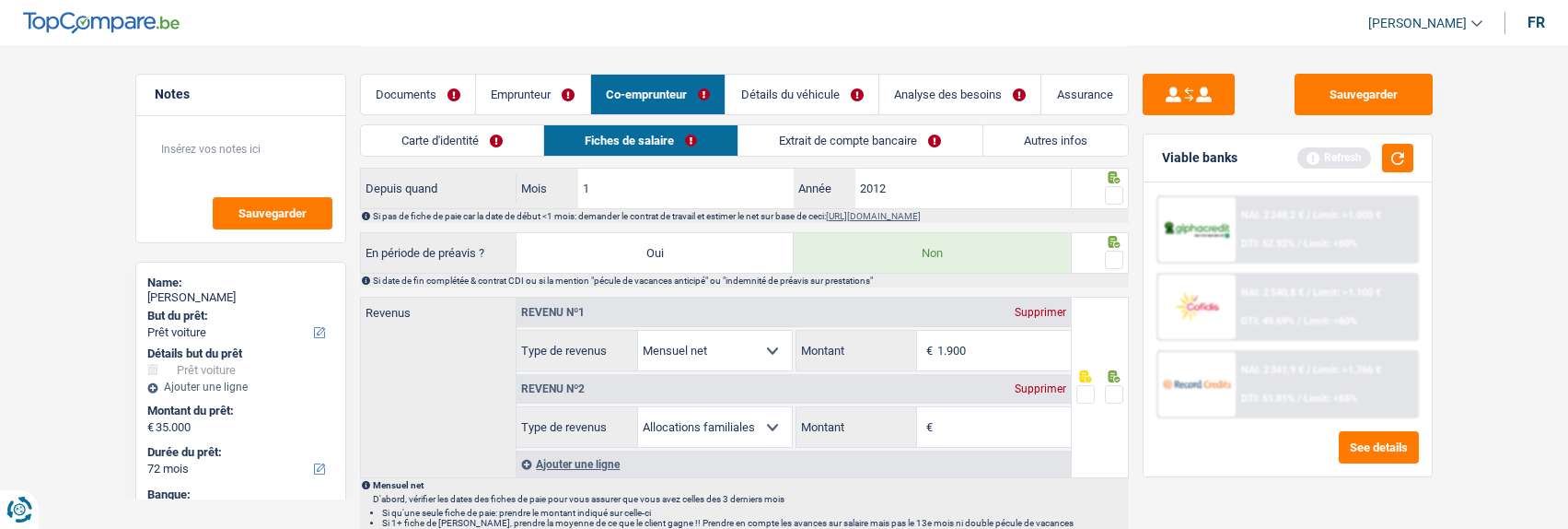
click at [974, 425] on input "Montant" at bounding box center [1003, 426] width 133 height 39
type input "523"
click at [797, 132] on link "Extrait de compte bancaire" at bounding box center [860, 141] width 243 height 31
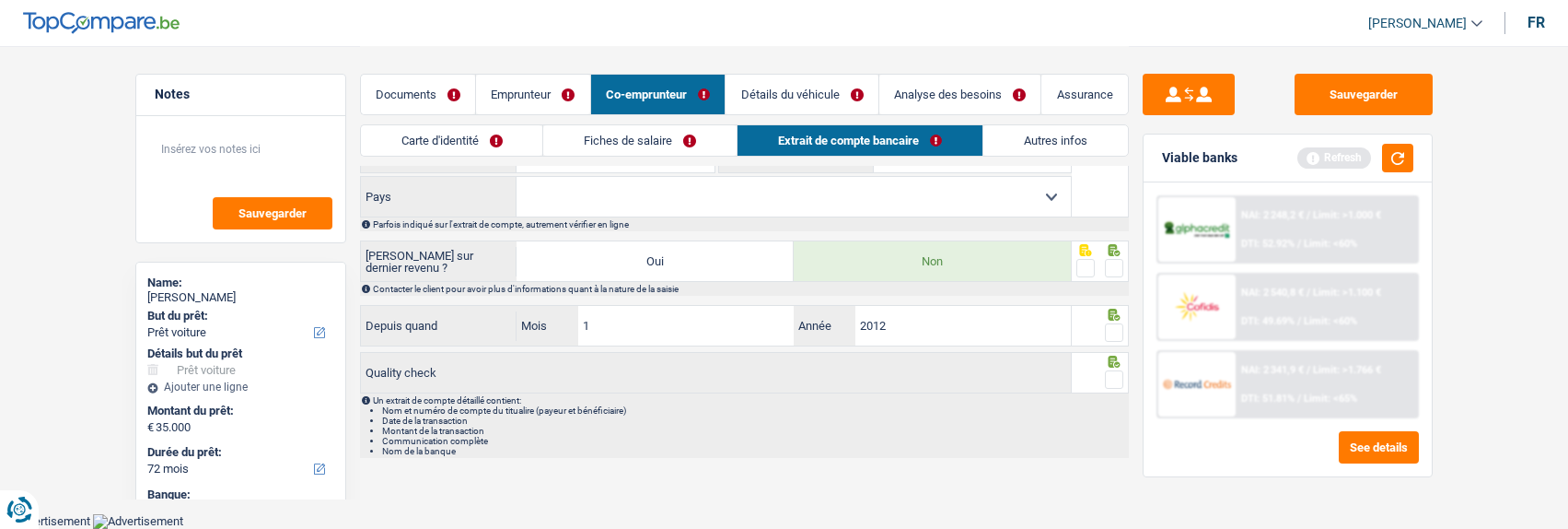
scroll to position [620, 0]
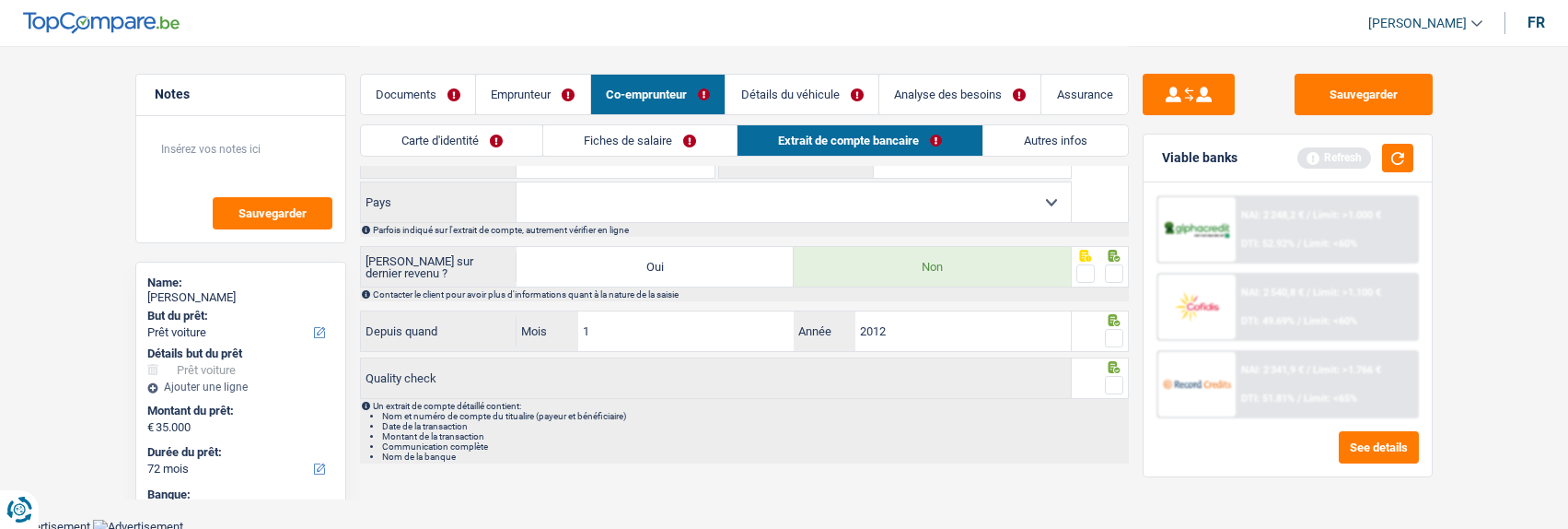
click at [552, 91] on link "Emprunteur" at bounding box center [533, 94] width 114 height 39
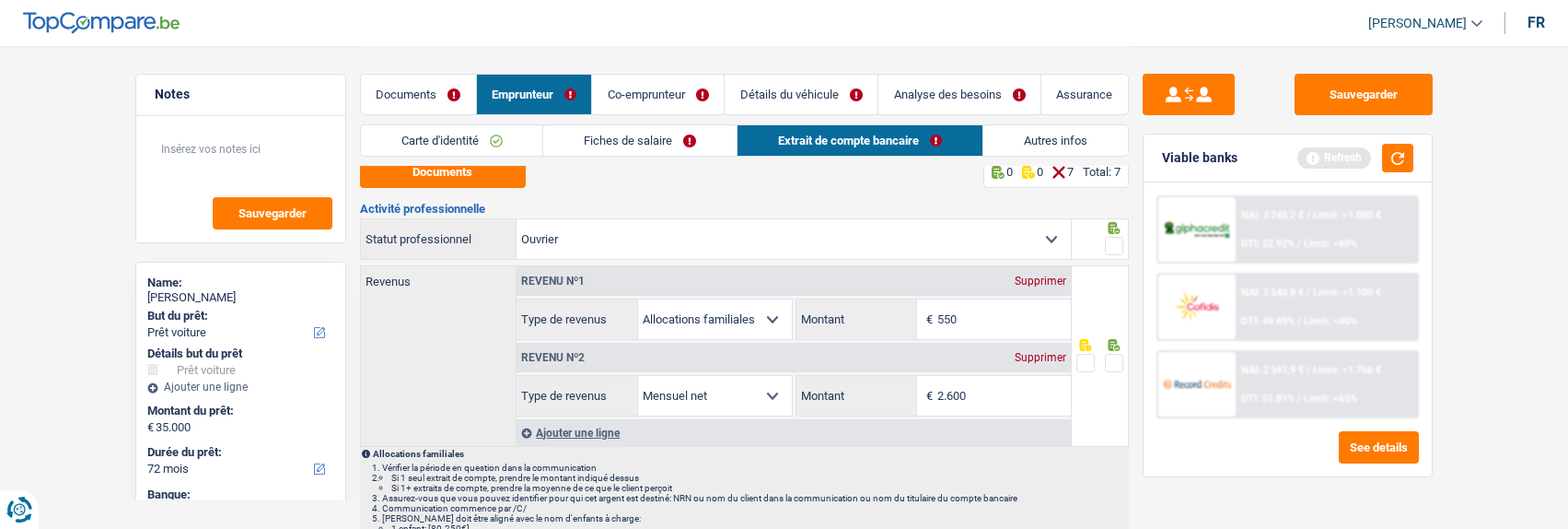
scroll to position [0, 0]
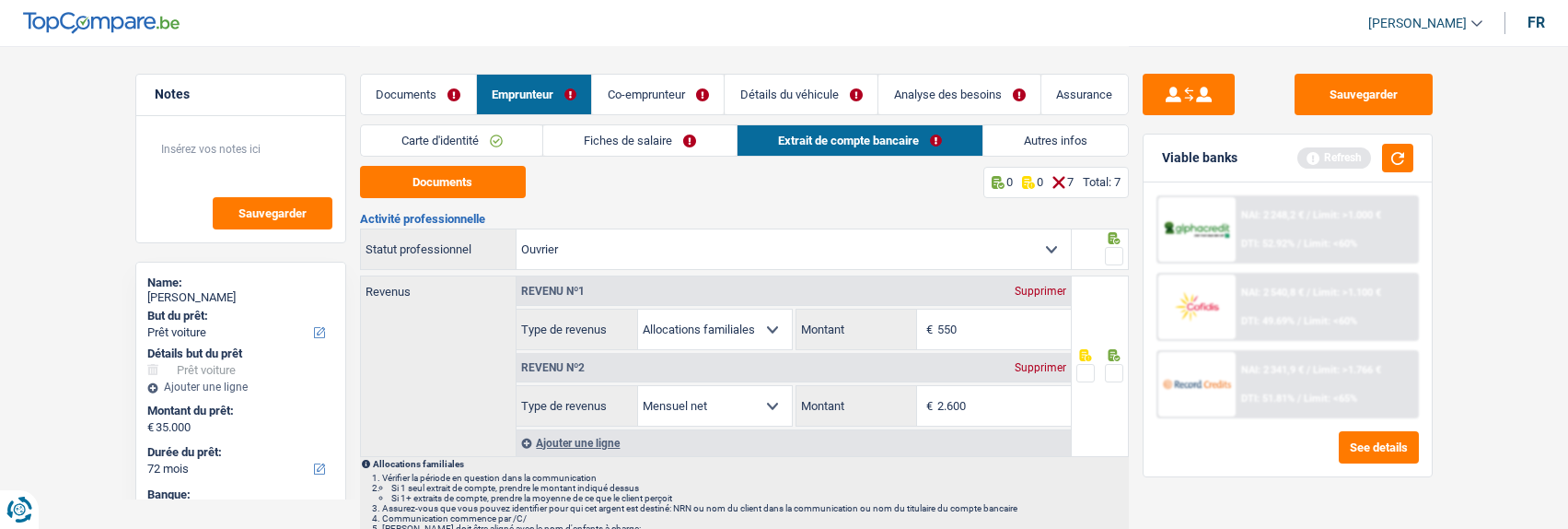
click at [1046, 288] on div "Supprimer" at bounding box center [1039, 291] width 60 height 12
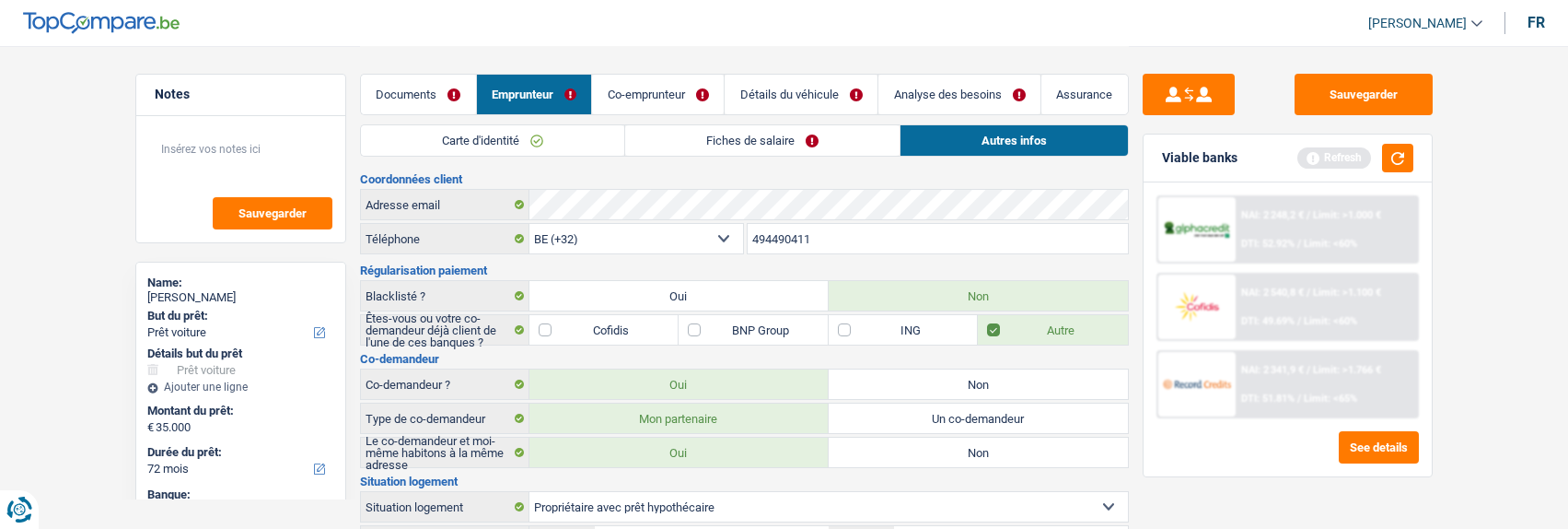
click at [777, 143] on link "Fiches de salaire" at bounding box center [762, 141] width 274 height 31
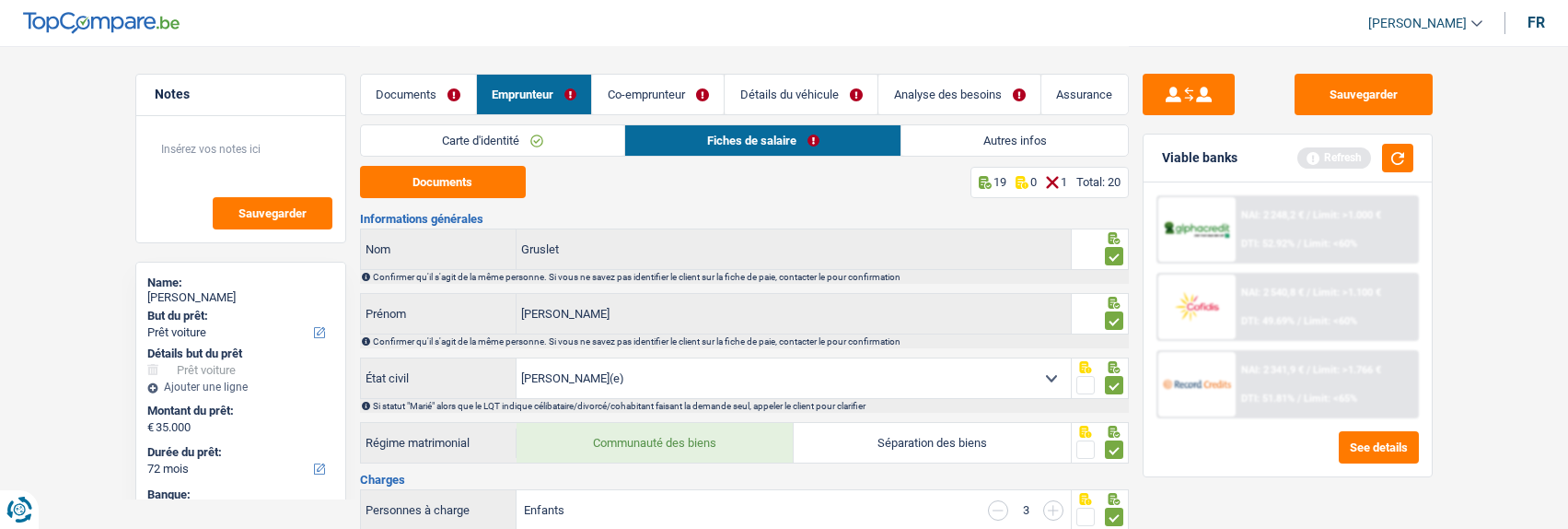
click at [665, 91] on link "Co-emprunteur" at bounding box center [657, 94] width 131 height 39
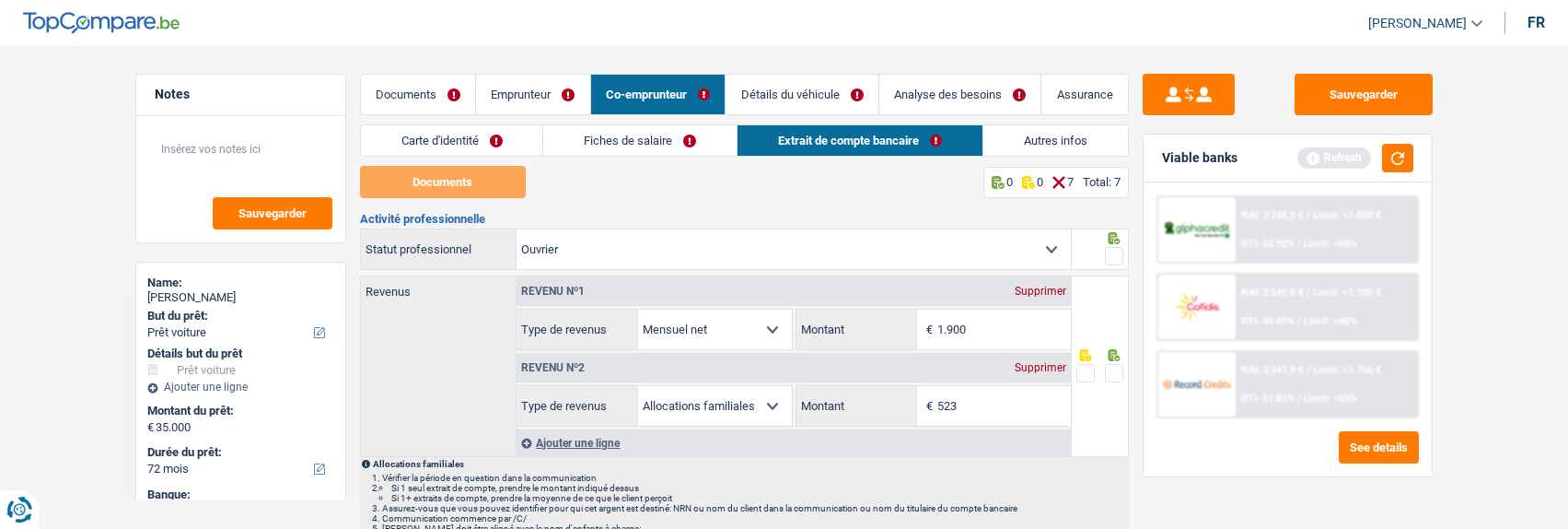
click at [503, 134] on link "Carte d'identité" at bounding box center [452, 141] width 182 height 31
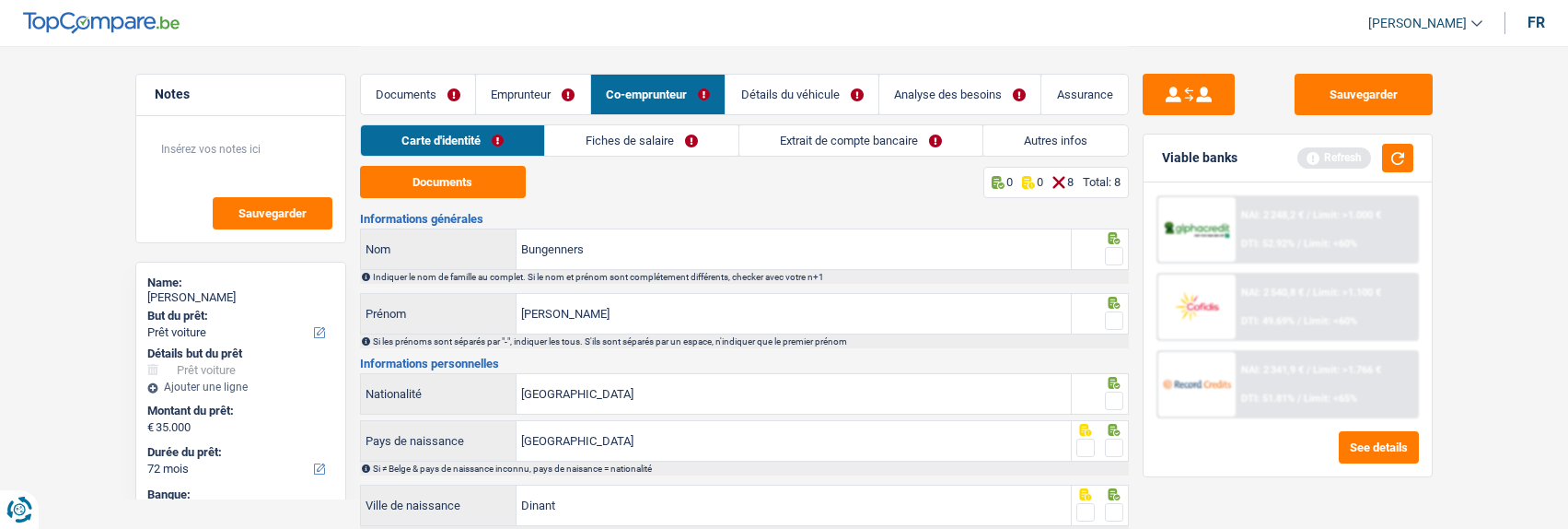
click at [511, 94] on link "Emprunteur" at bounding box center [533, 94] width 114 height 39
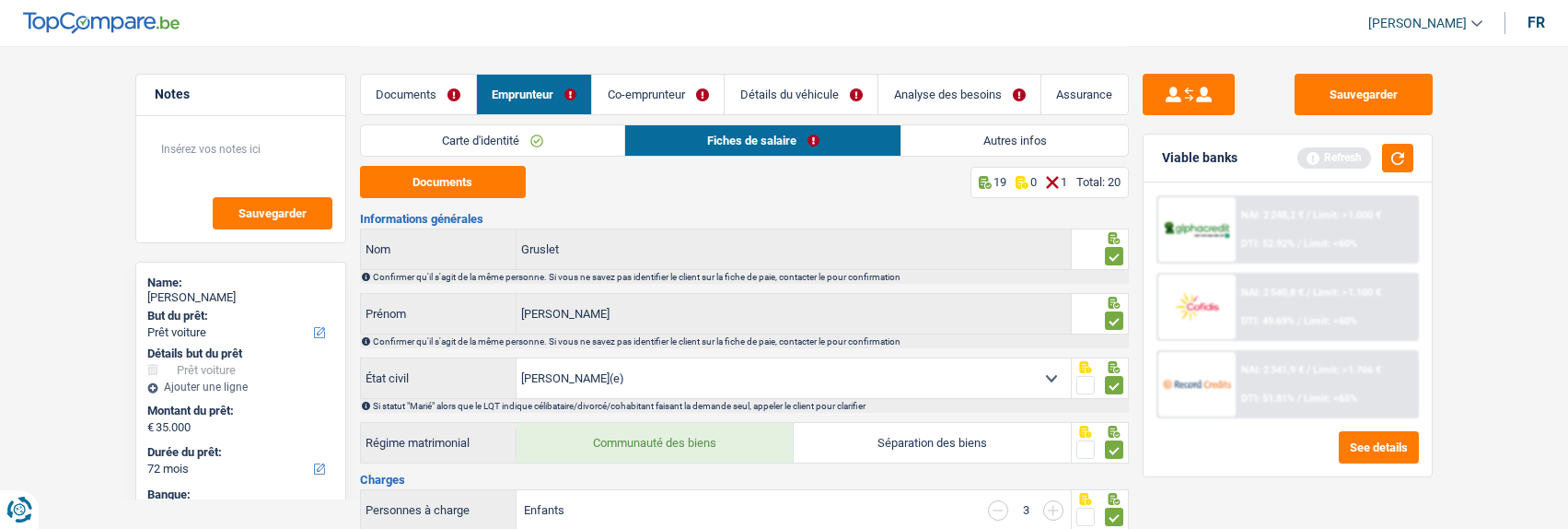
click at [635, 95] on link "Co-emprunteur" at bounding box center [657, 94] width 131 height 39
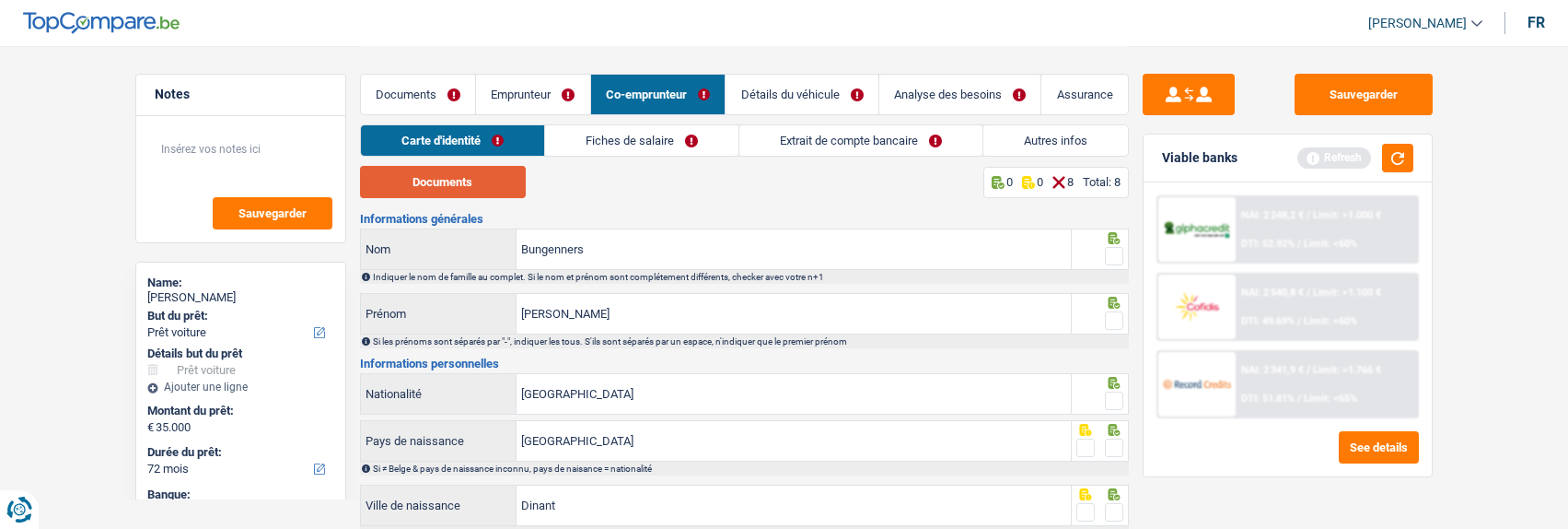
click at [476, 183] on button "Documents" at bounding box center [443, 182] width 166 height 33
click at [1110, 247] on span at bounding box center [1113, 256] width 18 height 18
click at [0, 0] on input "radio" at bounding box center [0, 0] width 0 height 0
click at [1115, 314] on span at bounding box center [1113, 320] width 18 height 18
click at [0, 0] on input "radio" at bounding box center [0, 0] width 0 height 0
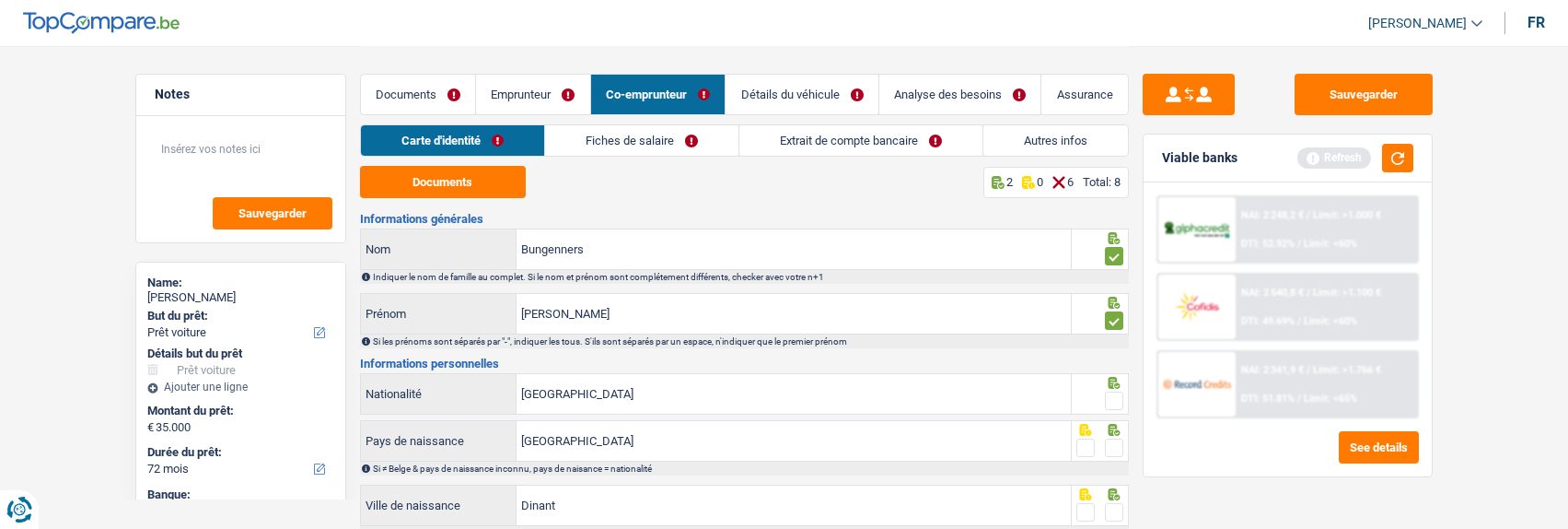
click at [1112, 398] on span at bounding box center [1113, 400] width 18 height 18
click at [0, 0] on input "radio" at bounding box center [0, 0] width 0 height 0
click at [1113, 438] on span at bounding box center [1113, 447] width 18 height 18
click at [0, 0] on input "radio" at bounding box center [0, 0] width 0 height 0
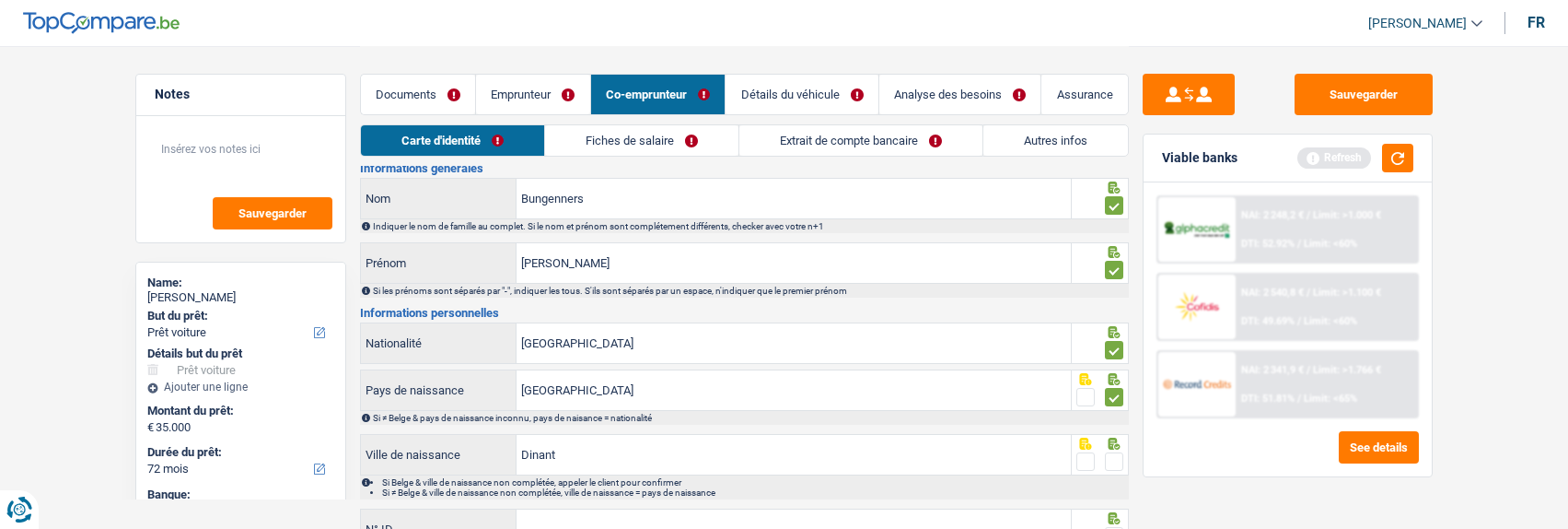
scroll to position [92, 0]
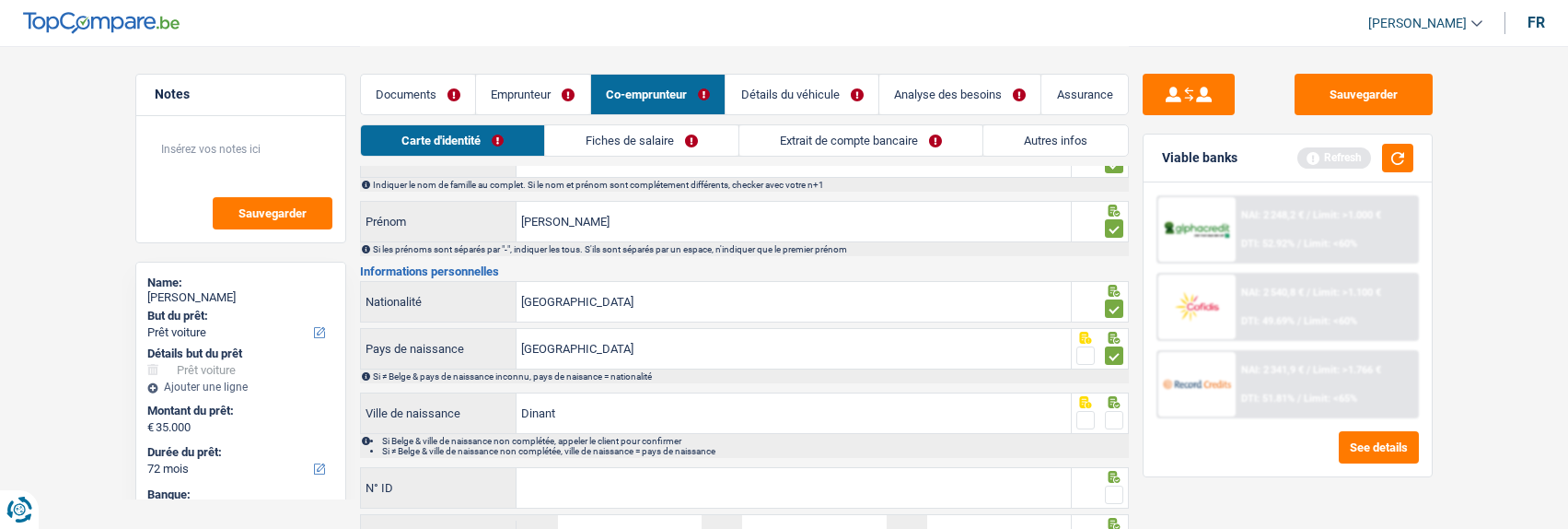
click at [1109, 415] on span at bounding box center [1113, 420] width 18 height 18
click at [0, 0] on input "radio" at bounding box center [0, 0] width 0 height 0
click at [807, 492] on input "N° ID" at bounding box center [793, 487] width 555 height 39
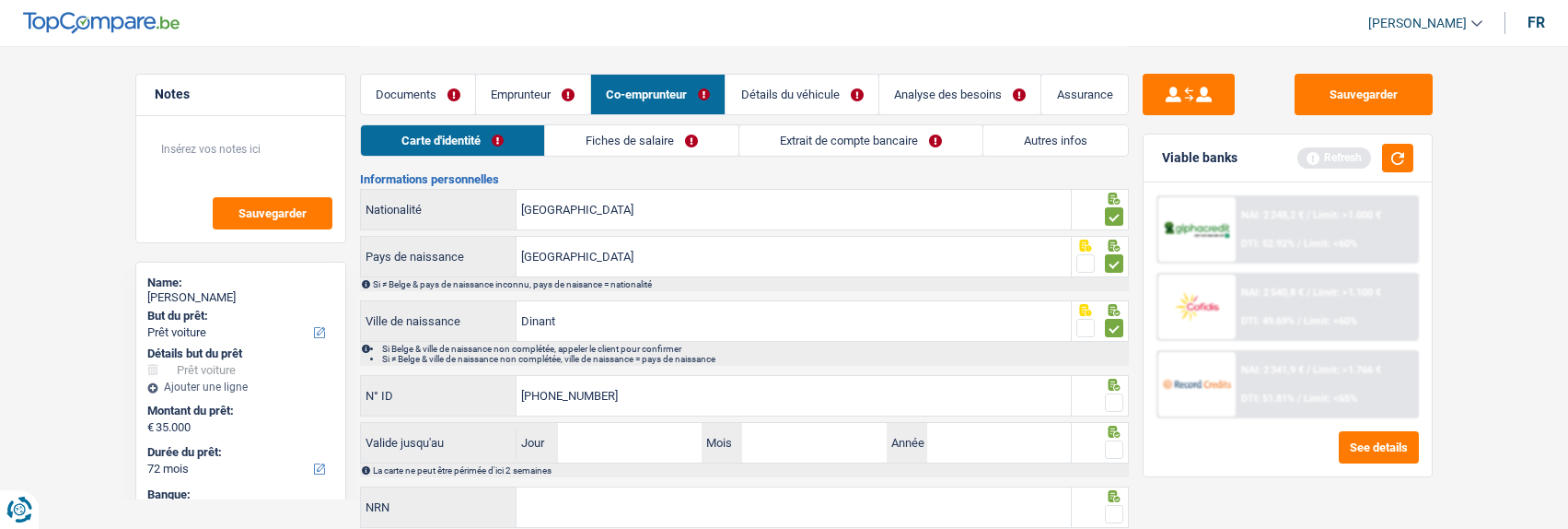
type input "595-2541260-72"
drag, startPoint x: 1111, startPoint y: 394, endPoint x: 798, endPoint y: 433, distance: 315.4
click at [1095, 399] on fieldset at bounding box center [1100, 402] width 47 height 23
click at [1117, 398] on span at bounding box center [1113, 402] width 18 height 18
click at [0, 0] on input "radio" at bounding box center [0, 0] width 0 height 0
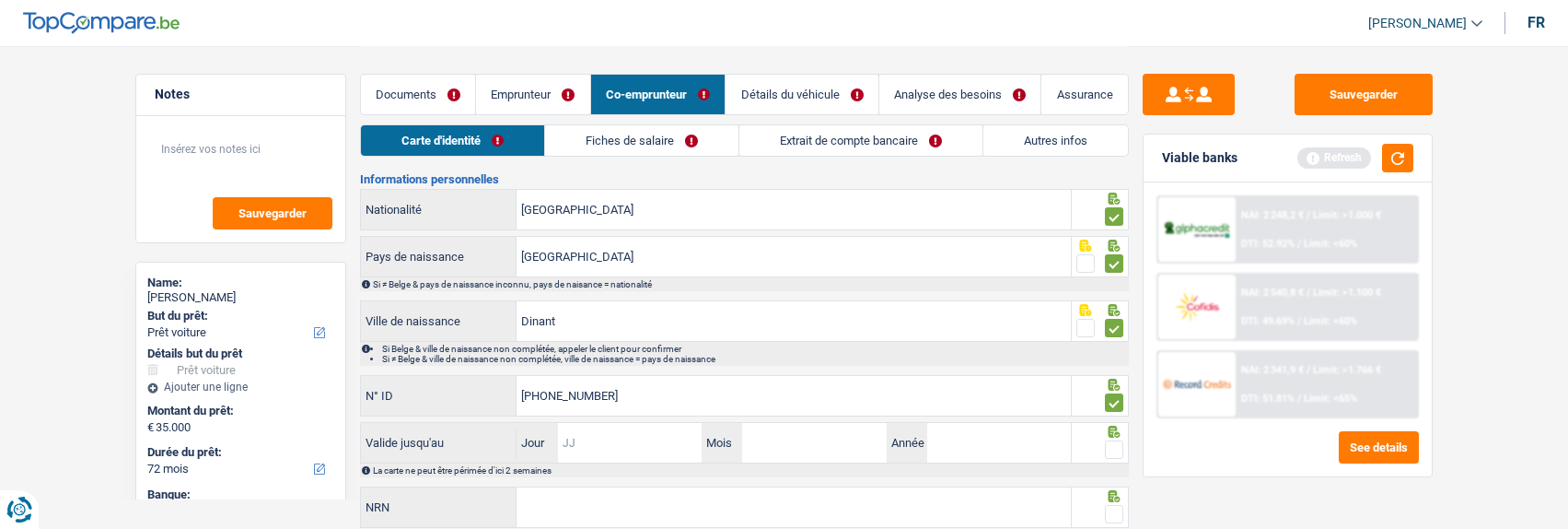
click at [629, 443] on input "Jour" at bounding box center [629, 442] width 144 height 39
type input "11"
type input "07"
type input "2034"
click at [1106, 447] on span at bounding box center [1113, 448] width 18 height 18
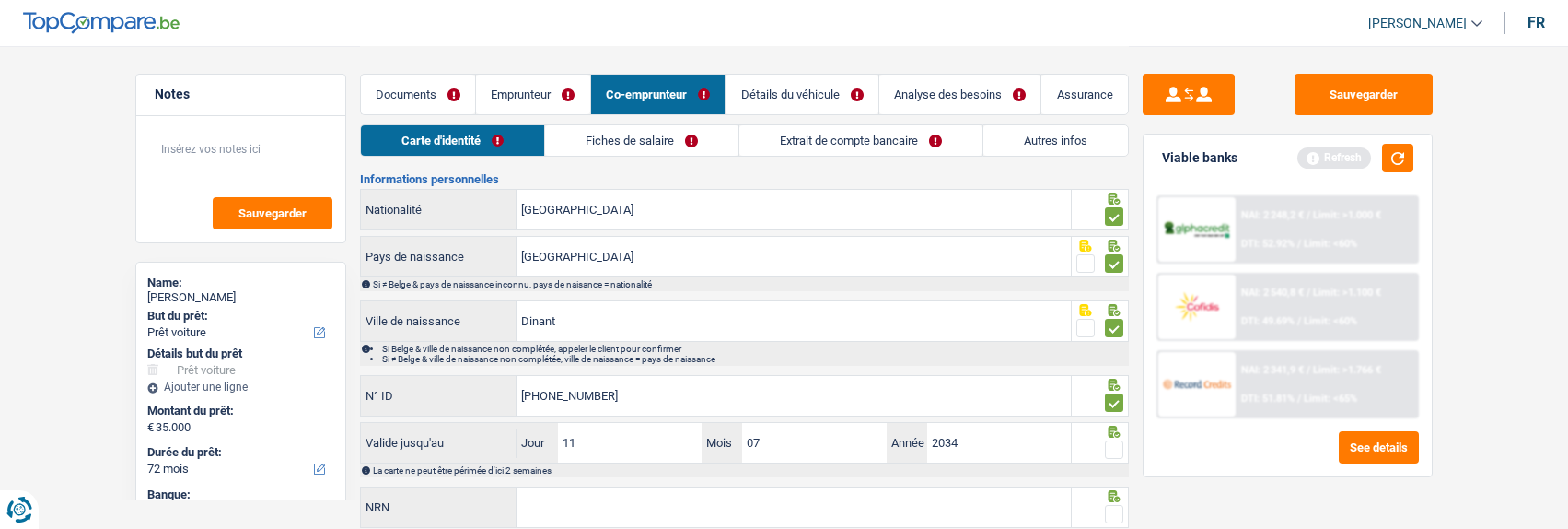
click at [0, 0] on input "radio" at bounding box center [0, 0] width 0 height 0
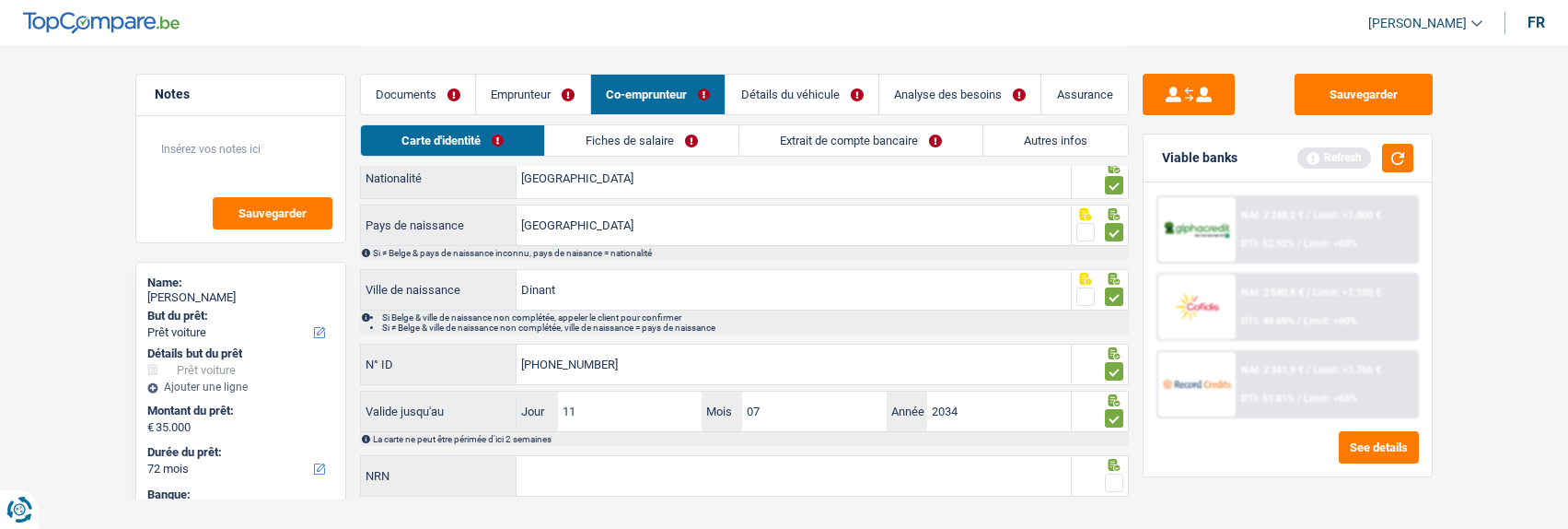
scroll to position [245, 0]
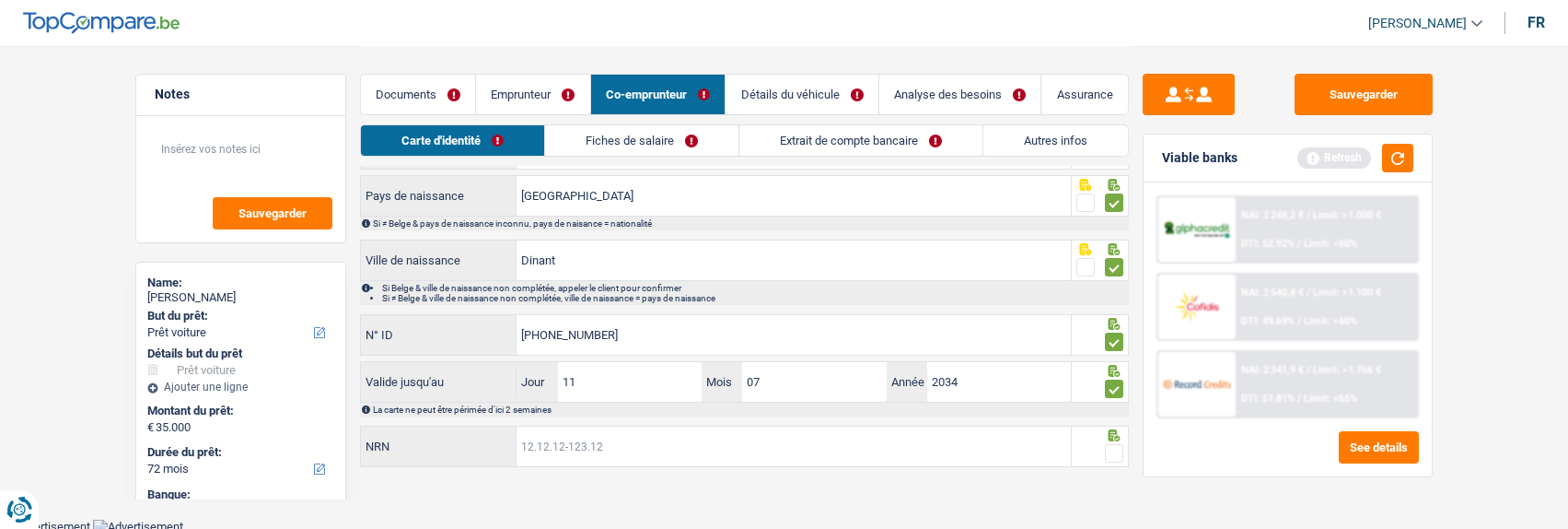
click at [788, 448] on input "NRN" at bounding box center [793, 446] width 555 height 39
type input "93.03.23-266.48"
click at [1109, 448] on span at bounding box center [1113, 452] width 18 height 18
click at [0, 0] on input "radio" at bounding box center [0, 0] width 0 height 0
click at [1340, 83] on button "Sauvegarder" at bounding box center [1363, 94] width 138 height 41
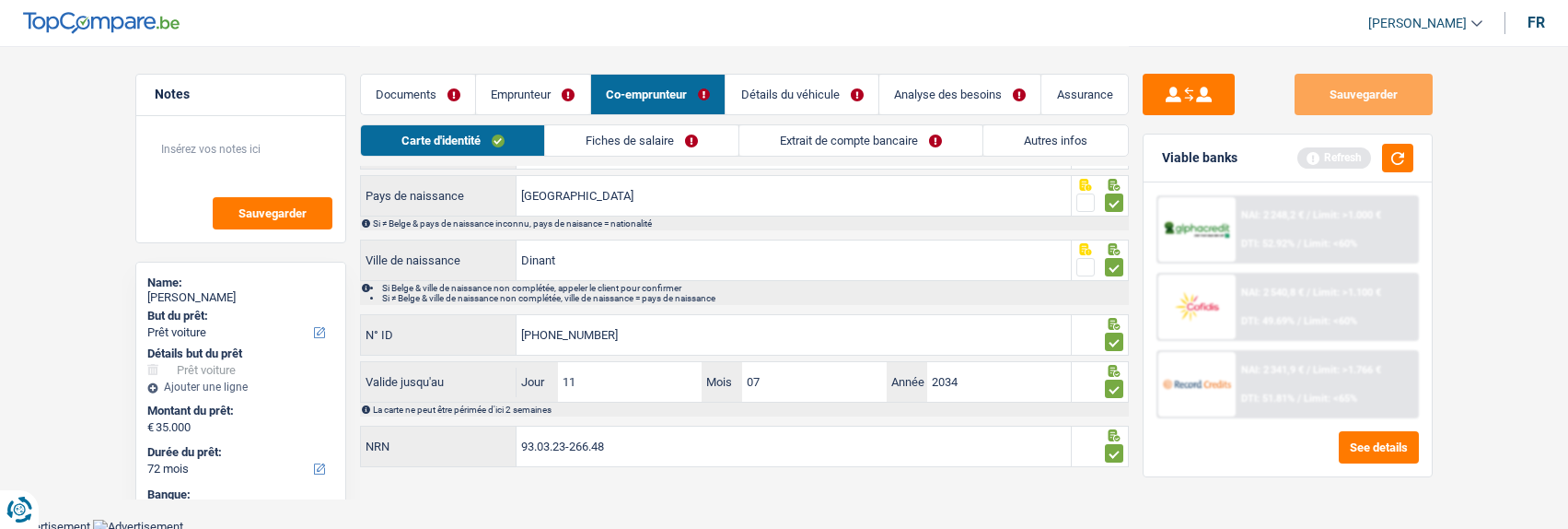
click at [660, 144] on link "Fiches de salaire" at bounding box center [642, 141] width 193 height 31
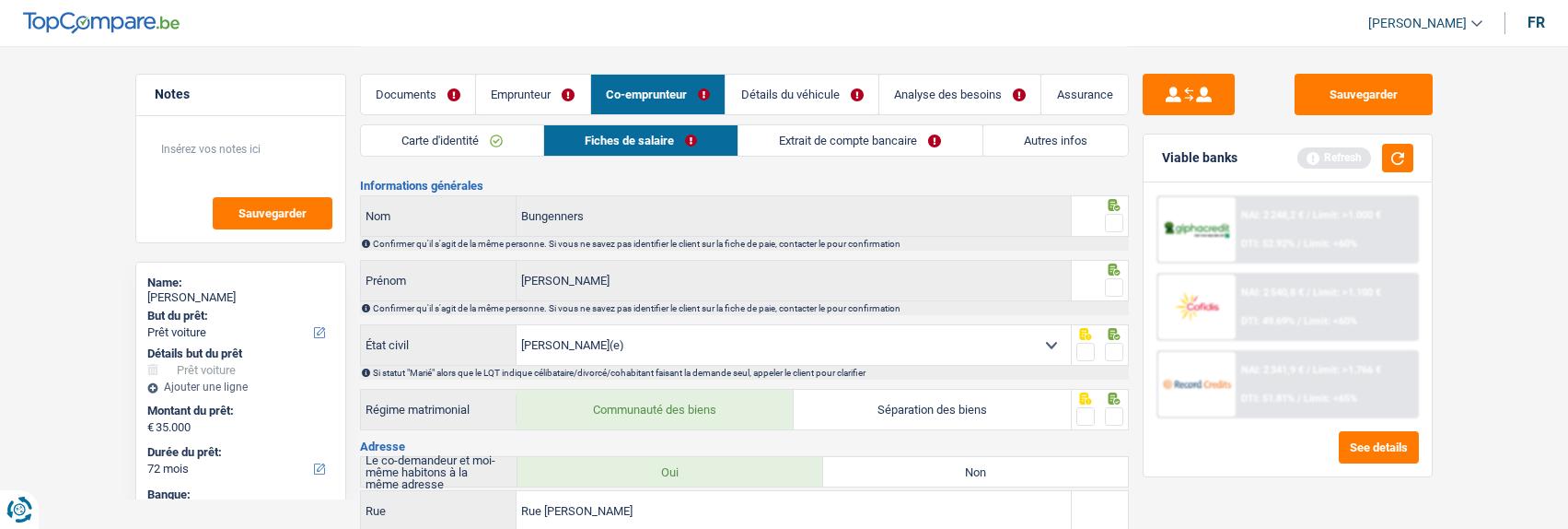
scroll to position [0, 0]
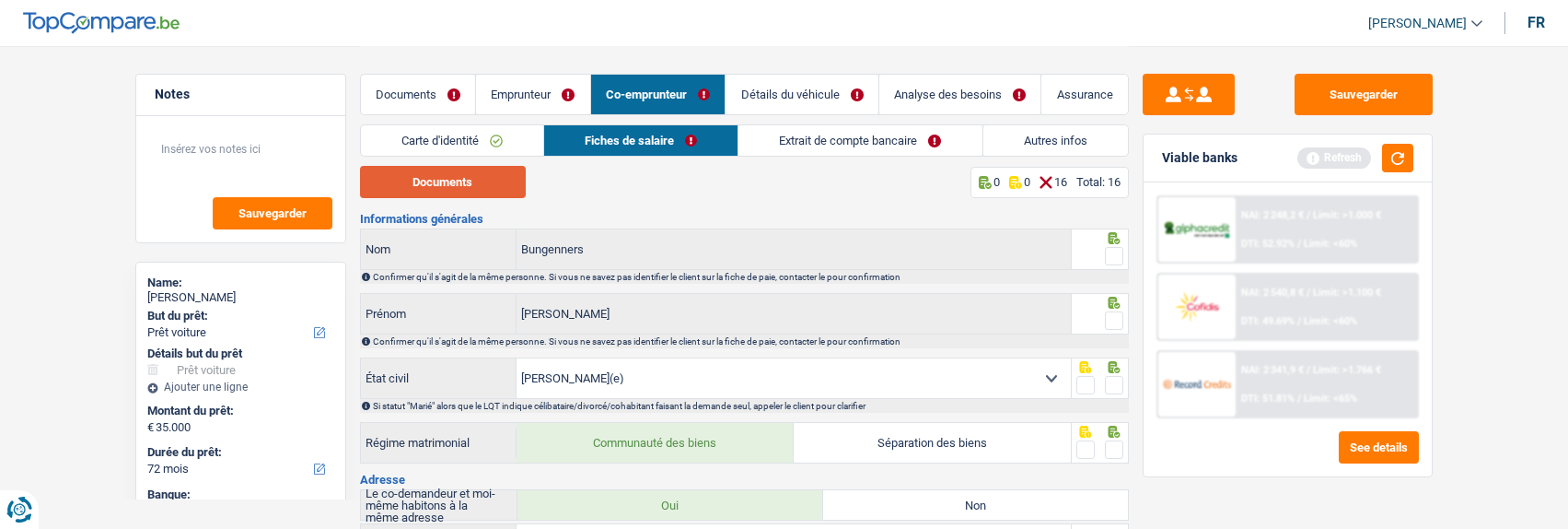
click at [475, 173] on button "Documents" at bounding box center [443, 182] width 166 height 33
click at [422, 98] on link "Documents" at bounding box center [419, 94] width 115 height 39
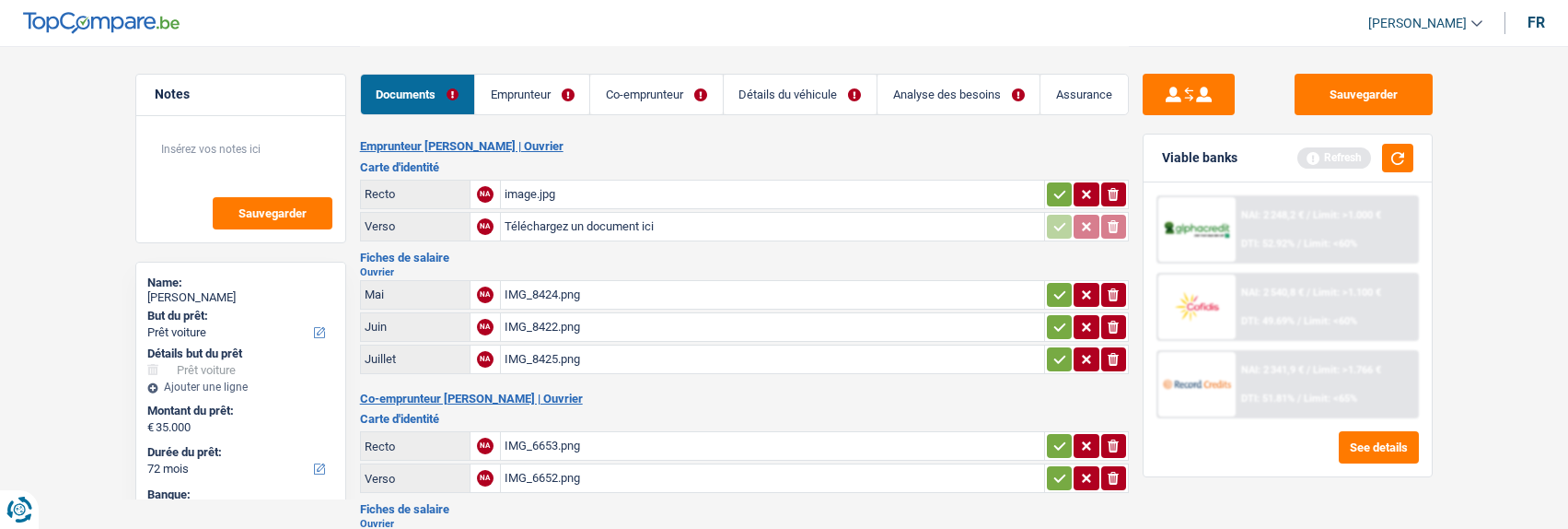
click at [654, 90] on link "Co-emprunteur" at bounding box center [655, 94] width 131 height 39
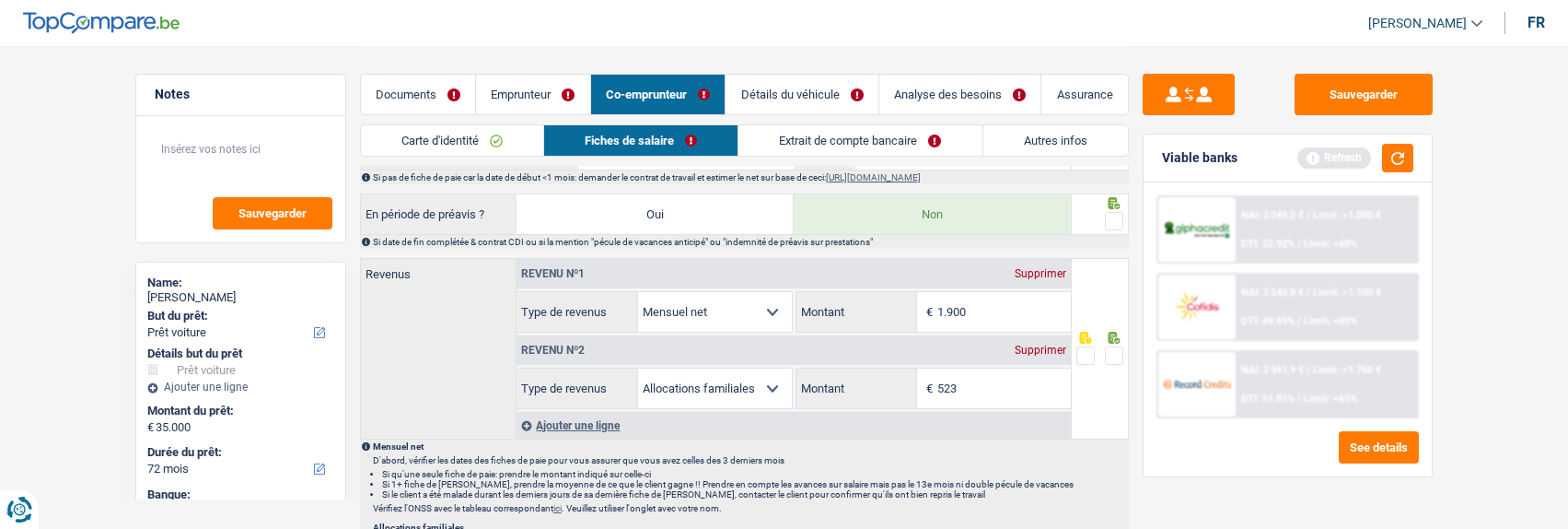
scroll to position [829, 0]
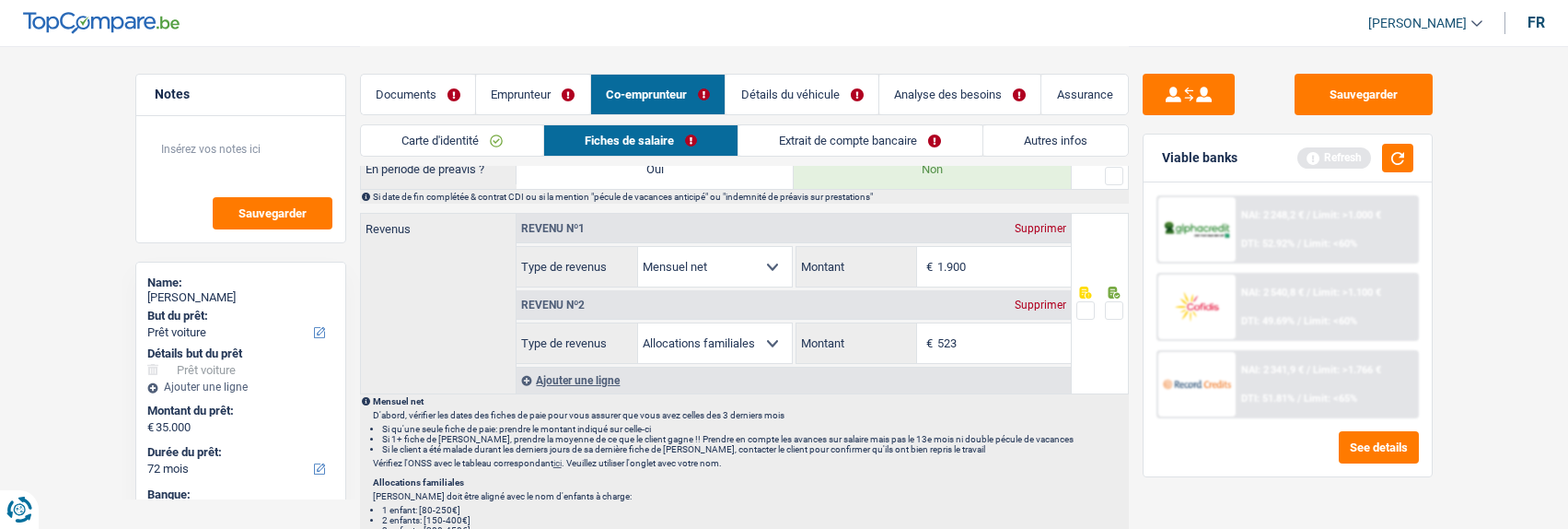
click at [882, 145] on link "Extrait de compte bancaire" at bounding box center [860, 141] width 243 height 31
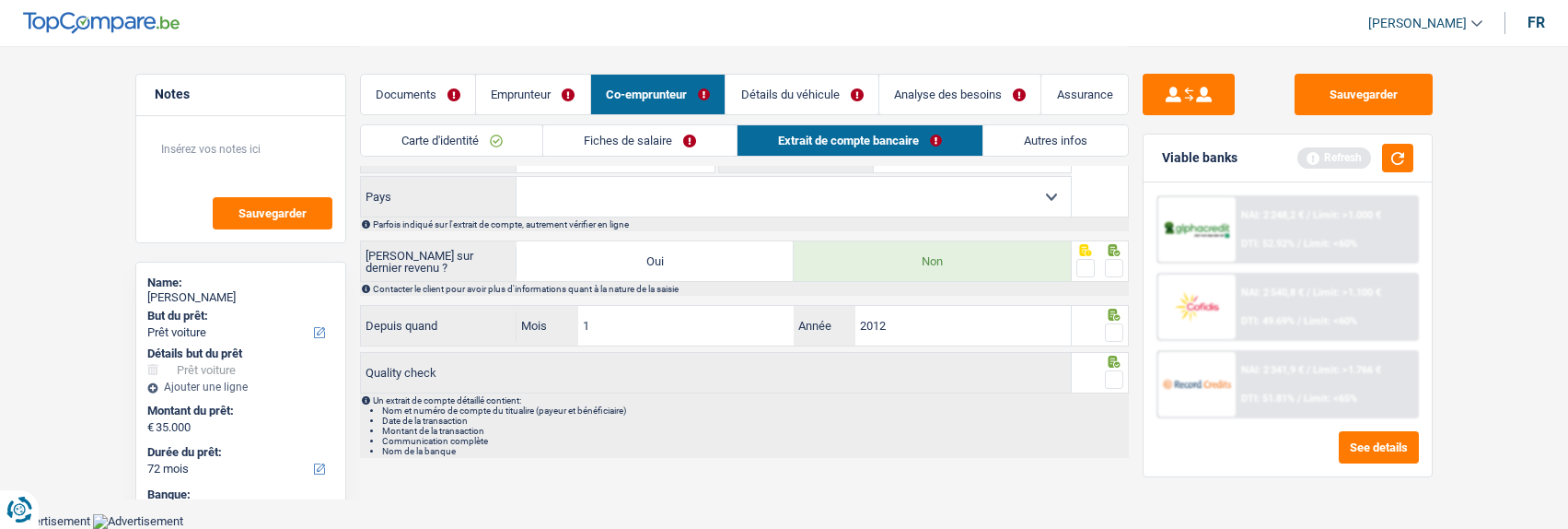
scroll to position [620, 0]
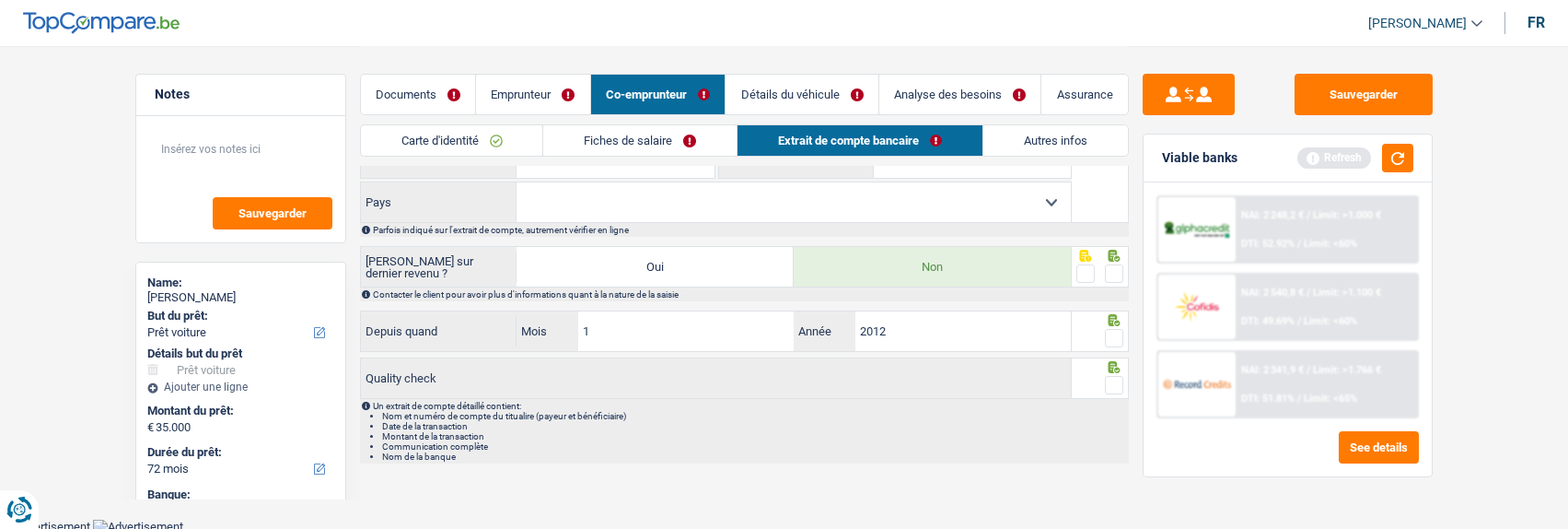
click at [665, 136] on link "Fiches de salaire" at bounding box center [640, 141] width 193 height 31
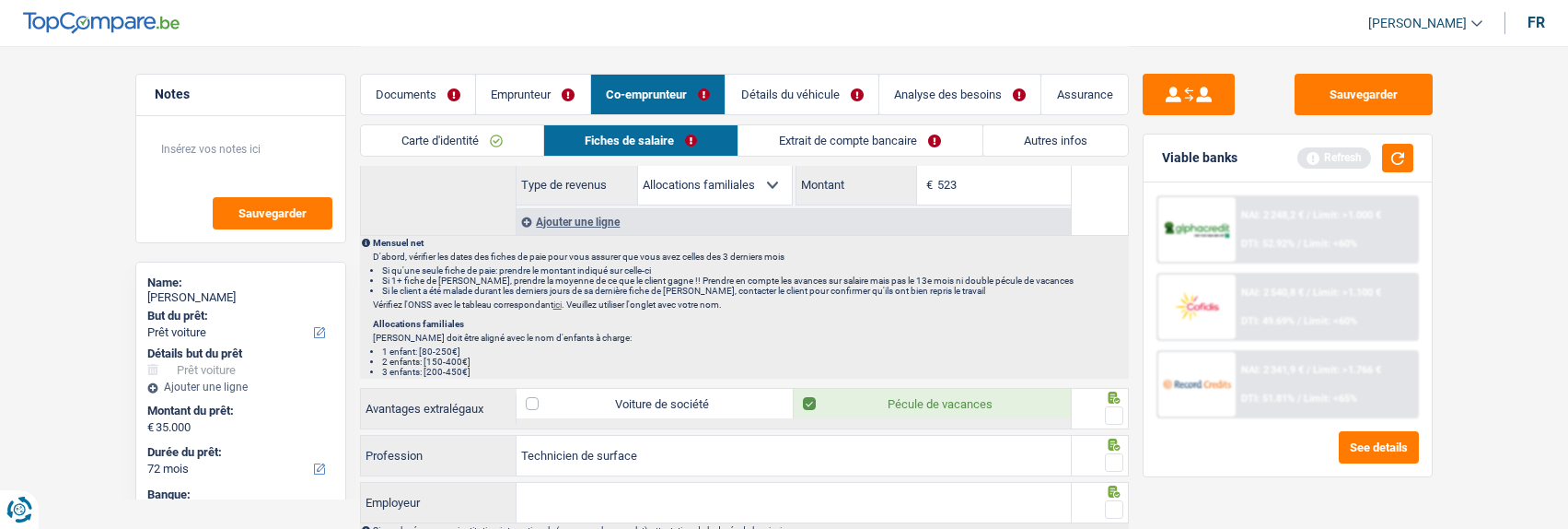
scroll to position [988, 0]
click at [1397, 88] on button "Sauvegarder" at bounding box center [1363, 94] width 138 height 41
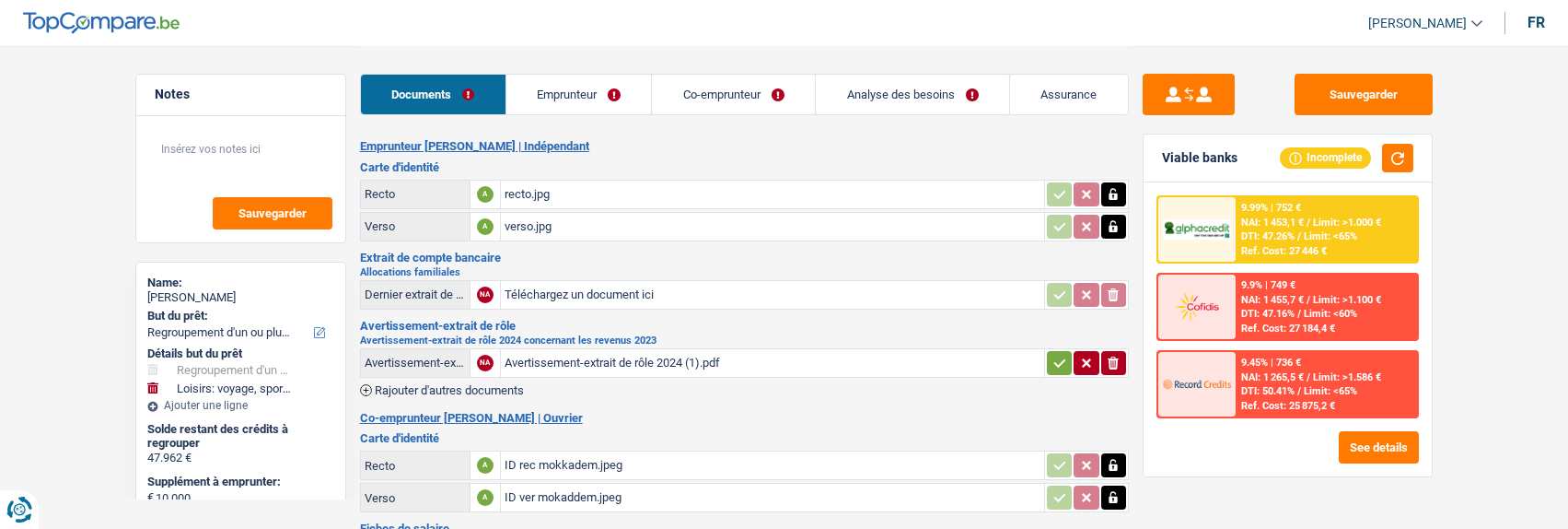
select select "refinancing"
select select "hobbies"
select select "120"
select select "alphacredit"
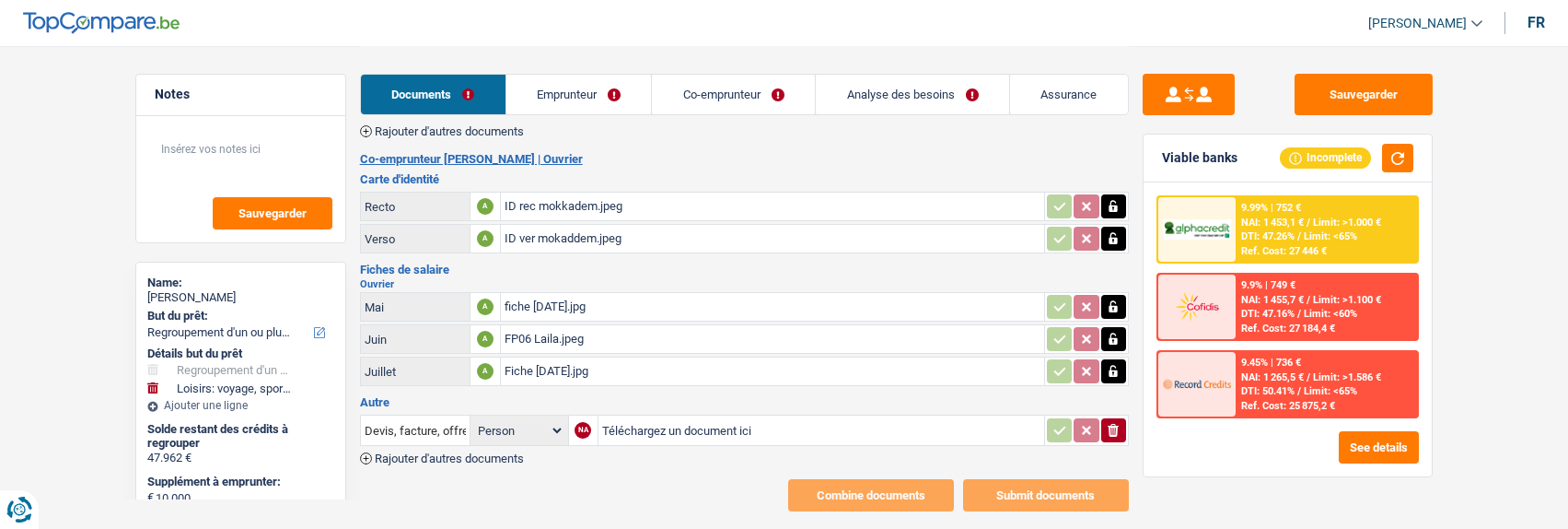
scroll to position [279, 0]
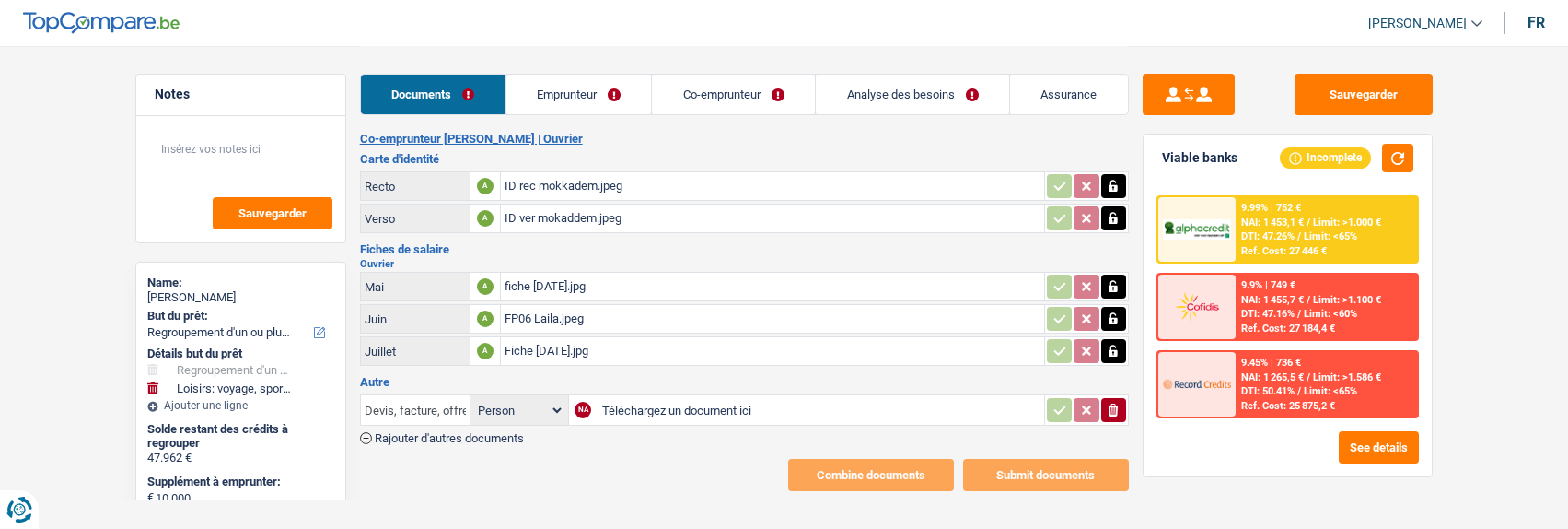
click at [429, 395] on input "Devis, facture, offre, bon de commande" at bounding box center [416, 409] width 102 height 30
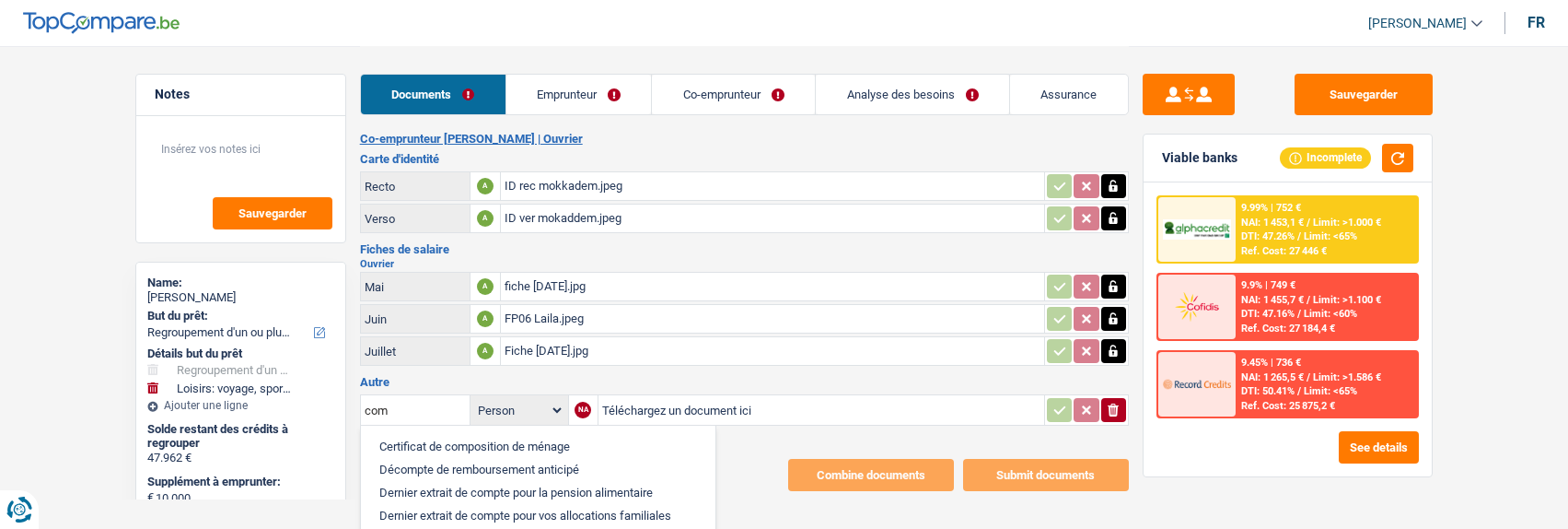
click at [479, 435] on li "Certificat de composition de ménage" at bounding box center [537, 447] width 336 height 23
type input "Certificat de composition de ménage"
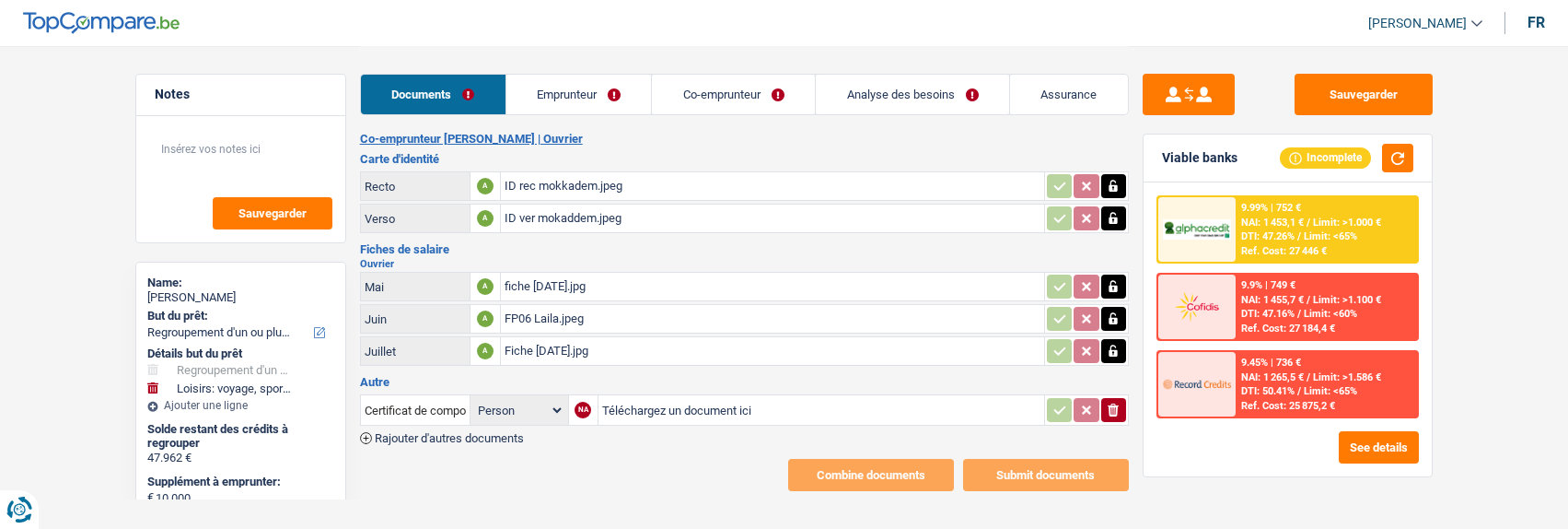
type input "C:\fakepath\Composition de ménage.jpg"
click at [430, 432] on span "Rajouter d'autres documents" at bounding box center [449, 438] width 149 height 12
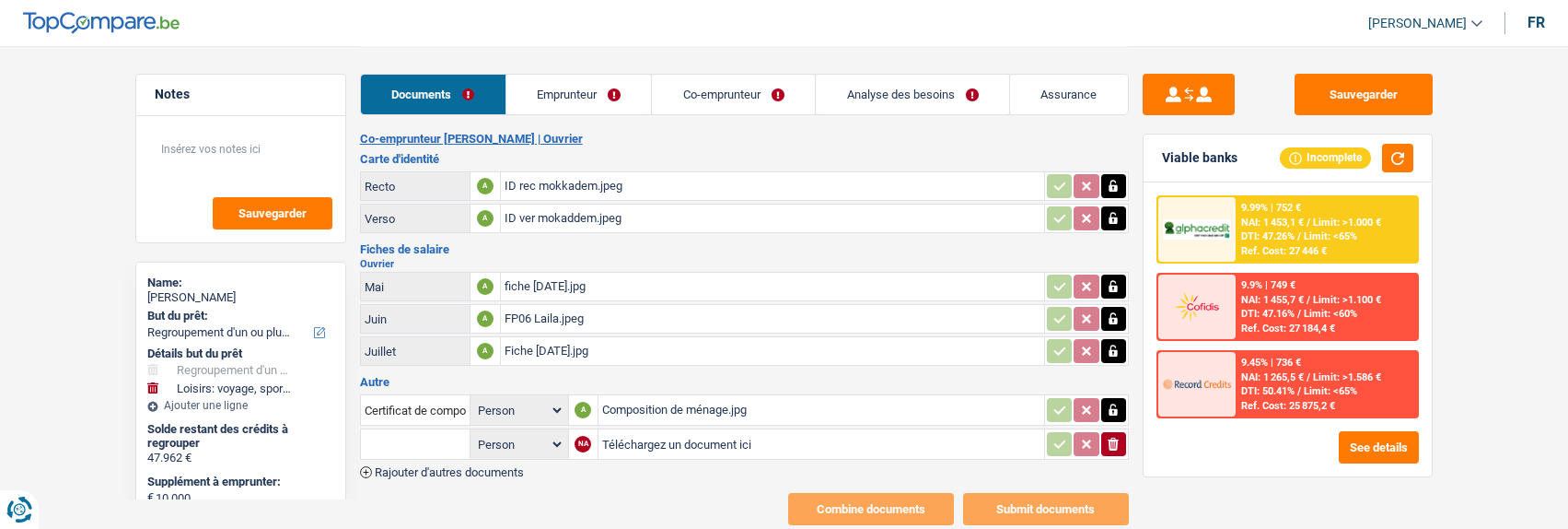
click at [421, 429] on input "text" at bounding box center [416, 444] width 102 height 30
click at [514, 469] on li "Contrat de mariage de séparation des biens" at bounding box center [491, 480] width 244 height 23
type input "Contrat de mariage de séparation des biens"
type input "C:\fakepath\Contract de mariage.pdf"
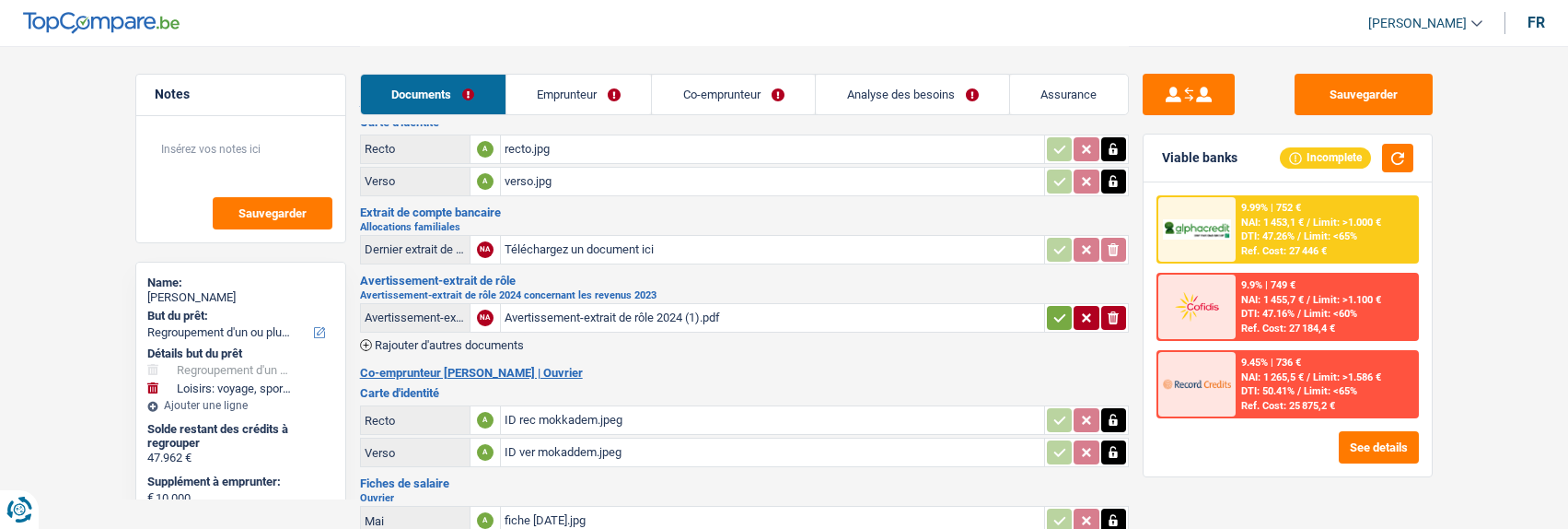
scroll to position [36, 0]
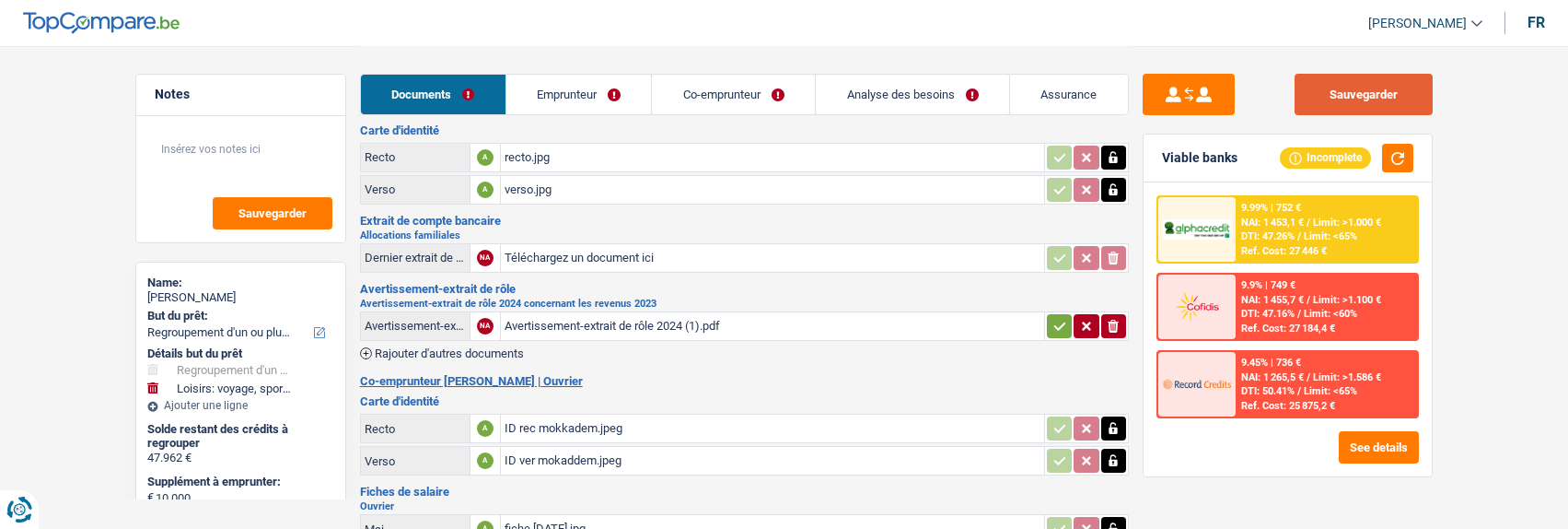
click at [1377, 93] on button "Sauvegarder" at bounding box center [1363, 94] width 138 height 41
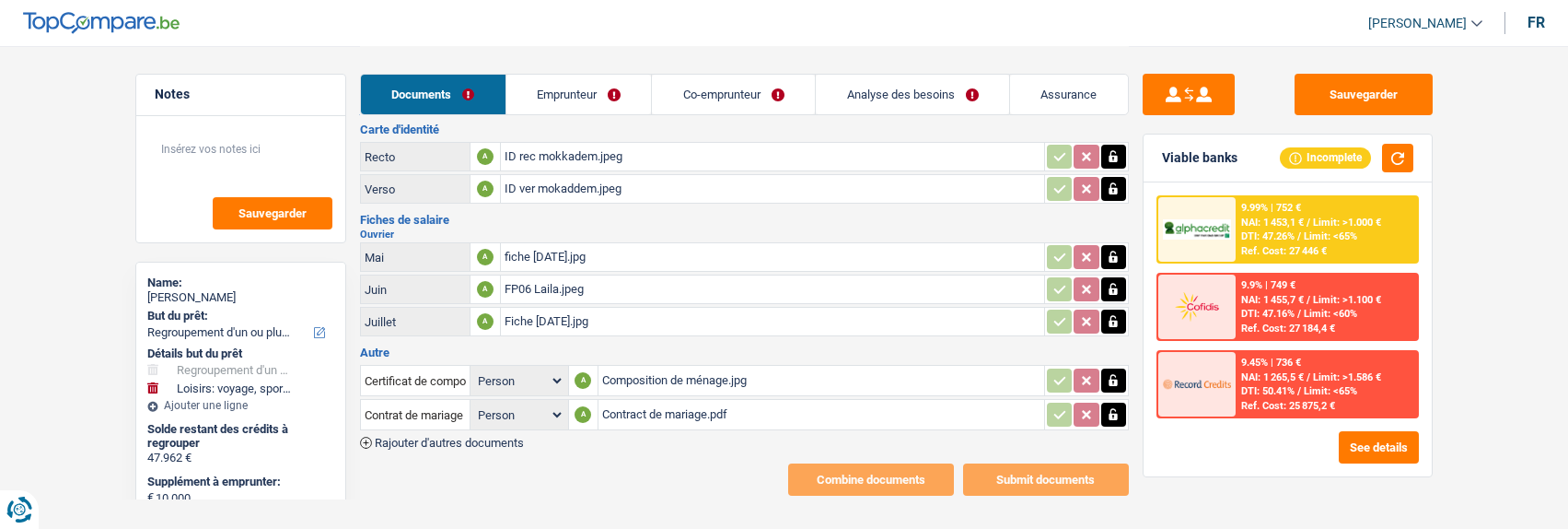
scroll to position [313, 0]
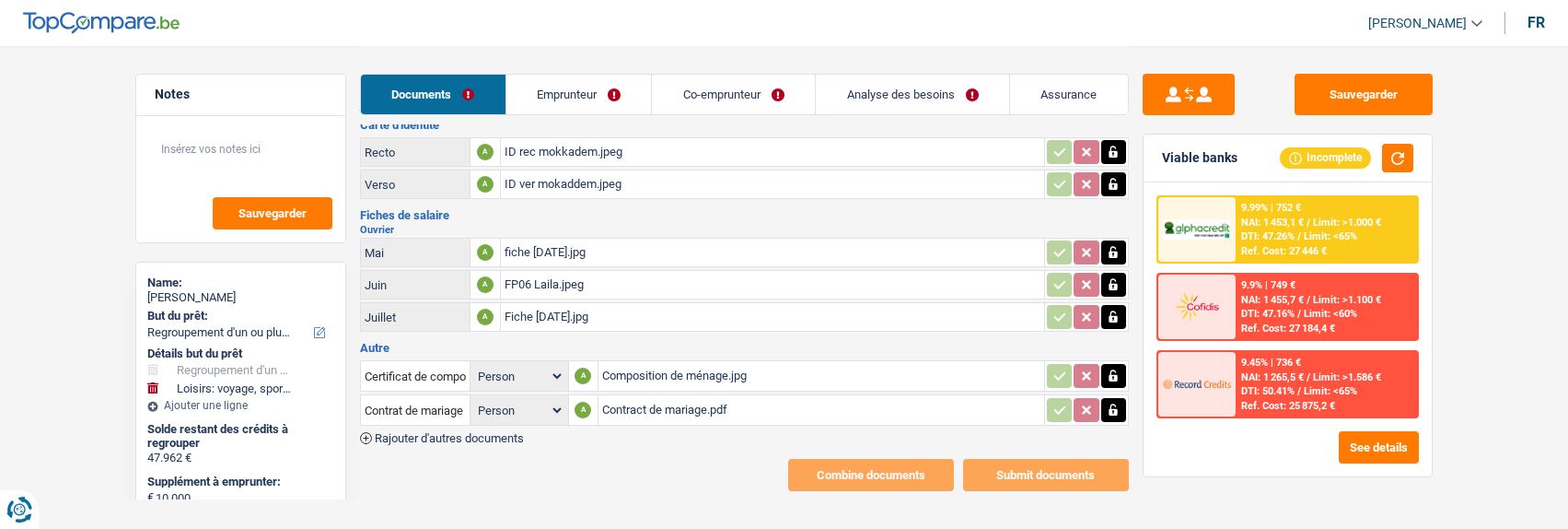
click at [569, 239] on div "fiche [DATE].jpg" at bounding box center [772, 252] width 535 height 28
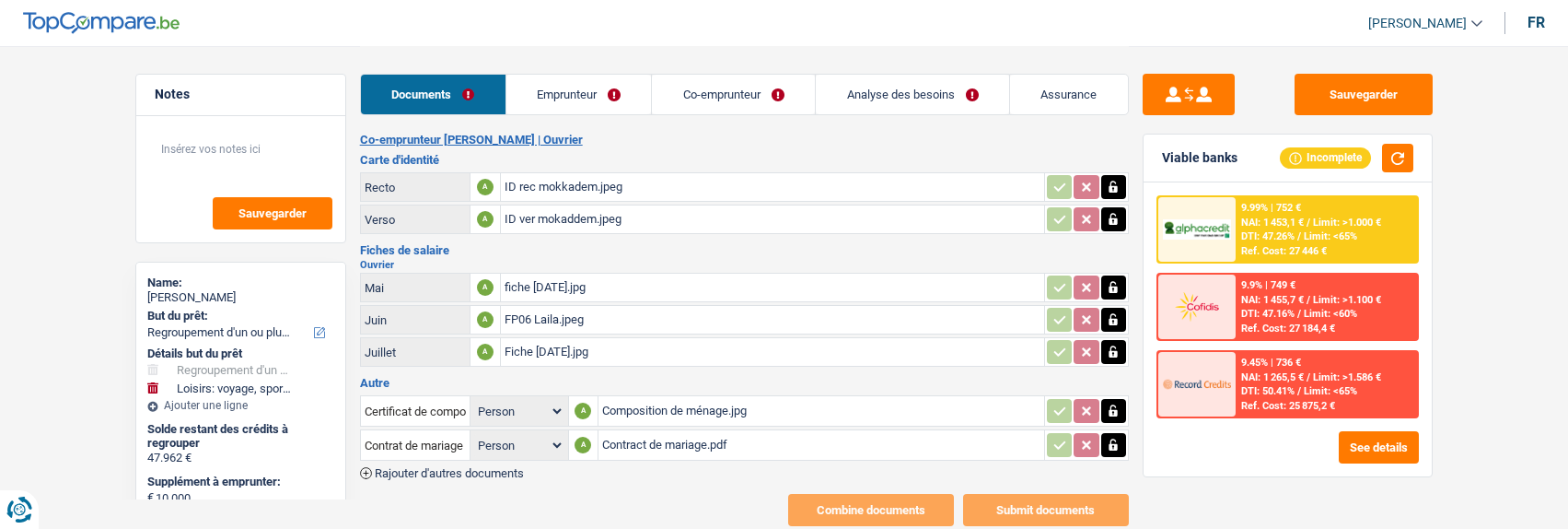
scroll to position [0, 0]
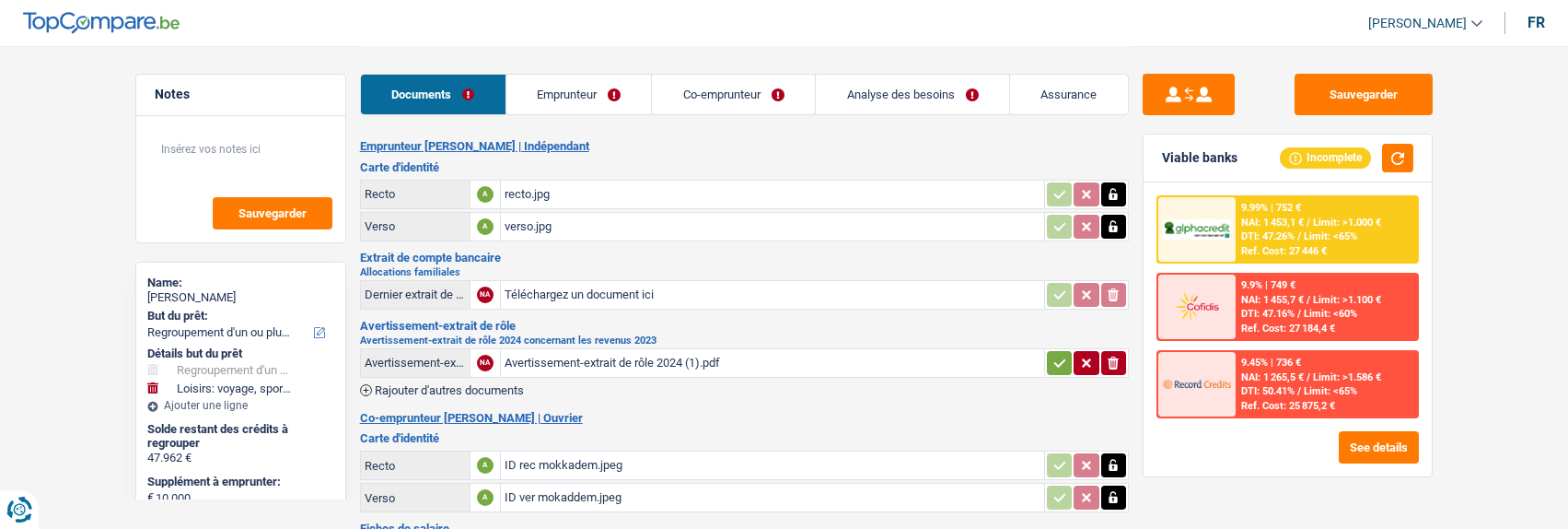
click at [1059, 358] on icon "button" at bounding box center [1059, 362] width 11 height 9
click at [580, 95] on link "Emprunteur" at bounding box center [579, 94] width 146 height 39
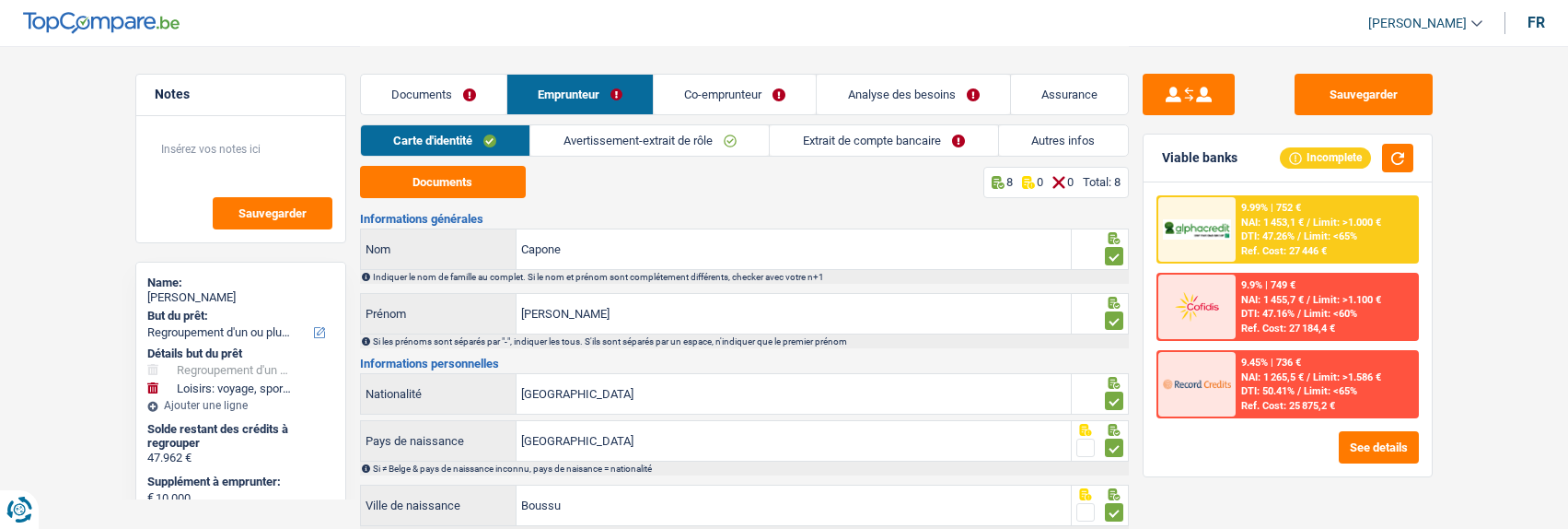
click at [848, 148] on link "Extrait de compte bancaire" at bounding box center [882, 141] width 227 height 31
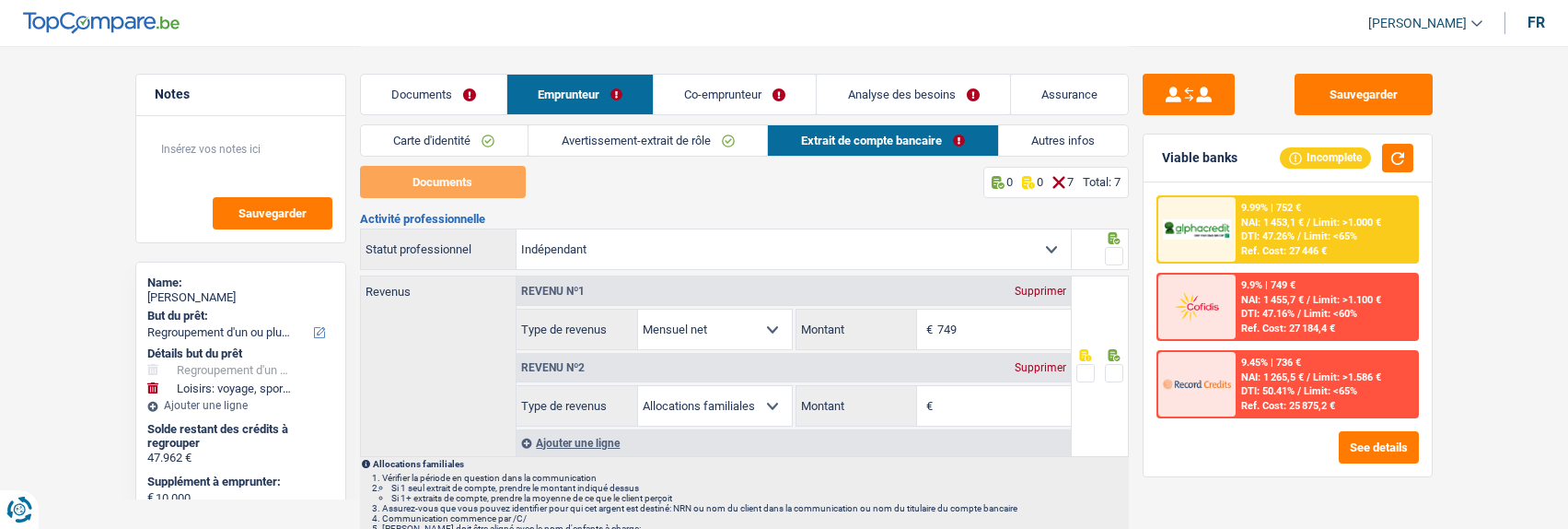
click at [1044, 365] on div "Supprimer" at bounding box center [1039, 368] width 60 height 12
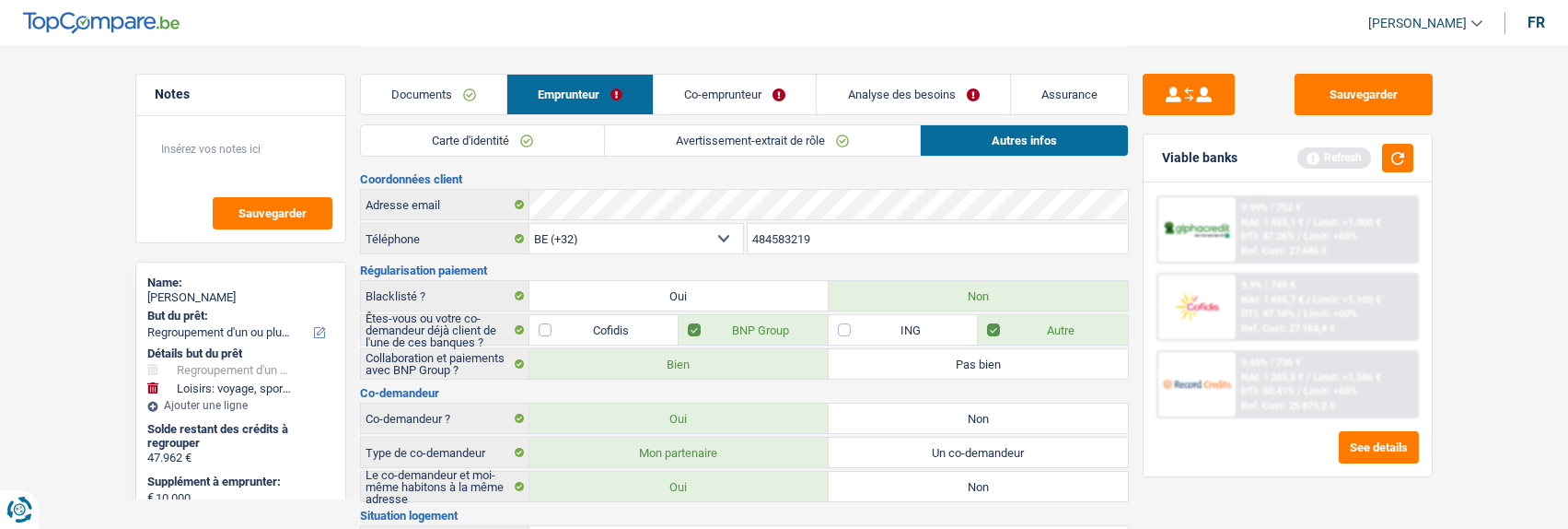
click at [747, 103] on link "Co-emprunteur" at bounding box center [734, 94] width 162 height 39
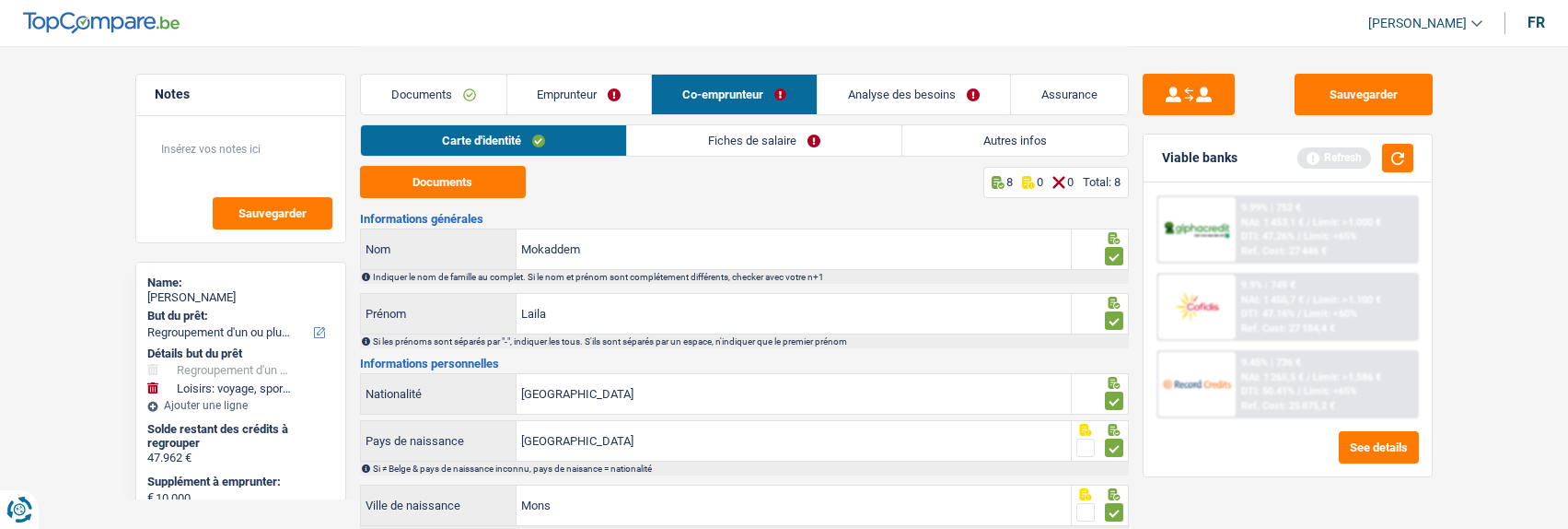
click at [783, 141] on link "Fiches de salaire" at bounding box center [764, 141] width 274 height 31
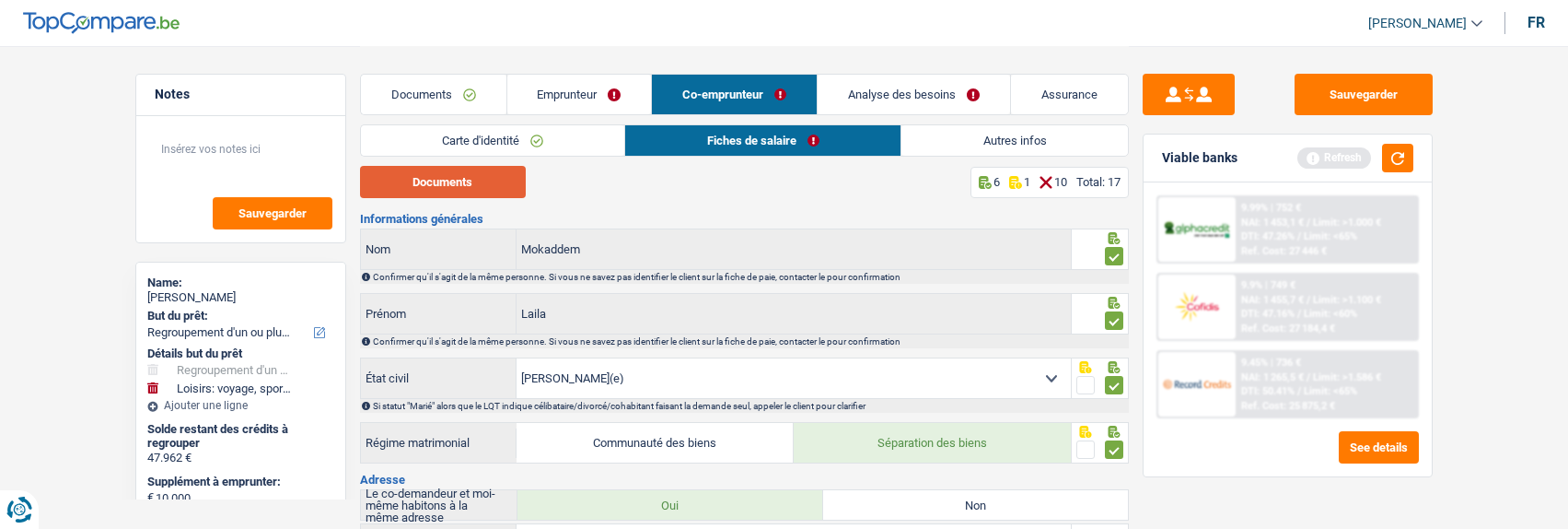
click at [462, 186] on button "Documents" at bounding box center [443, 182] width 166 height 33
click at [446, 100] on link "Documents" at bounding box center [434, 94] width 146 height 39
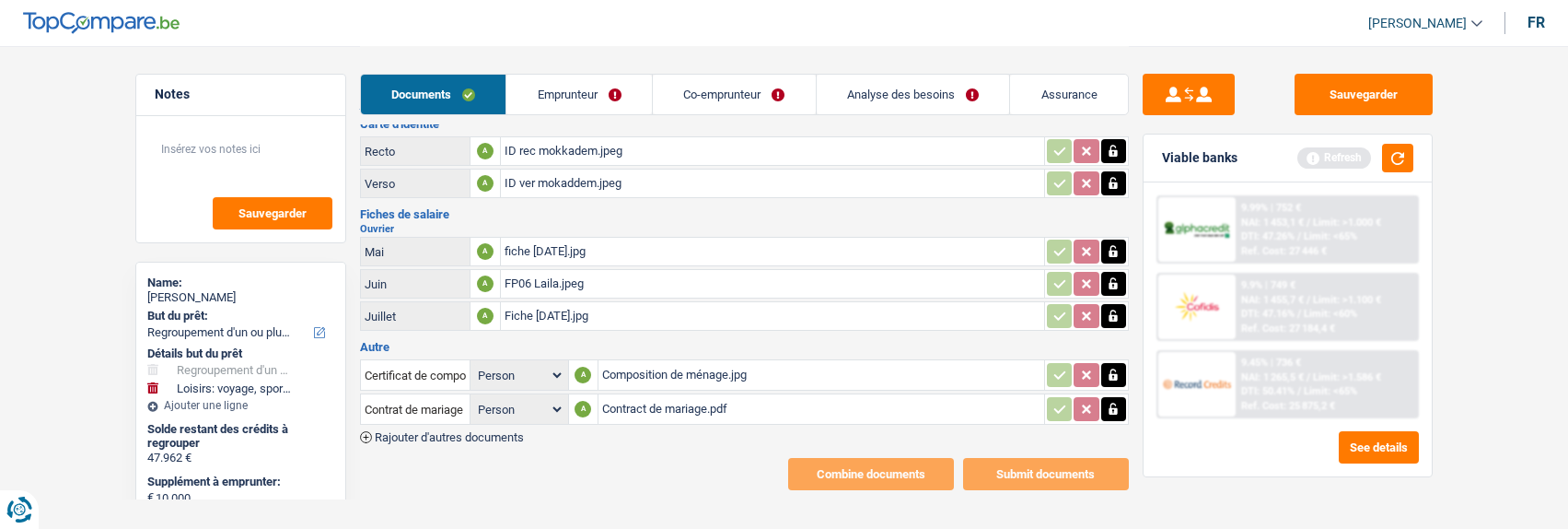
scroll to position [247, 0]
click at [667, 360] on div "Composition de ménage.jpg" at bounding box center [821, 374] width 438 height 28
click at [670, 394] on div "Contract de mariage.pdf" at bounding box center [821, 407] width 438 height 28
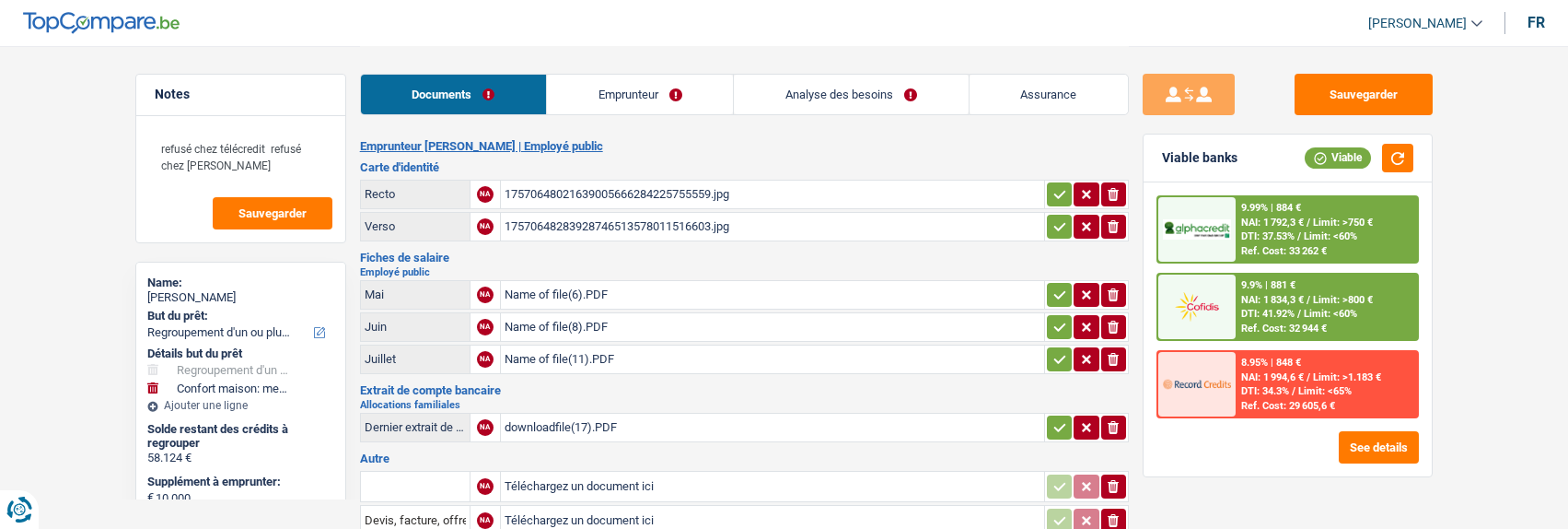
select select "refinancing"
select select "household"
select select "120"
click at [610, 104] on link "Emprunteur" at bounding box center [640, 94] width 186 height 39
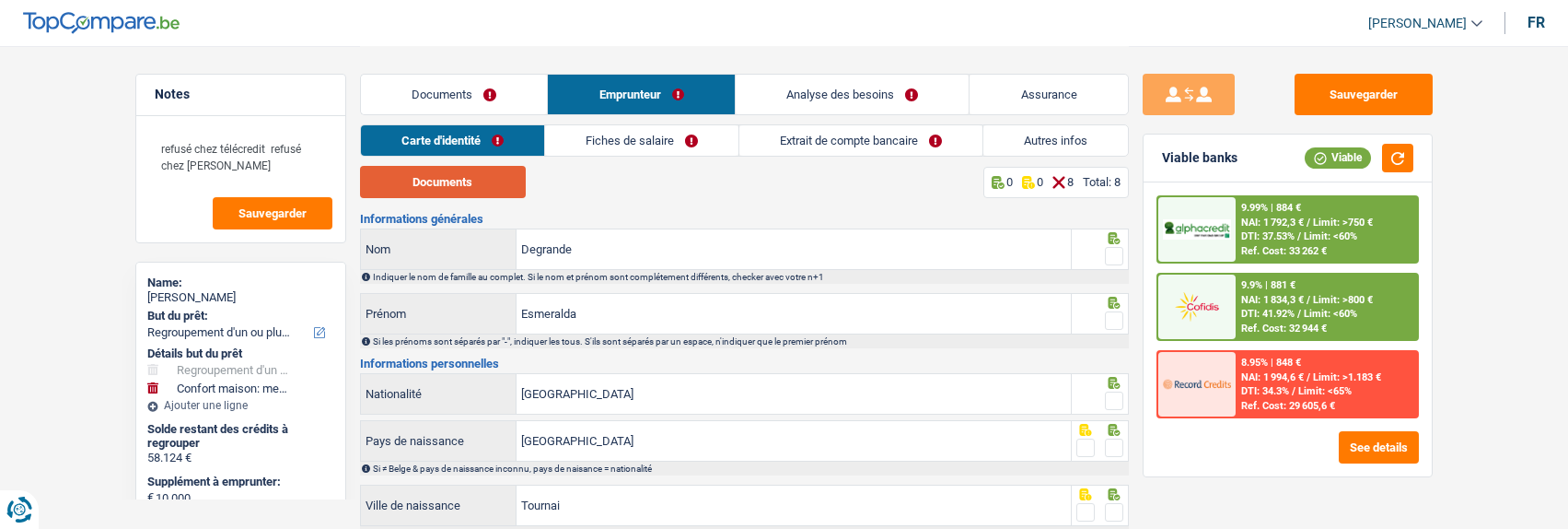
click at [456, 190] on button "Documents" at bounding box center [443, 182] width 166 height 33
click at [1112, 247] on span at bounding box center [1113, 256] width 18 height 18
click at [0, 0] on input "radio" at bounding box center [0, 0] width 0 height 0
click at [1110, 322] on span at bounding box center [1113, 320] width 18 height 18
click at [0, 0] on input "radio" at bounding box center [0, 0] width 0 height 0
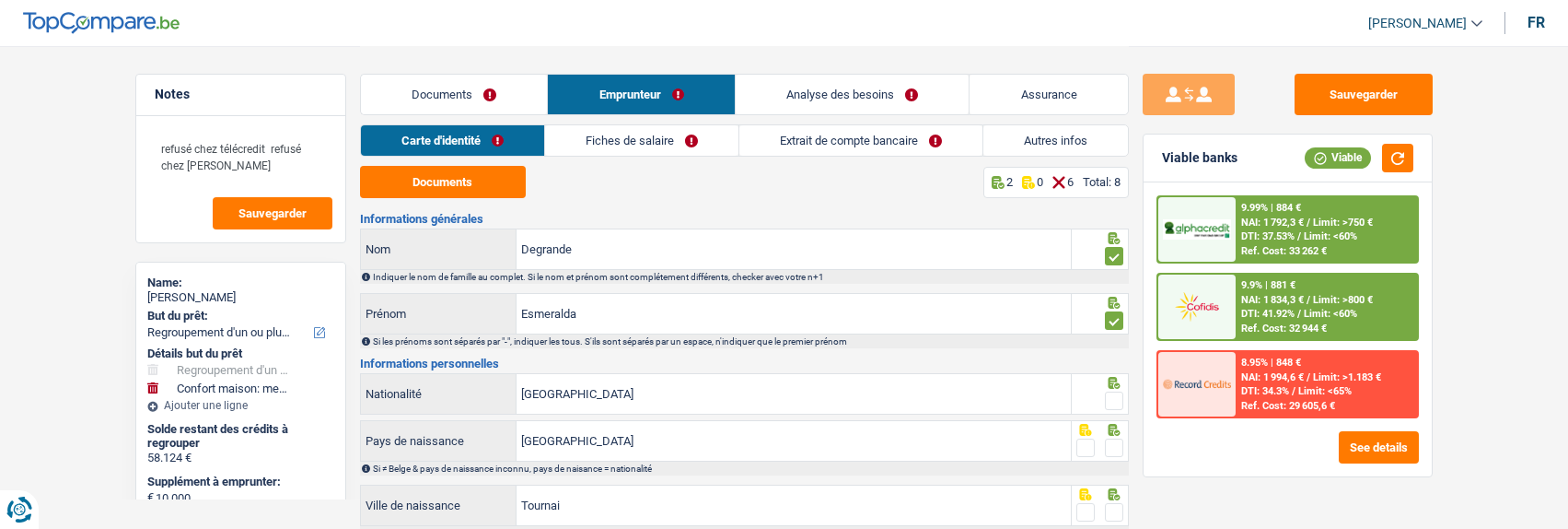
click at [1111, 391] on span at bounding box center [1113, 400] width 18 height 18
click at [0, 0] on input "radio" at bounding box center [0, 0] width 0 height 0
click at [1120, 450] on span at bounding box center [1113, 447] width 18 height 18
click at [0, 0] on input "radio" at bounding box center [0, 0] width 0 height 0
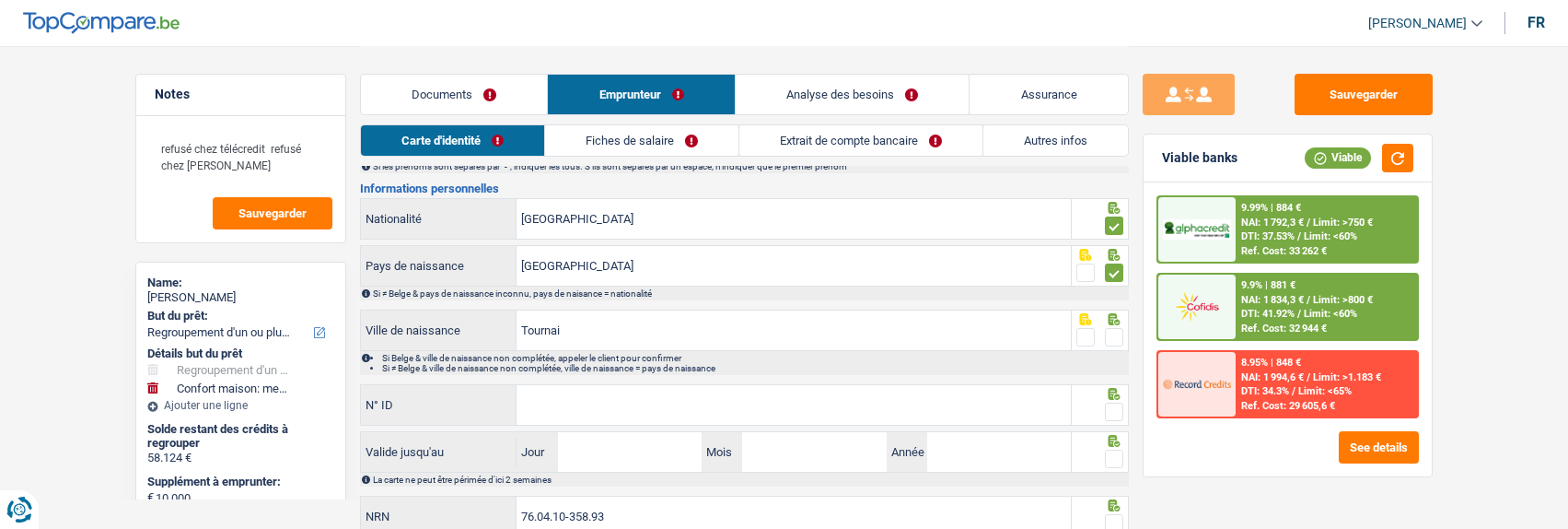
scroll to position [184, 0]
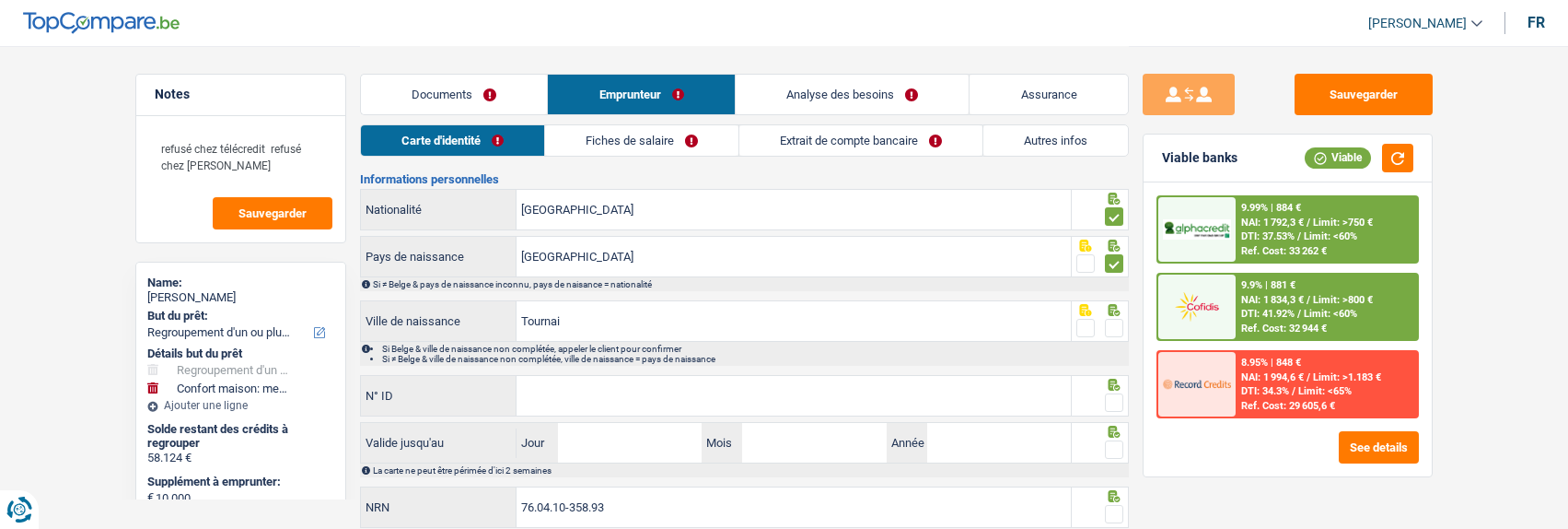
click at [1112, 325] on span at bounding box center [1113, 328] width 18 height 18
click at [0, 0] on input "radio" at bounding box center [0, 0] width 0 height 0
click at [1107, 393] on span at bounding box center [1113, 402] width 18 height 18
click at [0, 0] on input "radio" at bounding box center [0, 0] width 0 height 0
click at [822, 404] on input "N° ID" at bounding box center [793, 395] width 555 height 39
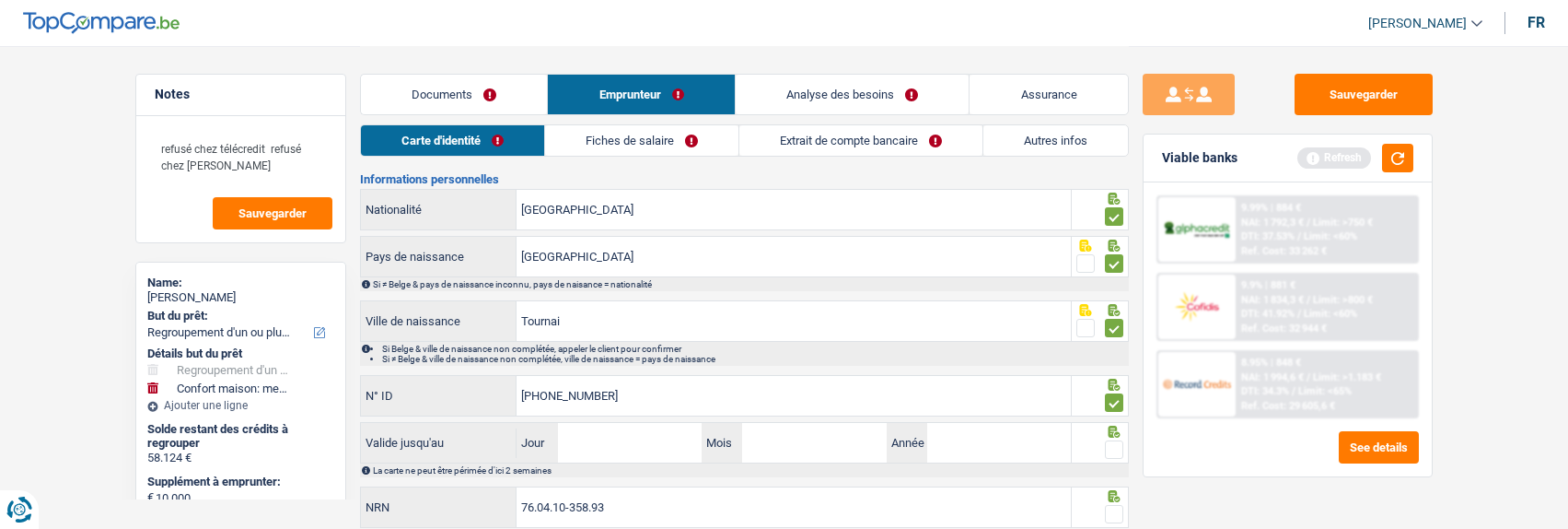
type input "595-3661011-55"
click at [622, 445] on input "Jour" at bounding box center [629, 442] width 144 height 39
type input "10"
type input "03"
type input "2035"
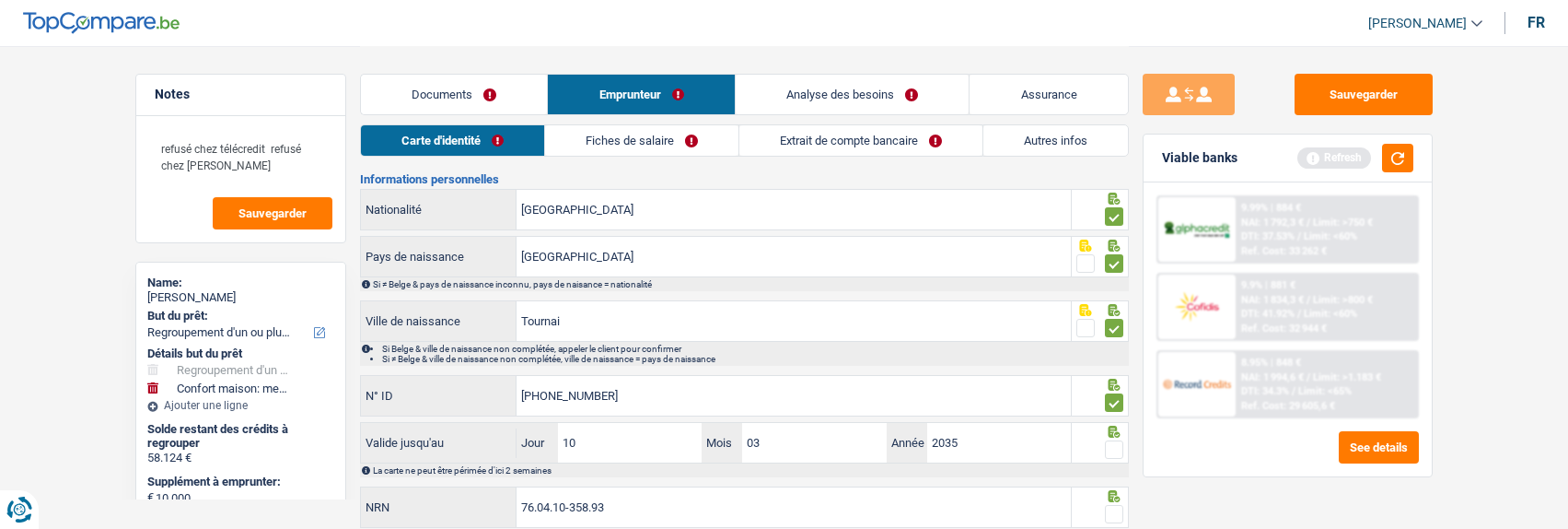
click at [1118, 444] on span at bounding box center [1113, 448] width 18 height 18
click at [0, 0] on input "radio" at bounding box center [0, 0] width 0 height 0
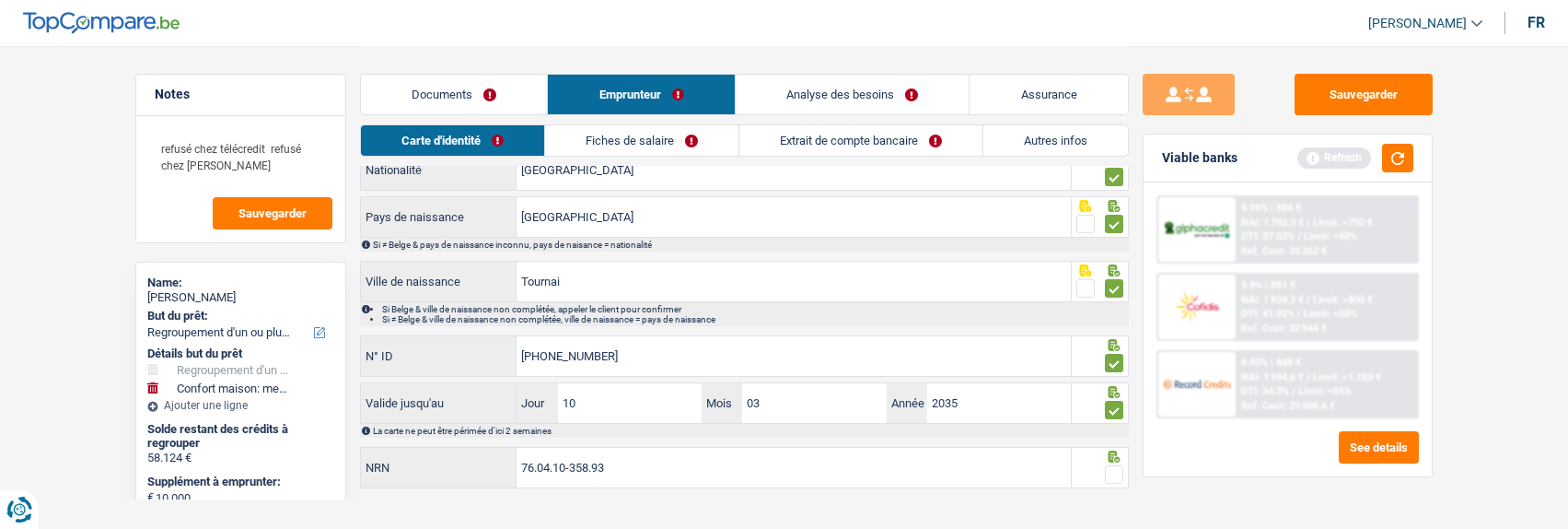
scroll to position [245, 0]
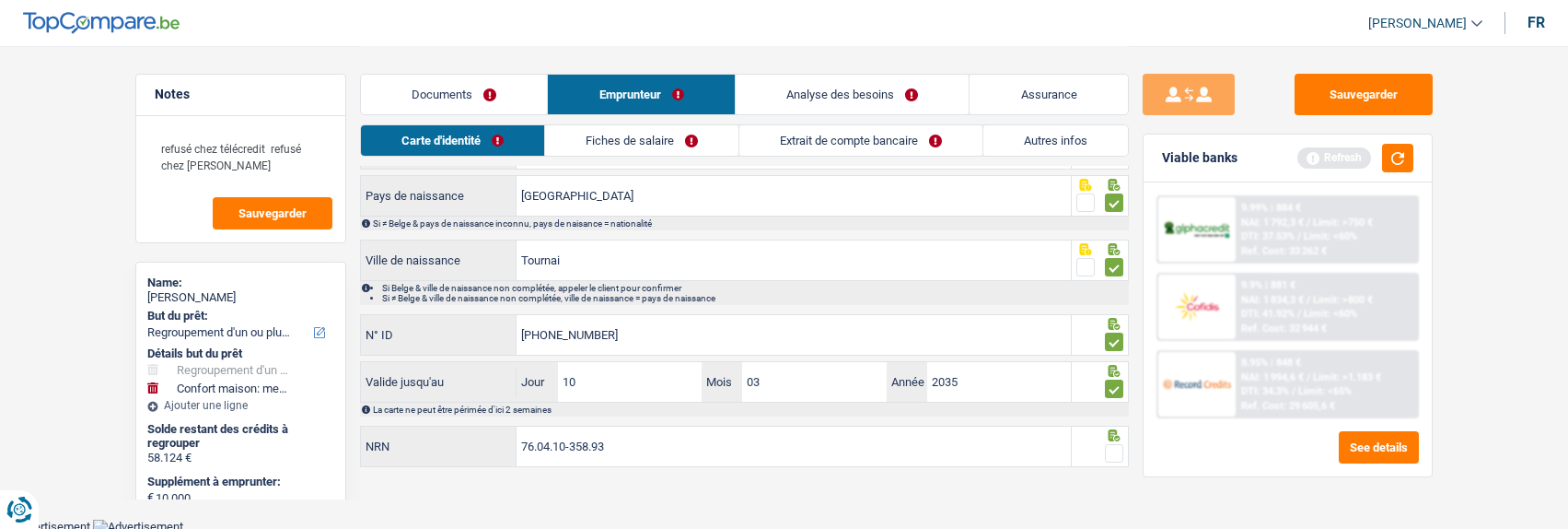
click at [1112, 446] on span at bounding box center [1113, 452] width 18 height 18
click at [0, 0] on input "radio" at bounding box center [0, 0] width 0 height 0
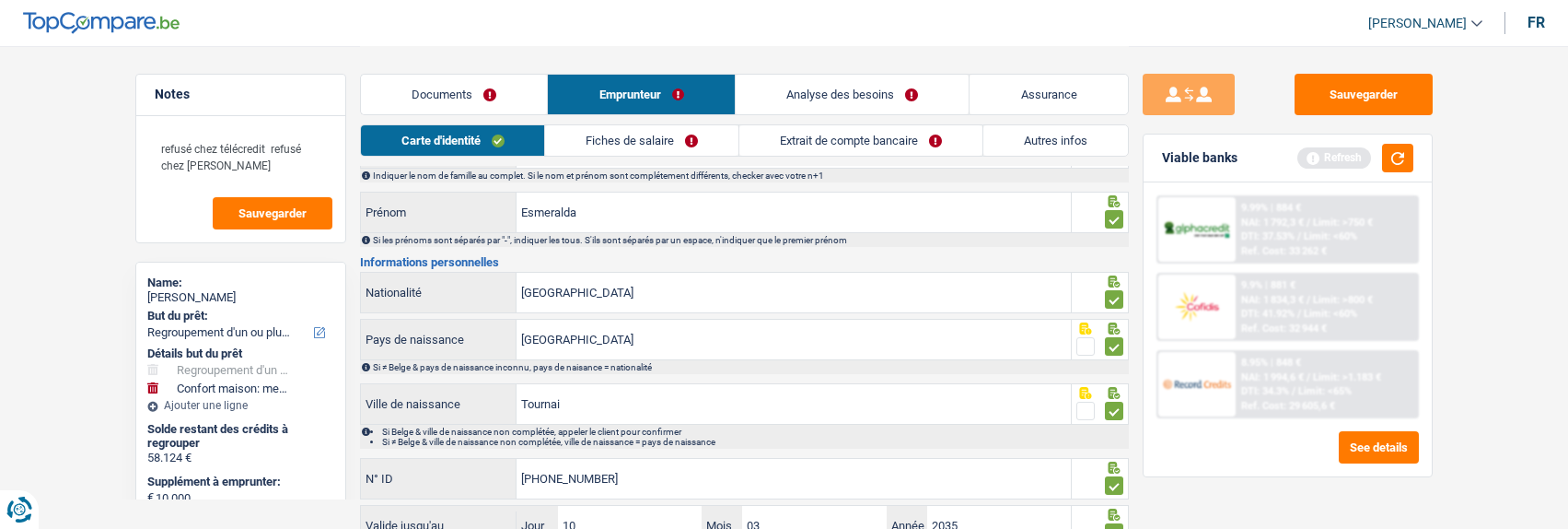
scroll to position [0, 0]
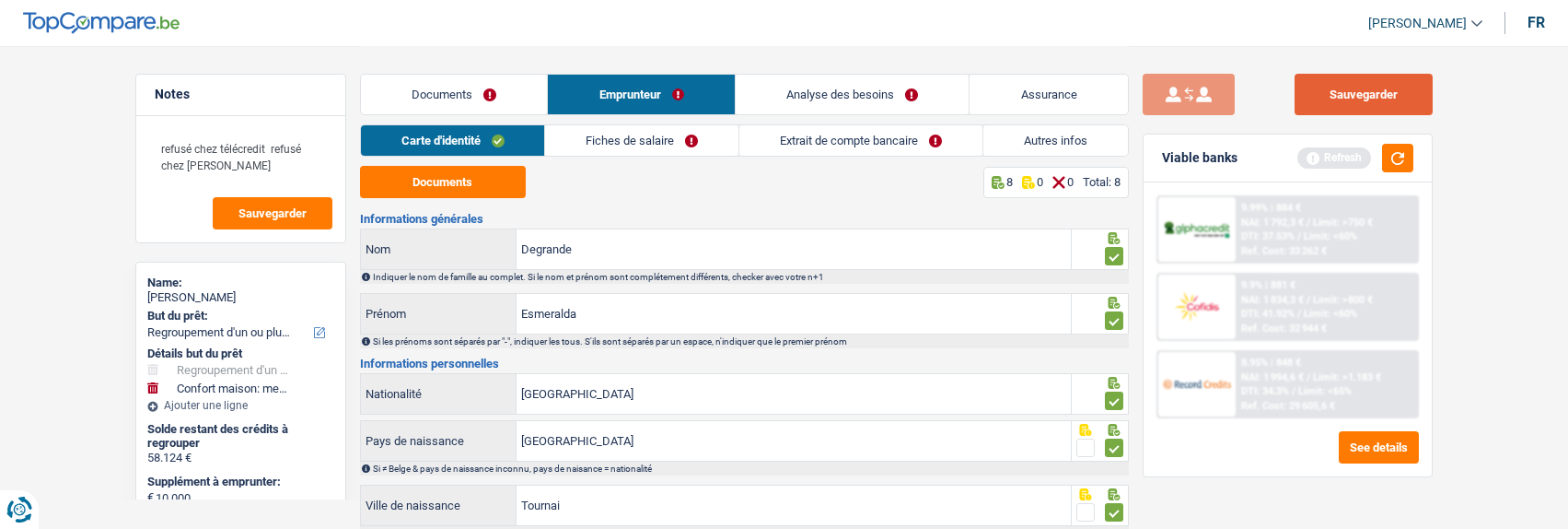
drag, startPoint x: 1337, startPoint y: 96, endPoint x: 1210, endPoint y: 105, distance: 127.3
click at [1326, 98] on button "Sauvegarder" at bounding box center [1363, 94] width 138 height 41
click at [664, 139] on link "Fiches de salaire" at bounding box center [642, 141] width 193 height 31
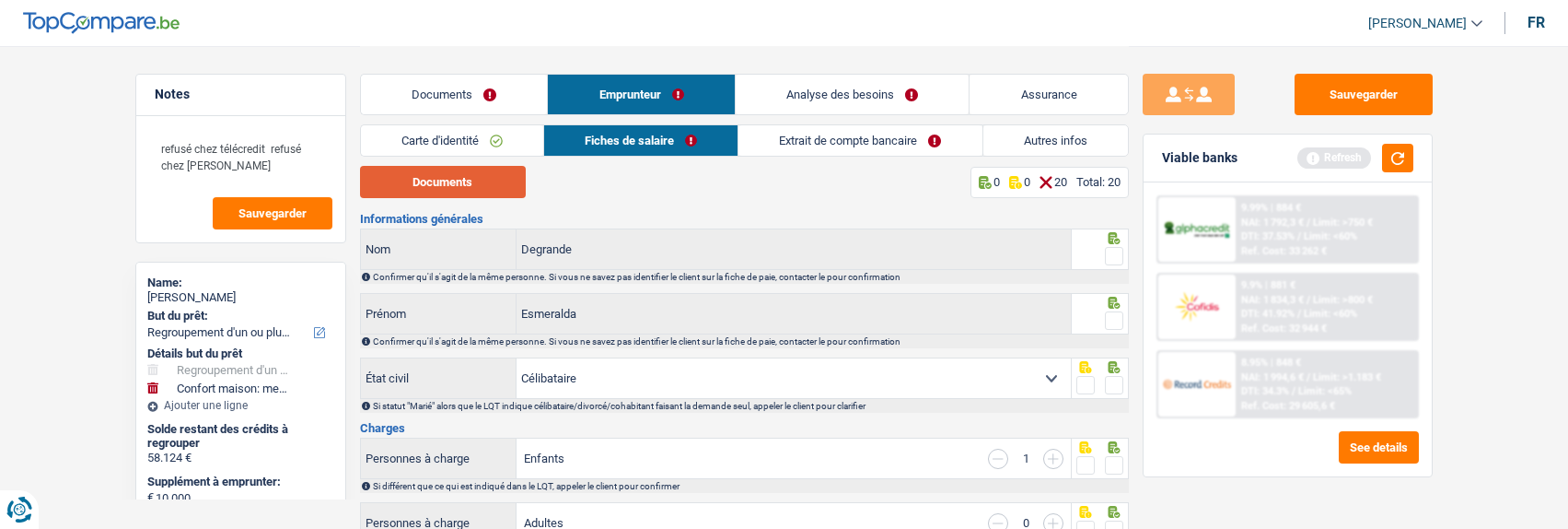
click at [453, 184] on button "Documents" at bounding box center [443, 182] width 166 height 33
click at [1106, 250] on span at bounding box center [1113, 256] width 18 height 18
click at [0, 0] on input "radio" at bounding box center [0, 0] width 0 height 0
click at [1120, 323] on span at bounding box center [1113, 320] width 18 height 18
click at [0, 0] on input "radio" at bounding box center [0, 0] width 0 height 0
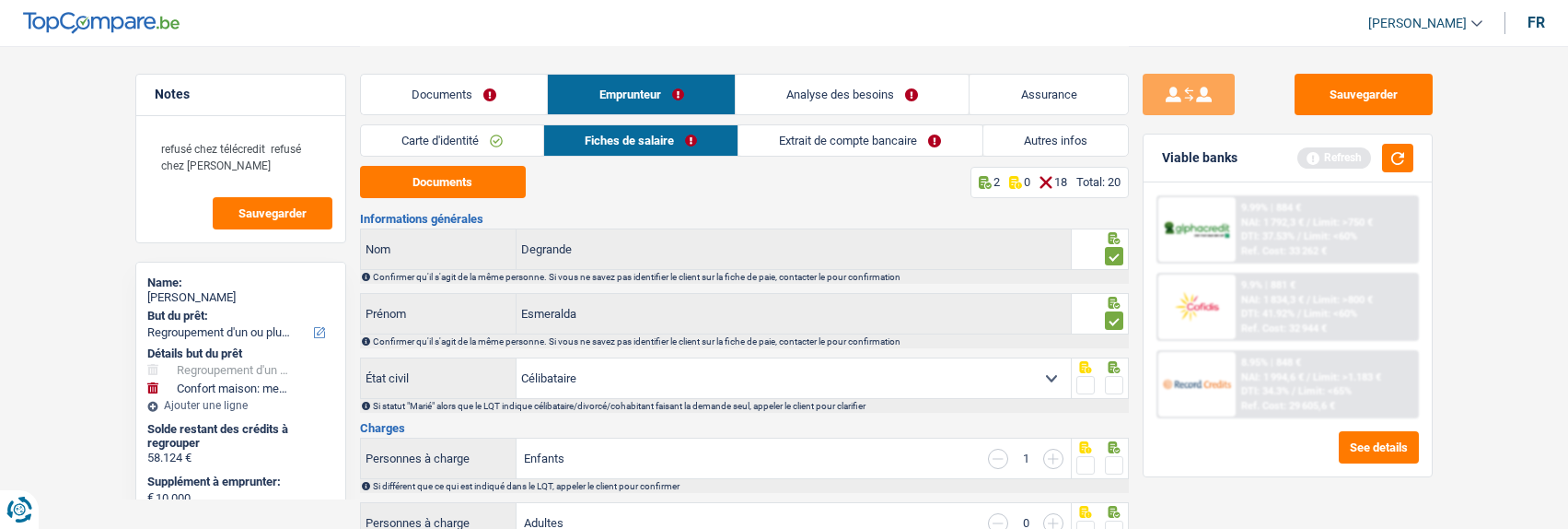
click at [1109, 376] on span at bounding box center [1113, 384] width 18 height 18
click at [0, 0] on input "radio" at bounding box center [0, 0] width 0 height 0
click at [1119, 461] on span at bounding box center [1113, 465] width 18 height 18
click at [0, 0] on input "radio" at bounding box center [0, 0] width 0 height 0
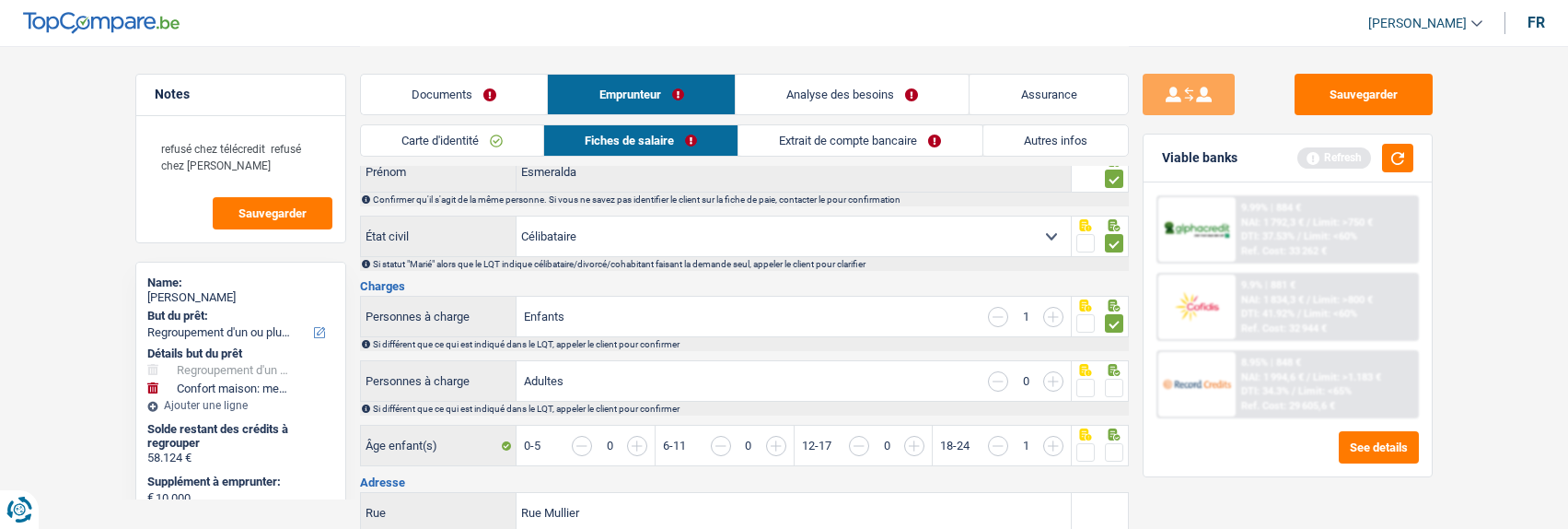
scroll to position [184, 0]
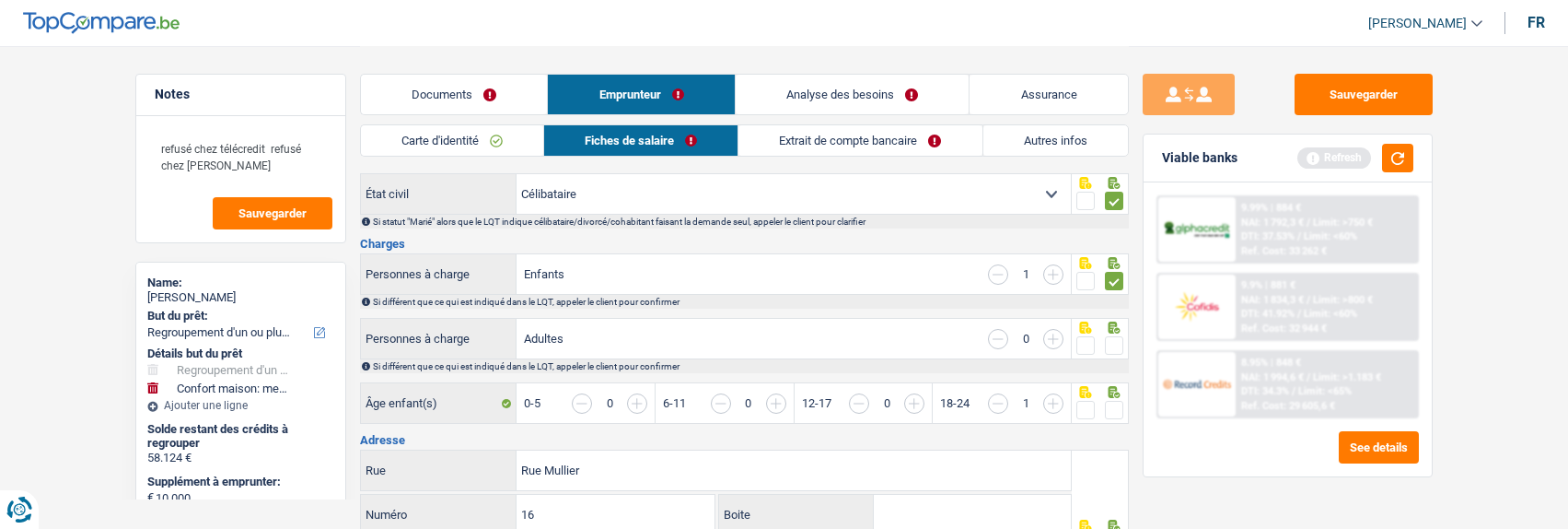
click at [1105, 343] on span at bounding box center [1113, 345] width 18 height 18
click at [0, 0] on input "radio" at bounding box center [0, 0] width 0 height 0
click at [1111, 408] on span at bounding box center [1113, 409] width 18 height 18
click at [0, 0] on input "radio" at bounding box center [0, 0] width 0 height 0
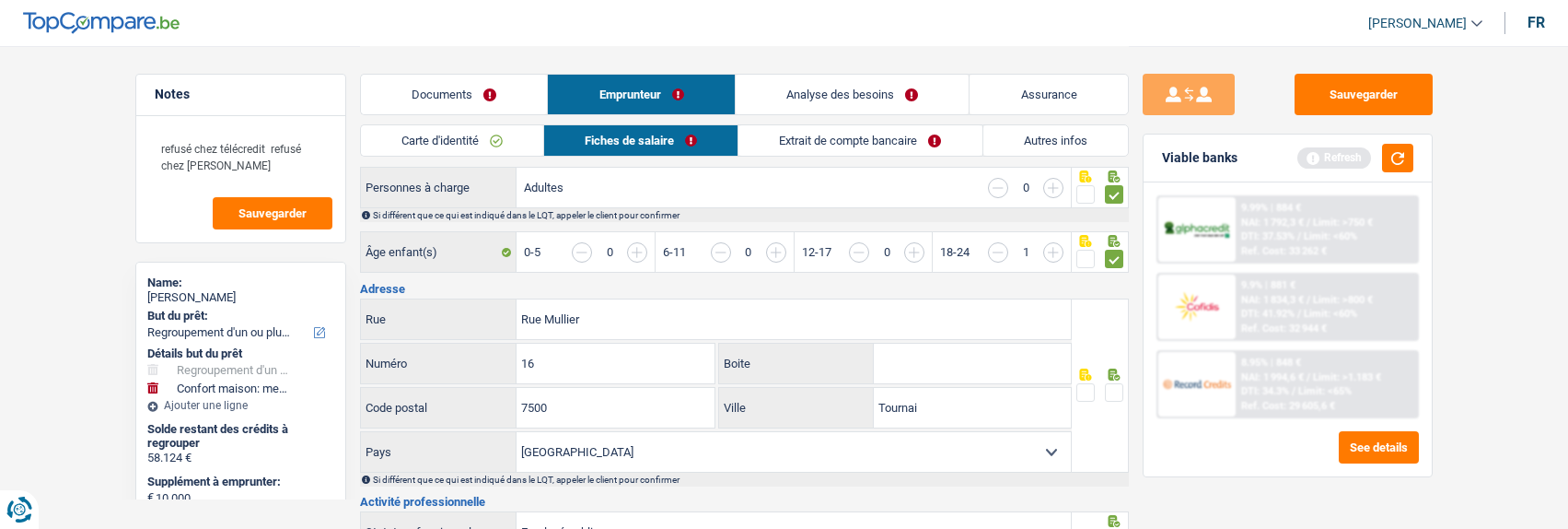
scroll to position [368, 0]
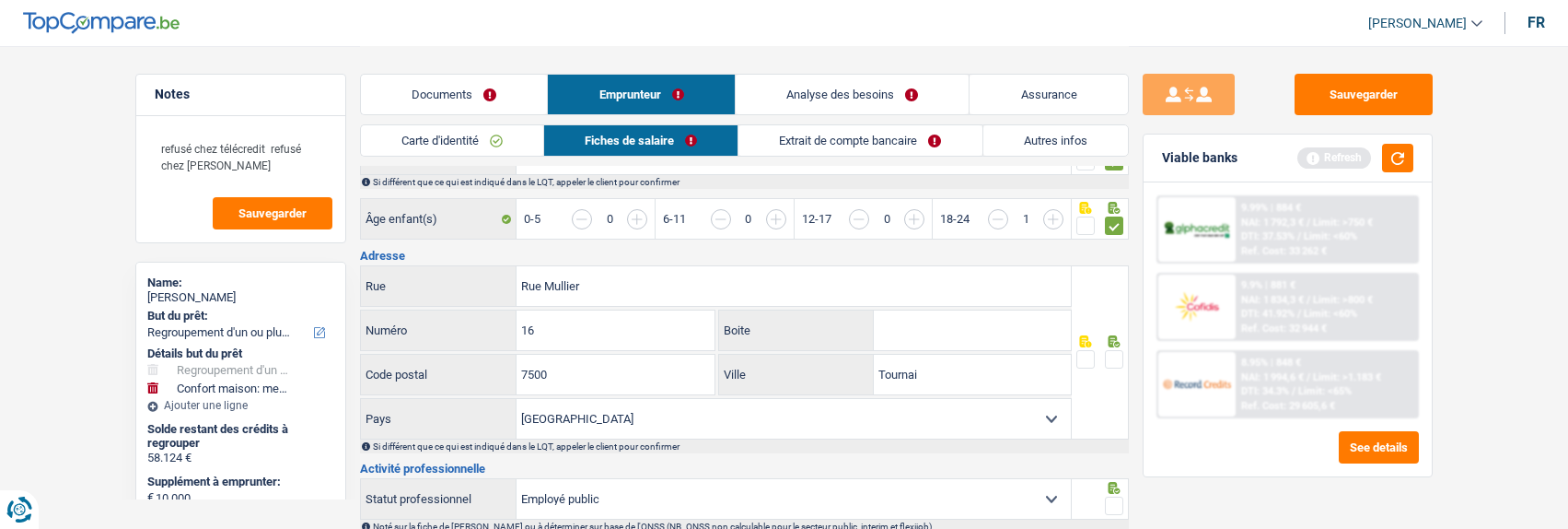
click at [1110, 359] on span at bounding box center [1113, 358] width 18 height 18
click at [0, 0] on input "radio" at bounding box center [0, 0] width 0 height 0
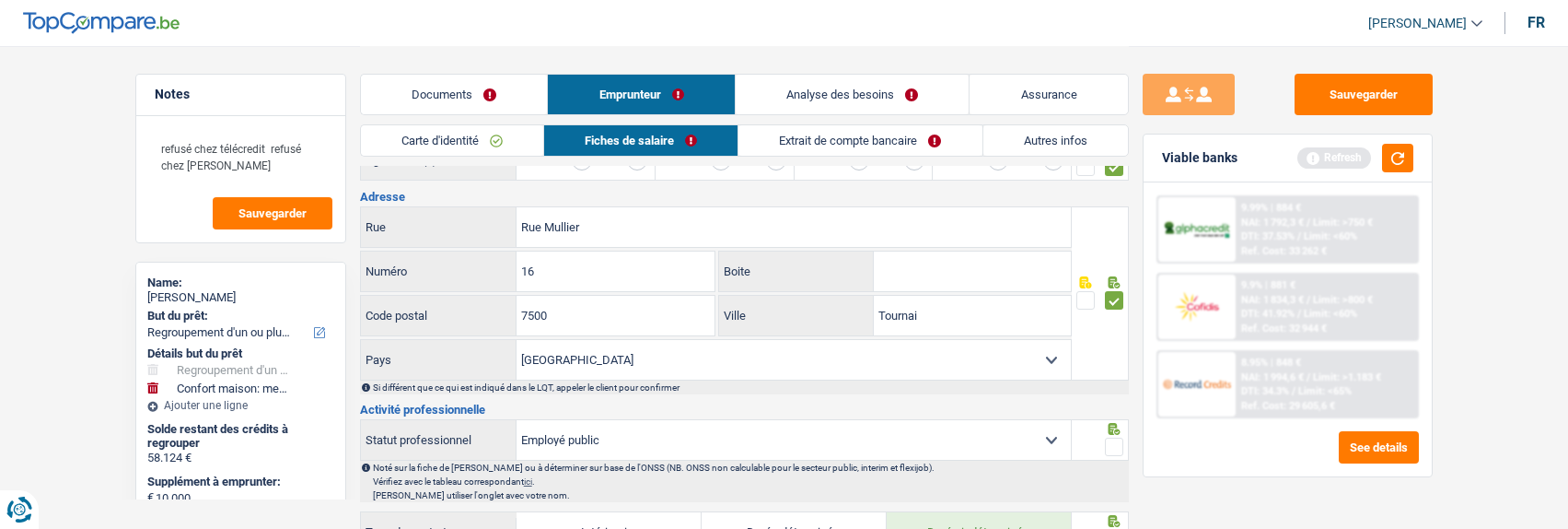
scroll to position [461, 0]
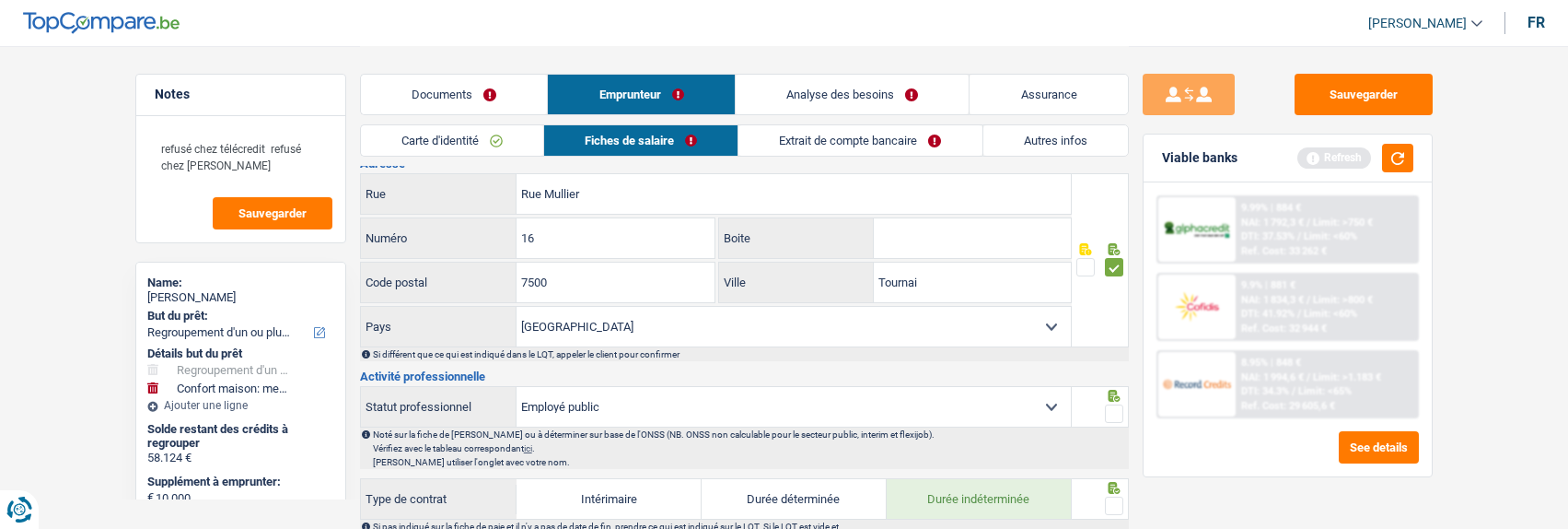
click at [1119, 408] on span at bounding box center [1113, 413] width 18 height 18
click at [0, 0] on input "radio" at bounding box center [0, 0] width 0 height 0
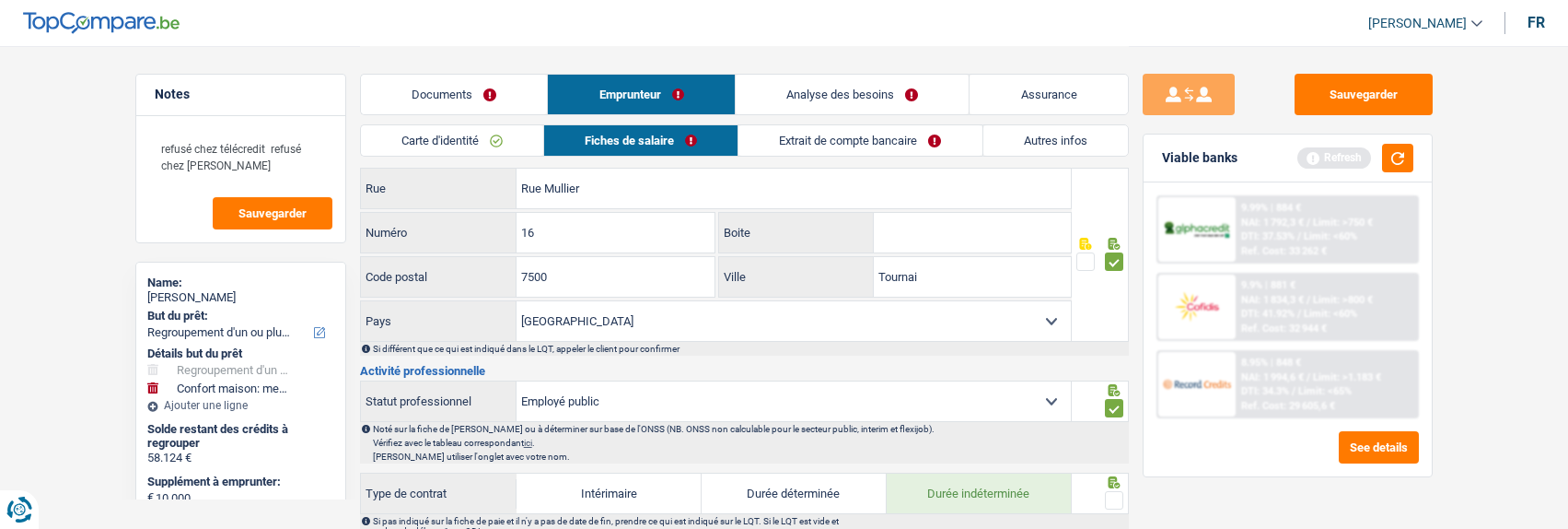
scroll to position [553, 0]
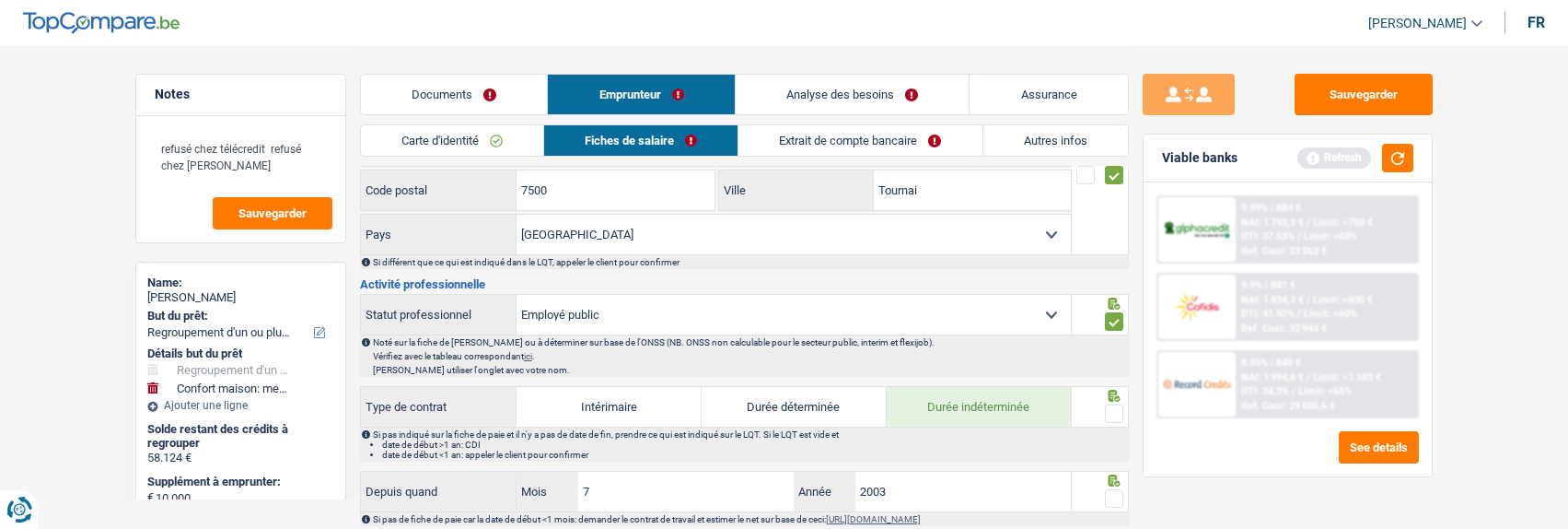
click at [1106, 413] on span at bounding box center [1113, 413] width 18 height 18
click at [0, 0] on input "radio" at bounding box center [0, 0] width 0 height 0
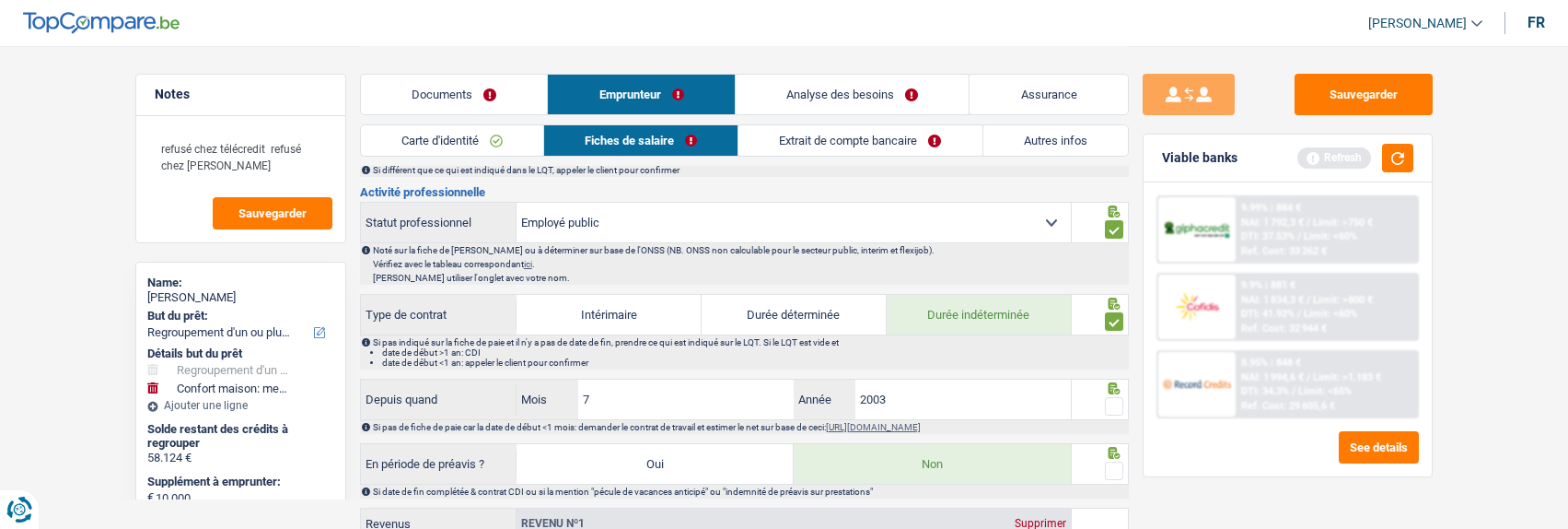
click at [1115, 406] on span at bounding box center [1113, 405] width 18 height 18
click at [0, 0] on input "radio" at bounding box center [0, 0] width 0 height 0
click at [1114, 465] on span at bounding box center [1113, 471] width 18 height 18
click at [0, 0] on input "radio" at bounding box center [0, 0] width 0 height 0
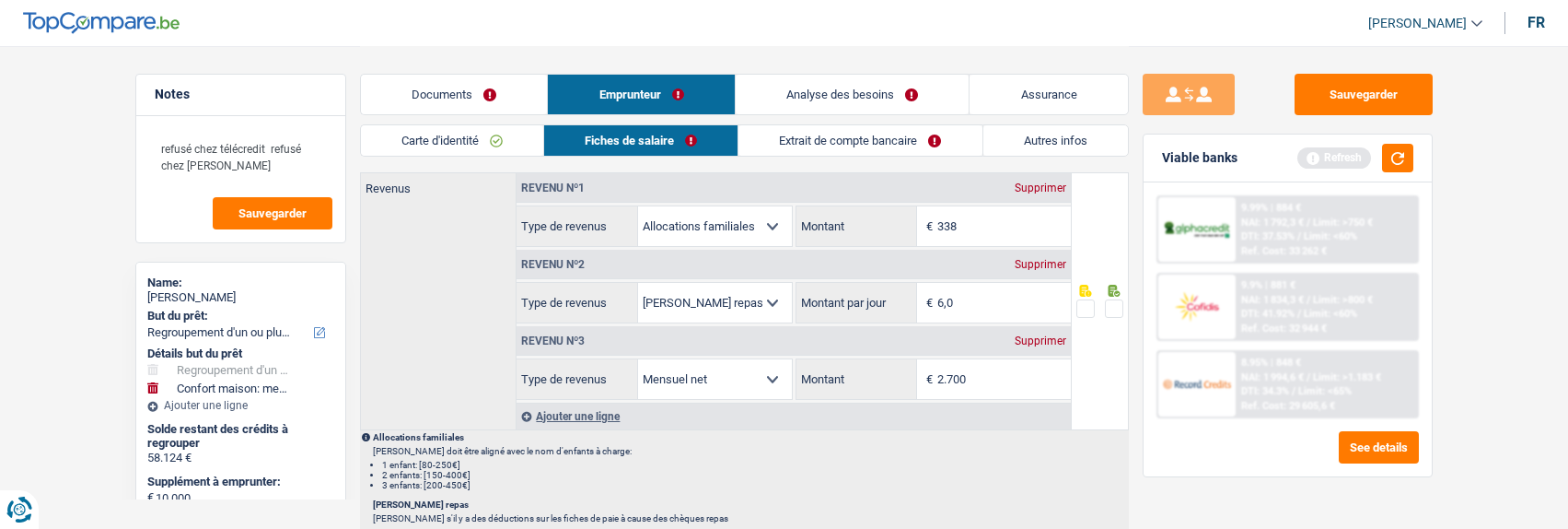
scroll to position [1013, 0]
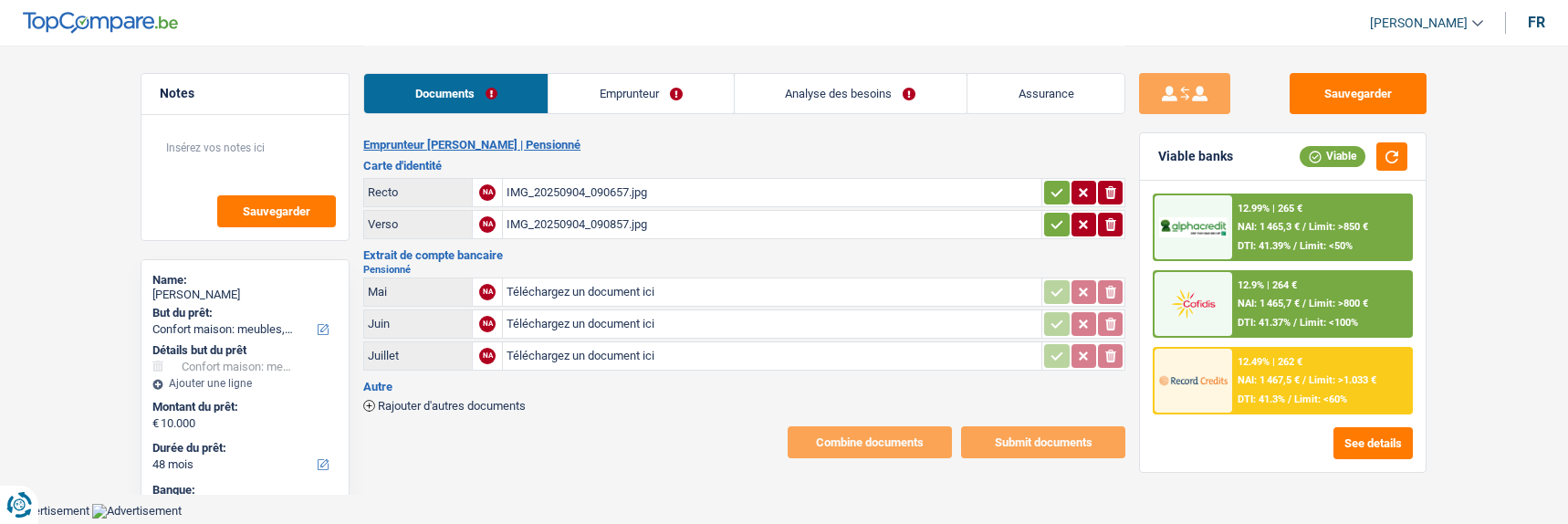
select select "household"
select select "48"
select select "record credits"
click at [652, 103] on link "Emprunteur" at bounding box center [641, 93] width 184 height 39
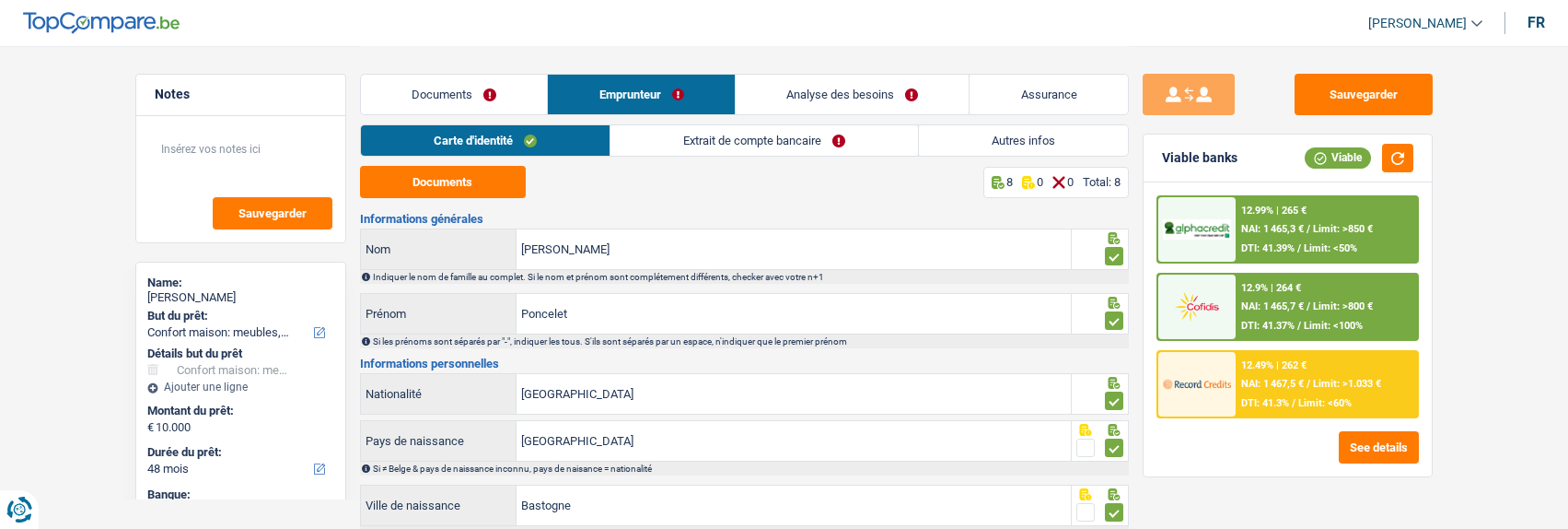
click at [765, 141] on link "Extrait de compte bancaire" at bounding box center [763, 141] width 307 height 31
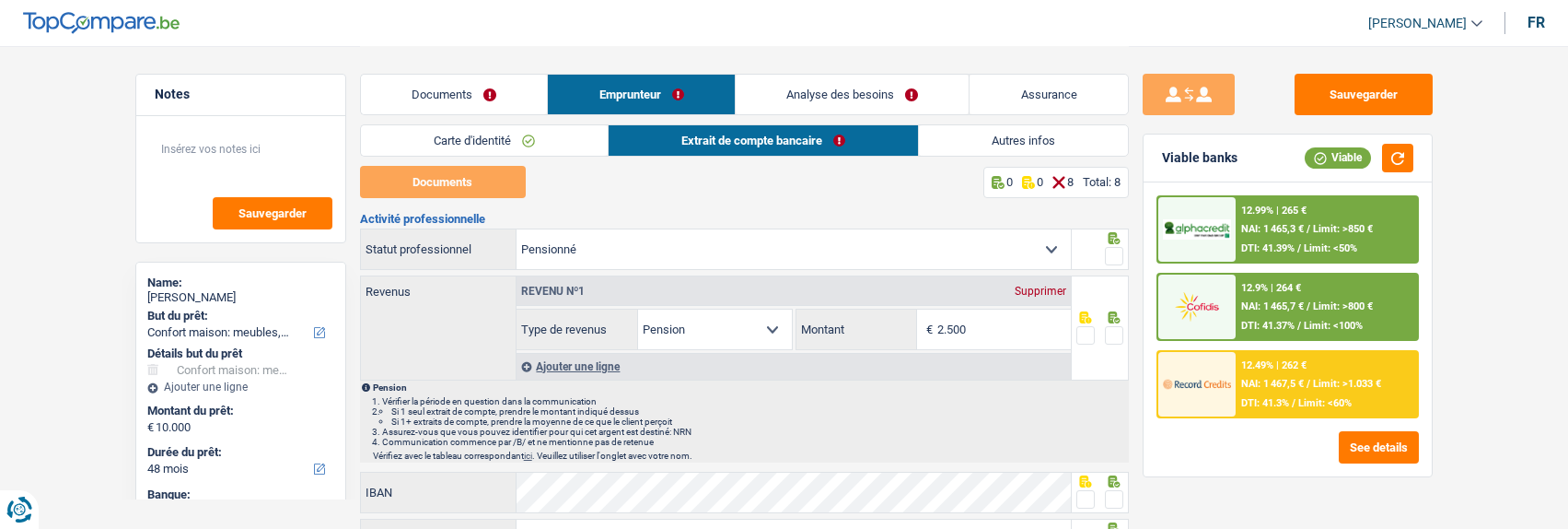
click at [439, 98] on link "Documents" at bounding box center [454, 94] width 187 height 39
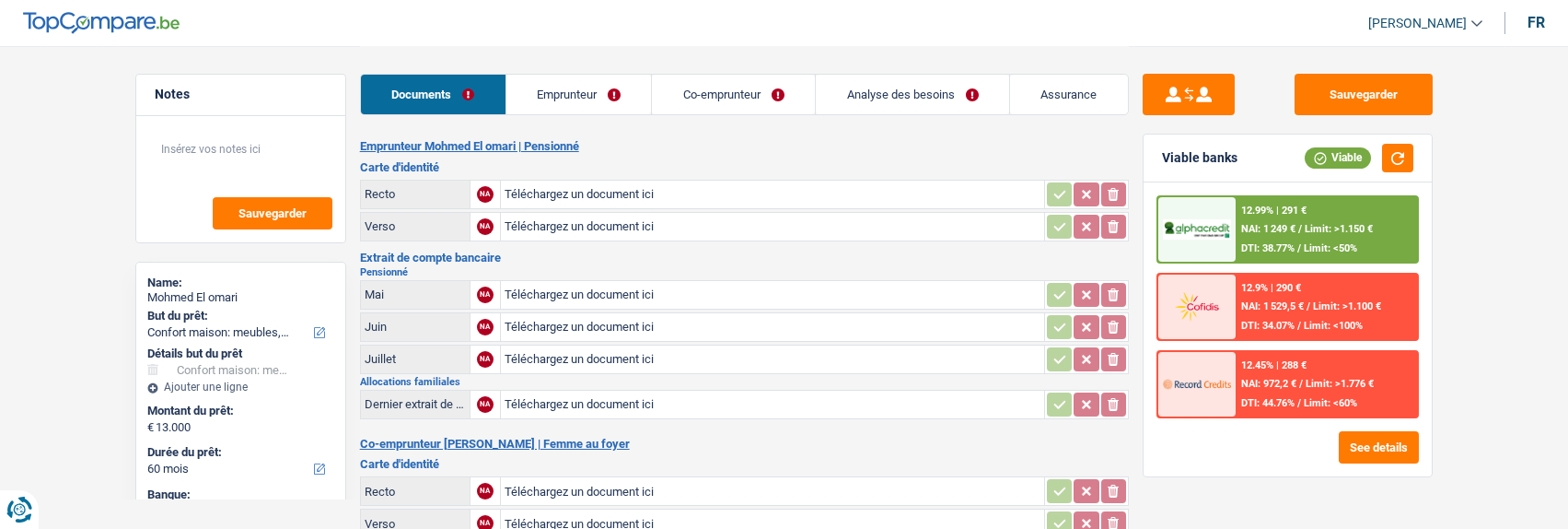
select select "household"
select select "60"
click at [579, 181] on input "Téléchargez un document ici" at bounding box center [772, 194] width 535 height 28
type input "C:\fakepath\image (3).png"
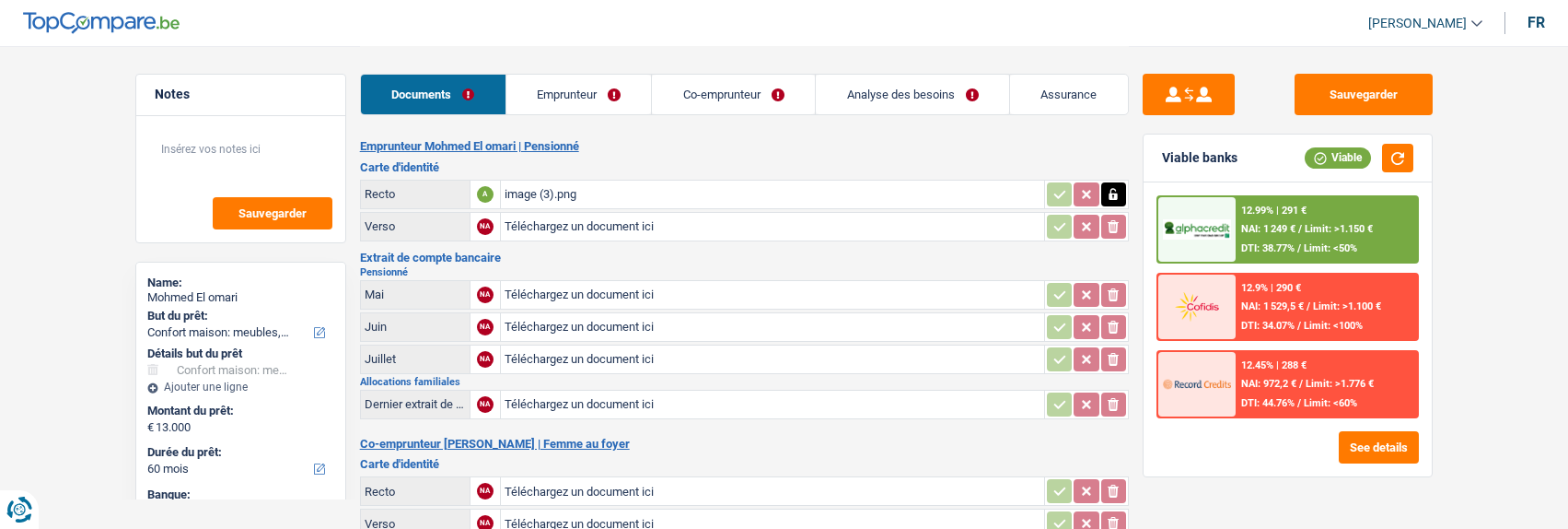
click at [591, 345] on input "Téléchargez un document ici" at bounding box center [772, 358] width 535 height 28
type input "C:\fakepath\image (4).png"
click at [587, 316] on input "Téléchargez un document ici" at bounding box center [772, 327] width 535 height 28
type input "C:\fakepath\image (5).png"
click at [625, 395] on input "Téléchargez un document ici" at bounding box center [772, 404] width 535 height 28
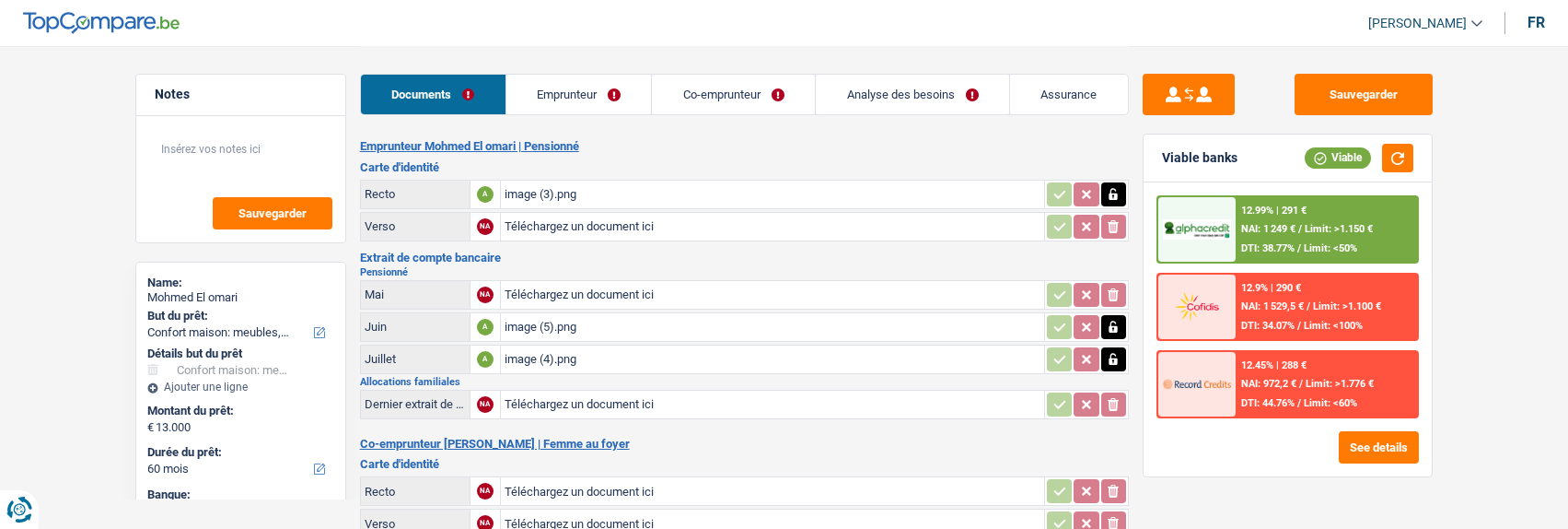
type input "C:\fakepath\image (6).png"
click at [1121, 188] on button "button" at bounding box center [1113, 194] width 25 height 24
click at [1120, 193] on icon "ionicons-v5-e" at bounding box center [1112, 194] width 14 height 18
click at [707, 190] on input "Téléchargez un document ici" at bounding box center [772, 194] width 535 height 28
type input "C:\fakepath\image (8).png"
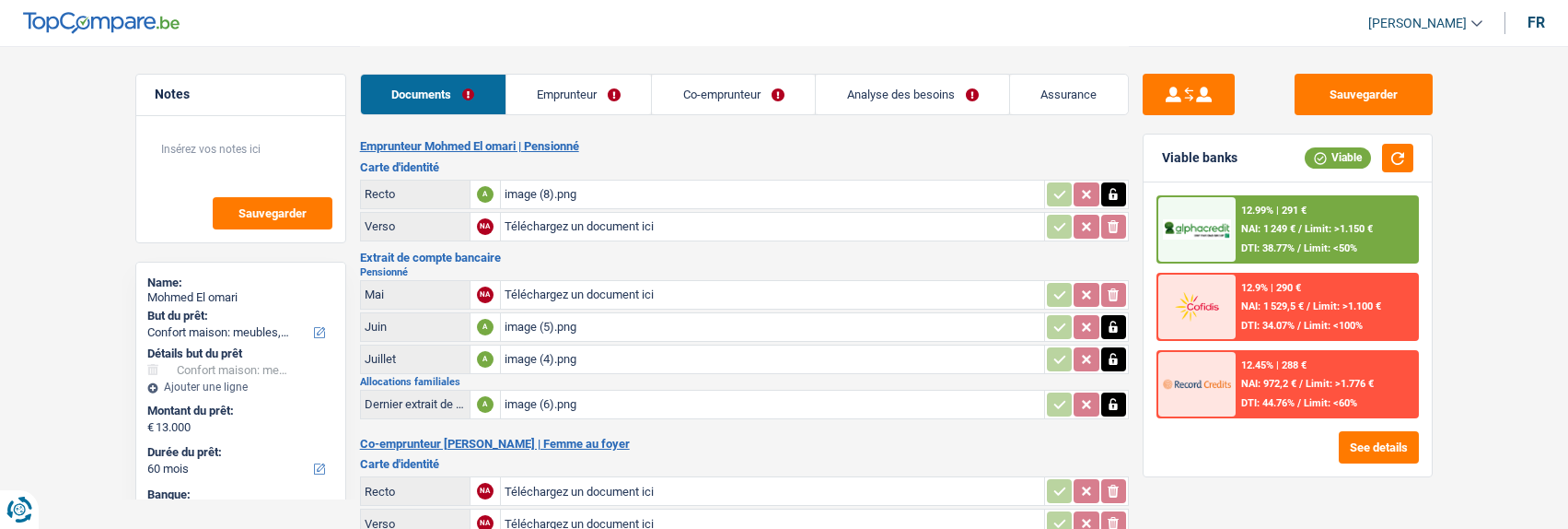
click at [585, 218] on input "Téléchargez un document ici" at bounding box center [772, 226] width 535 height 28
type input "C:\fakepath\IMG_0803.jpeg"
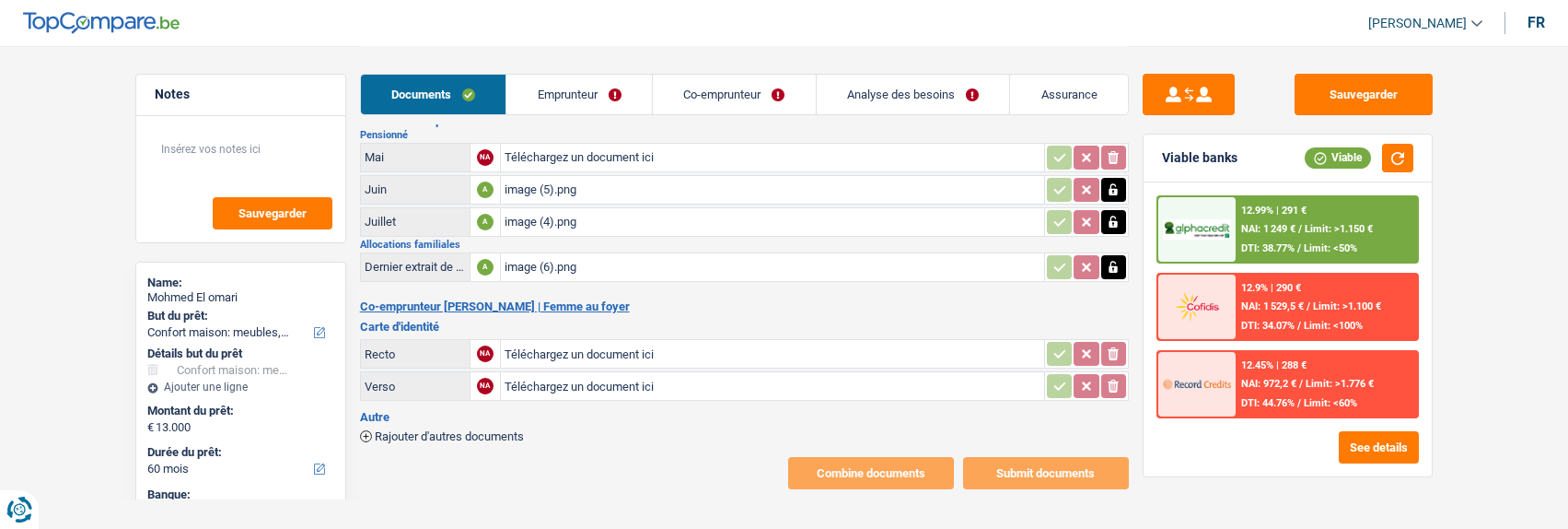
scroll to position [139, 0]
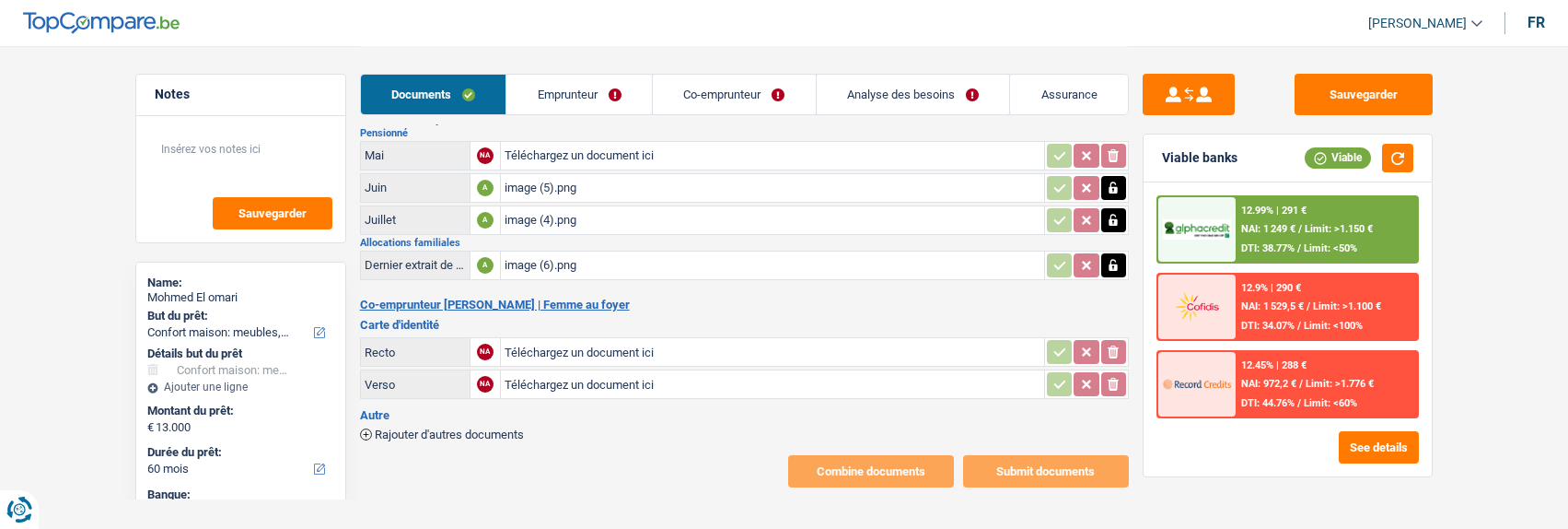
click at [574, 213] on div "image (4).png" at bounding box center [772, 219] width 535 height 28
click at [601, 143] on input "Téléchargez un document ici" at bounding box center [772, 155] width 535 height 28
type input "C:\fakepath\image (12).png"
click at [1381, 89] on button "Sauvegarder" at bounding box center [1363, 94] width 138 height 41
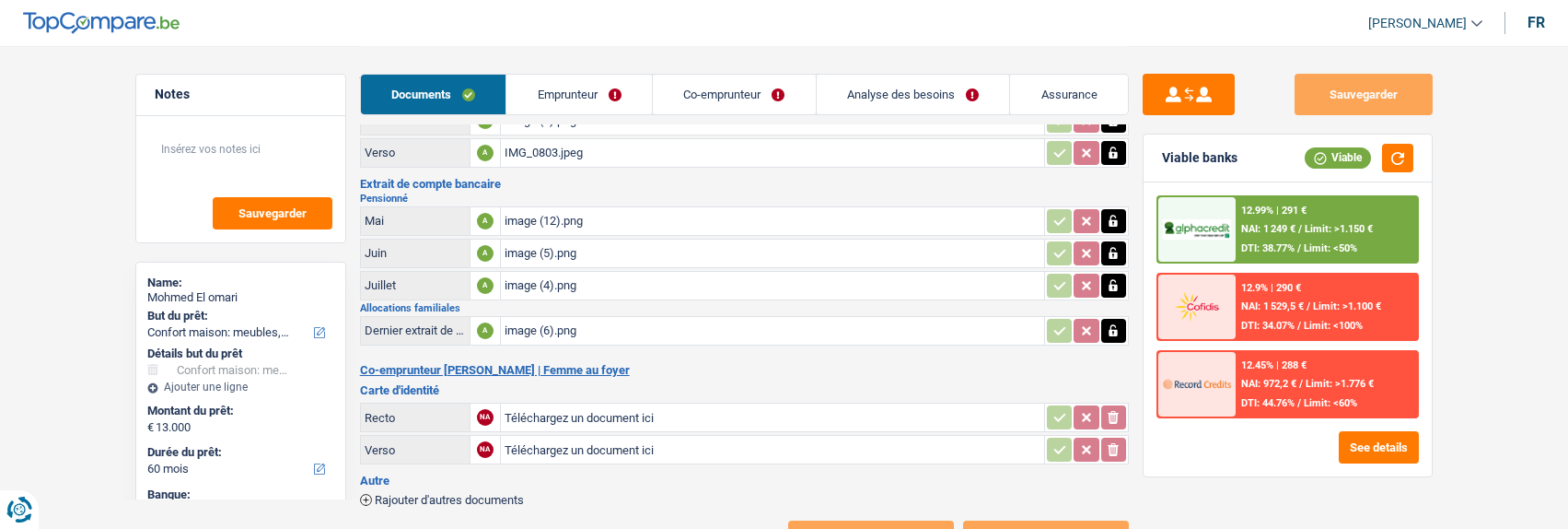
scroll to position [0, 0]
